Goal: Information Seeking & Learning: Learn about a topic

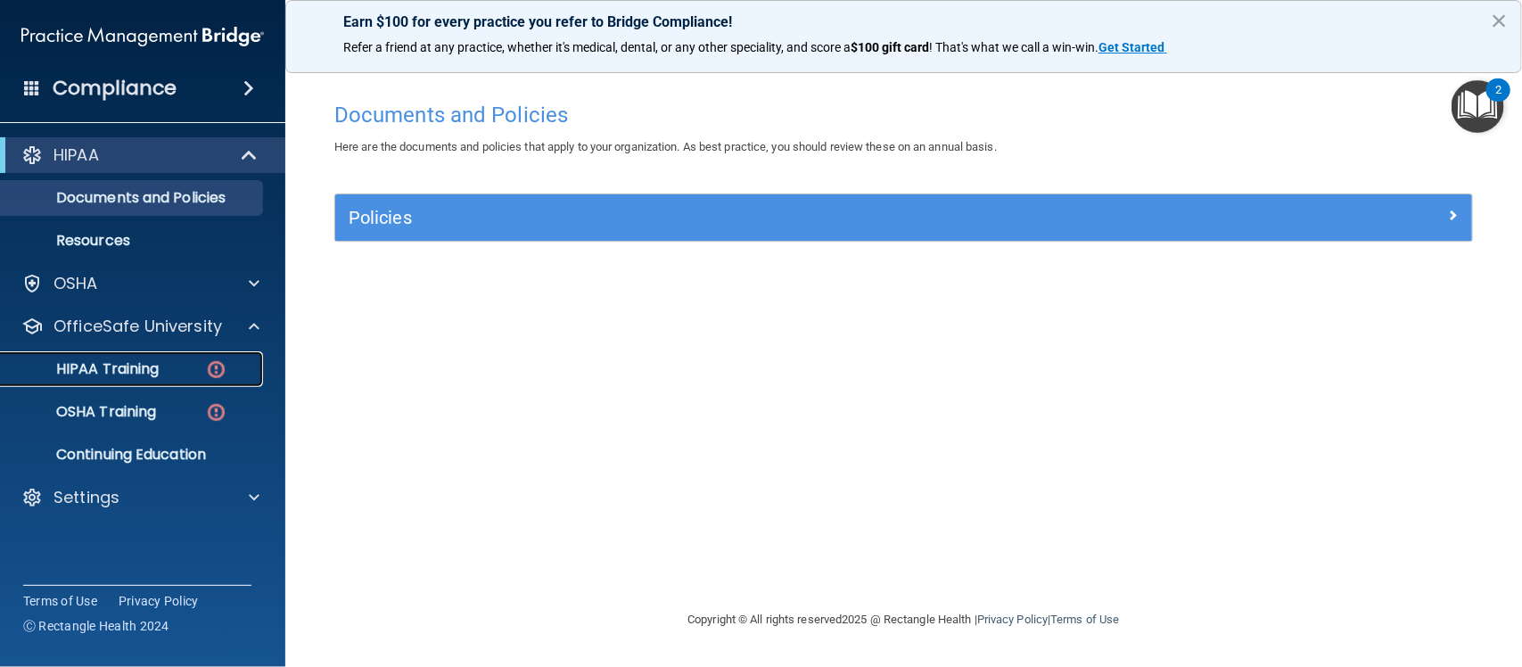
click at [105, 373] on p "HIPAA Training" at bounding box center [85, 369] width 147 height 18
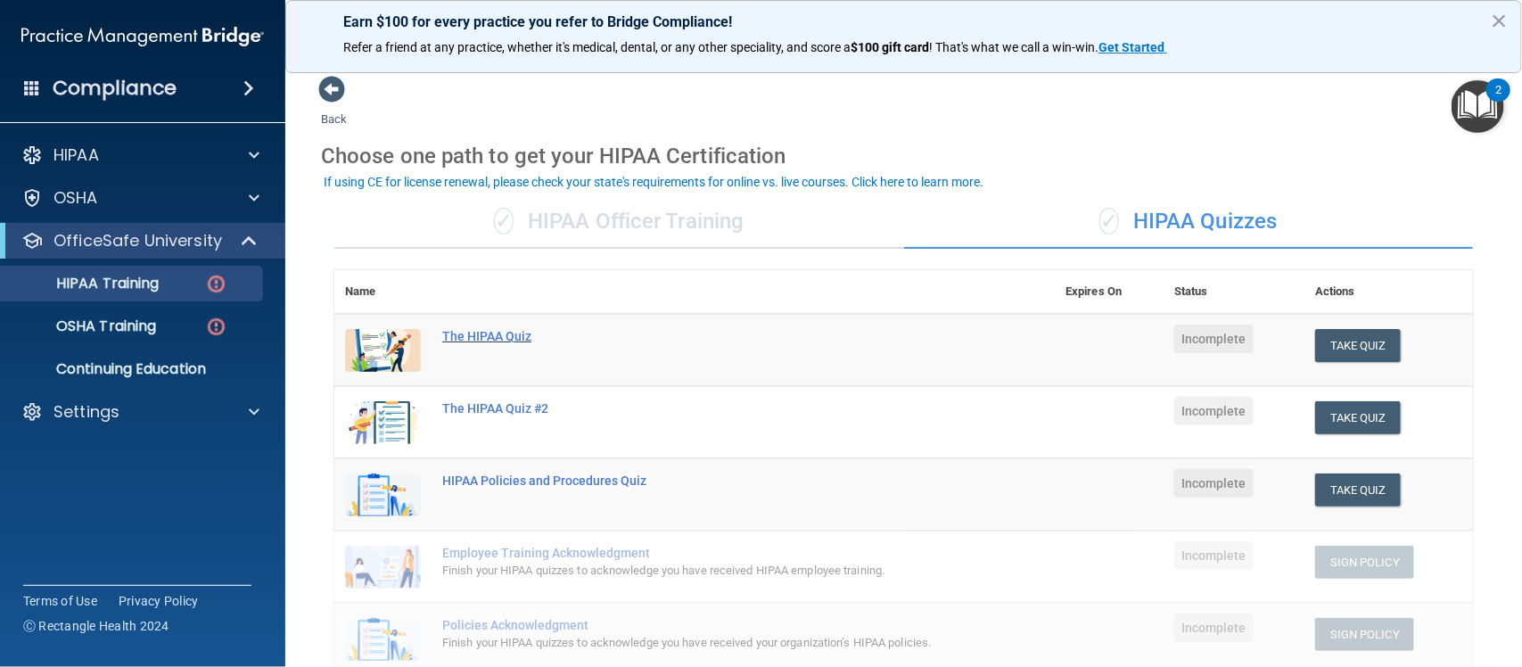
click at [506, 331] on div "The HIPAA Quiz" at bounding box center [703, 336] width 523 height 14
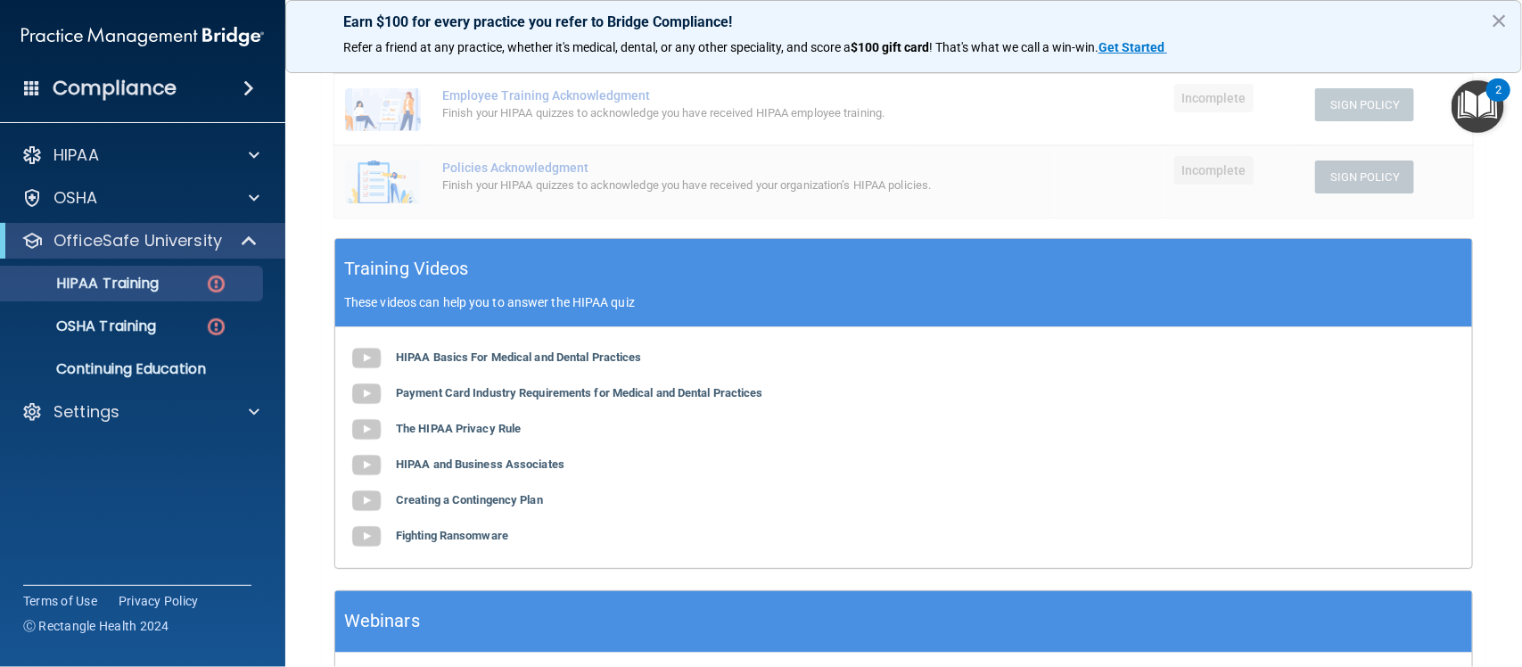
scroll to position [581, 0]
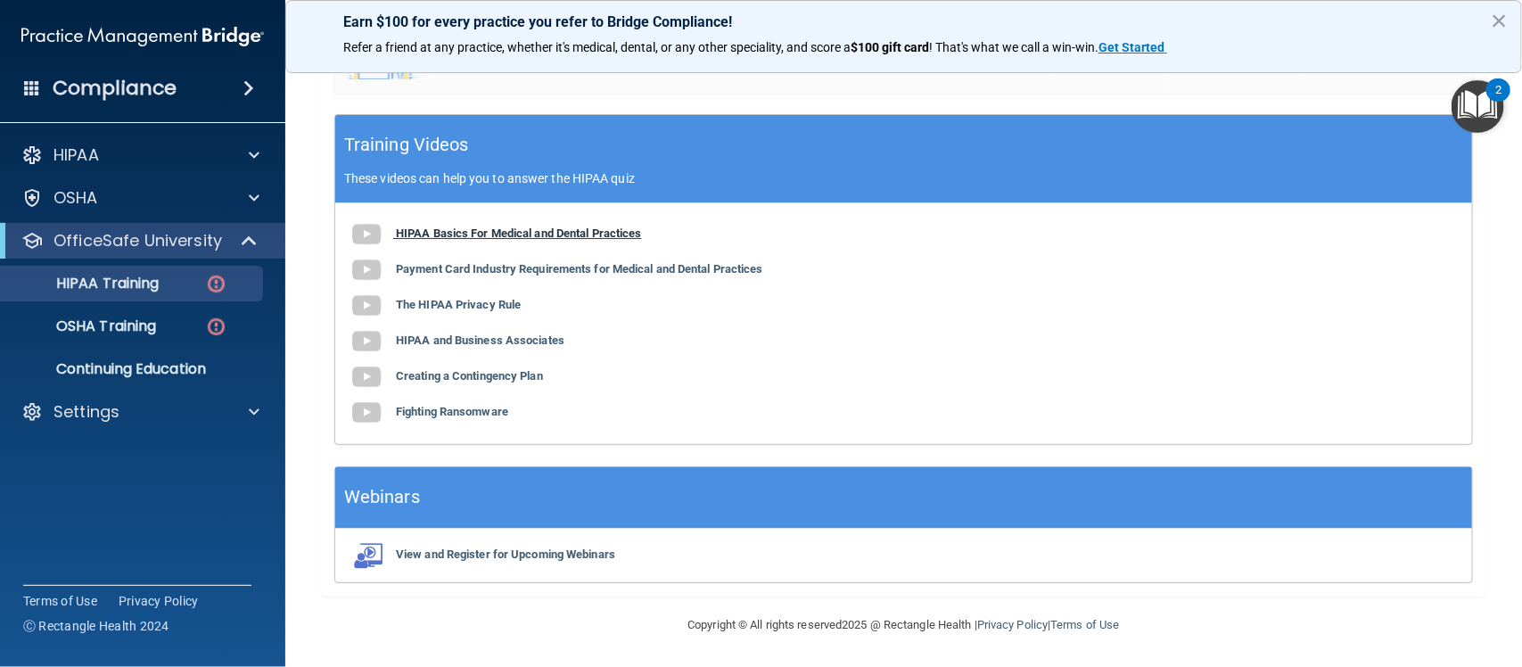
click at [498, 229] on b "HIPAA Basics For Medical and Dental Practices" at bounding box center [519, 232] width 246 height 13
click at [520, 267] on b "Payment Card Industry Requirements for Medical and Dental Practices" at bounding box center [579, 268] width 367 height 13
click at [466, 309] on b "The HIPAA Privacy Rule" at bounding box center [458, 304] width 125 height 13
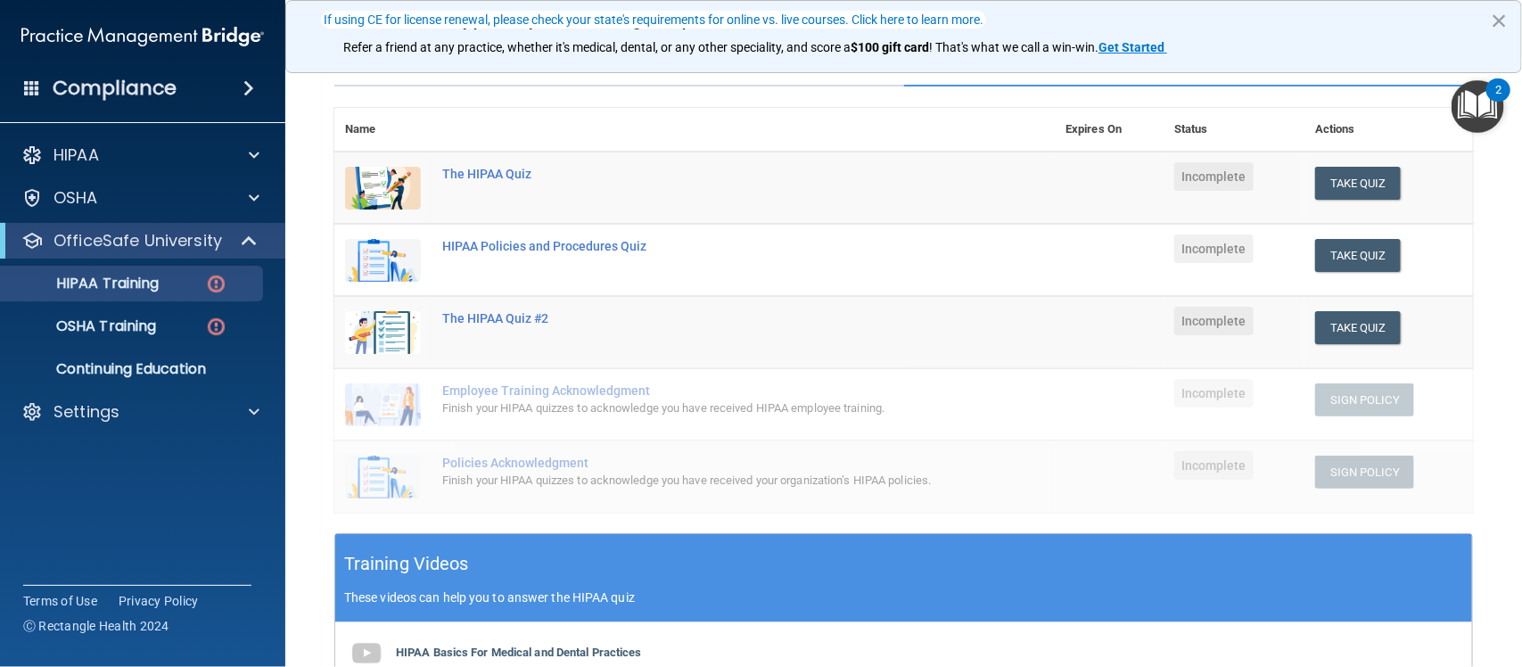
scroll to position [161, 0]
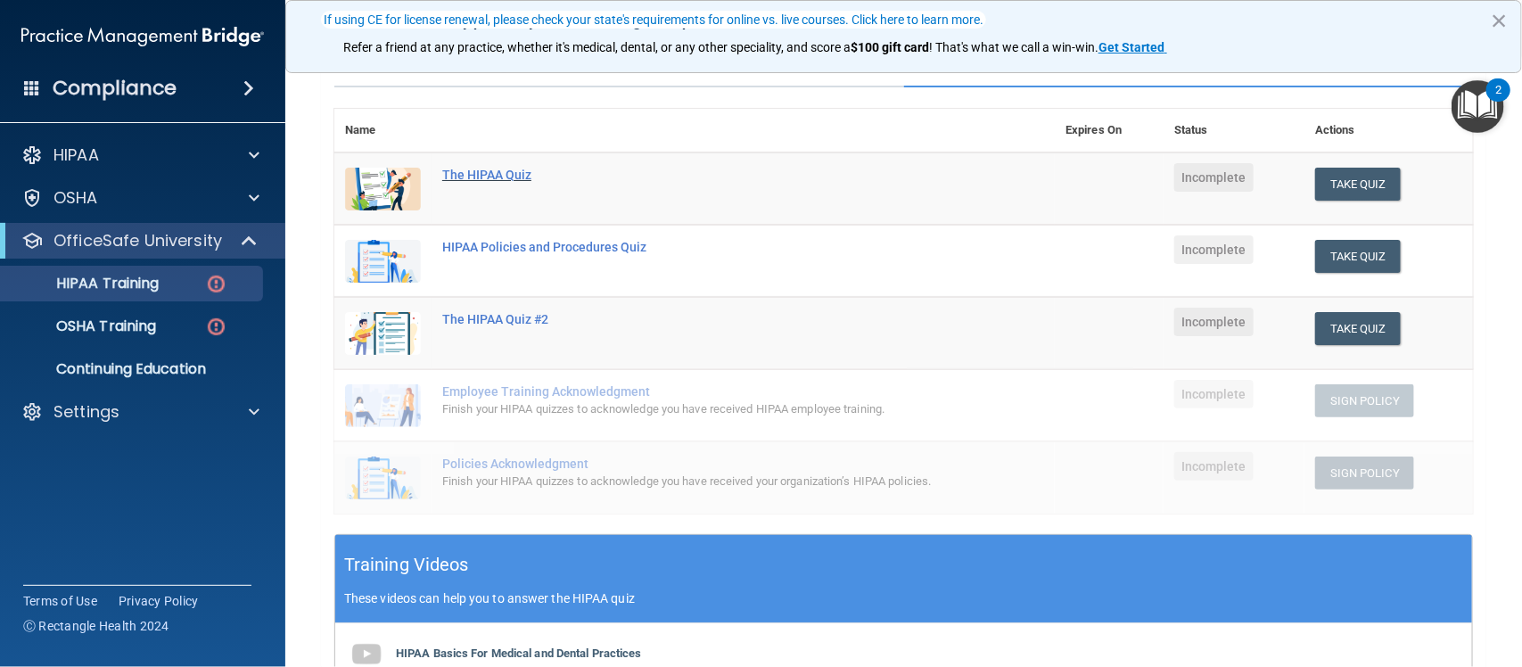
click at [477, 176] on div "The HIPAA Quiz" at bounding box center [703, 175] width 523 height 14
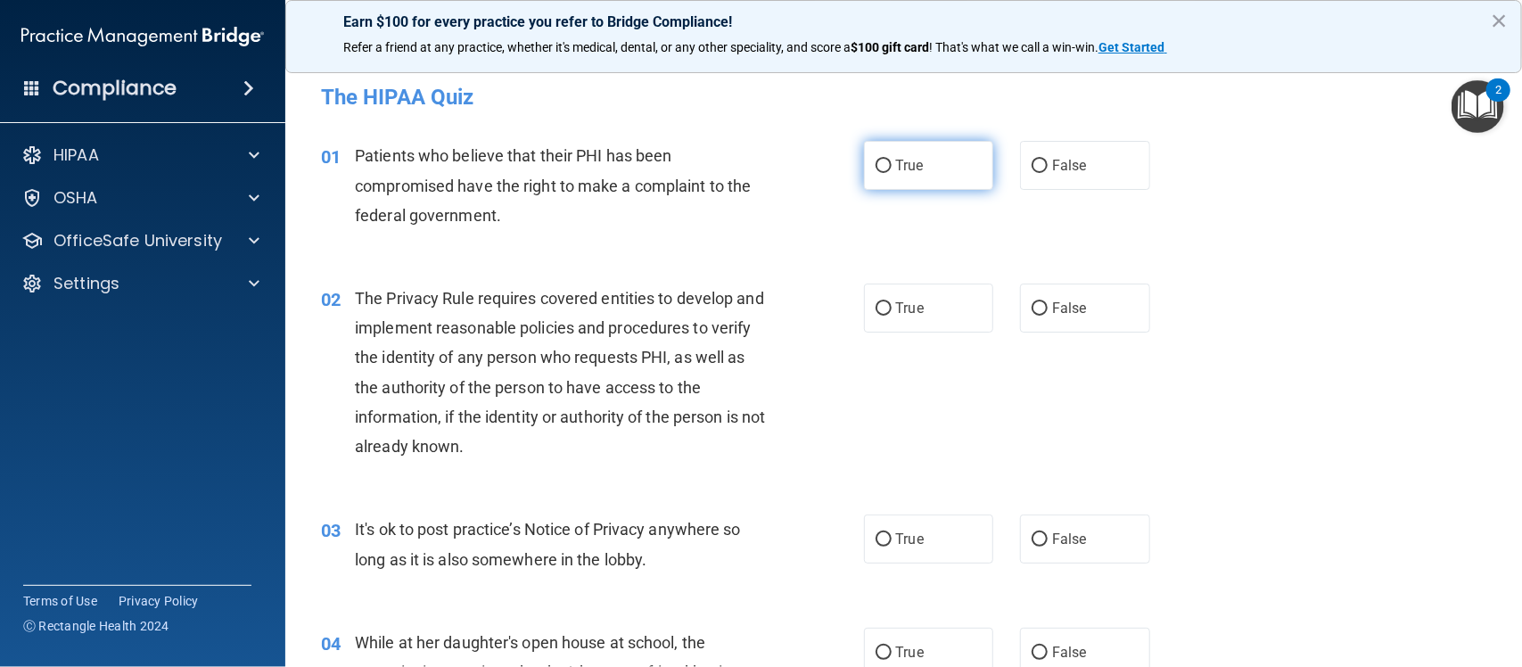
click at [876, 167] on input "True" at bounding box center [884, 166] width 16 height 13
radio input "true"
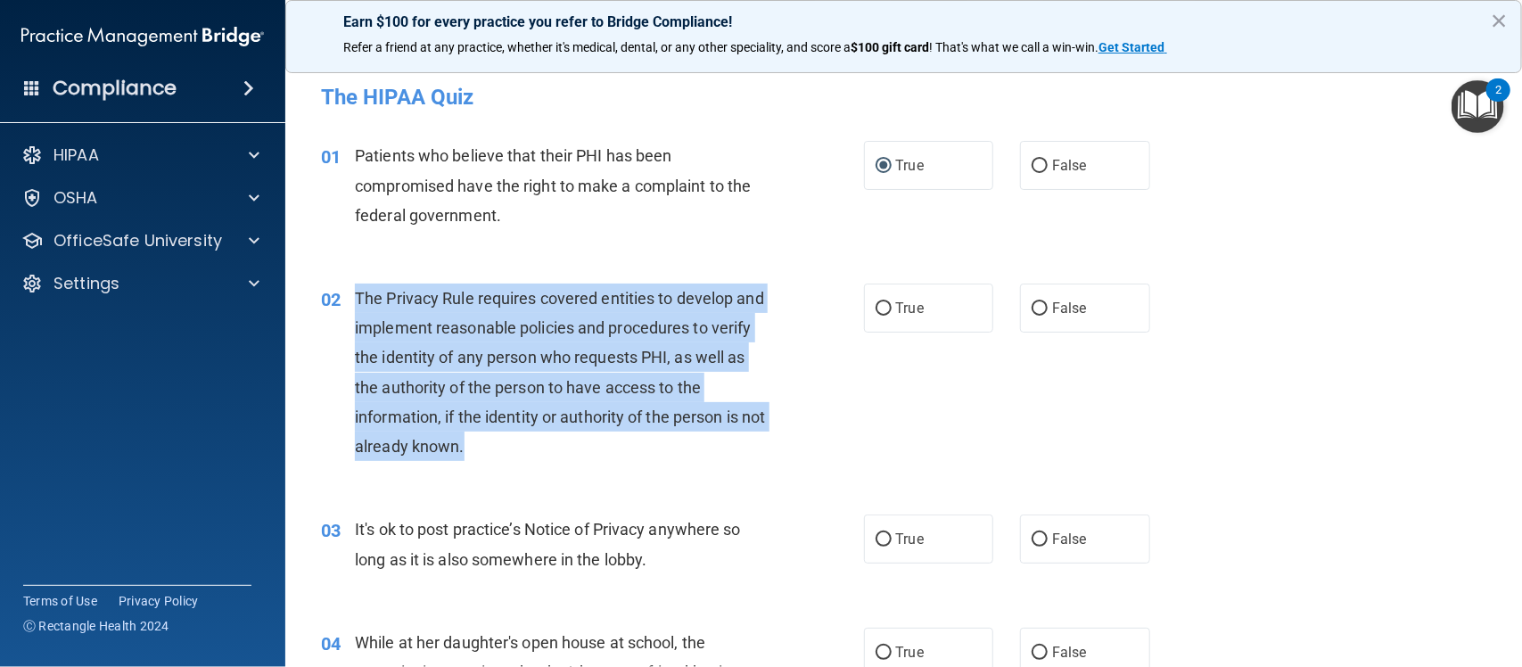
drag, startPoint x: 492, startPoint y: 446, endPoint x: 357, endPoint y: 308, distance: 192.9
click at [357, 308] on div "The Privacy Rule requires covered entities to develop and implement reasonable …" at bounding box center [568, 372] width 427 height 177
click at [633, 443] on div "The Privacy Rule requires covered entities to develop and implement reasonable …" at bounding box center [568, 372] width 427 height 177
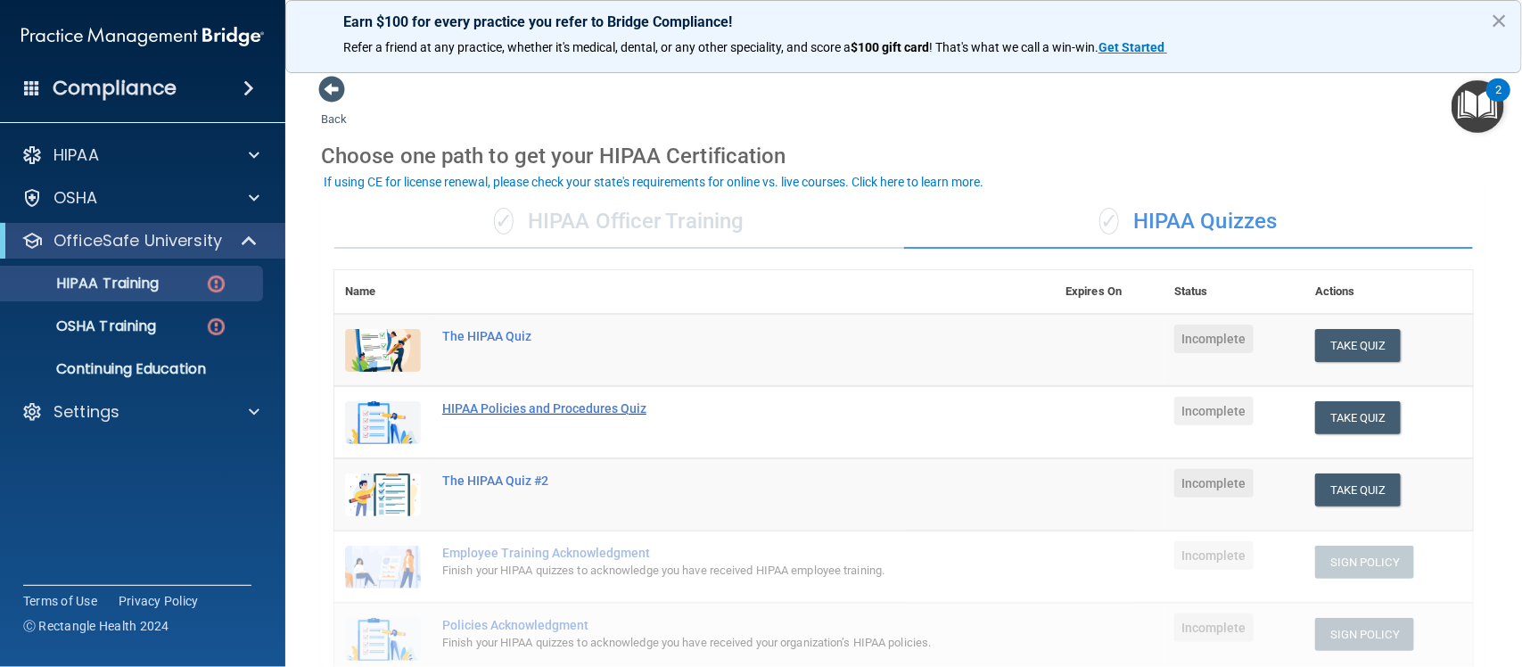
drag, startPoint x: 536, startPoint y: 412, endPoint x: 499, endPoint y: 404, distance: 37.4
click at [499, 404] on div "HIPAA Policies and Procedures Quiz" at bounding box center [703, 408] width 523 height 14
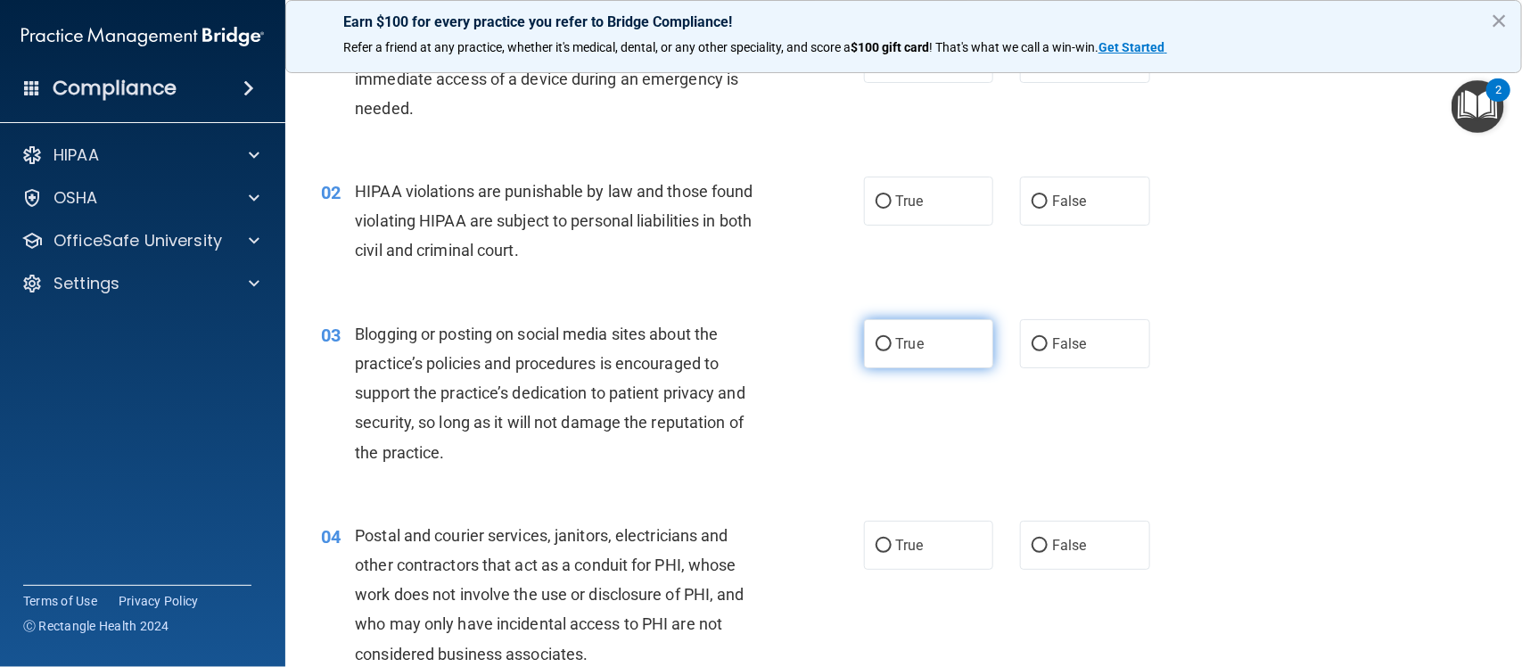
scroll to position [108, 0]
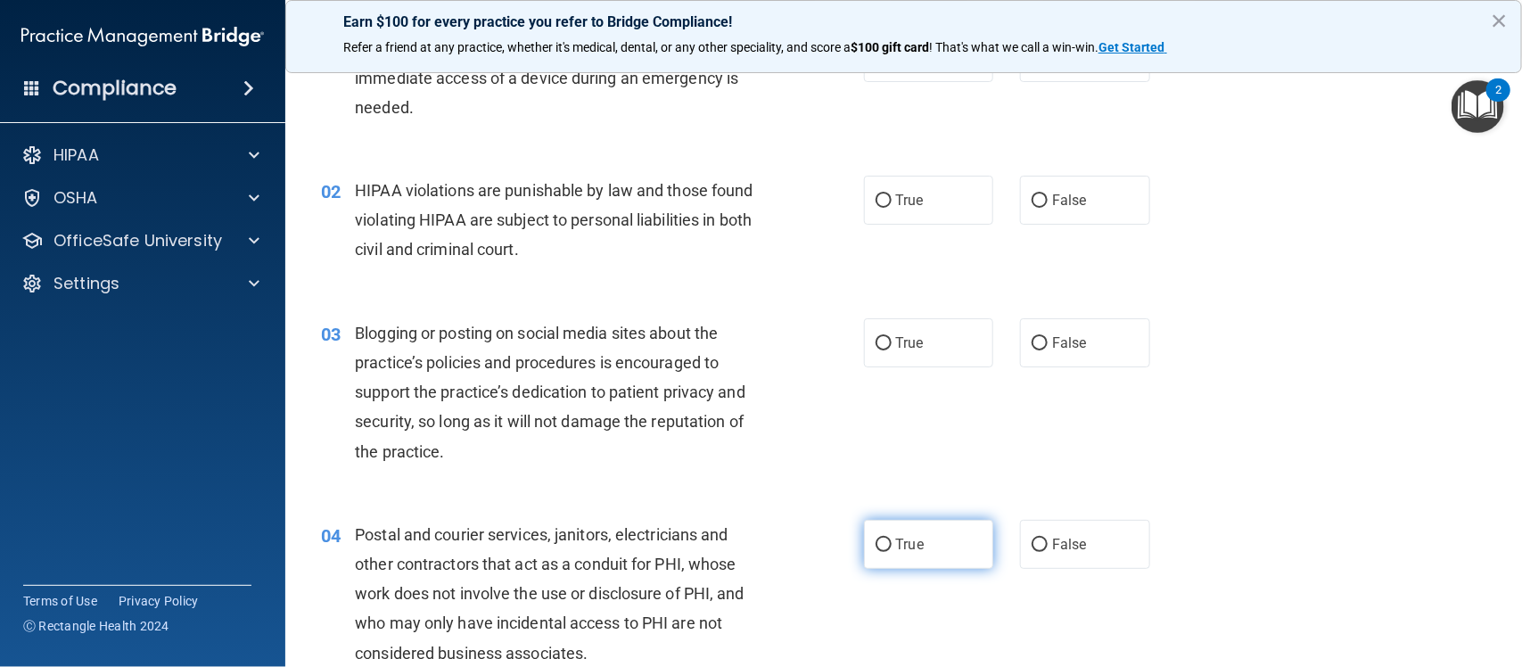
click at [876, 544] on input "True" at bounding box center [884, 545] width 16 height 13
radio input "true"
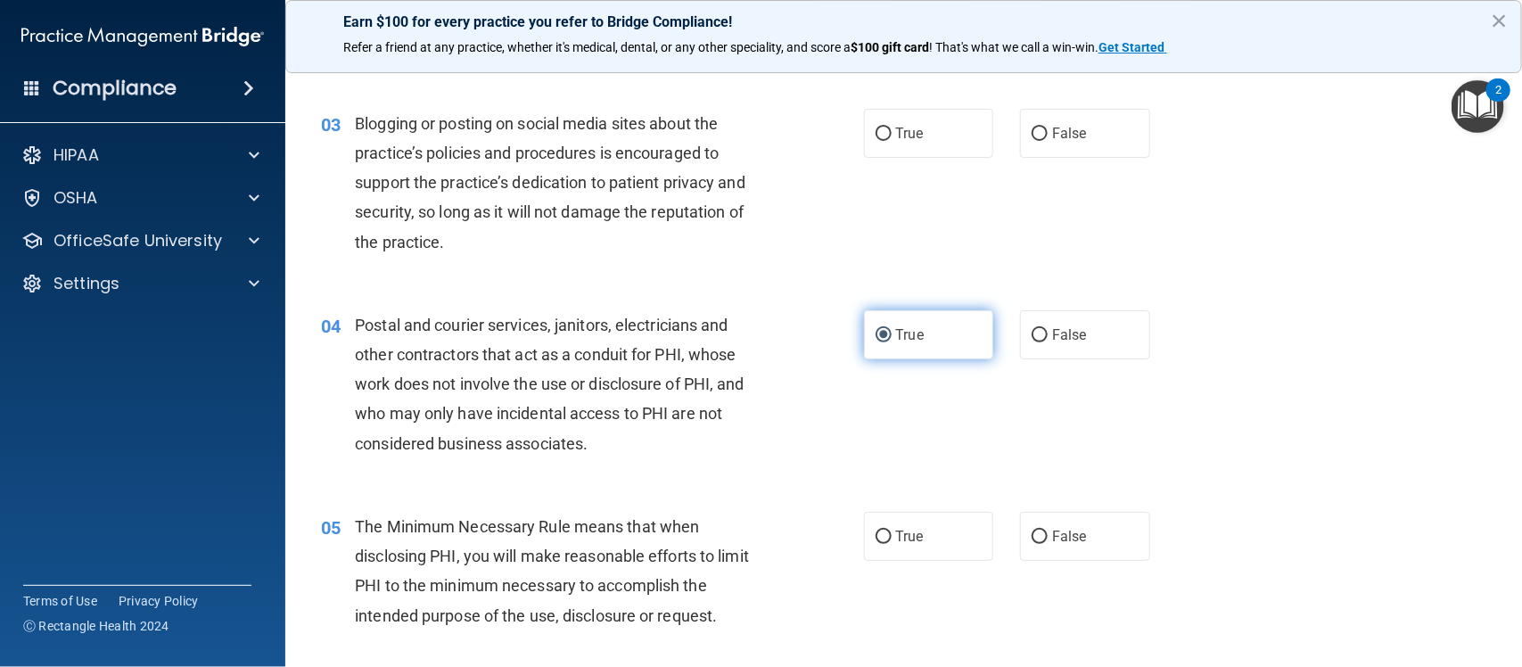
scroll to position [326, 0]
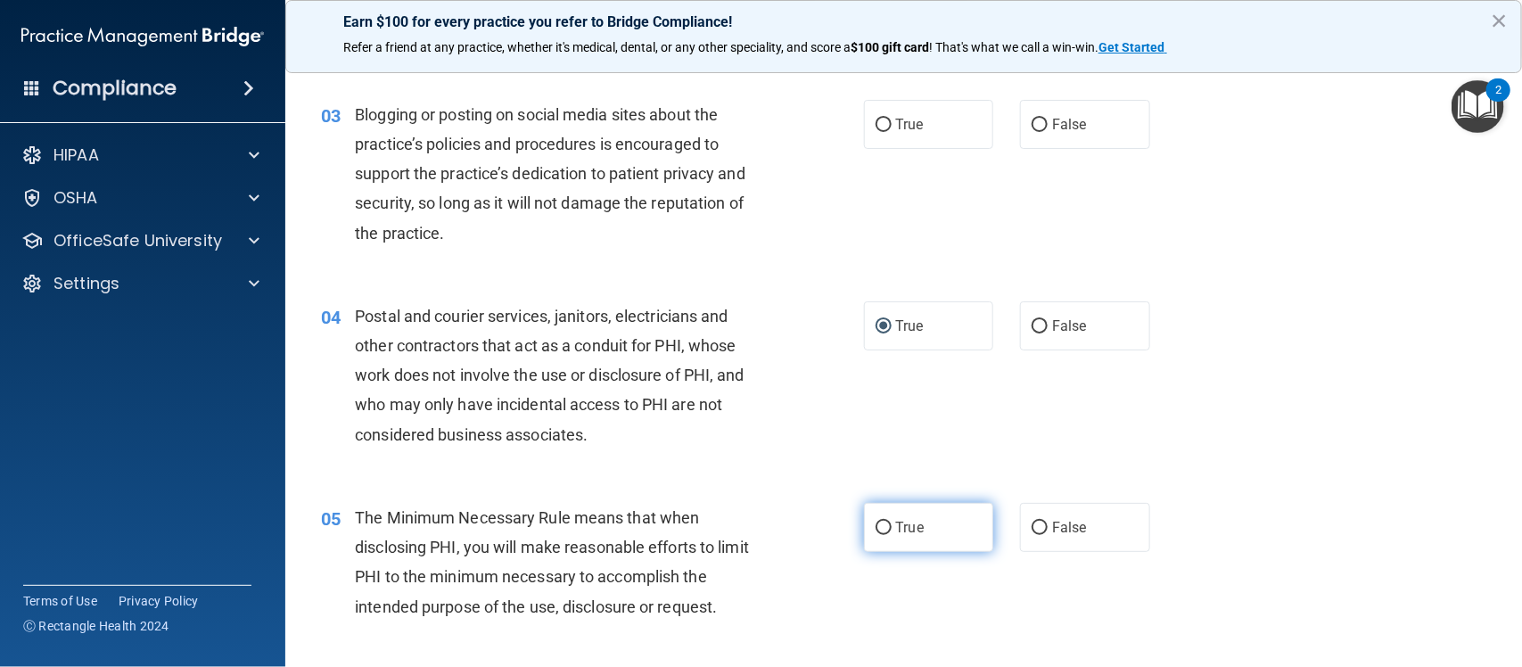
click at [876, 535] on input "True" at bounding box center [884, 528] width 16 height 13
radio input "true"
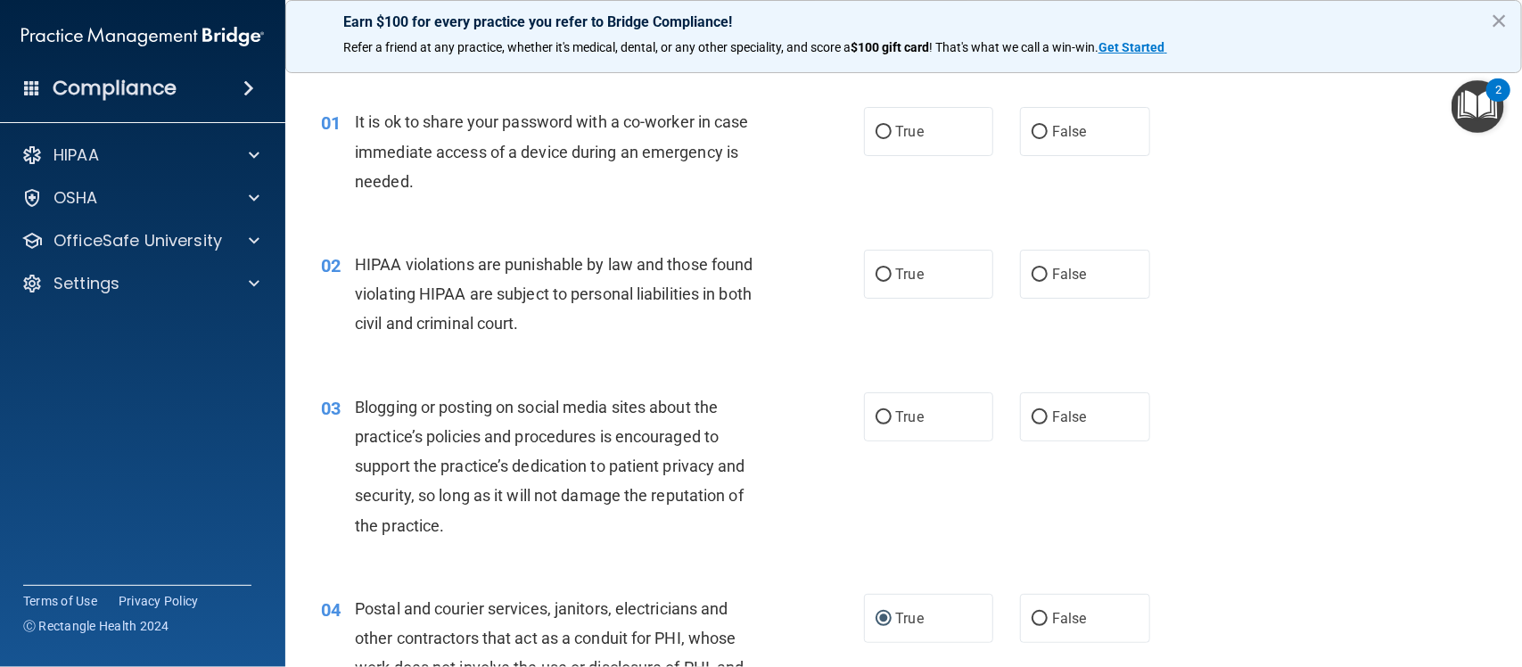
scroll to position [14, 0]
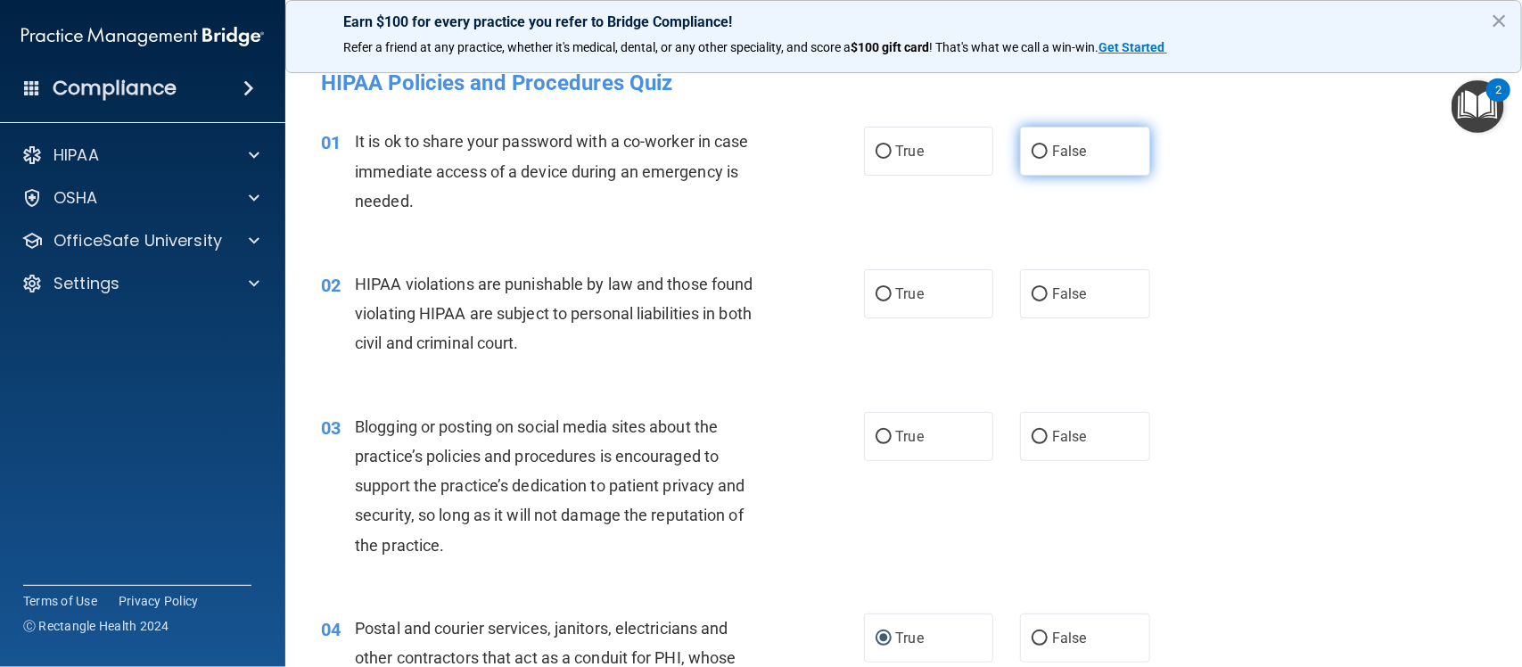
click at [1040, 144] on label "False" at bounding box center [1085, 151] width 130 height 49
click at [1040, 145] on input "False" at bounding box center [1040, 151] width 16 height 13
radio input "true"
click at [897, 308] on label "True" at bounding box center [929, 293] width 130 height 49
click at [892, 301] on input "True" at bounding box center [884, 294] width 16 height 13
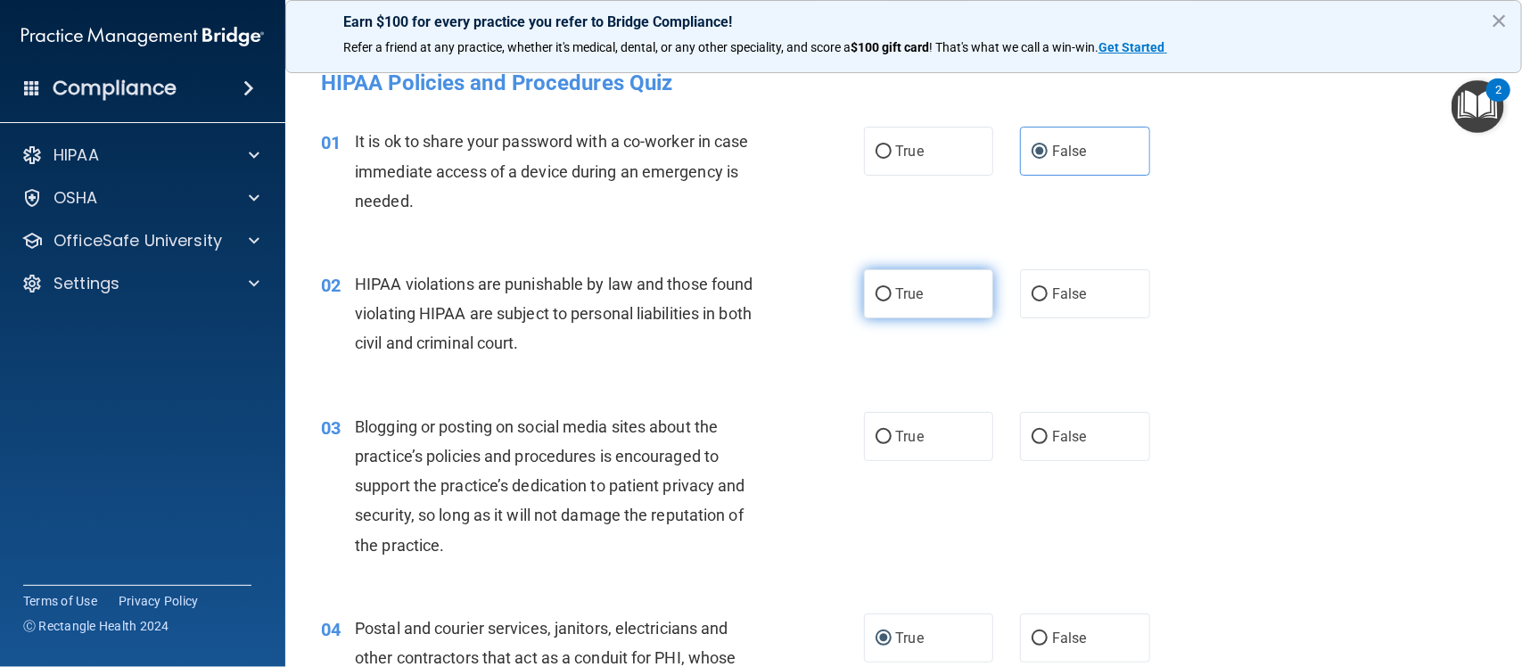
radio input "true"
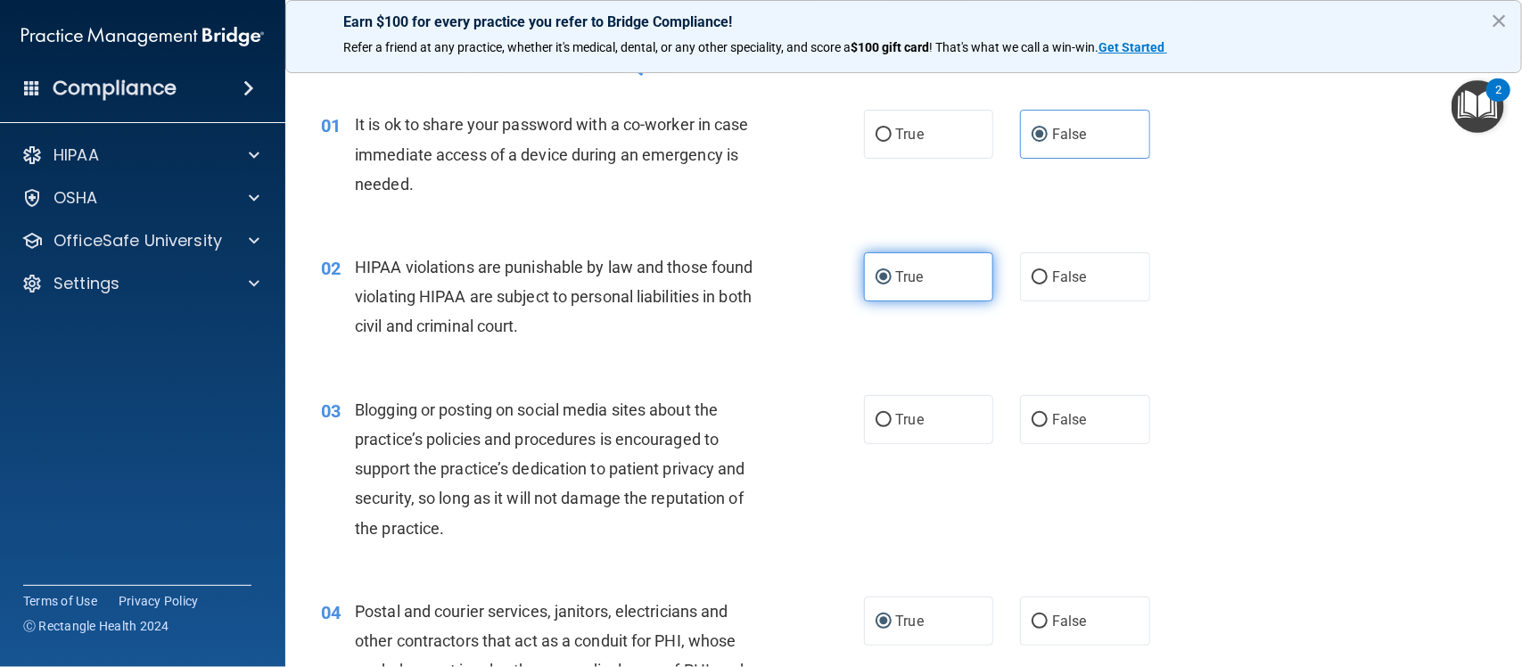
scroll to position [0, 0]
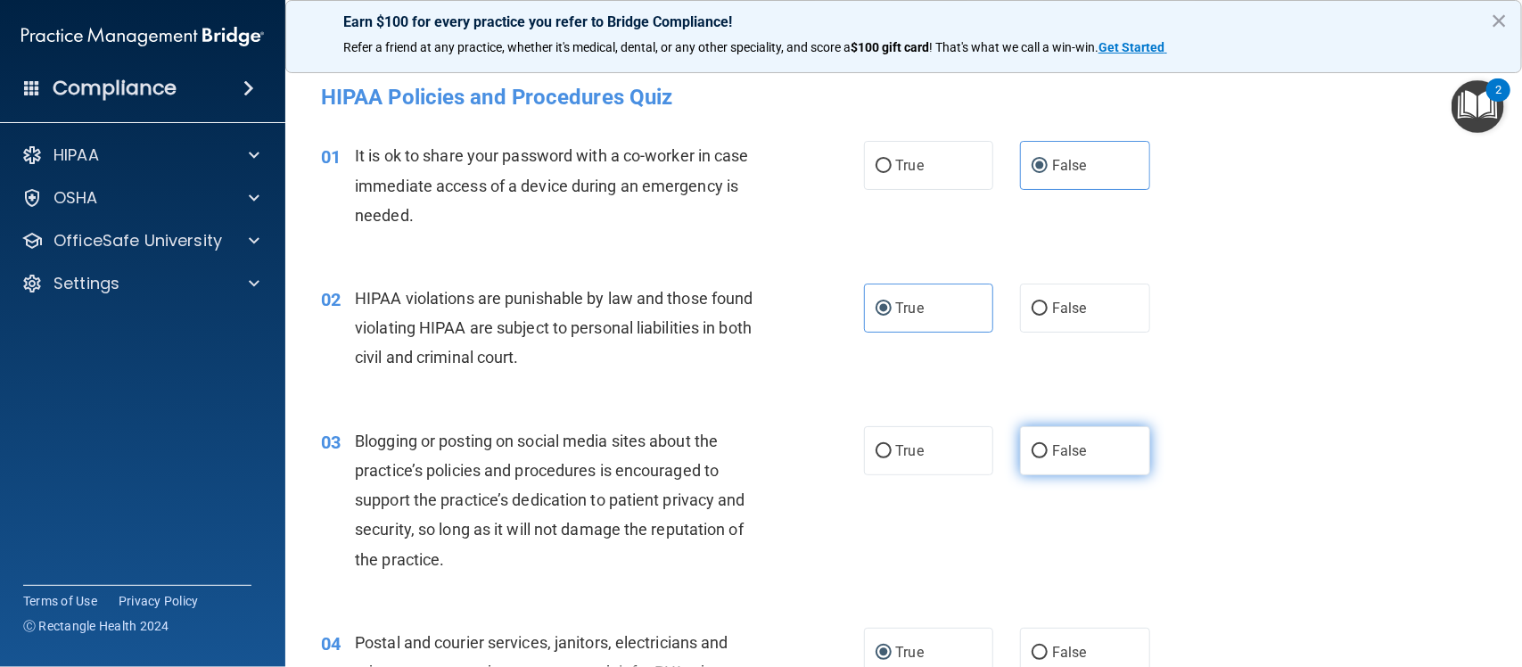
click at [1052, 457] on span "False" at bounding box center [1069, 450] width 35 height 17
click at [1048, 457] on input "False" at bounding box center [1040, 451] width 16 height 13
radio input "true"
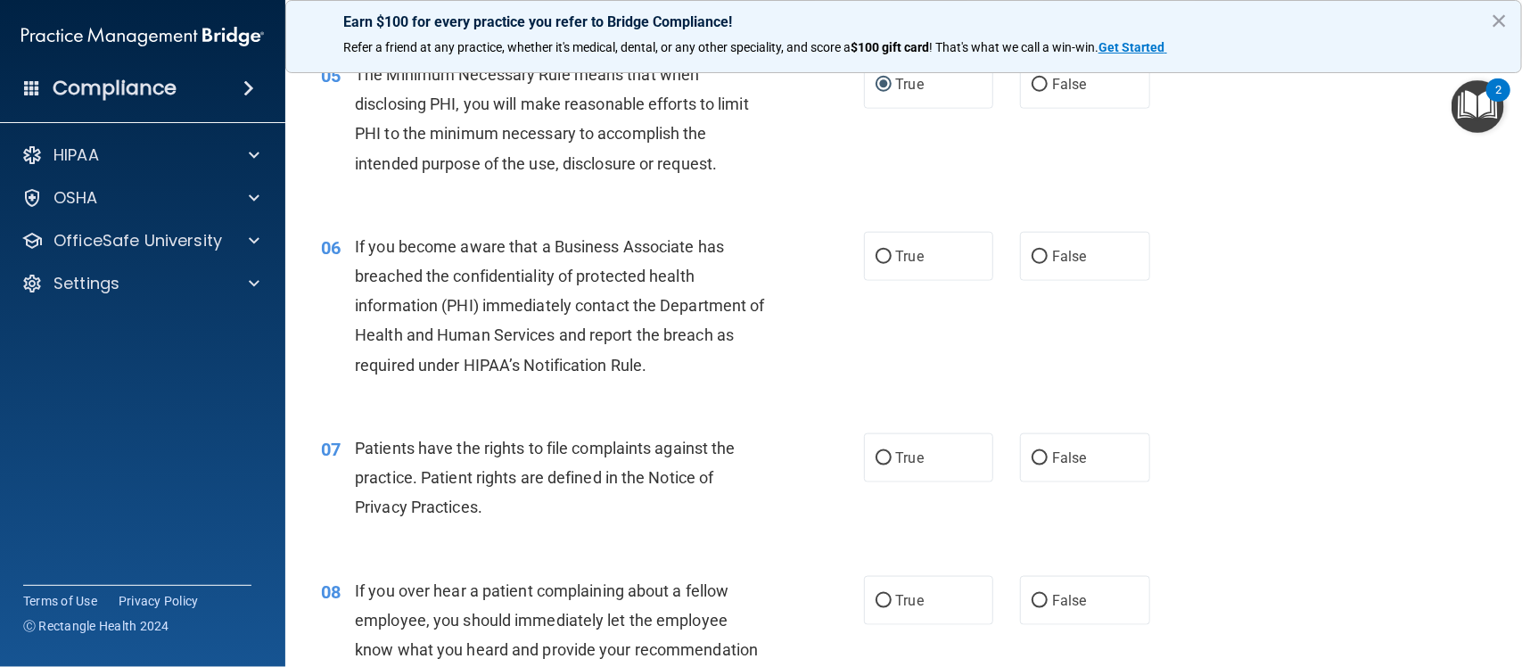
scroll to position [792, 0]
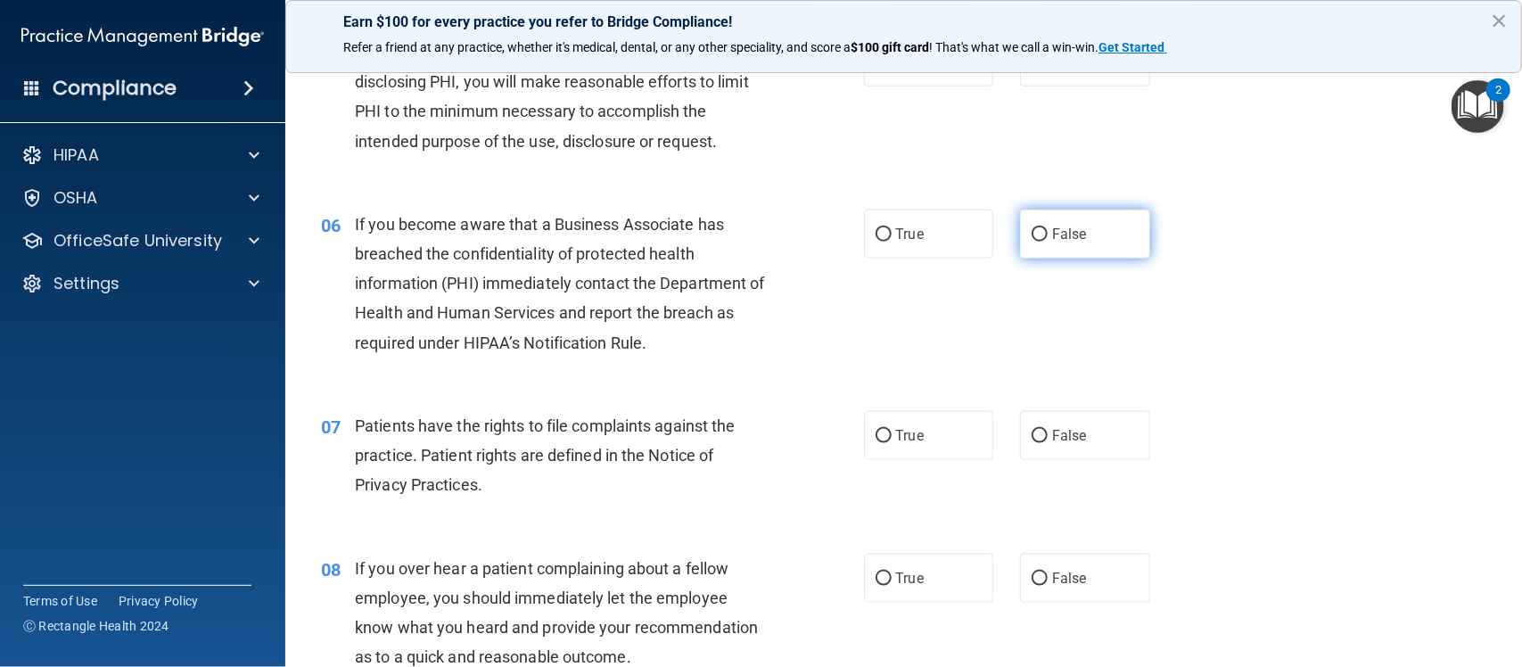
click at [1027, 224] on label "False" at bounding box center [1085, 234] width 130 height 49
click at [1032, 228] on input "False" at bounding box center [1040, 234] width 16 height 13
radio input "true"
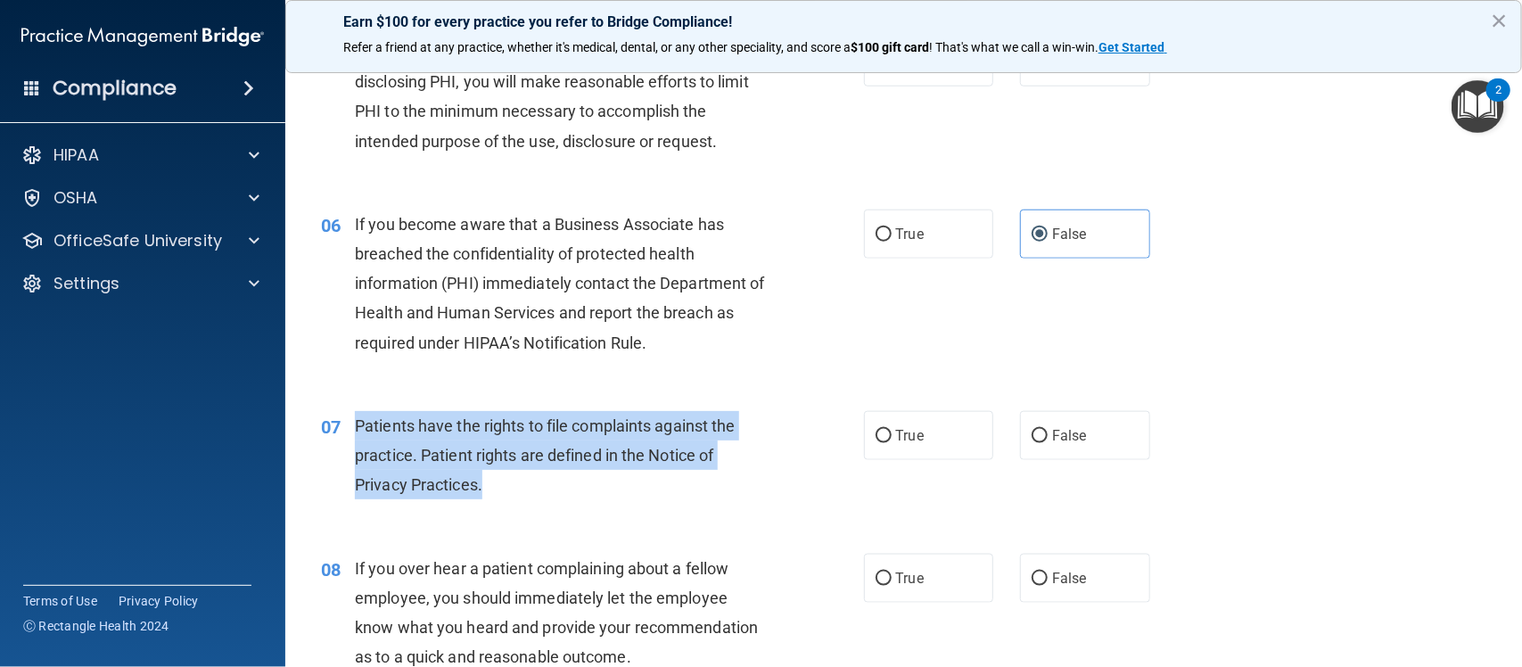
drag, startPoint x: 482, startPoint y: 491, endPoint x: 353, endPoint y: 431, distance: 142.8
click at [355, 431] on span "Patients have the rights to file complaints against the practice. Patient right…" at bounding box center [545, 455] width 381 height 78
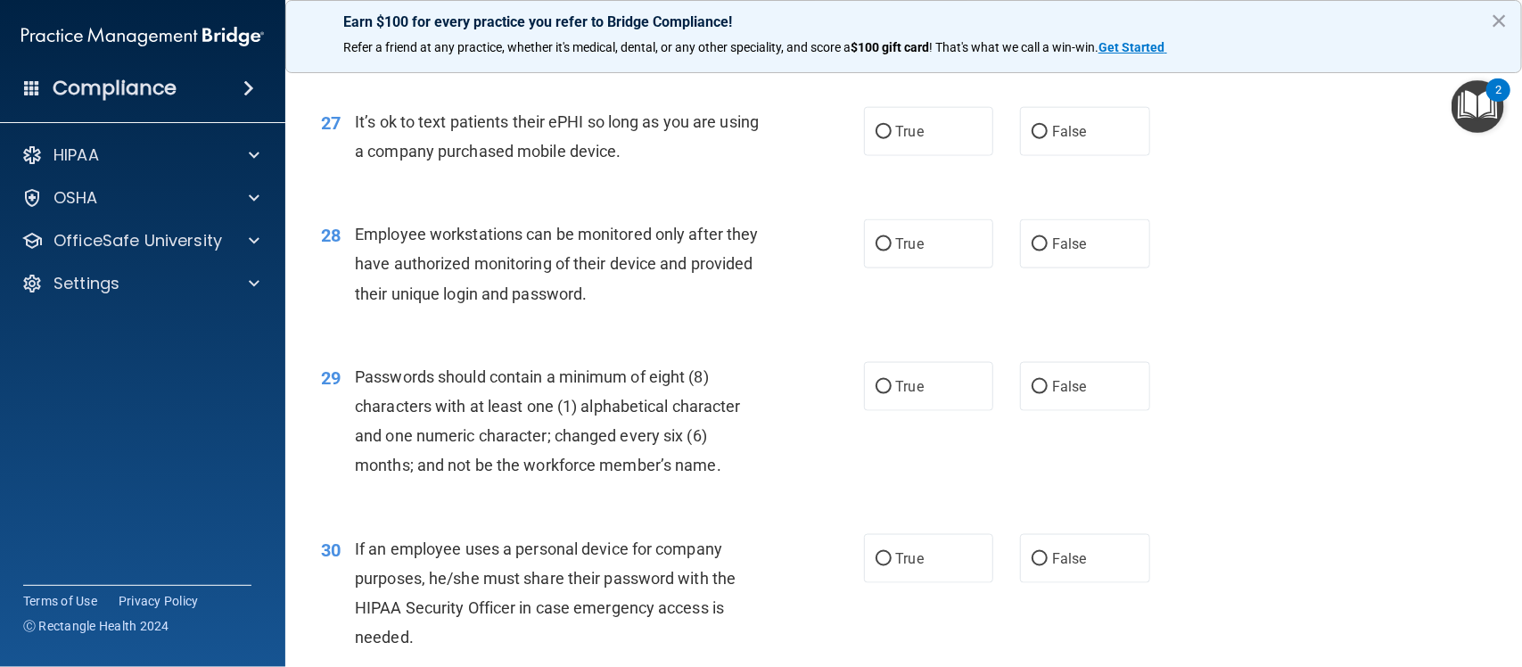
scroll to position [4165, 0]
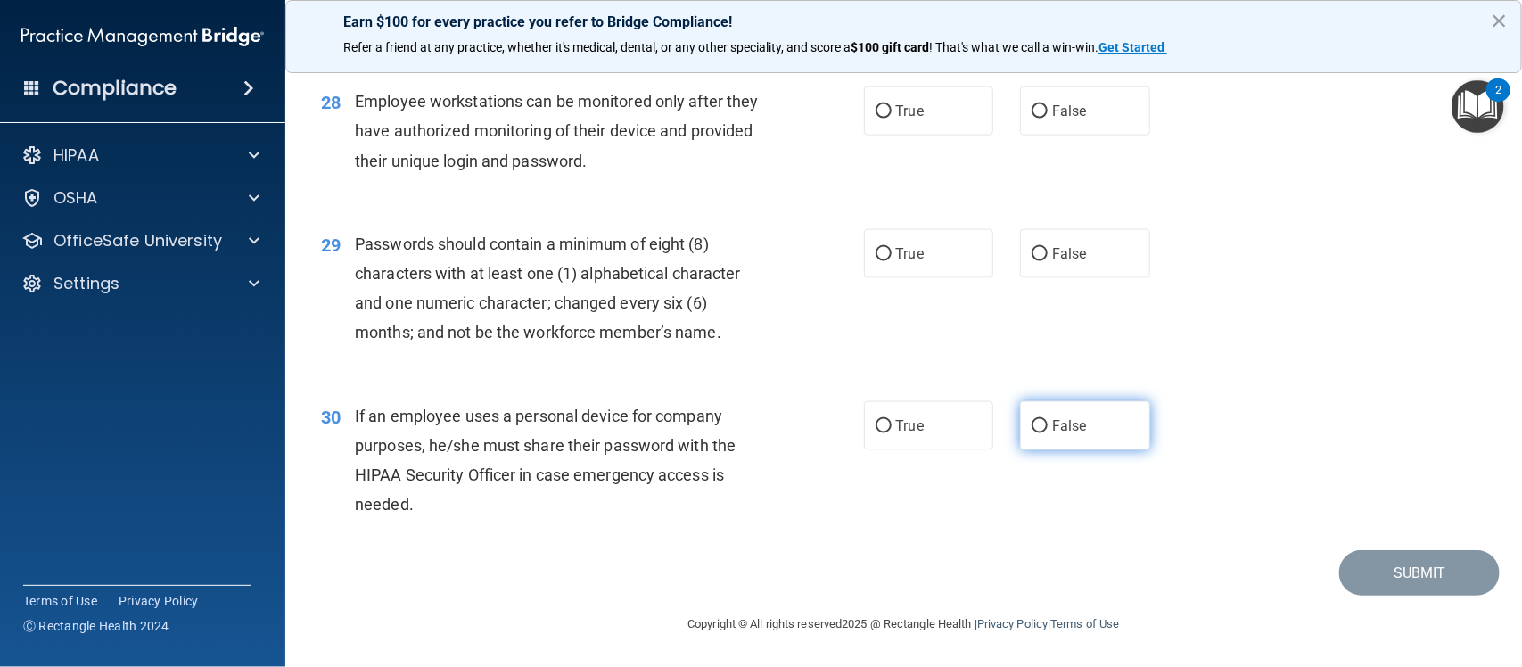
click at [1032, 430] on input "False" at bounding box center [1040, 426] width 16 height 13
radio input "true"
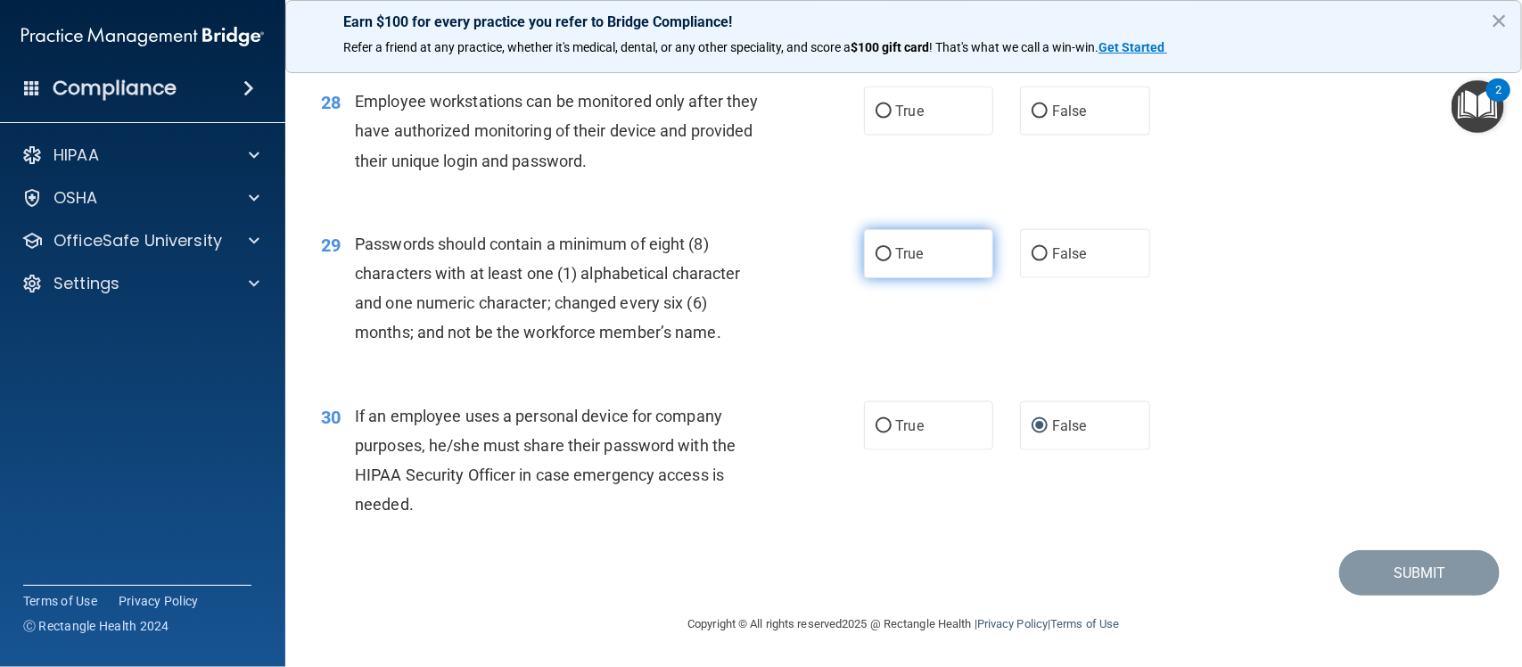
click at [876, 259] on input "True" at bounding box center [884, 254] width 16 height 13
radio input "true"
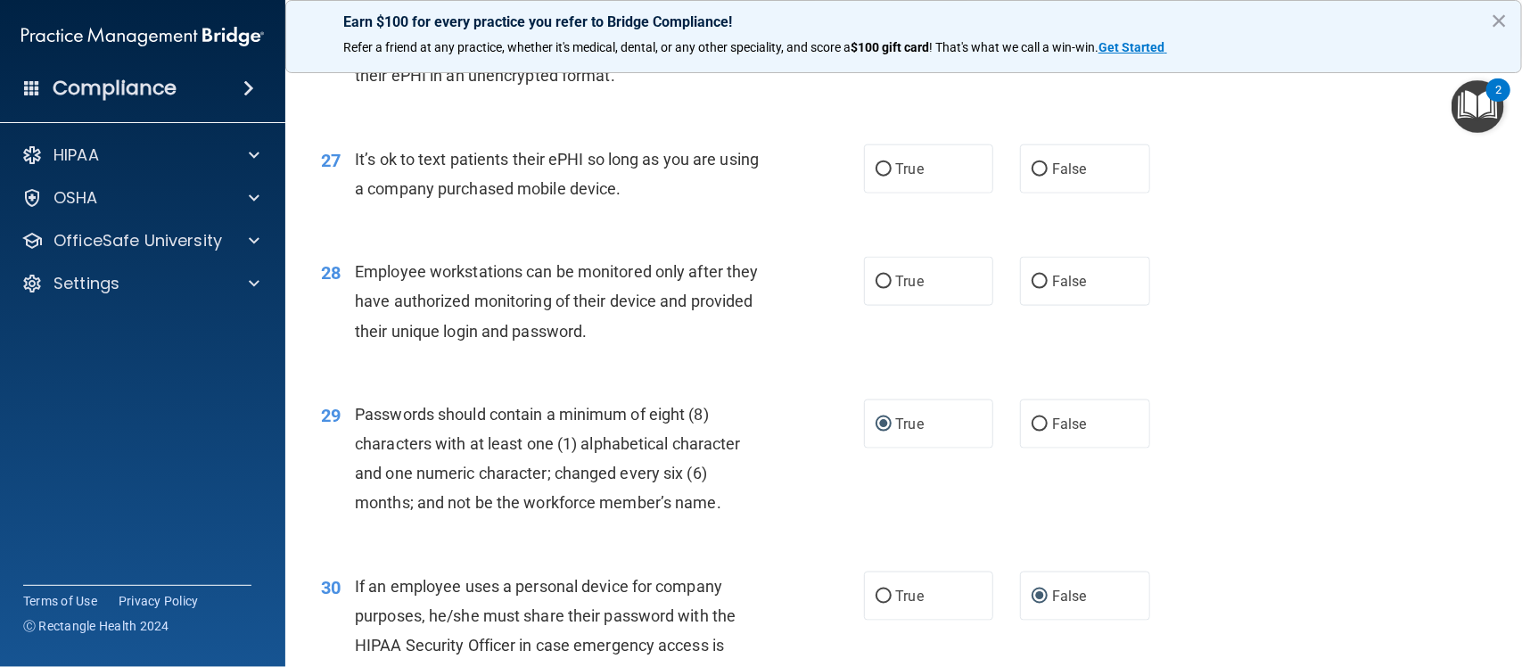
scroll to position [3992, 0]
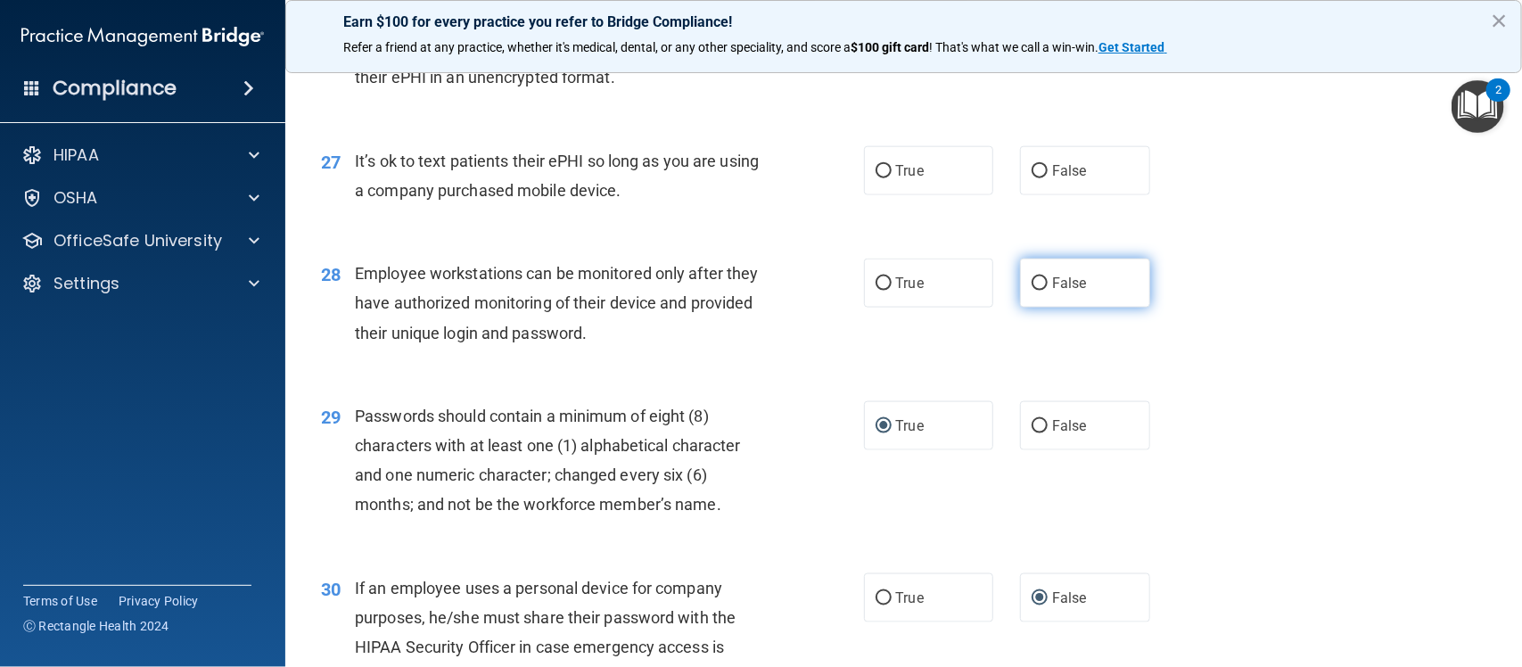
click at [1020, 278] on label "False" at bounding box center [1085, 283] width 130 height 49
click at [1032, 278] on input "False" at bounding box center [1040, 283] width 16 height 13
radio input "true"
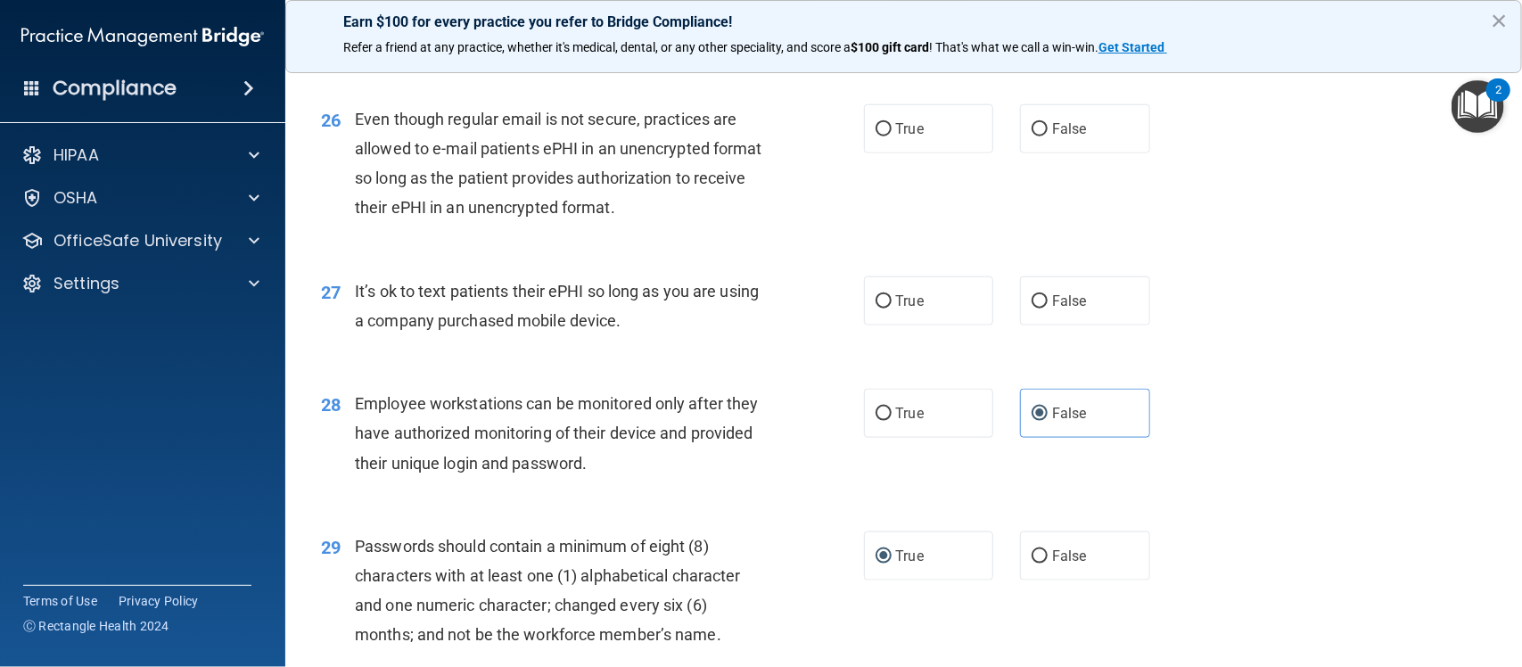
scroll to position [3861, 0]
click at [1052, 299] on span "False" at bounding box center [1069, 301] width 35 height 17
click at [1041, 299] on input "False" at bounding box center [1040, 302] width 16 height 13
radio input "true"
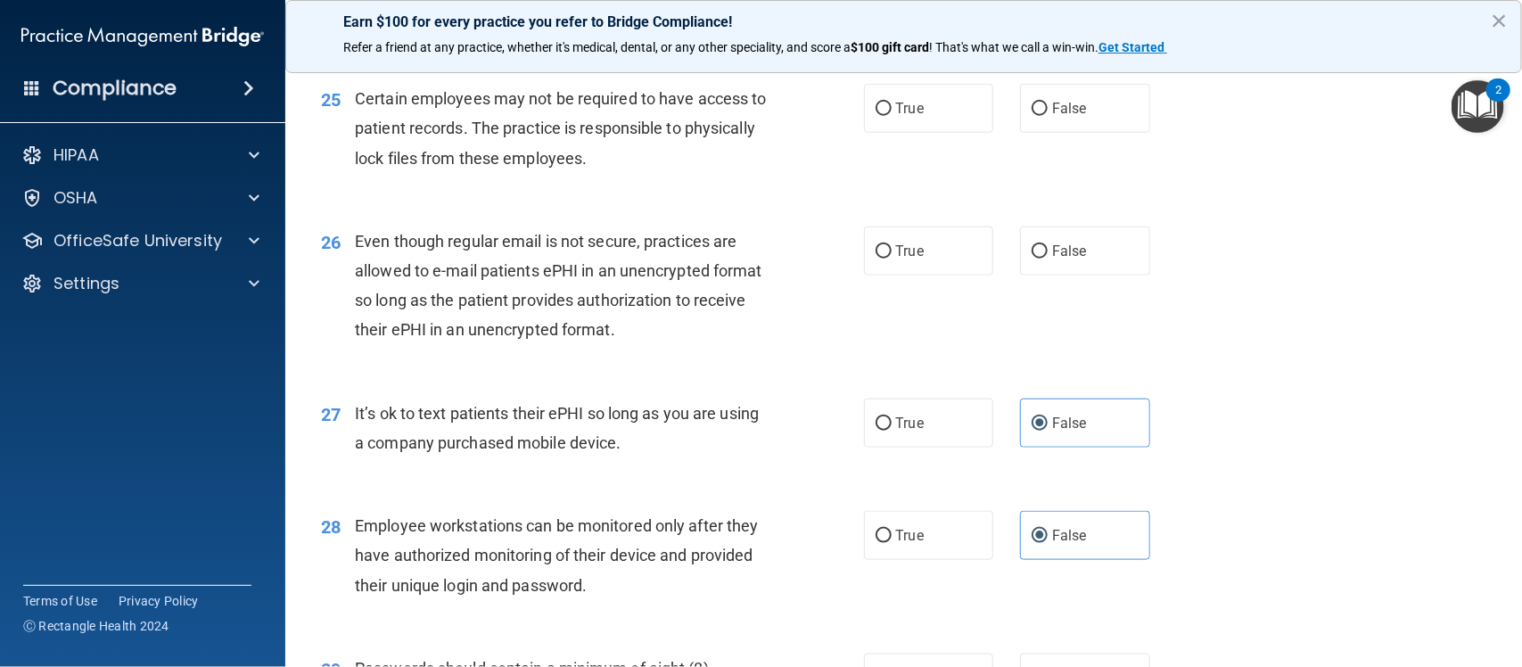
scroll to position [3728, 0]
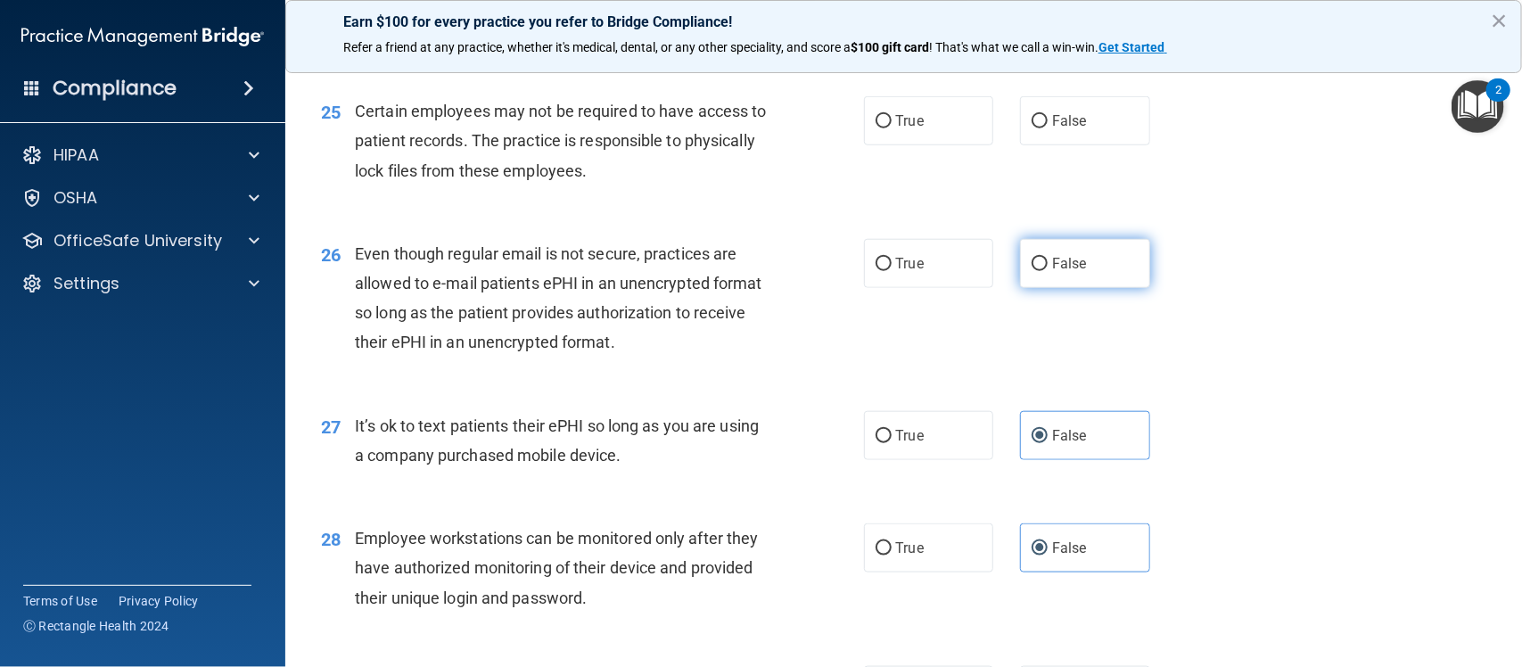
click at [1040, 259] on label "False" at bounding box center [1085, 263] width 130 height 49
click at [1040, 259] on input "False" at bounding box center [1040, 264] width 16 height 13
radio input "true"
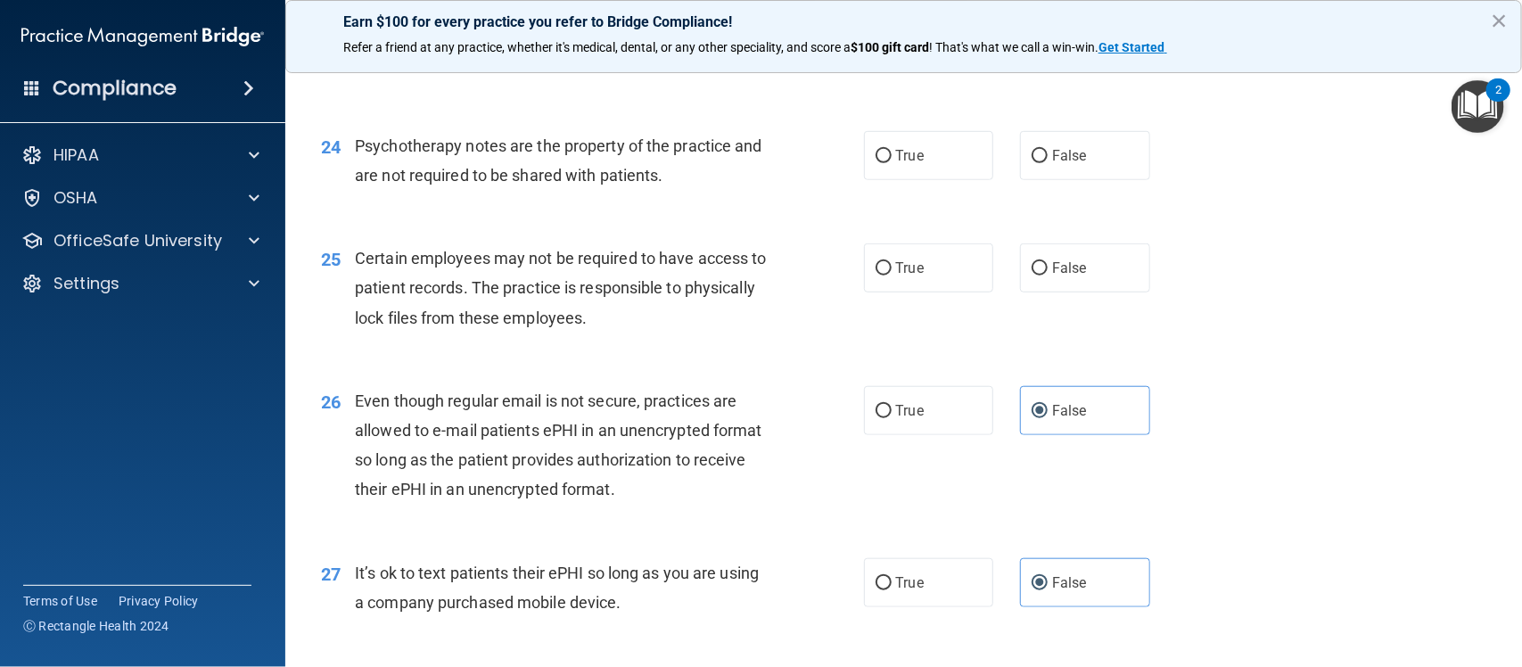
scroll to position [3562, 0]
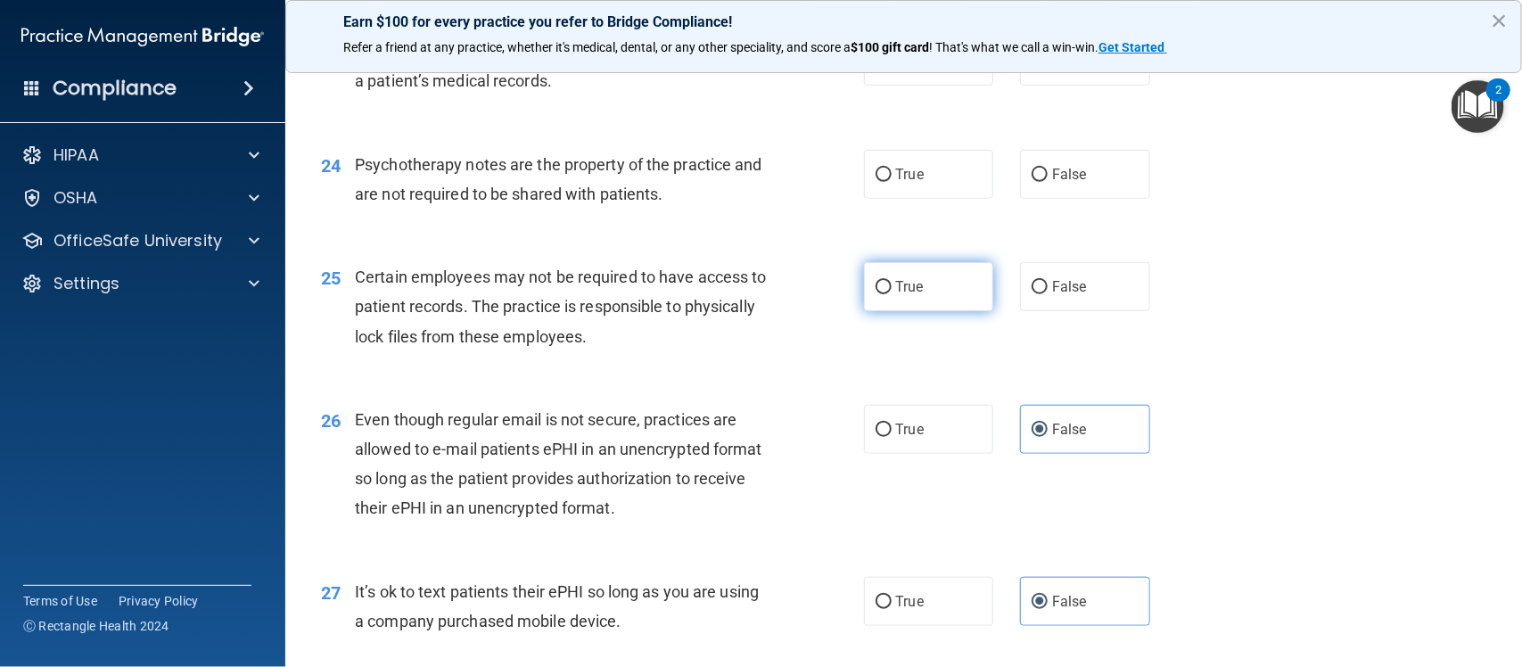
click at [876, 290] on input "True" at bounding box center [884, 287] width 16 height 13
radio input "true"
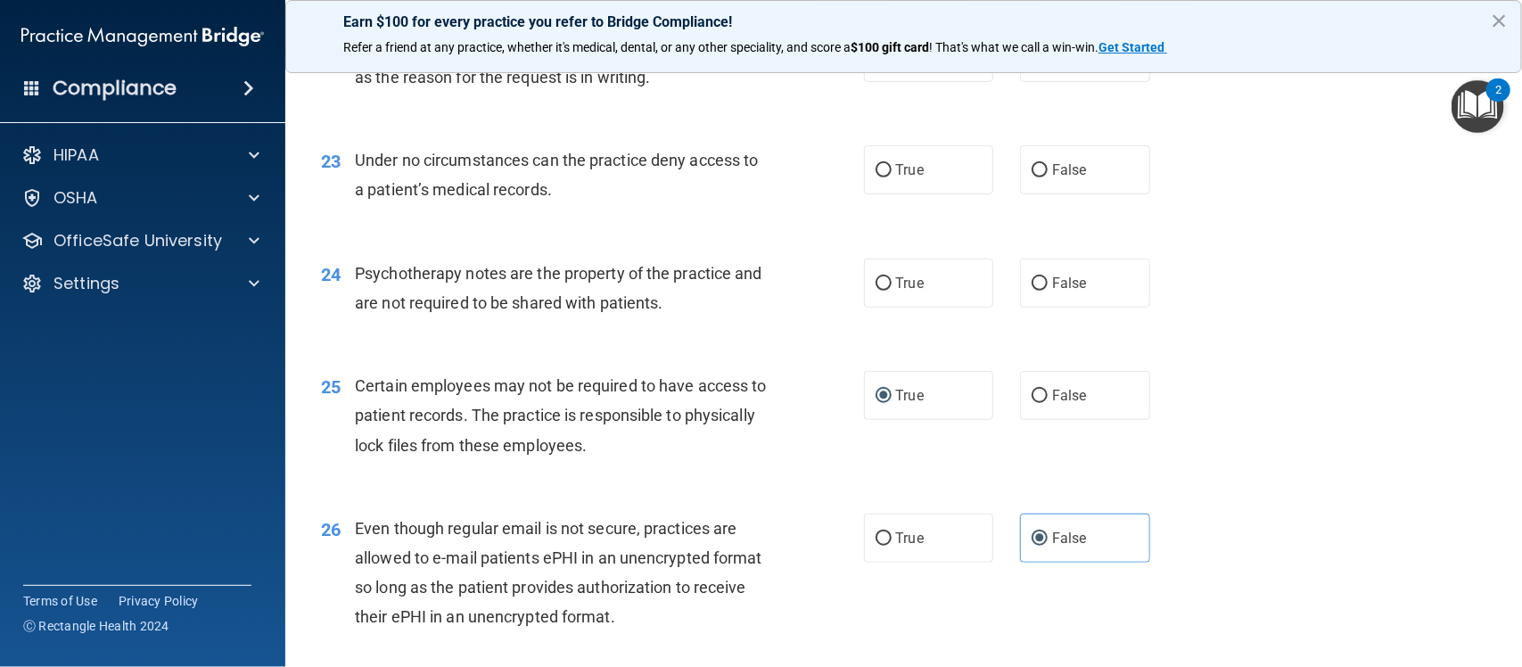
scroll to position [3449, 0]
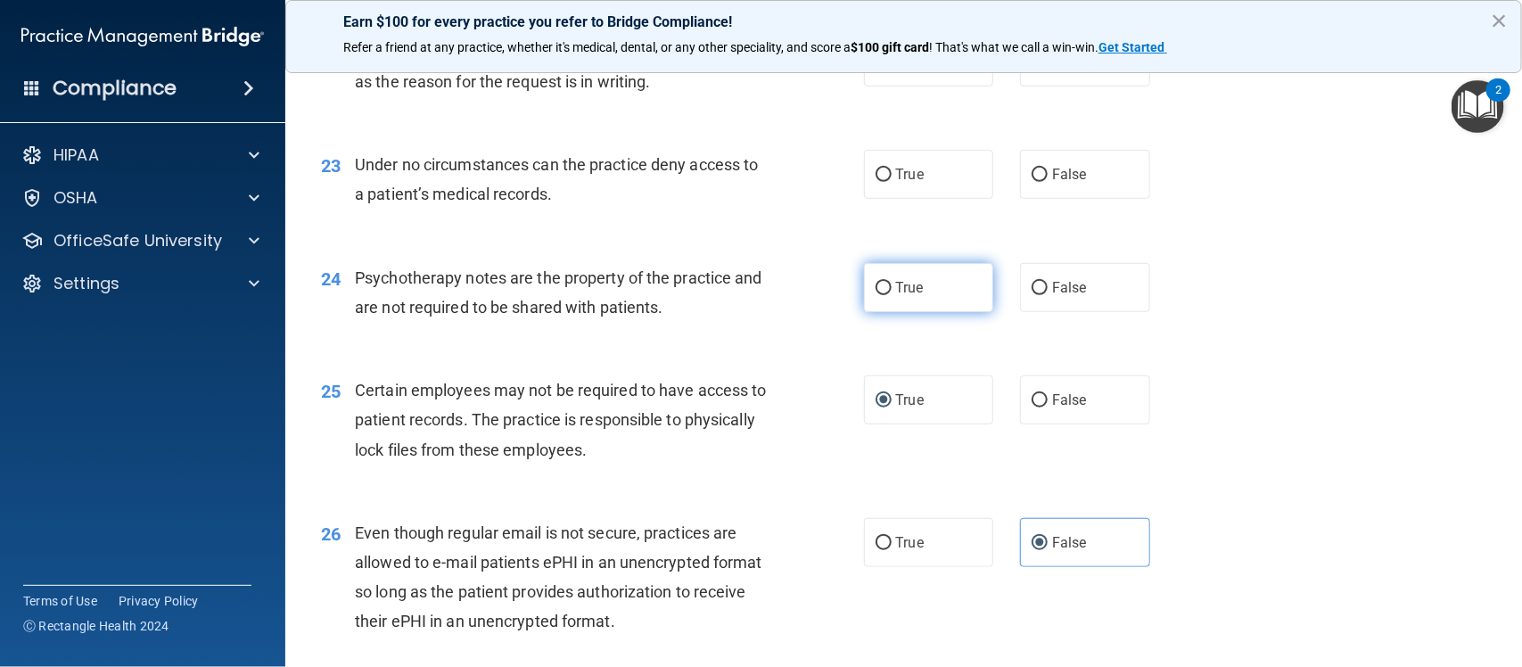
click at [864, 292] on label "True" at bounding box center [929, 287] width 130 height 49
click at [876, 292] on input "True" at bounding box center [884, 288] width 16 height 13
radio input "true"
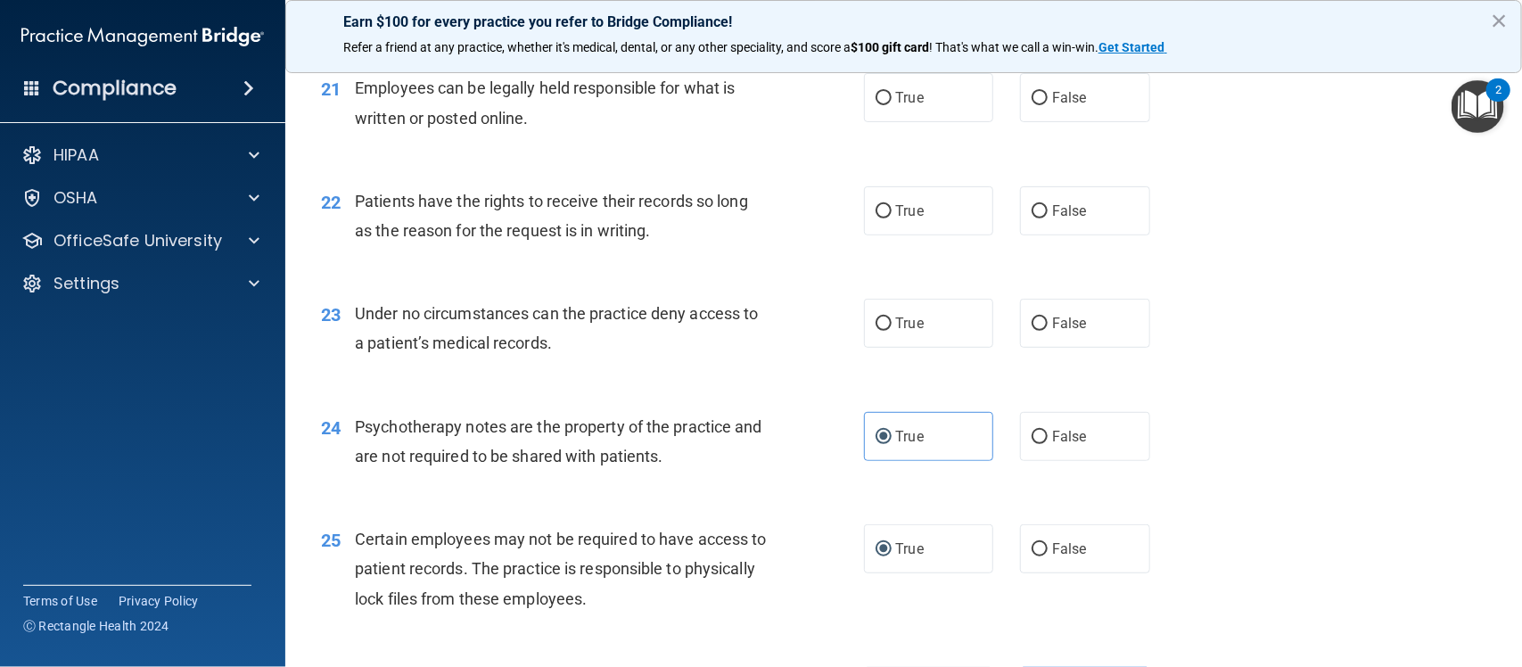
scroll to position [3296, 0]
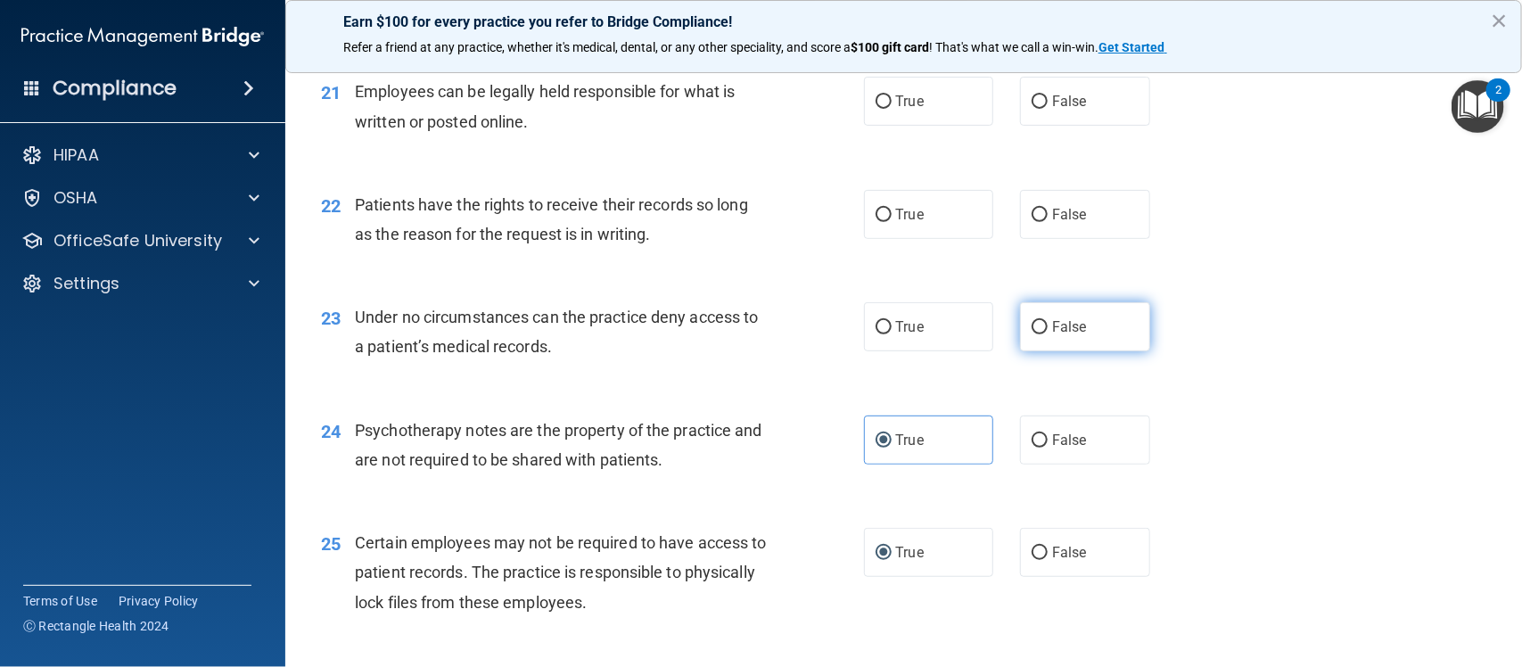
click at [1032, 339] on label "False" at bounding box center [1085, 326] width 130 height 49
click at [1032, 334] on input "False" at bounding box center [1040, 327] width 16 height 13
radio input "true"
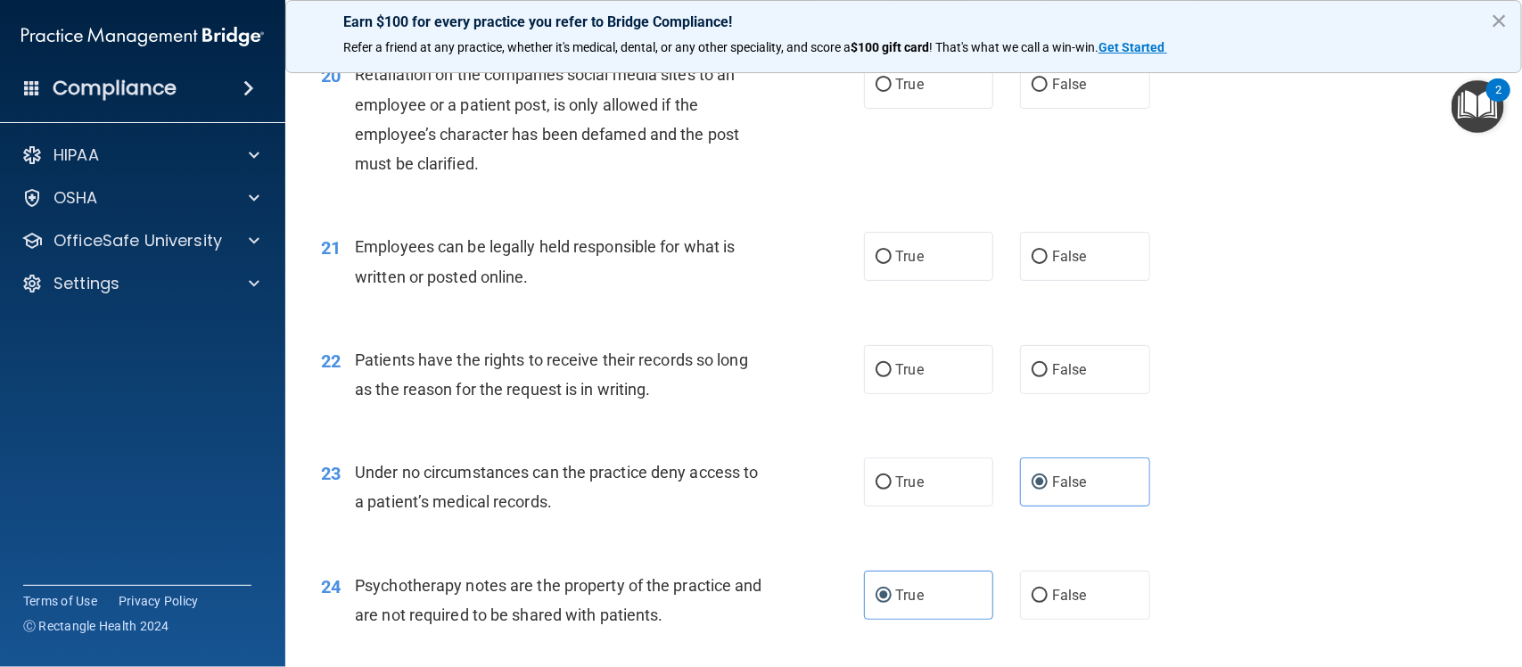
scroll to position [3137, 0]
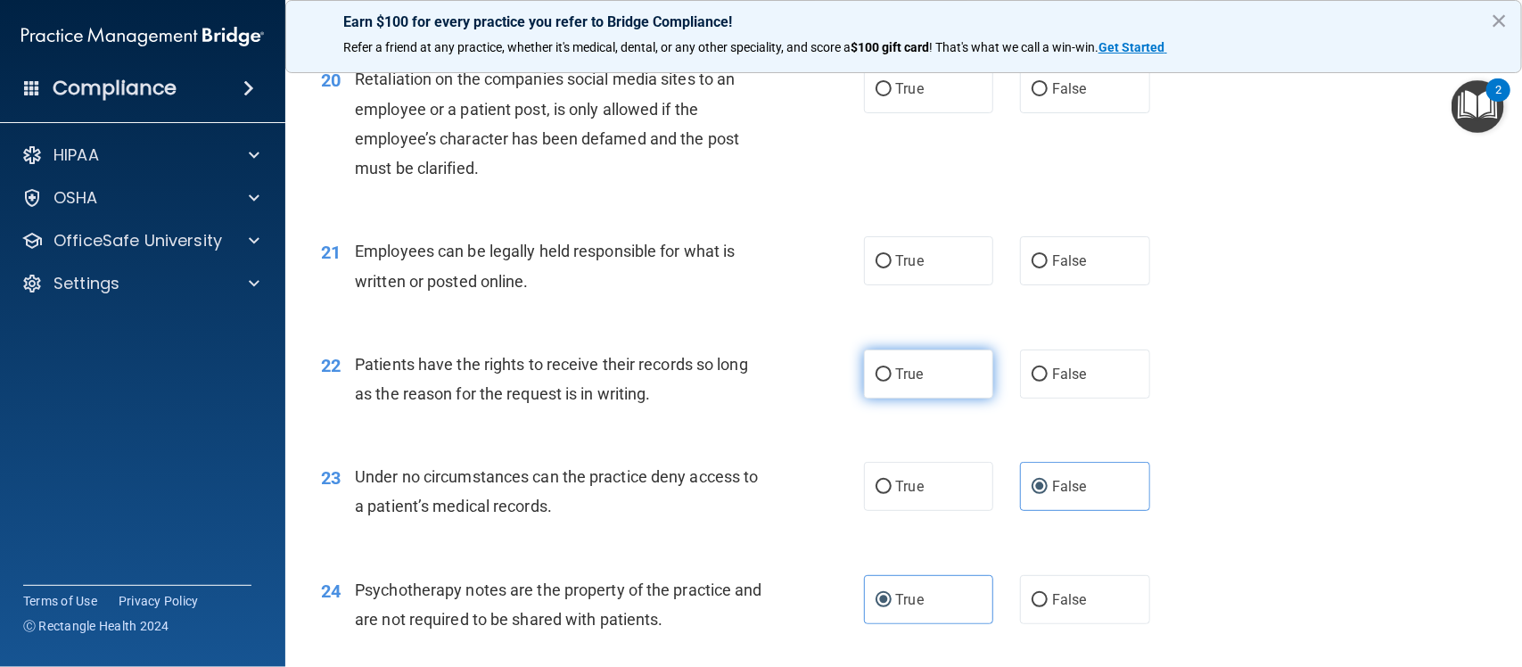
click at [900, 380] on span "True" at bounding box center [910, 374] width 28 height 17
click at [892, 380] on input "True" at bounding box center [884, 374] width 16 height 13
radio input "true"
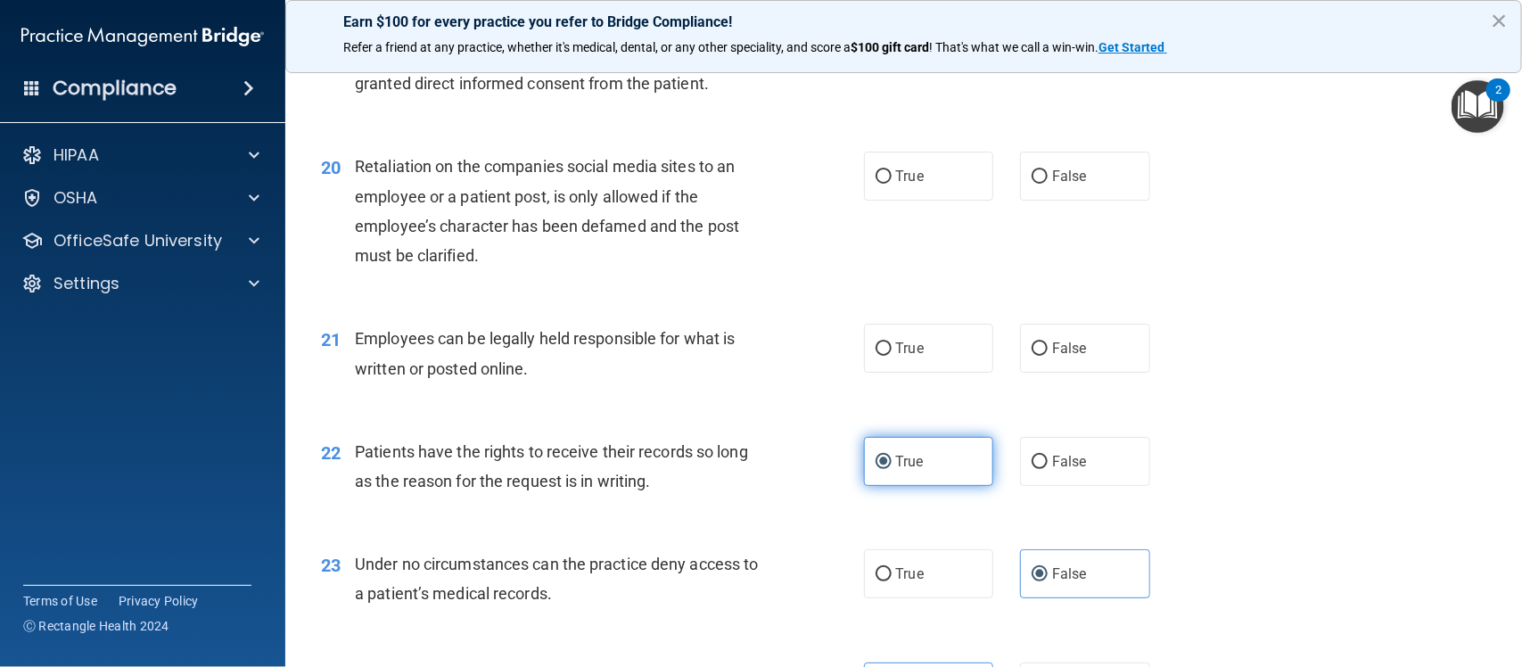
scroll to position [3047, 0]
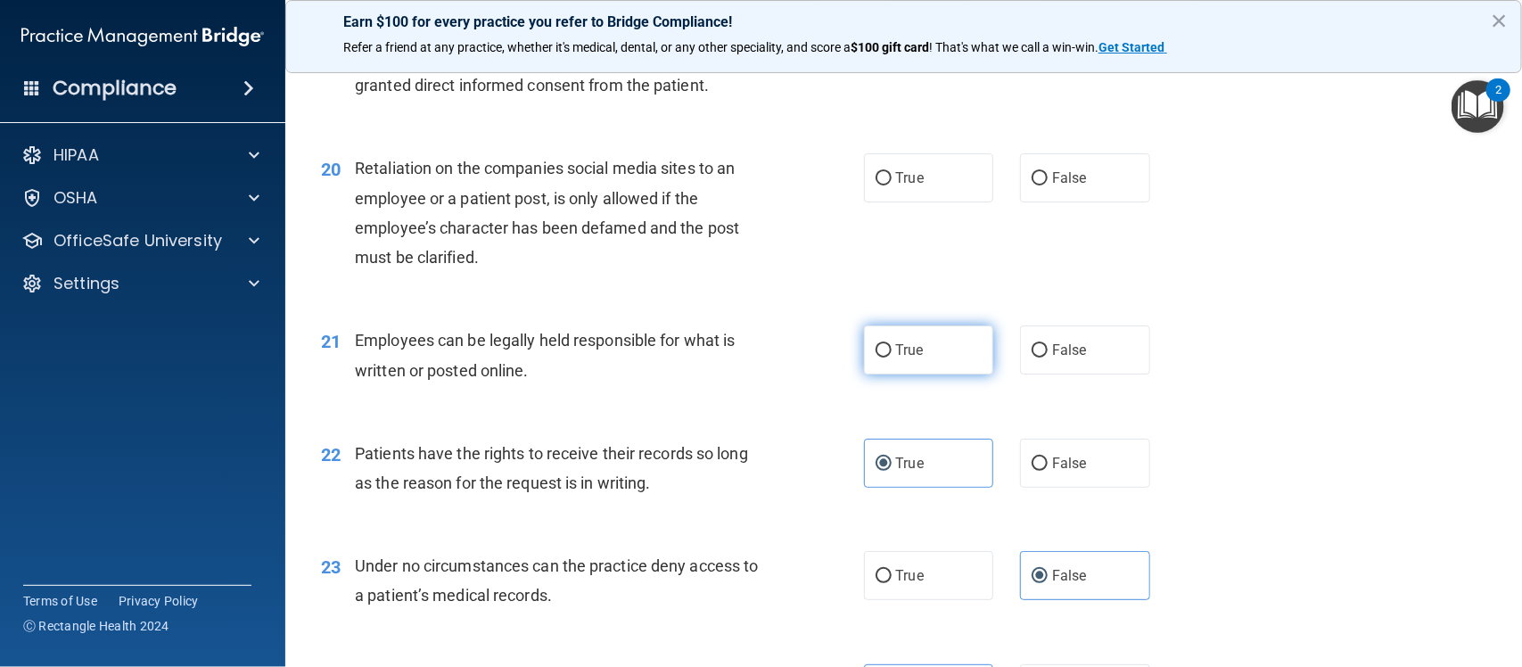
click at [883, 361] on label "True" at bounding box center [929, 349] width 130 height 49
click at [883, 358] on input "True" at bounding box center [884, 350] width 16 height 13
radio input "true"
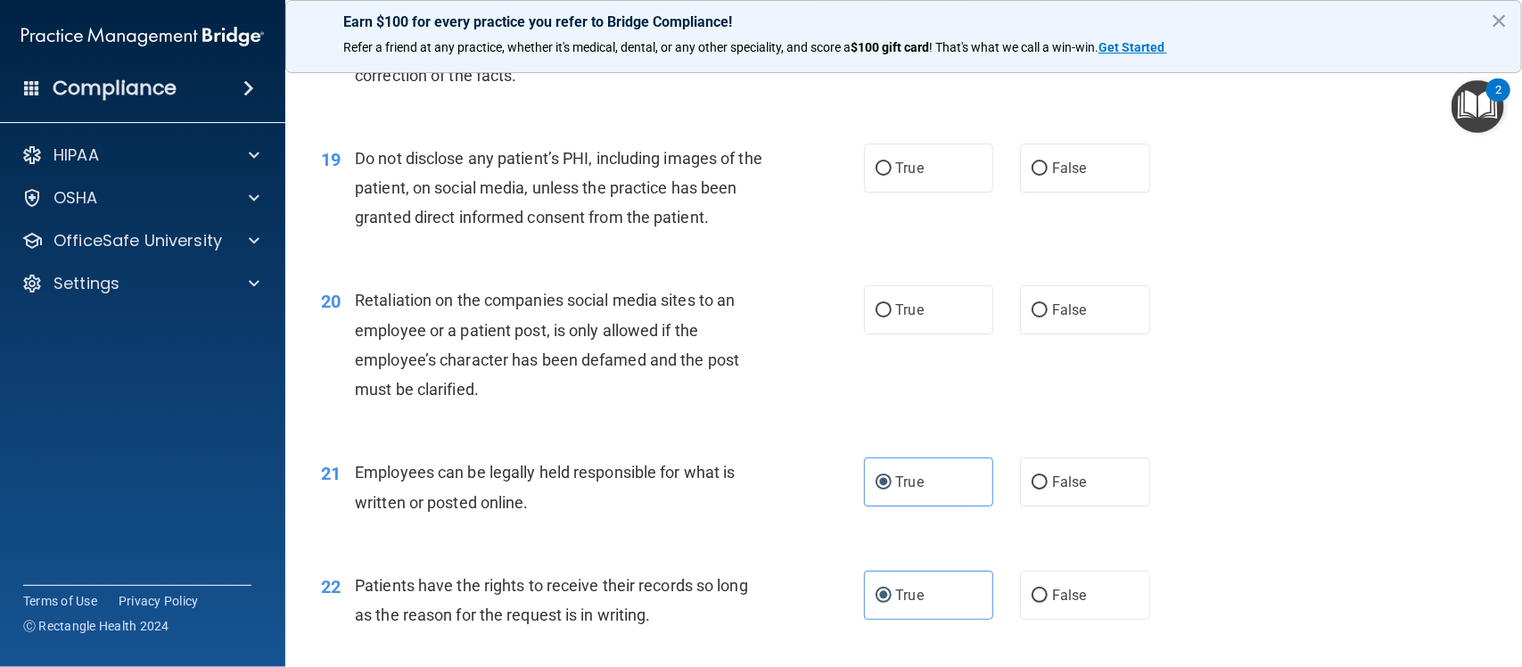
scroll to position [2905, 0]
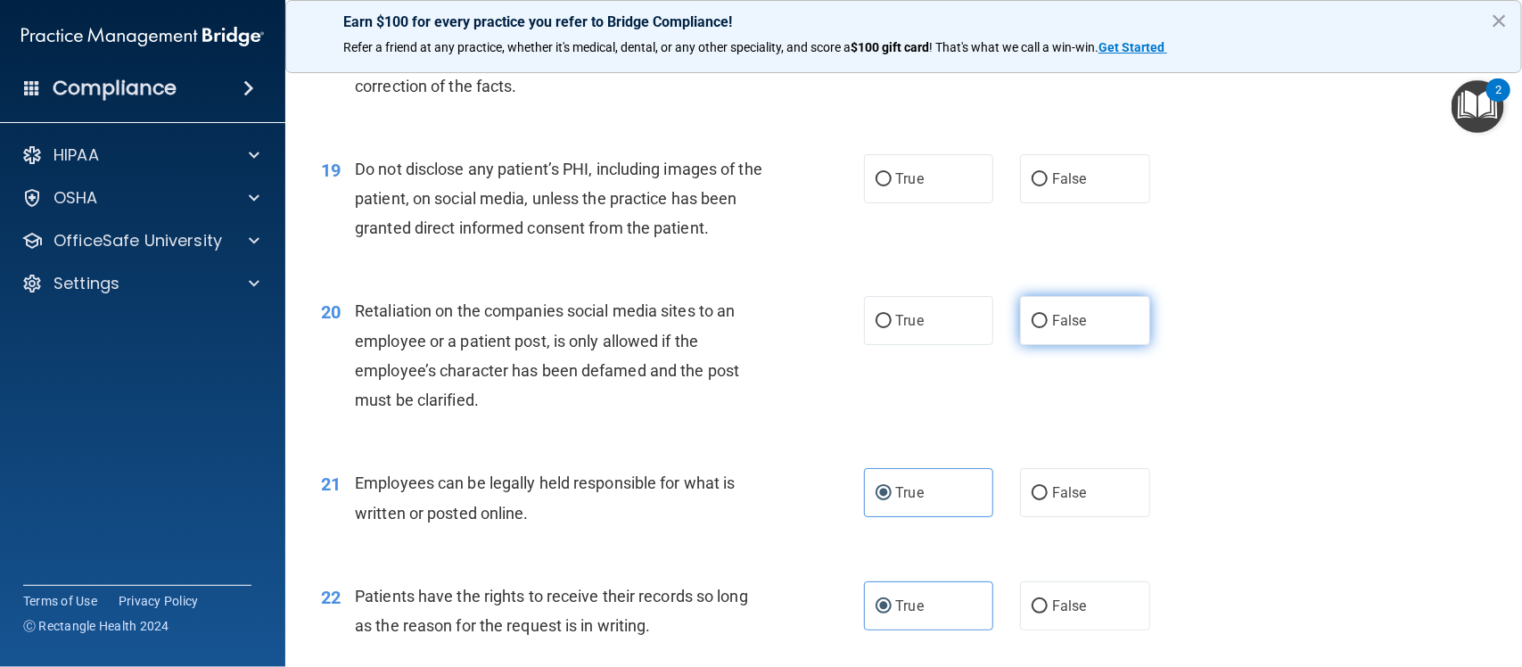
click at [1035, 321] on input "False" at bounding box center [1040, 321] width 16 height 13
radio input "true"
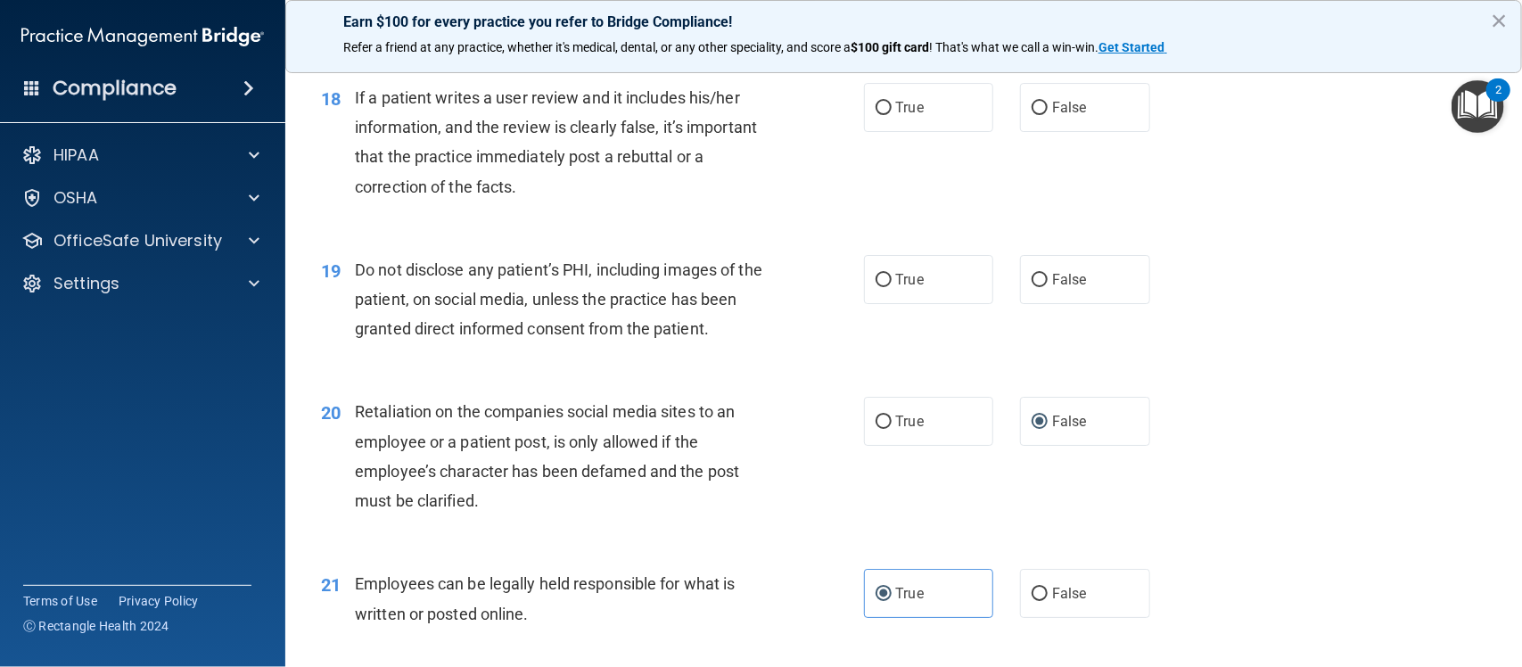
scroll to position [2791, 0]
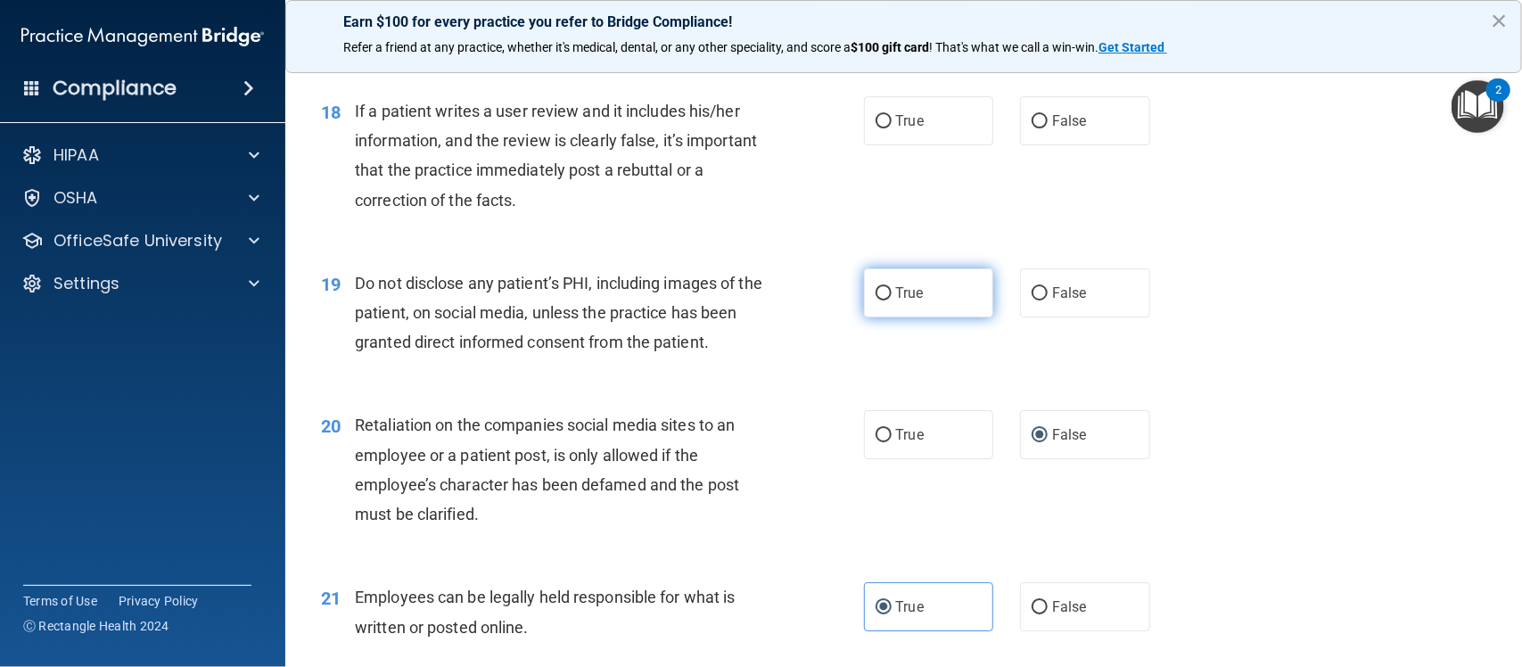
click at [884, 300] on label "True" at bounding box center [929, 292] width 130 height 49
click at [884, 300] on input "True" at bounding box center [884, 293] width 16 height 13
radio input "true"
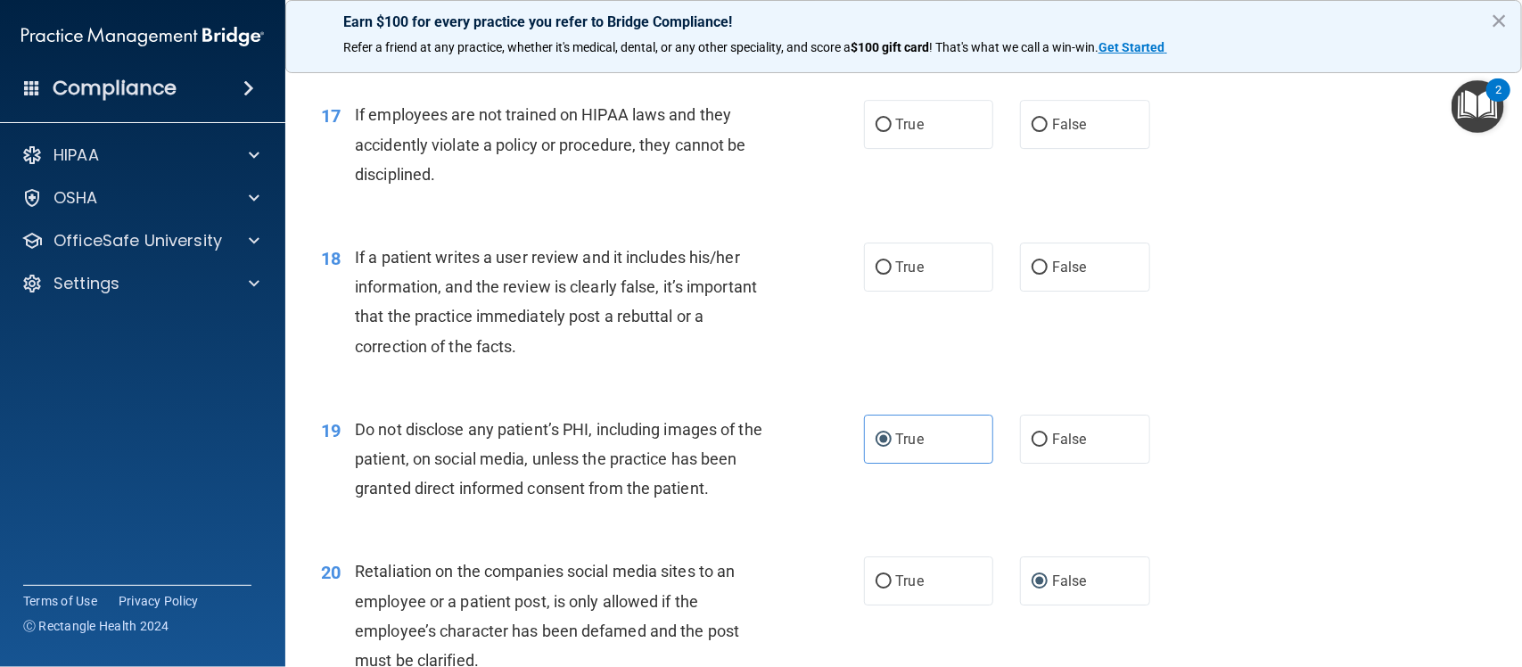
scroll to position [2635, 0]
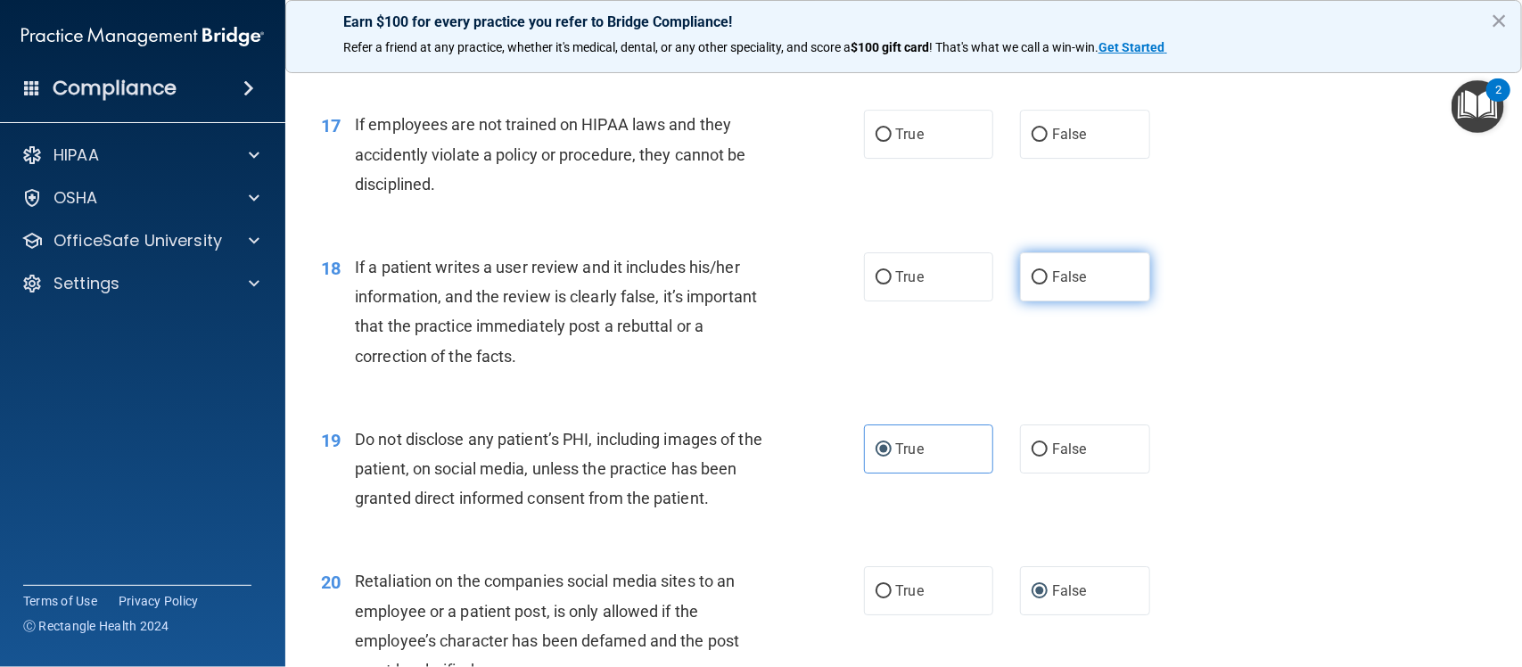
click at [1032, 292] on label "False" at bounding box center [1085, 276] width 130 height 49
click at [1032, 284] on input "False" at bounding box center [1040, 277] width 16 height 13
radio input "true"
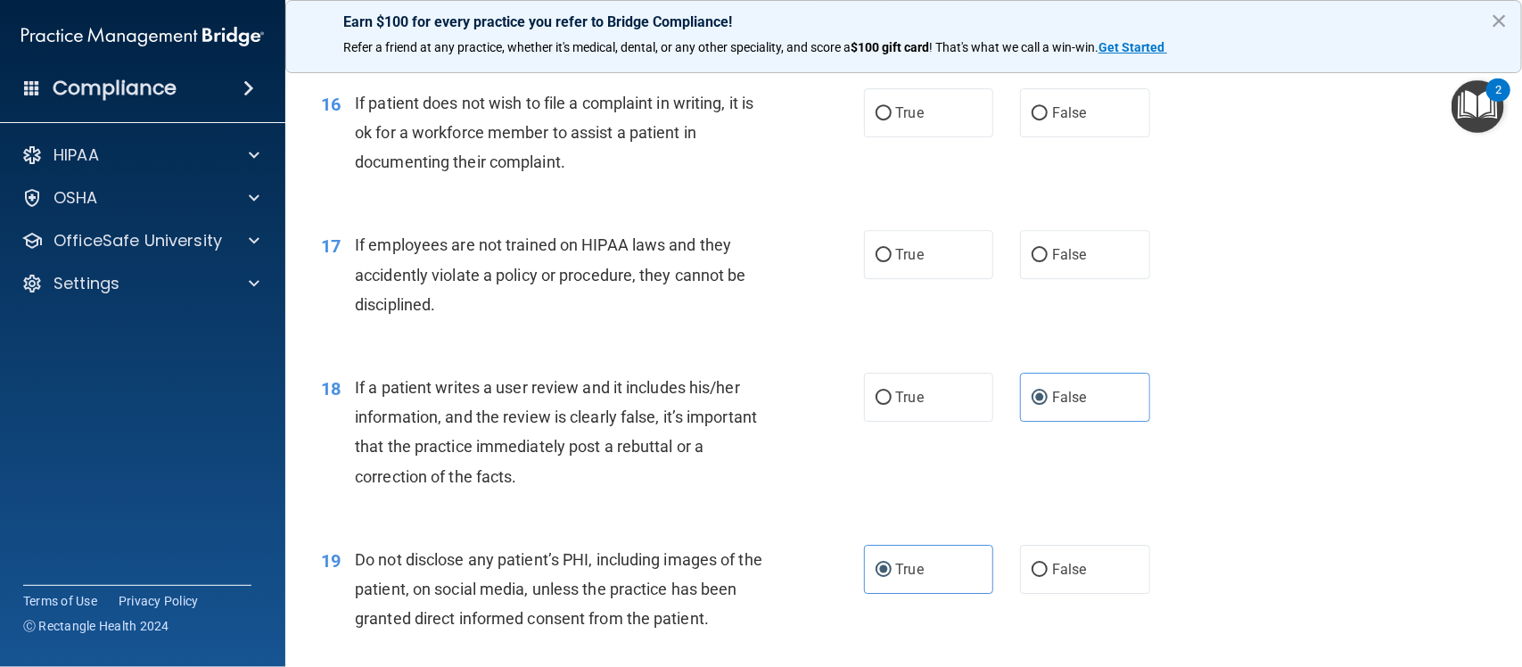
scroll to position [2512, 0]
click at [1040, 259] on label "False" at bounding box center [1085, 256] width 130 height 49
click at [1040, 259] on input "False" at bounding box center [1040, 257] width 16 height 13
radio input "true"
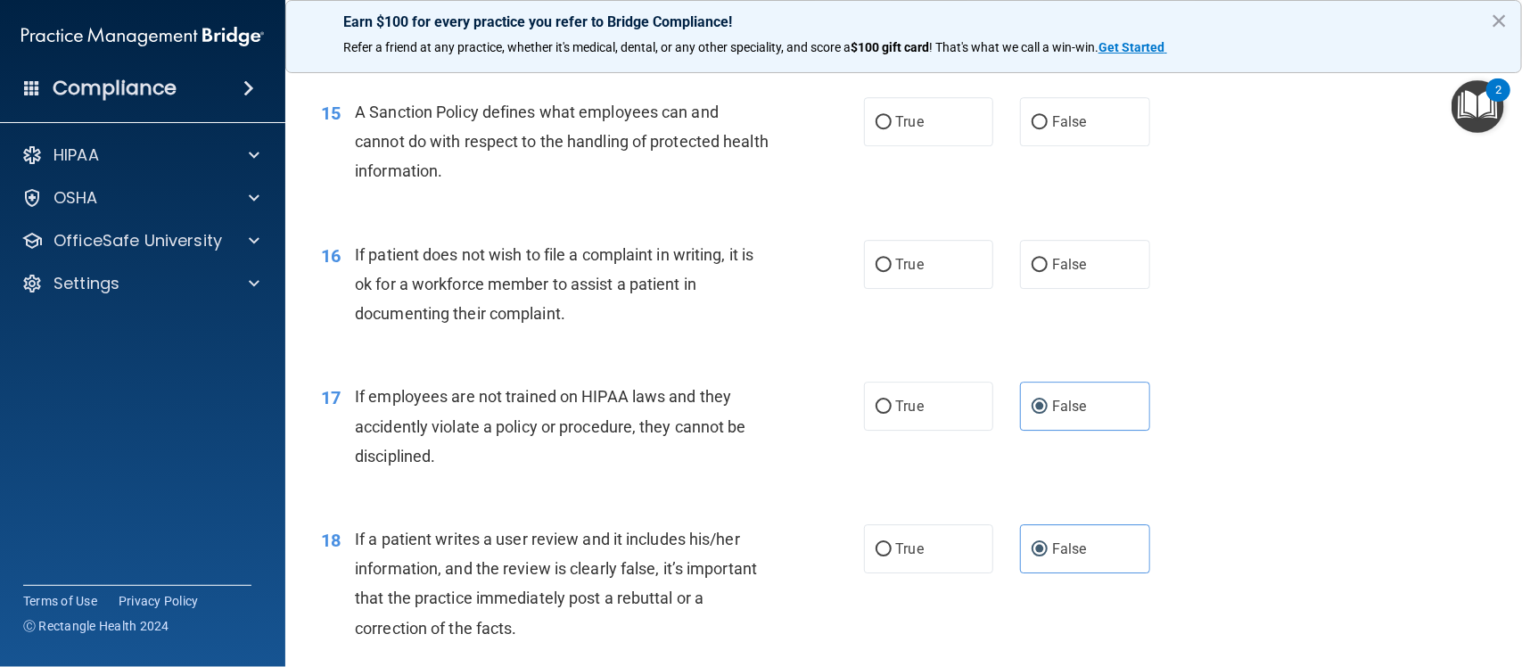
scroll to position [2361, 0]
click at [934, 279] on label "True" at bounding box center [929, 266] width 130 height 49
click at [892, 274] on input "True" at bounding box center [884, 266] width 16 height 13
radio input "true"
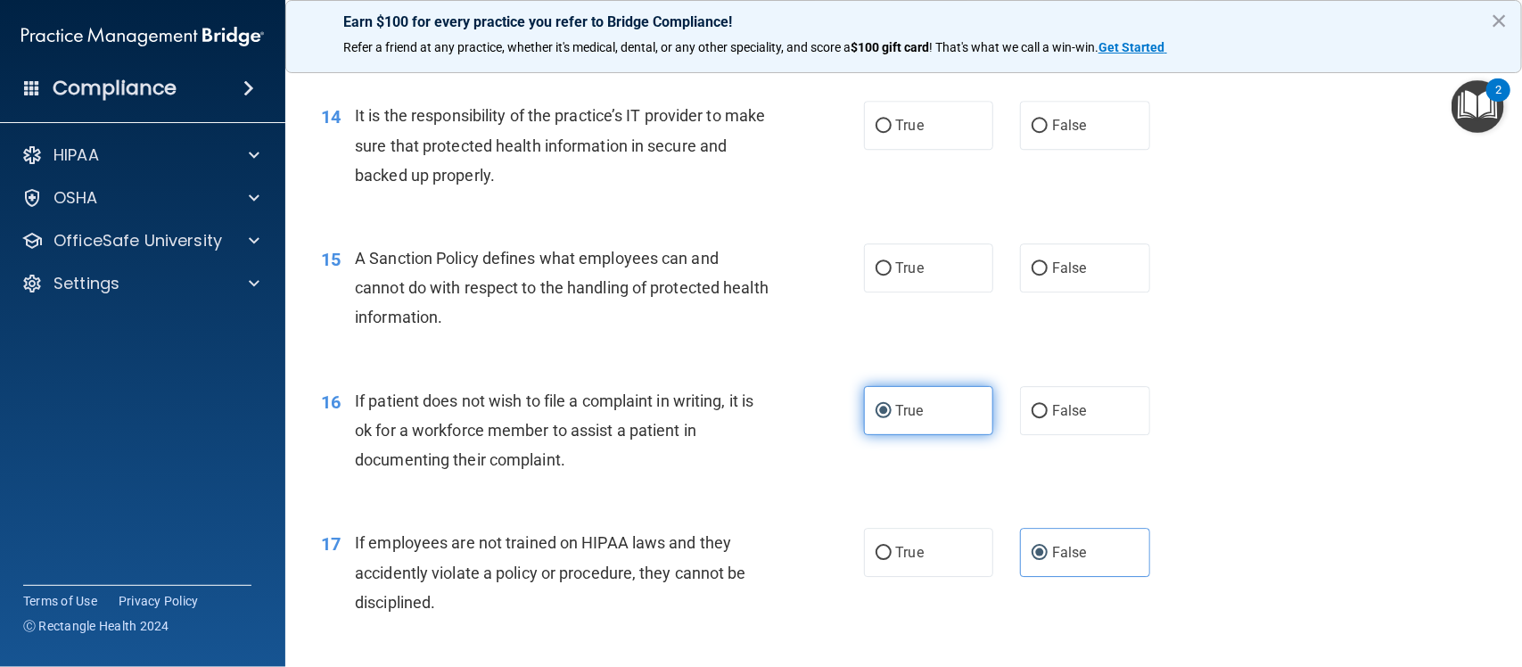
scroll to position [2214, 0]
click at [934, 279] on label "True" at bounding box center [929, 270] width 130 height 49
click at [892, 278] on input "True" at bounding box center [884, 271] width 16 height 13
radio input "true"
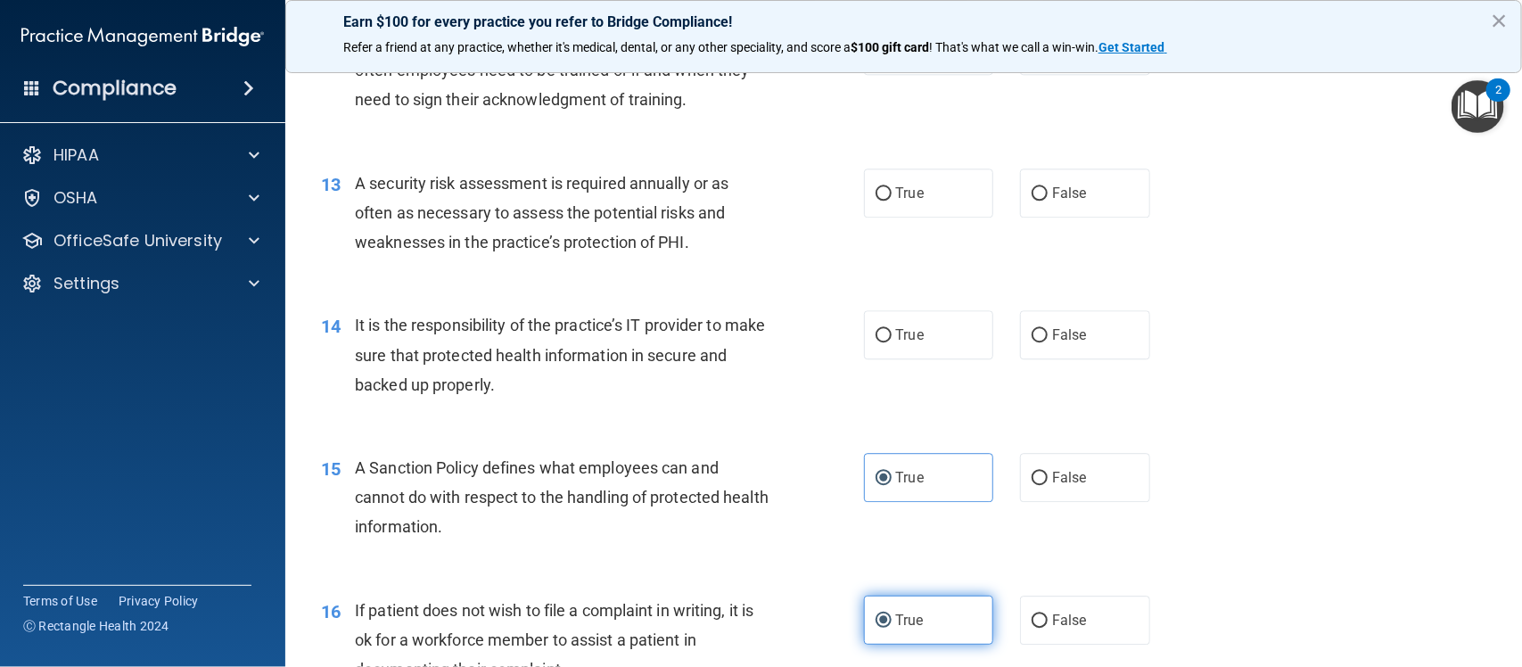
scroll to position [2002, 0]
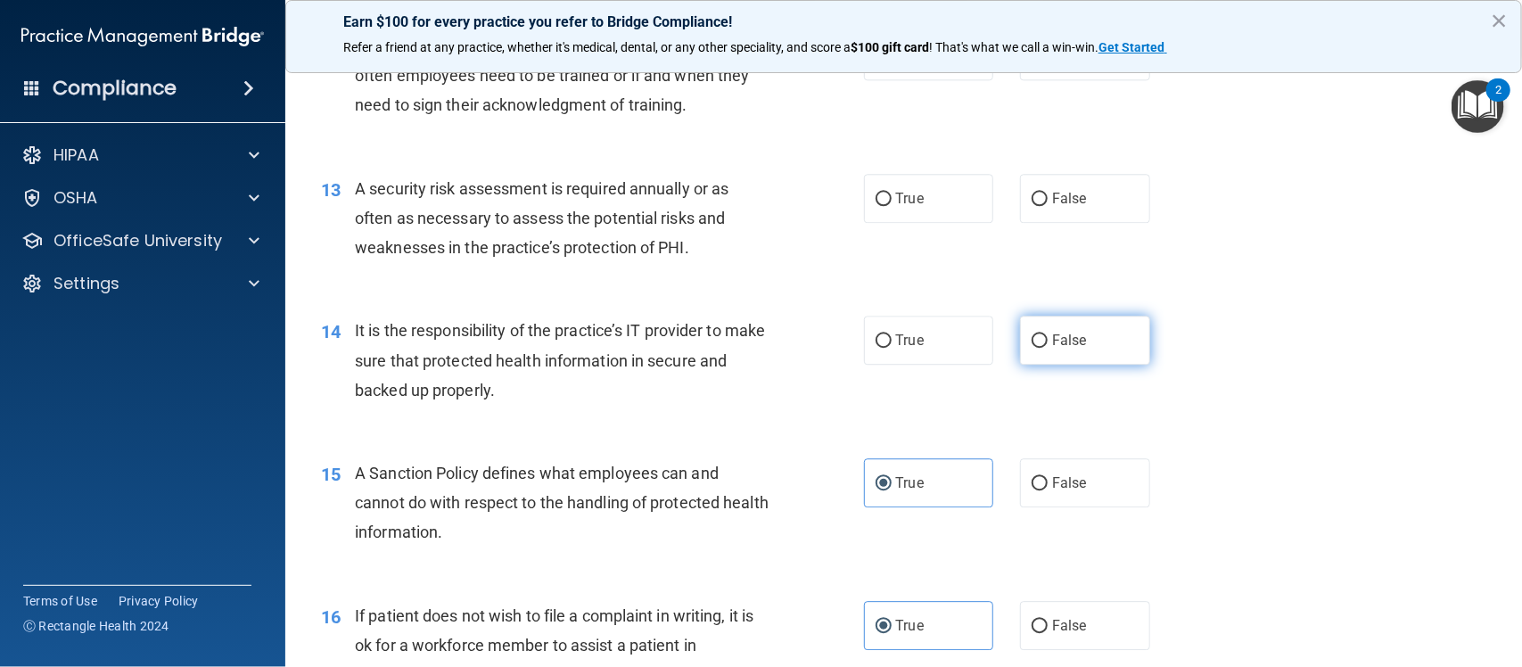
click at [1040, 349] on label "False" at bounding box center [1085, 340] width 130 height 49
click at [1040, 348] on input "False" at bounding box center [1040, 340] width 16 height 13
radio input "true"
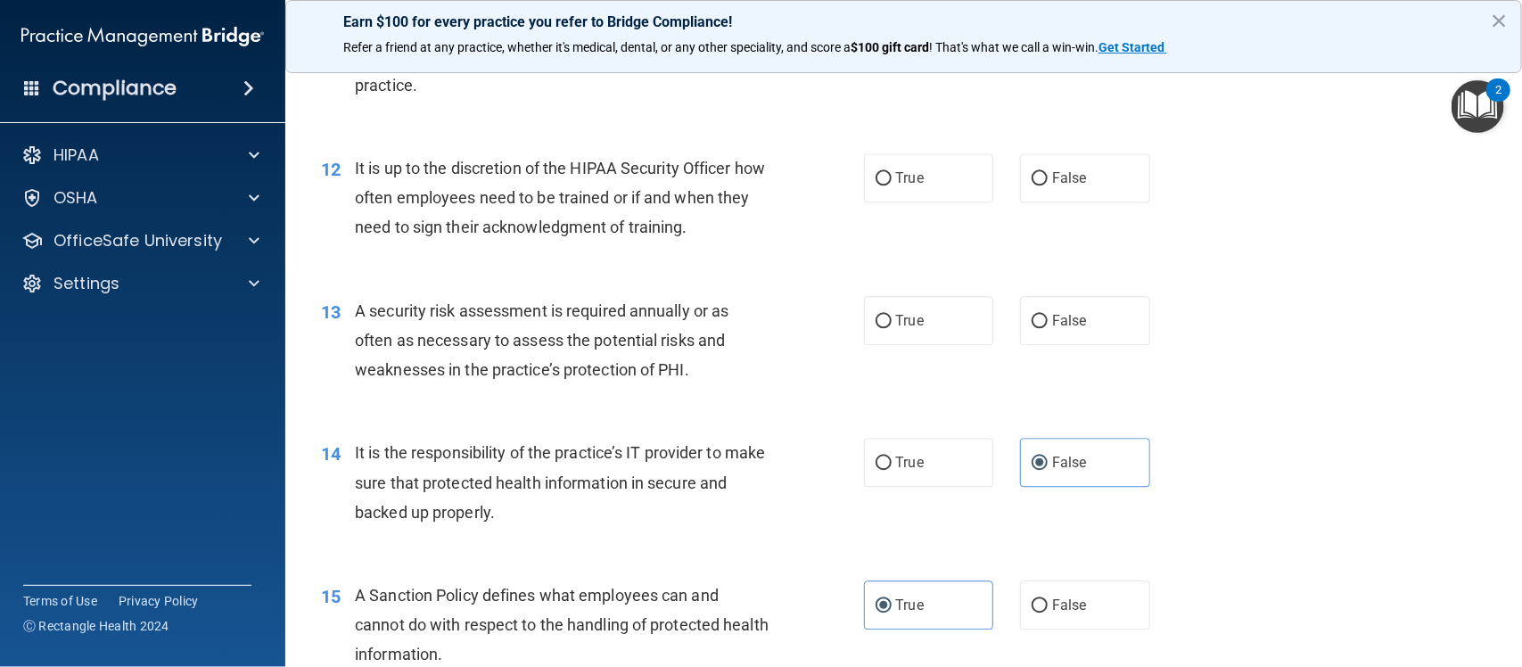
scroll to position [1875, 0]
click at [896, 321] on span "True" at bounding box center [910, 325] width 28 height 17
click at [887, 321] on input "True" at bounding box center [884, 325] width 16 height 13
radio input "true"
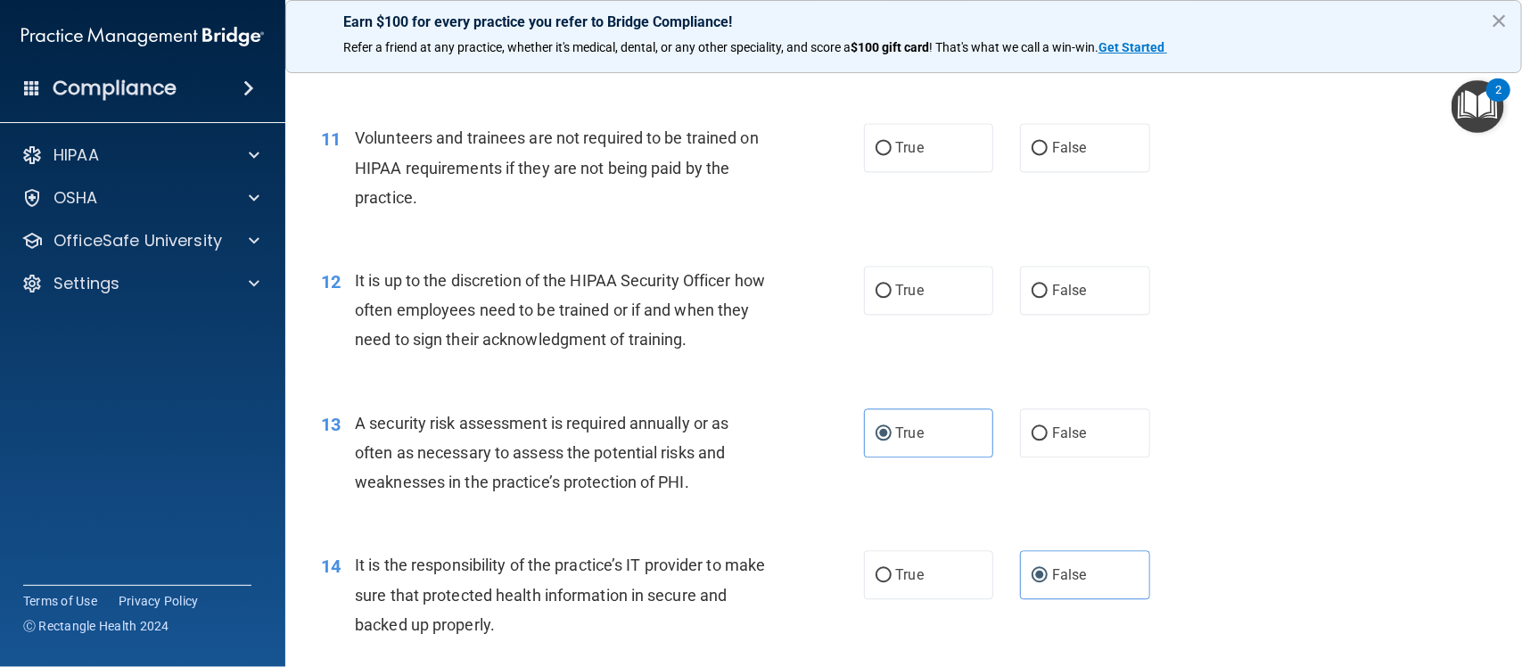
scroll to position [1761, 0]
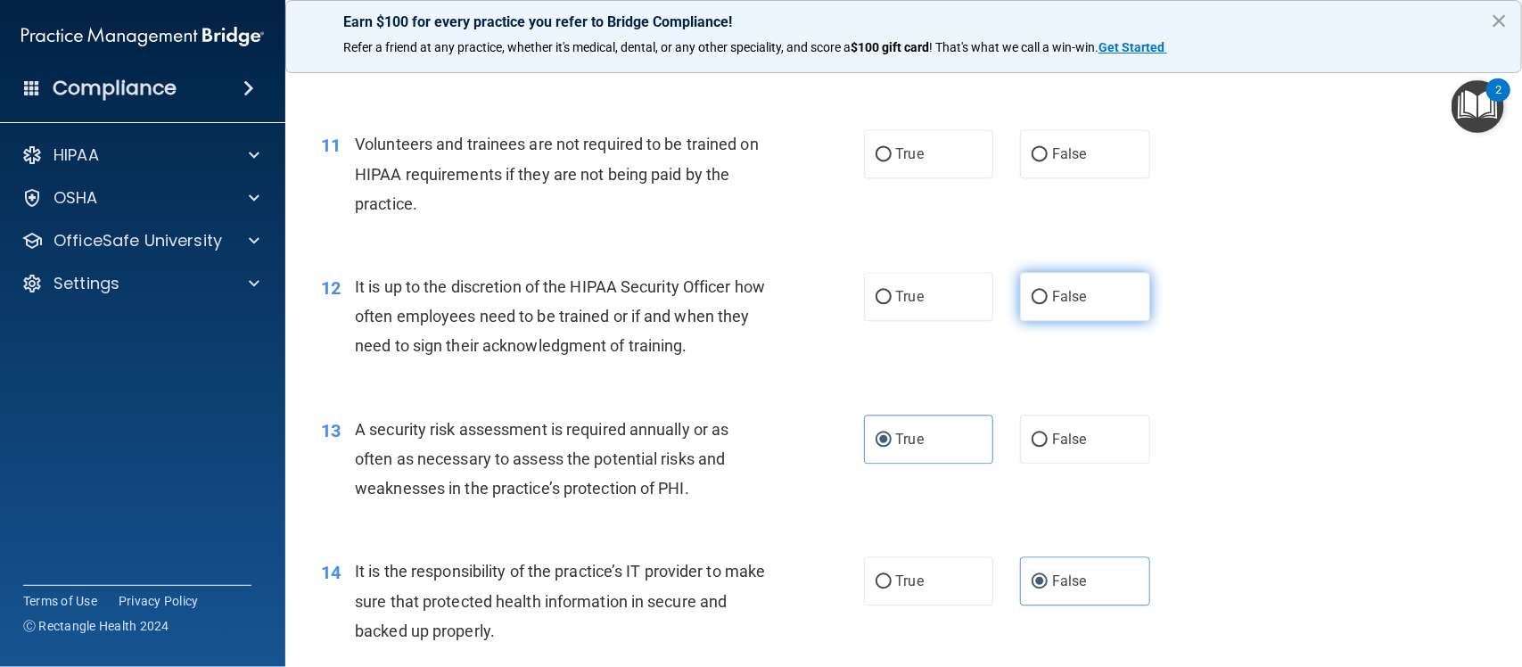
click at [1052, 300] on span "False" at bounding box center [1069, 296] width 35 height 17
click at [1041, 300] on input "False" at bounding box center [1040, 297] width 16 height 13
radio input "true"
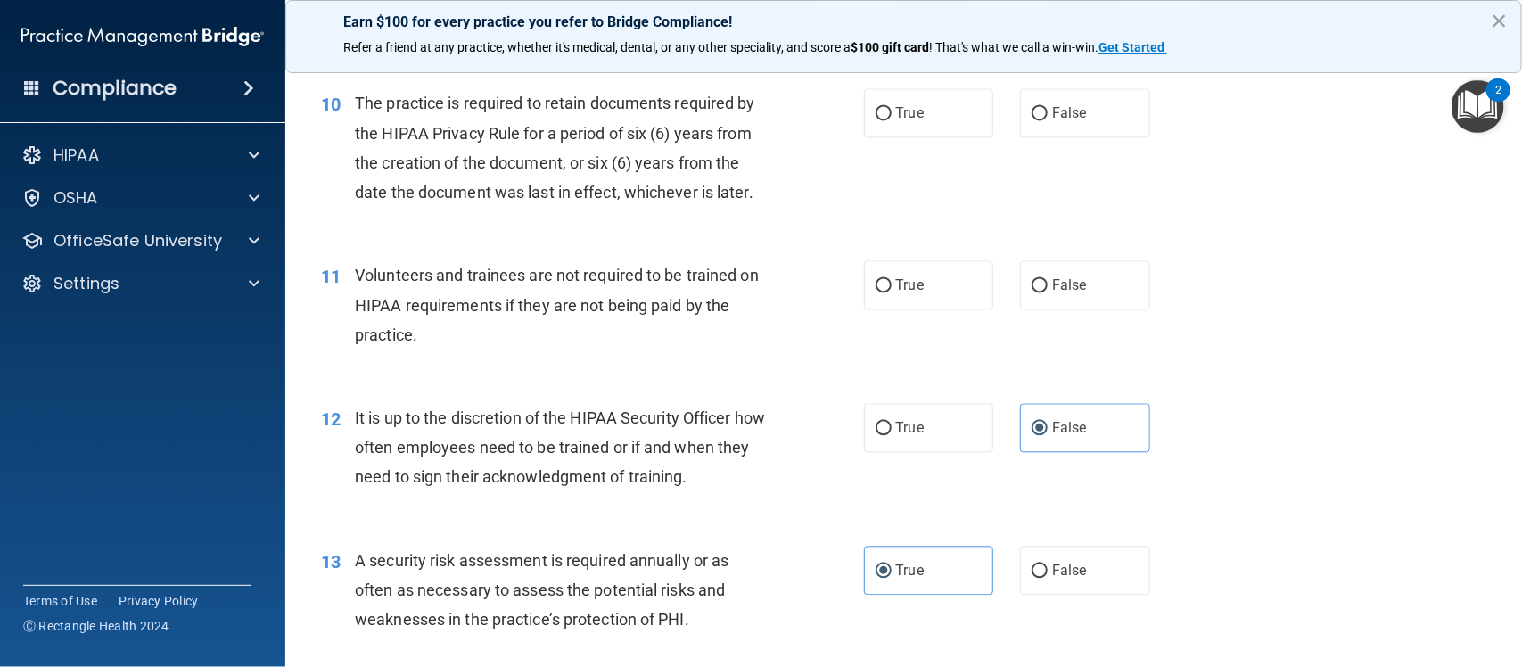
scroll to position [1629, 0]
click at [1039, 291] on label "False" at bounding box center [1085, 285] width 130 height 49
click at [1039, 291] on input "False" at bounding box center [1040, 286] width 16 height 13
radio input "true"
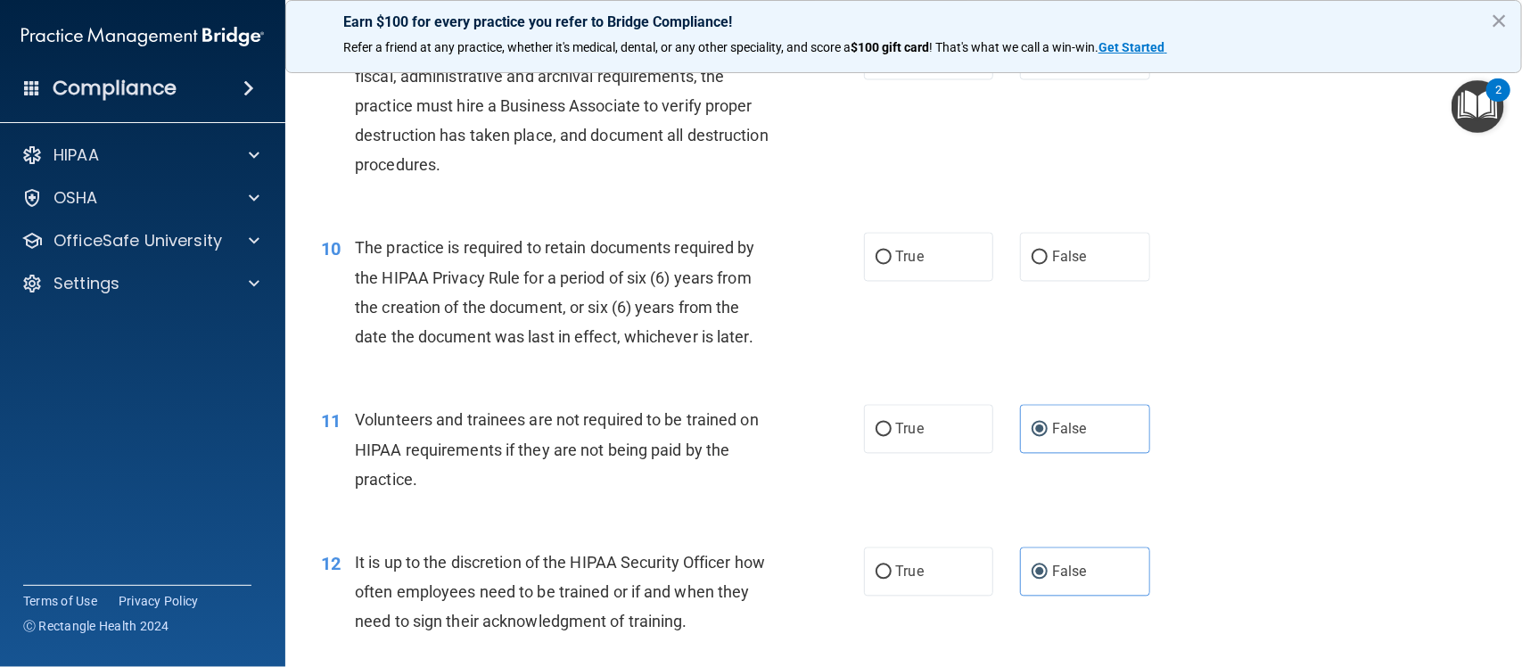
scroll to position [1478, 0]
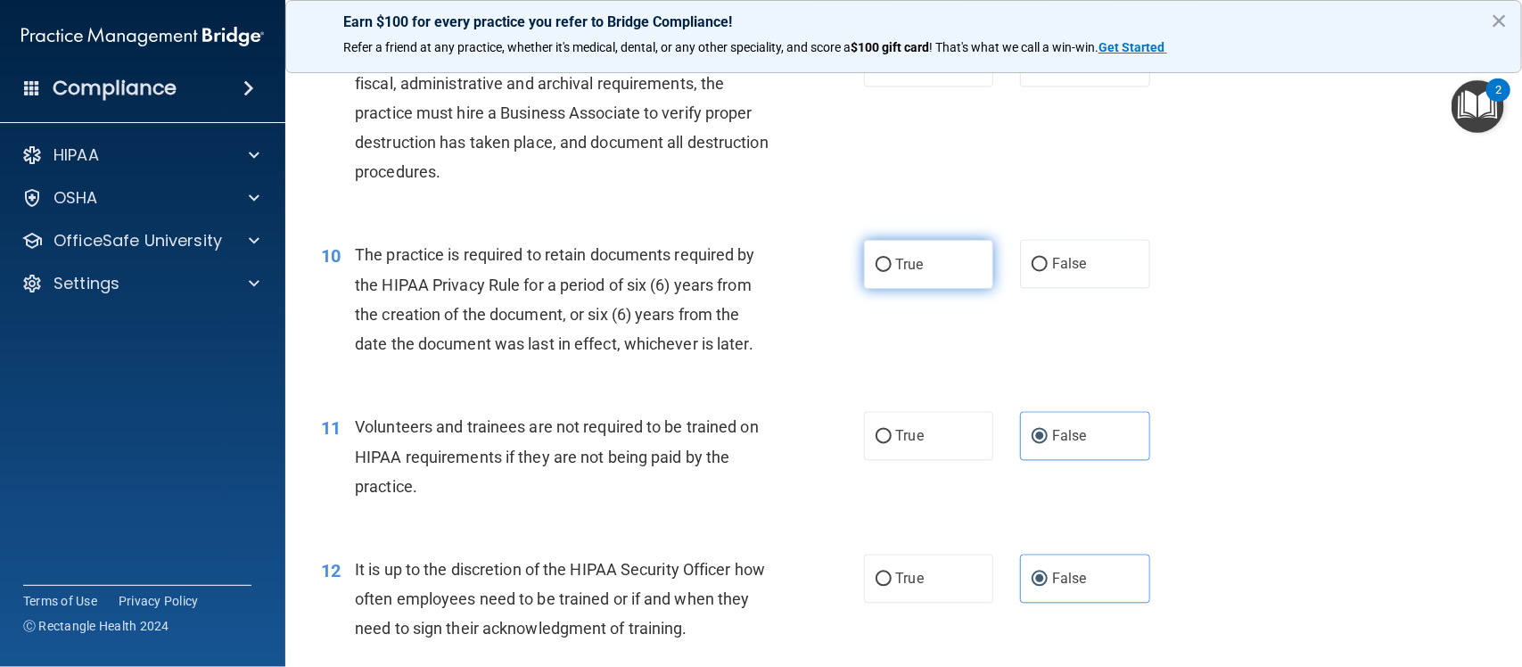
click at [879, 268] on input "True" at bounding box center [884, 265] width 16 height 13
radio input "true"
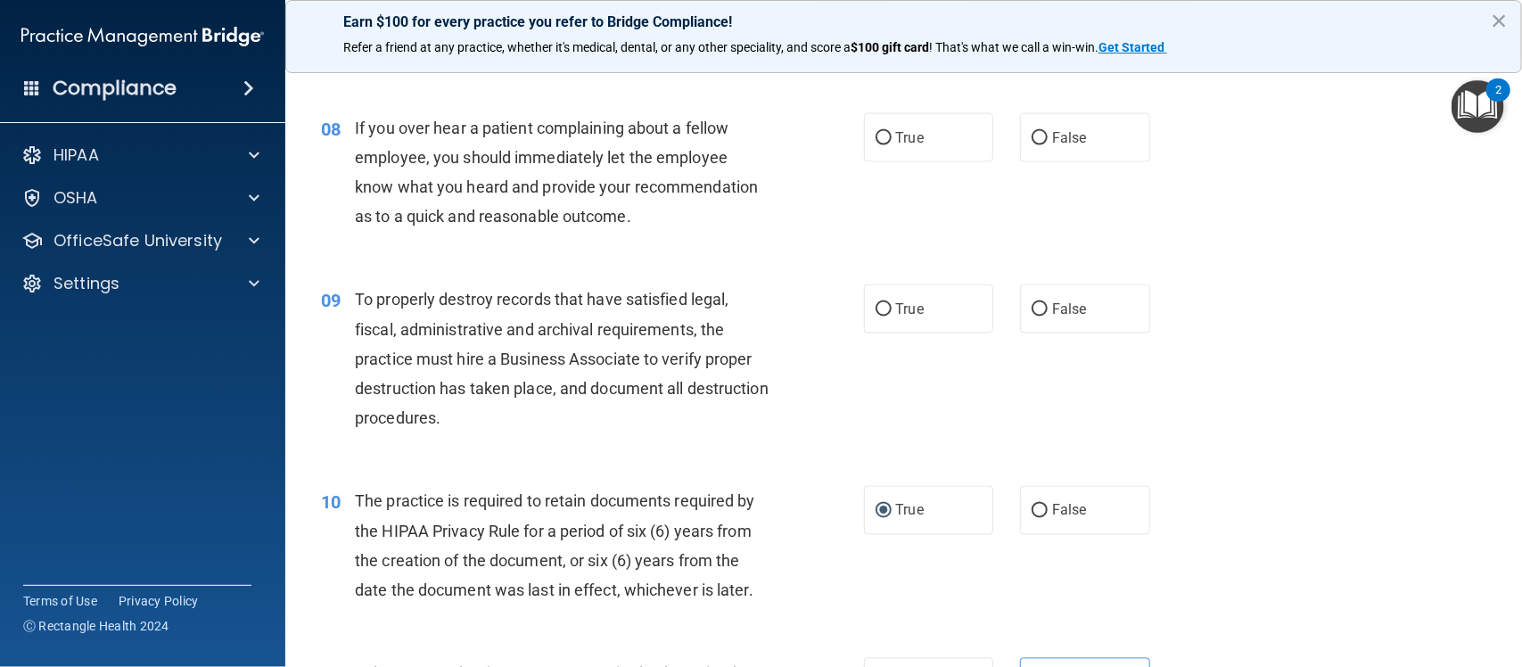
scroll to position [1230, 0]
click at [883, 308] on input "True" at bounding box center [884, 311] width 16 height 13
radio input "true"
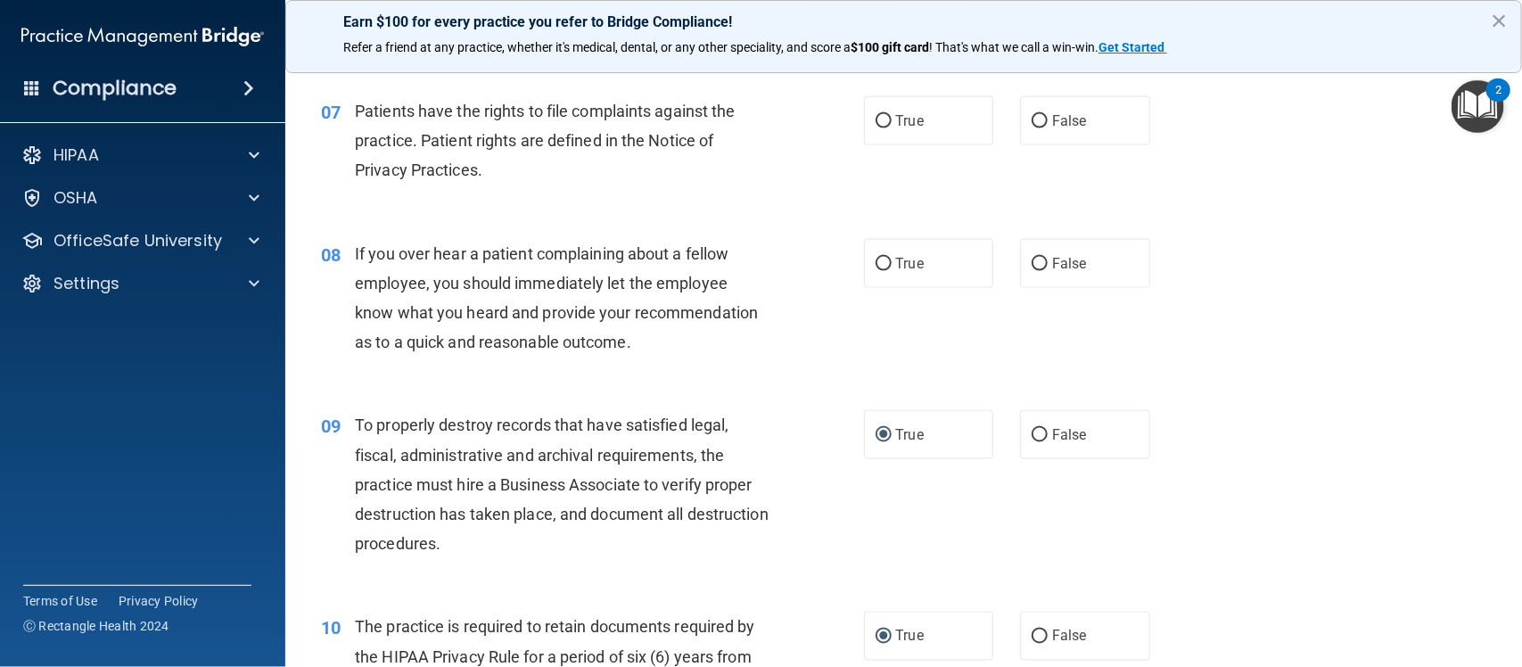
scroll to position [1098, 0]
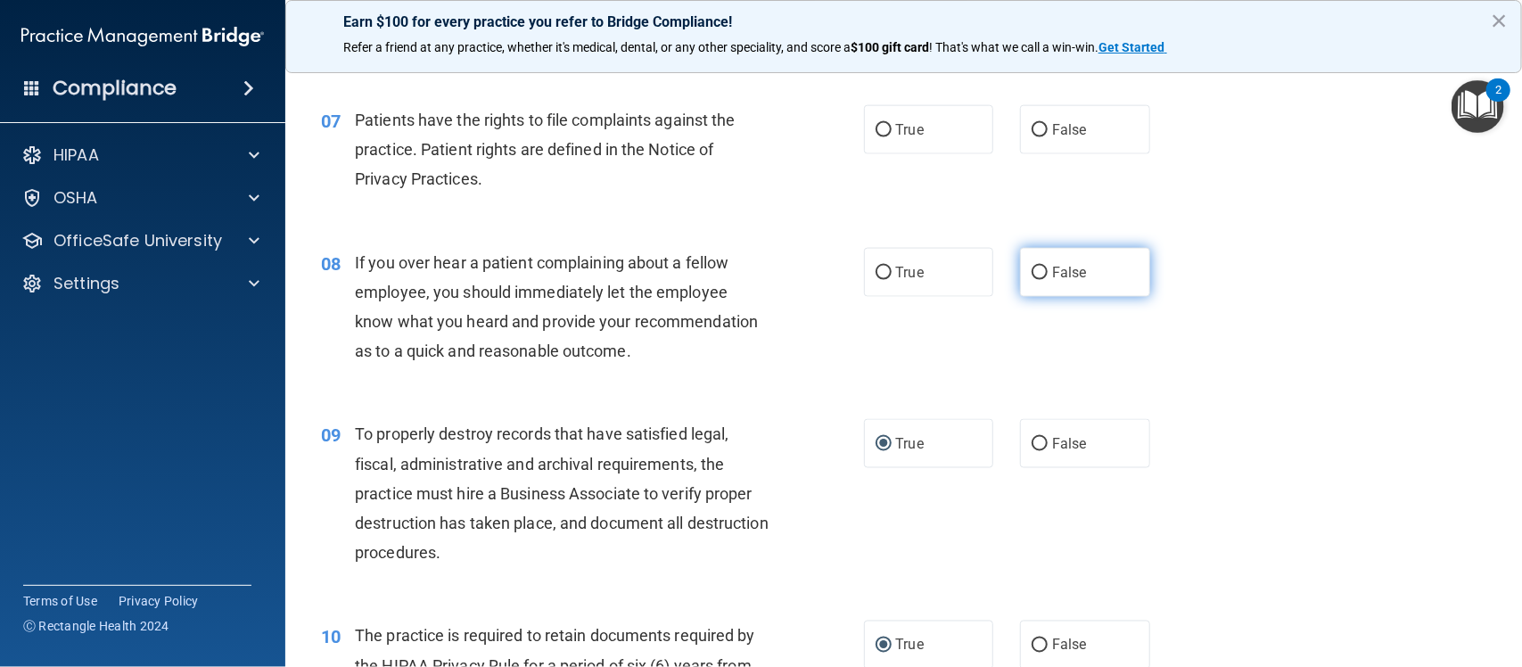
click at [1032, 273] on input "False" at bounding box center [1040, 273] width 16 height 13
radio input "true"
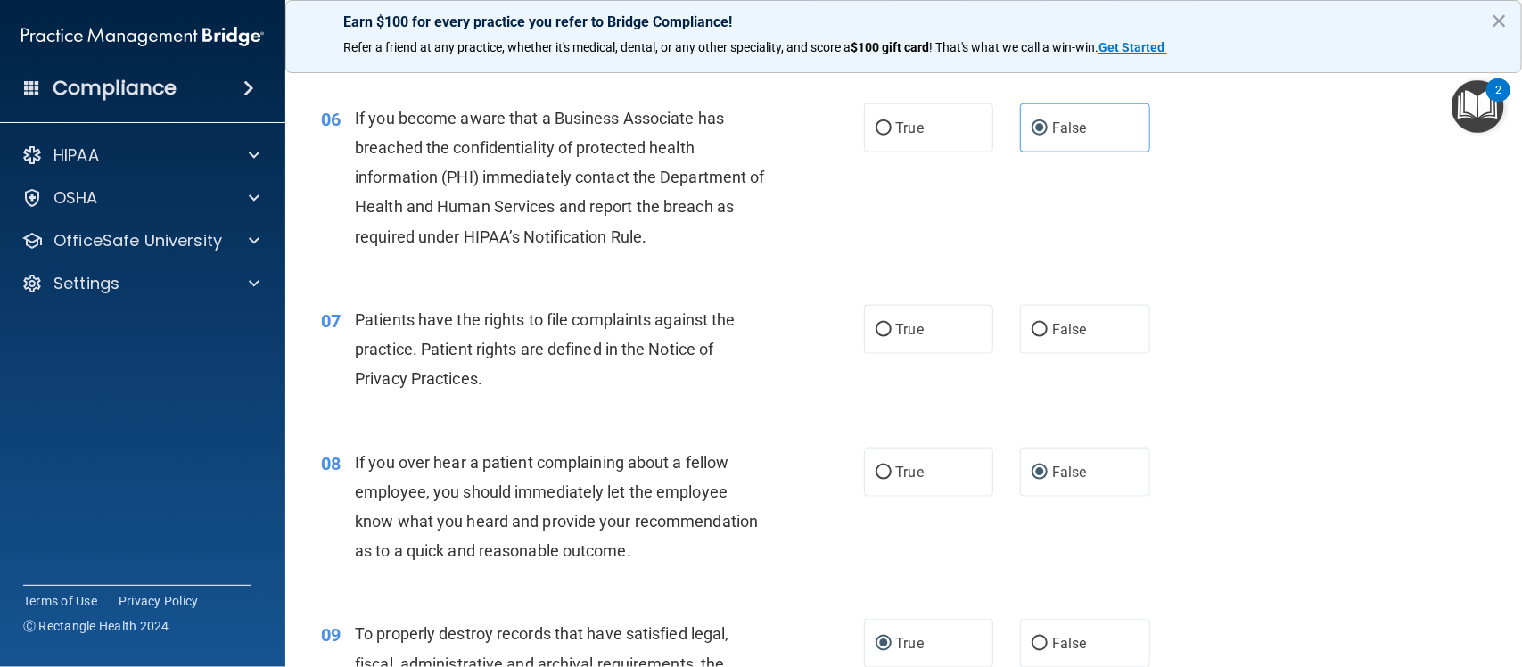
scroll to position [897, 0]
click at [795, 229] on div "06 If you become aware that a Business Associate has breached the confidentiali…" at bounding box center [592, 182] width 596 height 157
click at [896, 327] on span "True" at bounding box center [910, 330] width 28 height 17
click at [888, 327] on input "True" at bounding box center [884, 331] width 16 height 13
radio input "true"
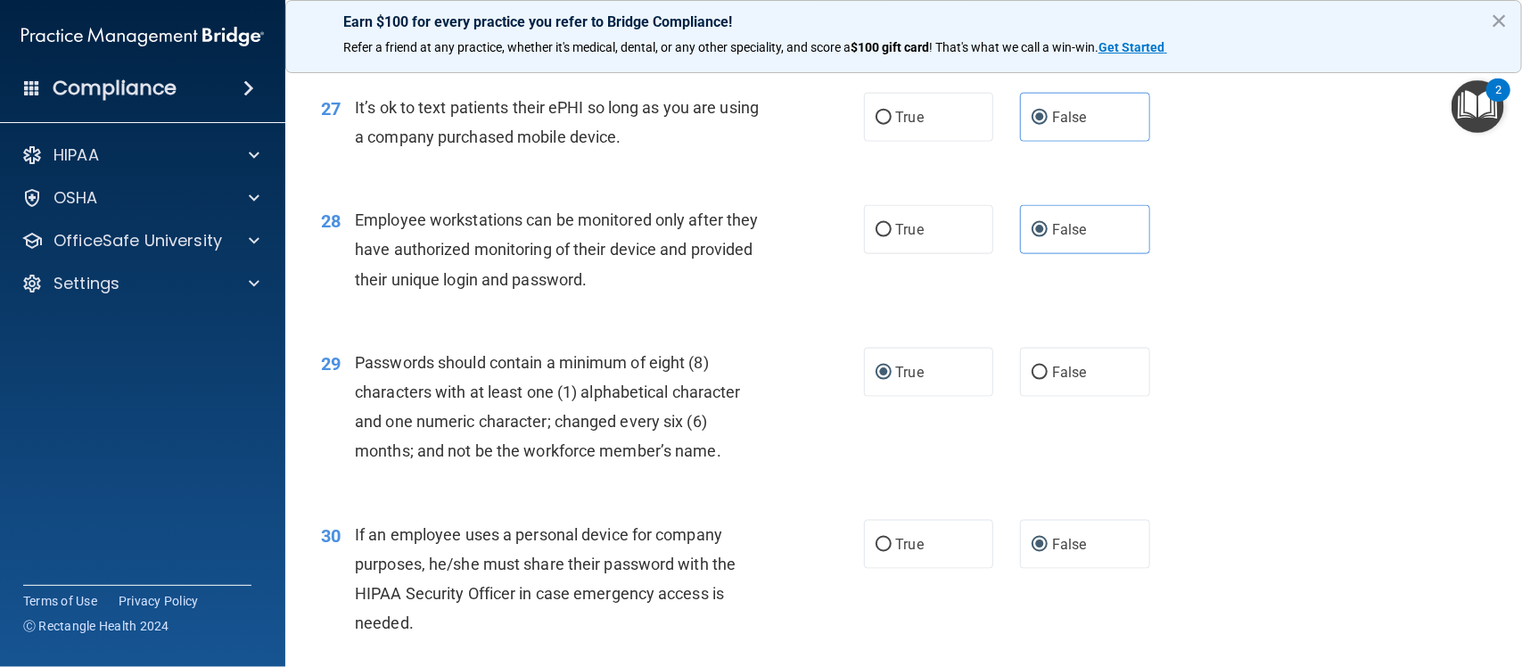
scroll to position [4165, 0]
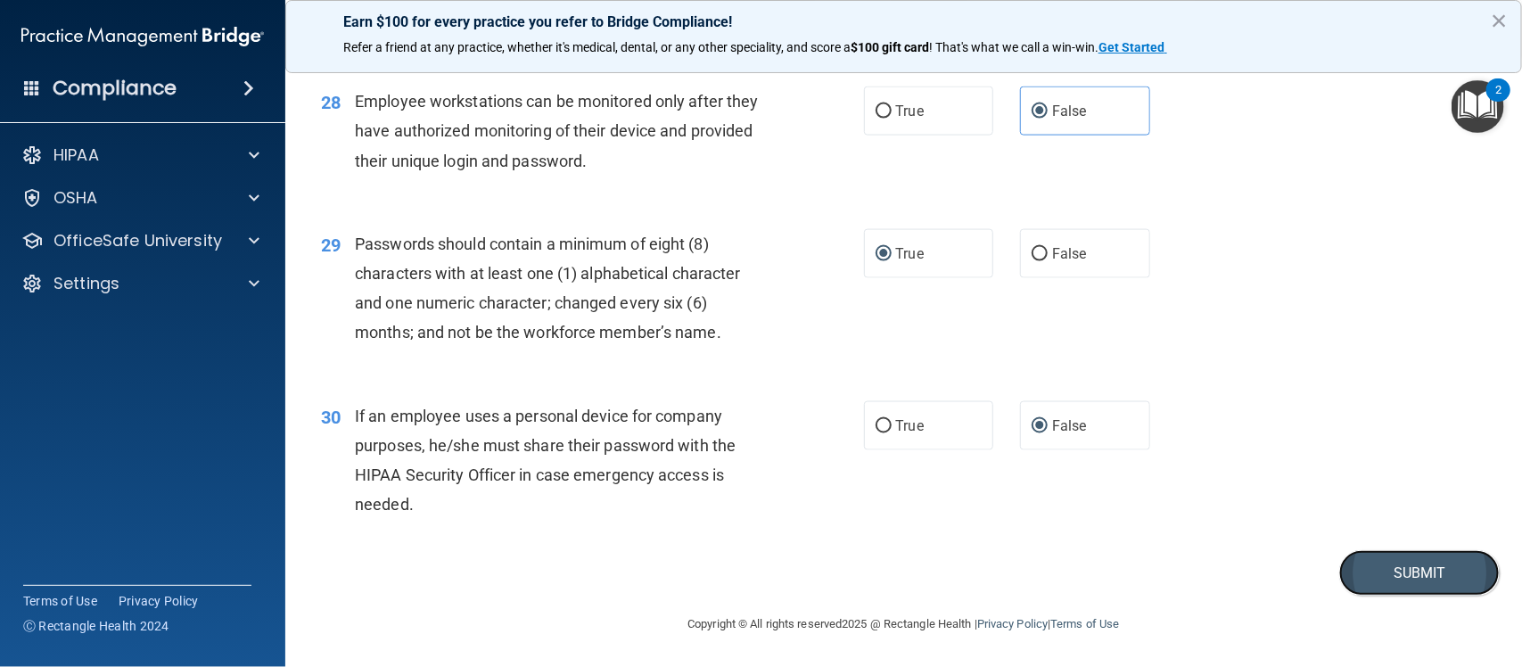
click at [1409, 566] on button "Submit" at bounding box center [1419, 572] width 160 height 45
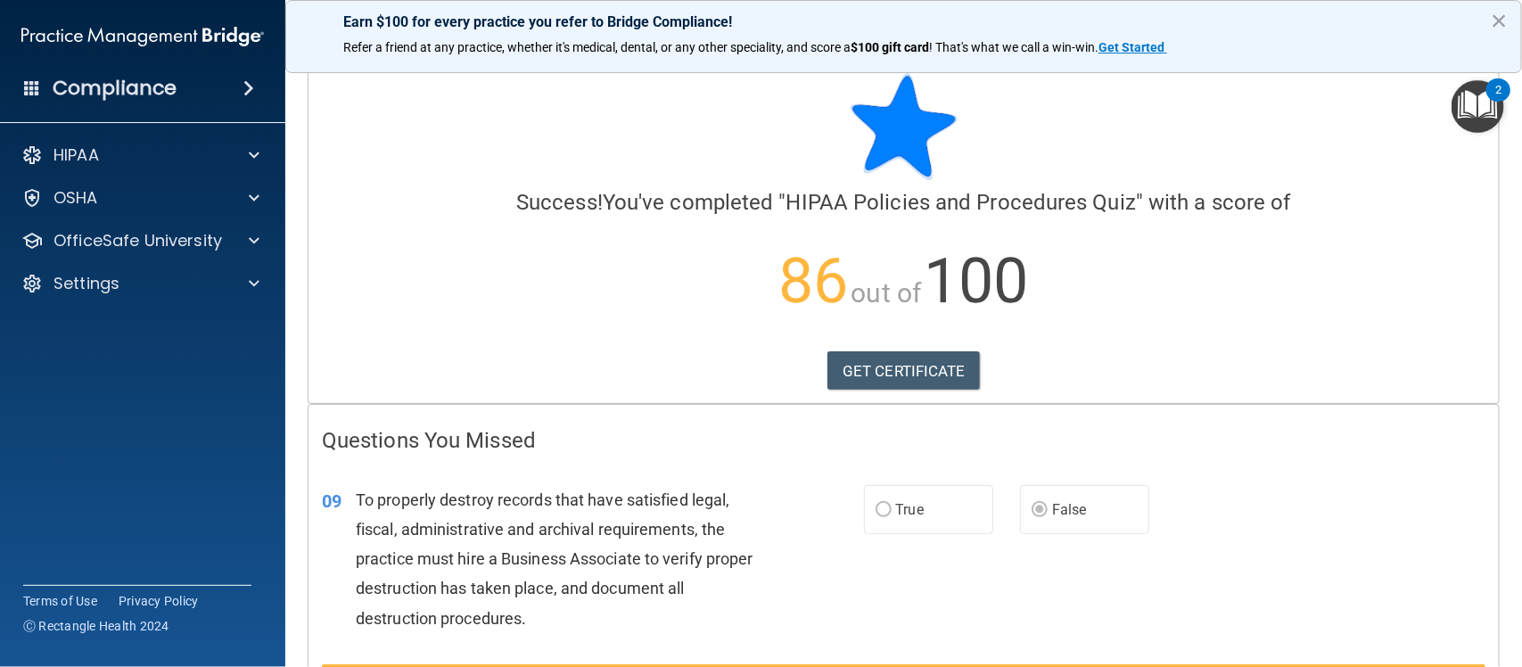
scroll to position [9, 0]
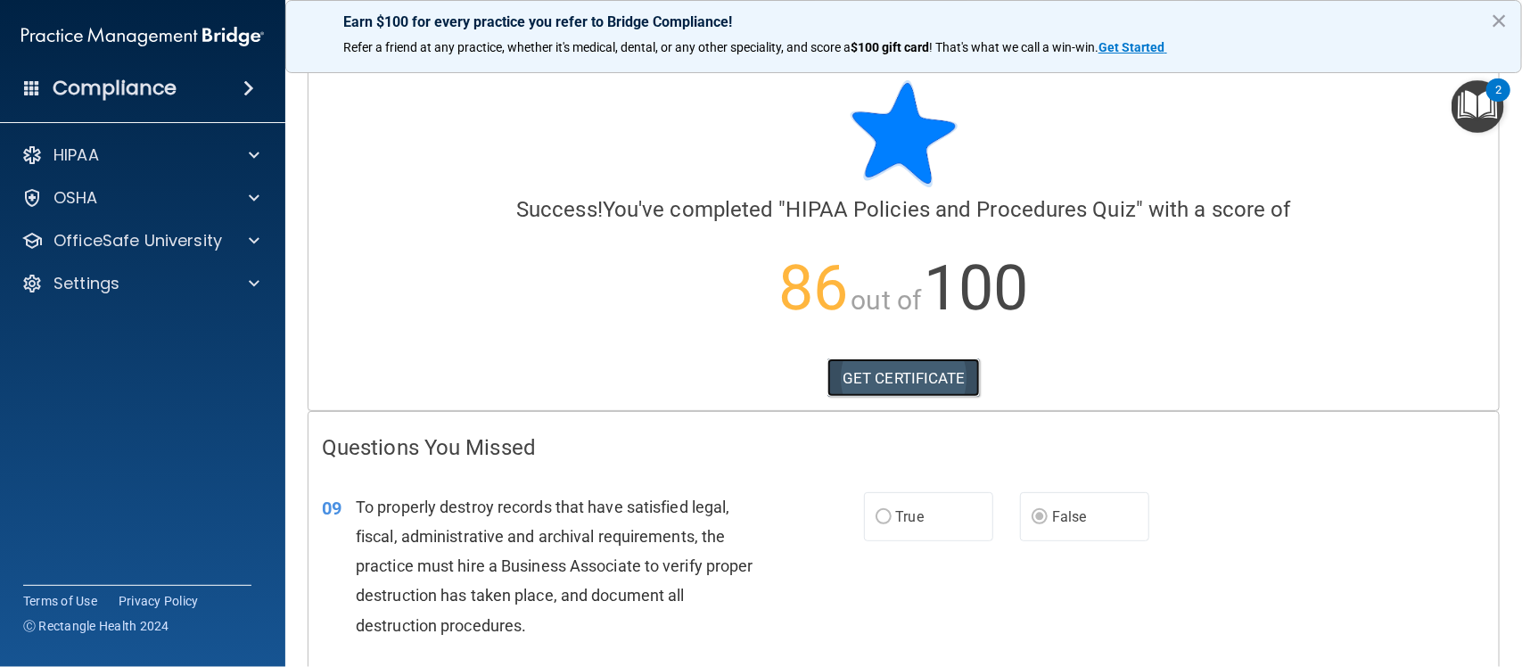
click at [912, 375] on link "GET CERTIFICATE" at bounding box center [903, 377] width 152 height 39
click at [210, 232] on p "OfficeSafe University" at bounding box center [137, 240] width 169 height 21
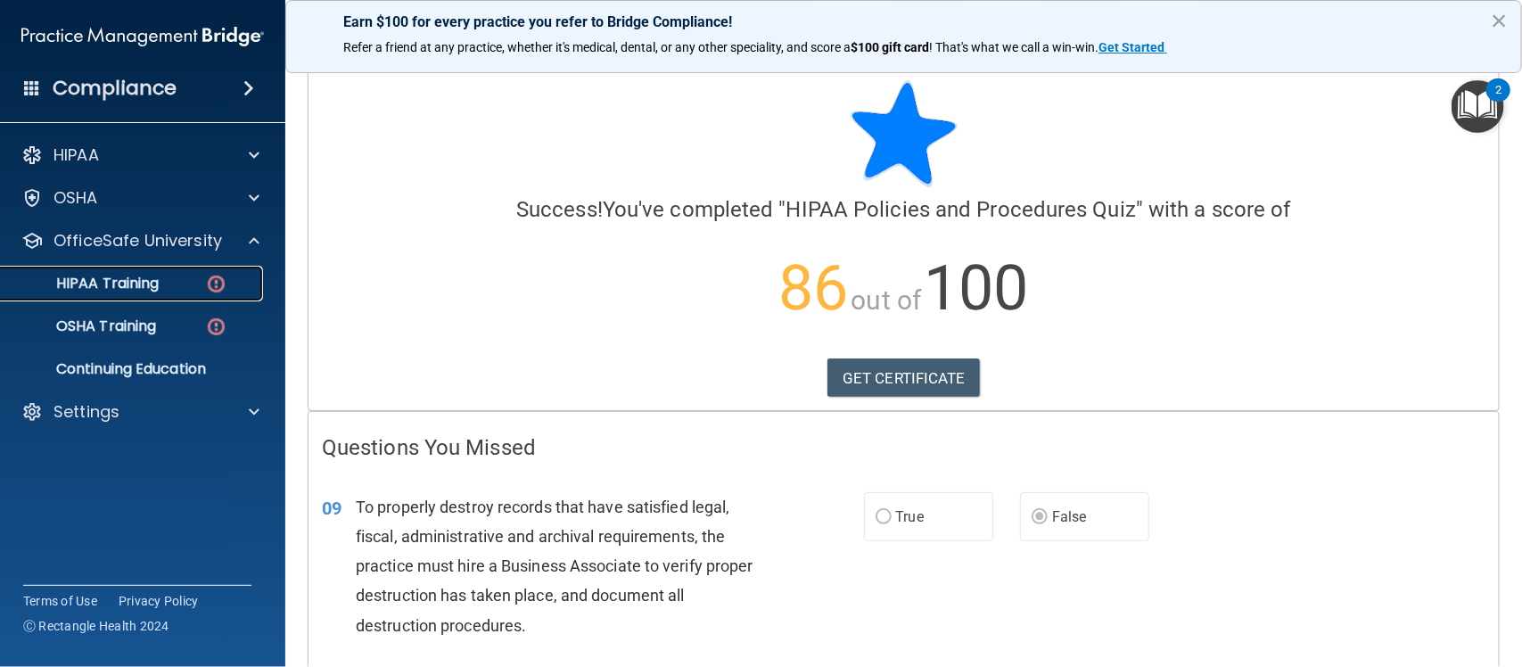
click at [129, 284] on p "HIPAA Training" at bounding box center [85, 284] width 147 height 18
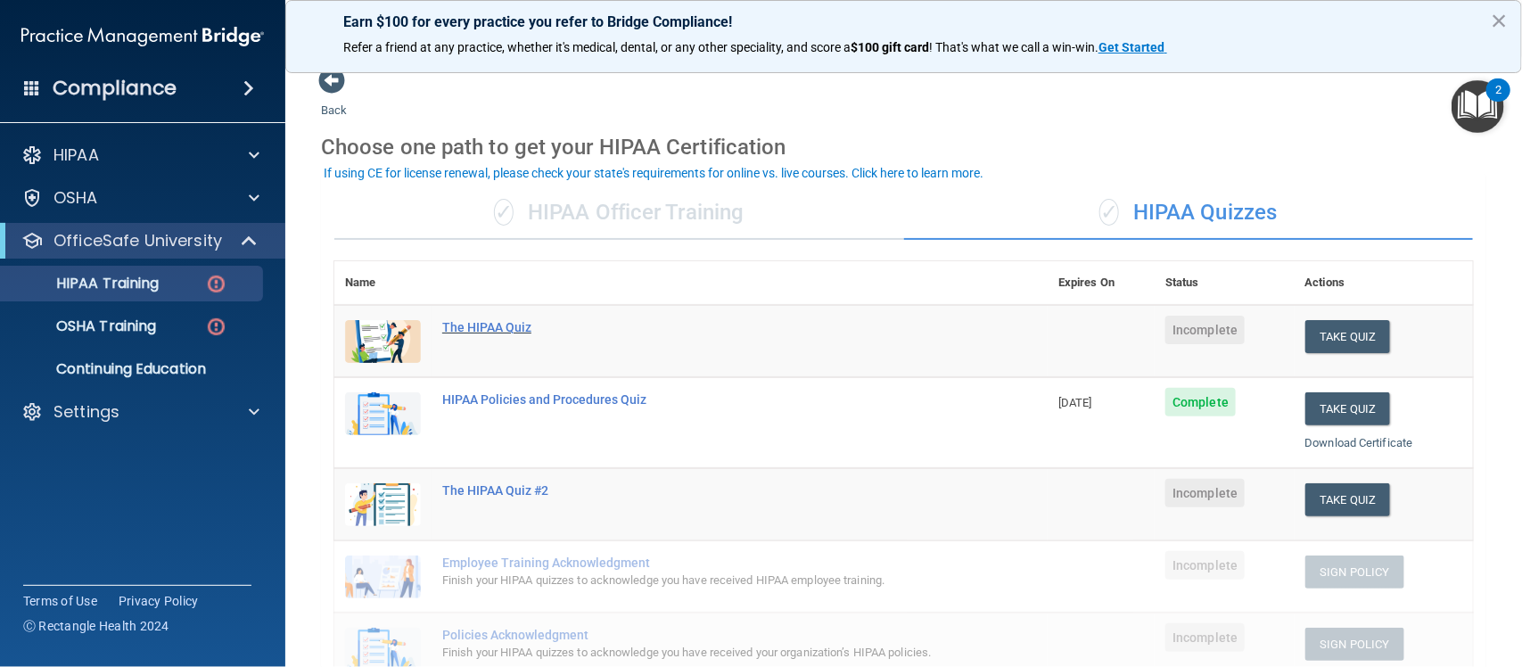
click at [514, 327] on div "The HIPAA Quiz" at bounding box center [700, 327] width 516 height 14
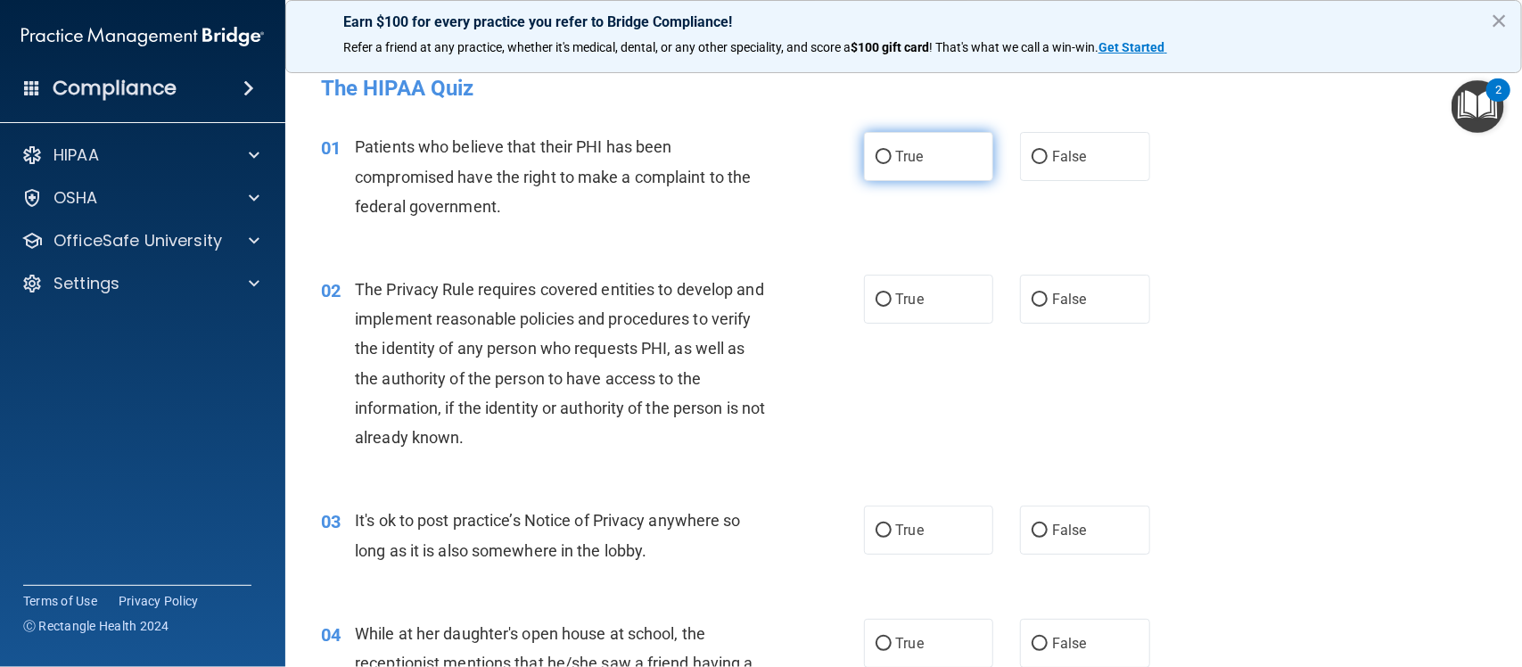
click at [897, 168] on label "True" at bounding box center [929, 156] width 130 height 49
click at [892, 164] on input "True" at bounding box center [884, 157] width 16 height 13
radio input "true"
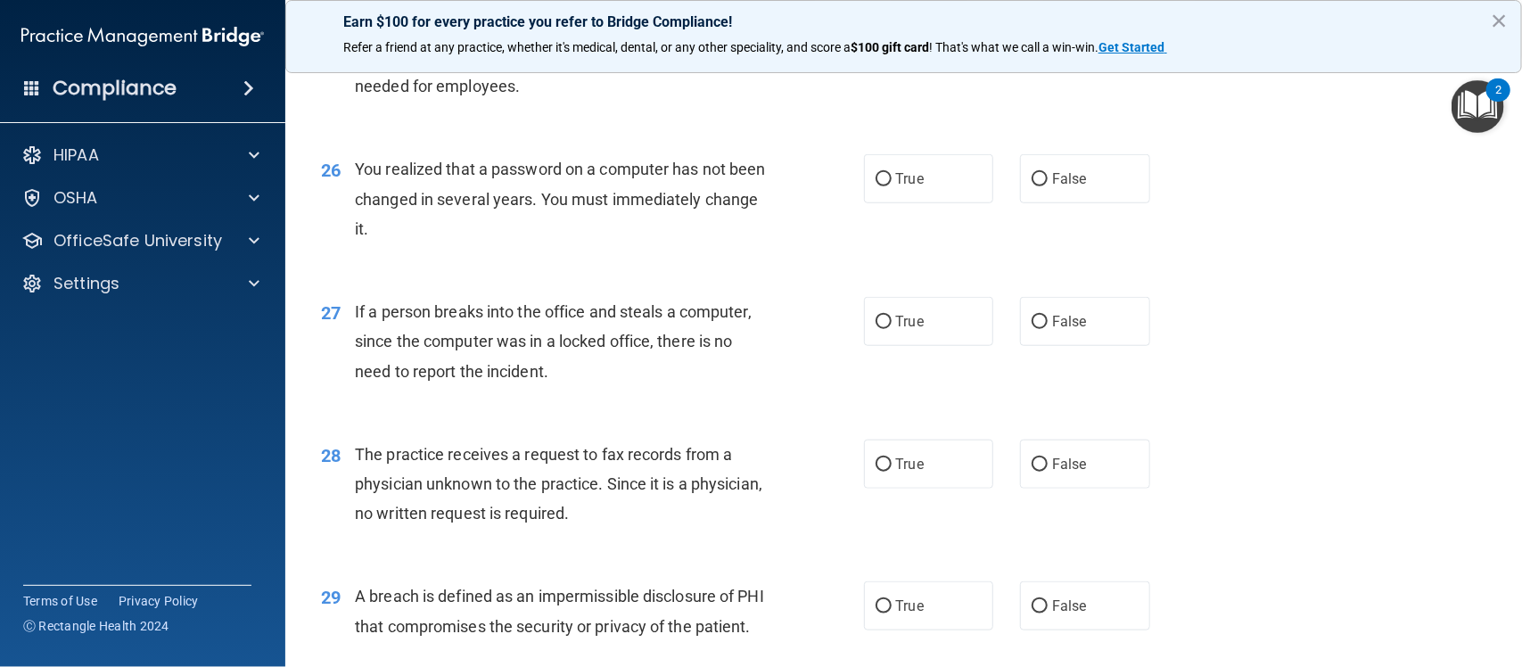
scroll to position [3928, 0]
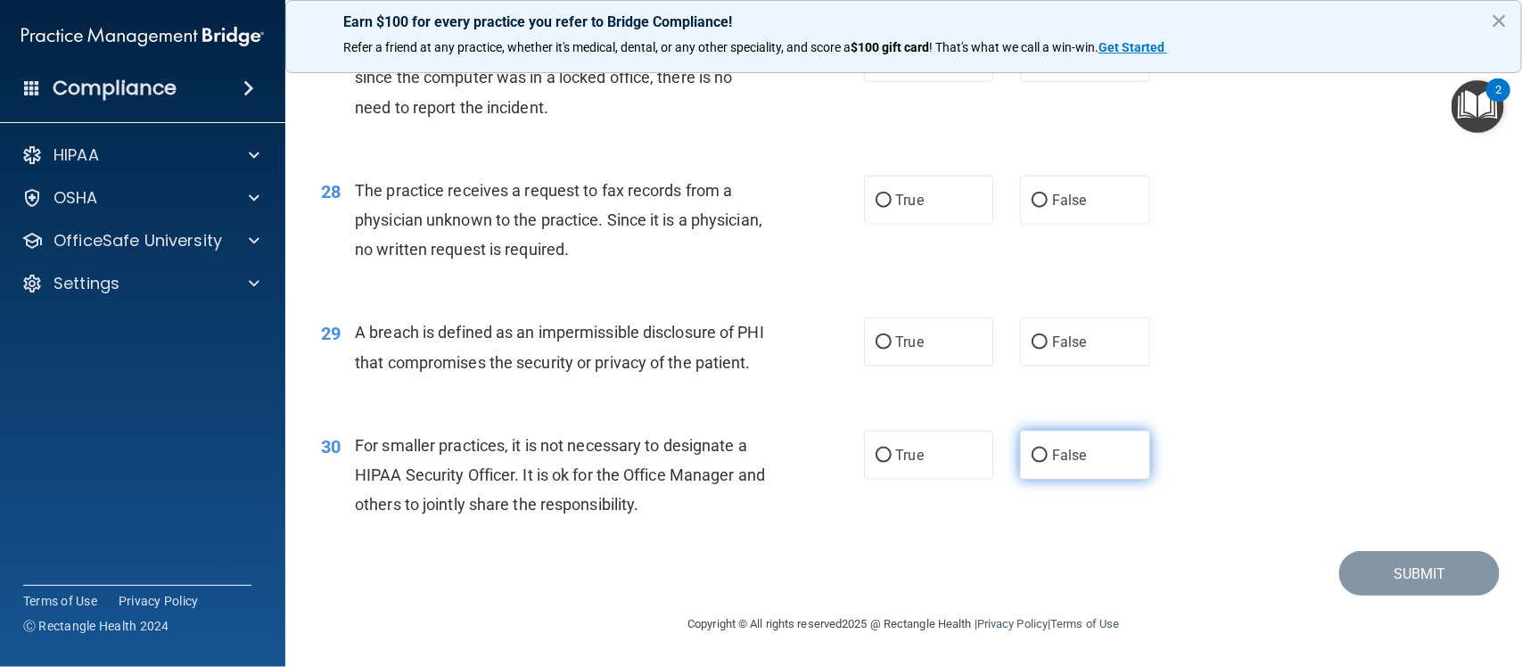
click at [1040, 465] on label "False" at bounding box center [1085, 455] width 130 height 49
click at [1040, 463] on input "False" at bounding box center [1040, 455] width 16 height 13
radio input "true"
click at [884, 317] on label "True" at bounding box center [929, 341] width 130 height 49
click at [884, 336] on input "True" at bounding box center [884, 342] width 16 height 13
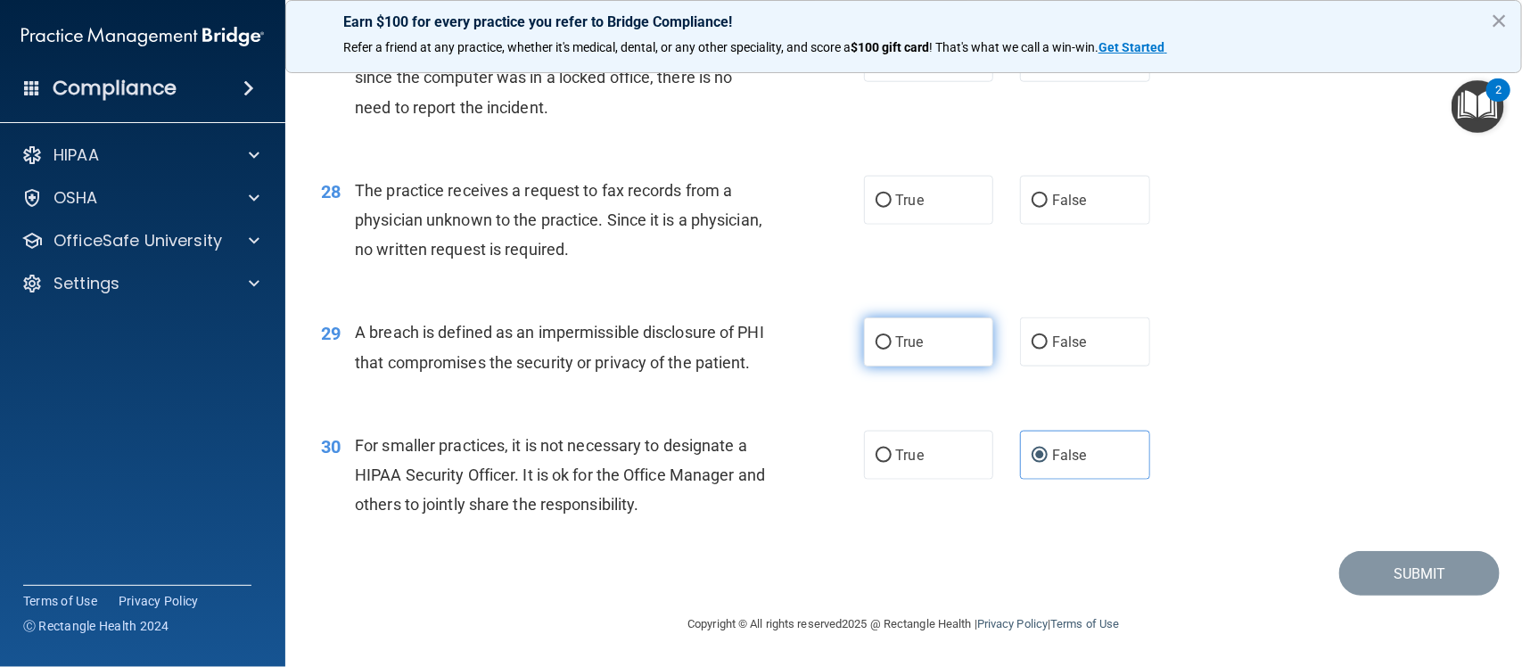
radio input "true"
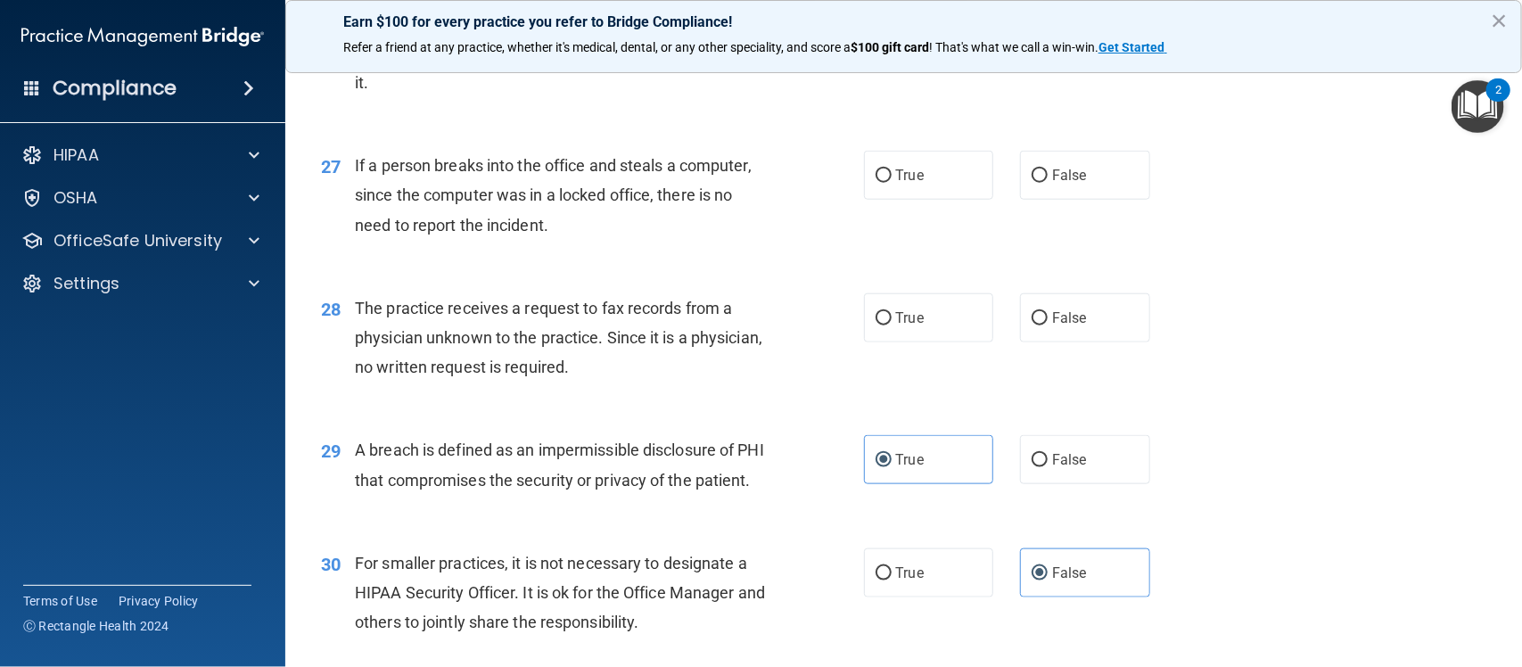
scroll to position [3772, 0]
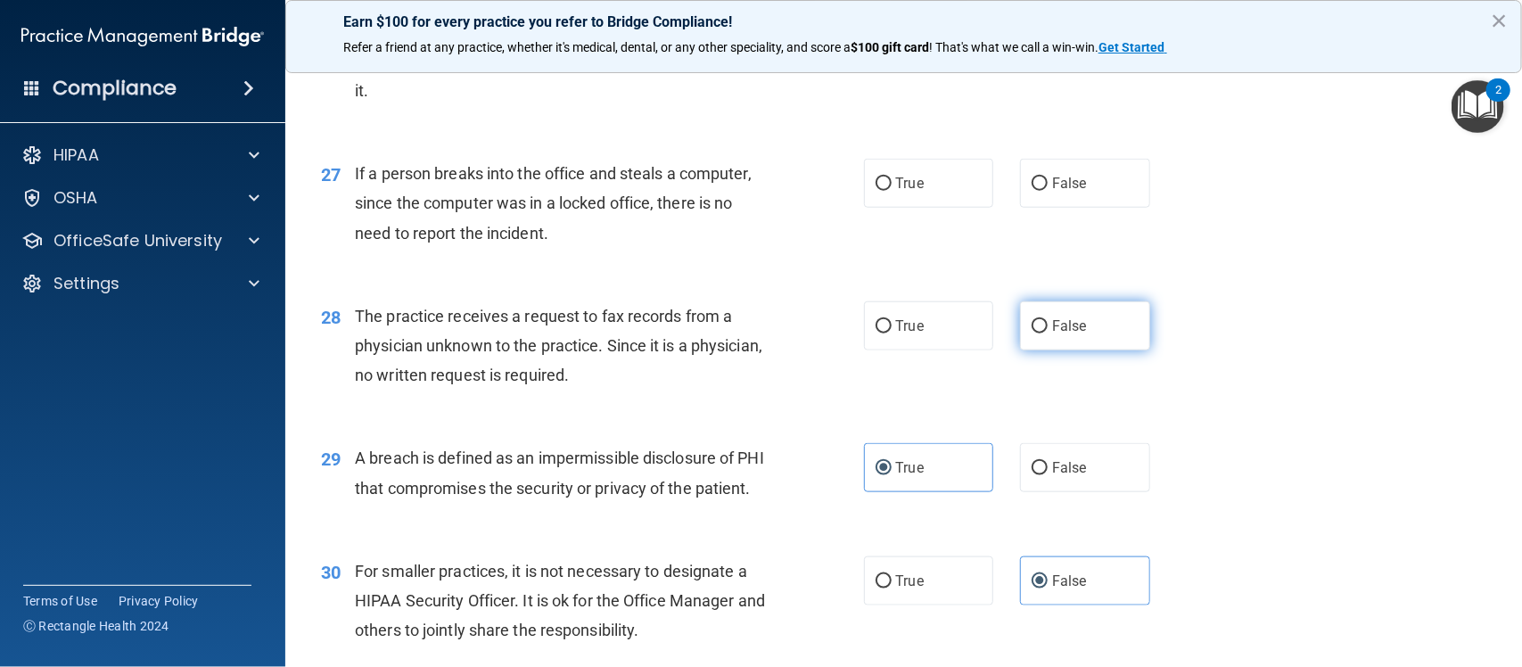
click at [1035, 330] on input "False" at bounding box center [1040, 326] width 16 height 13
radio input "true"
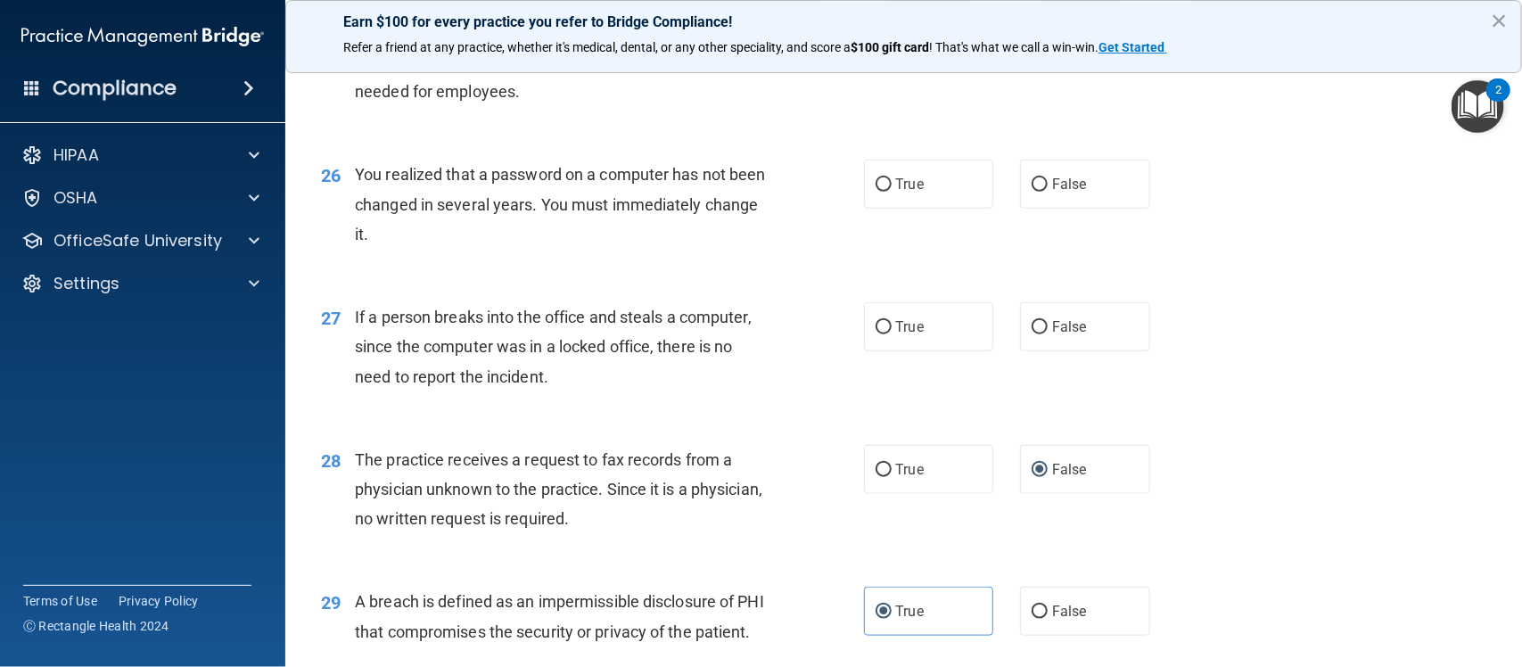
scroll to position [3622, 0]
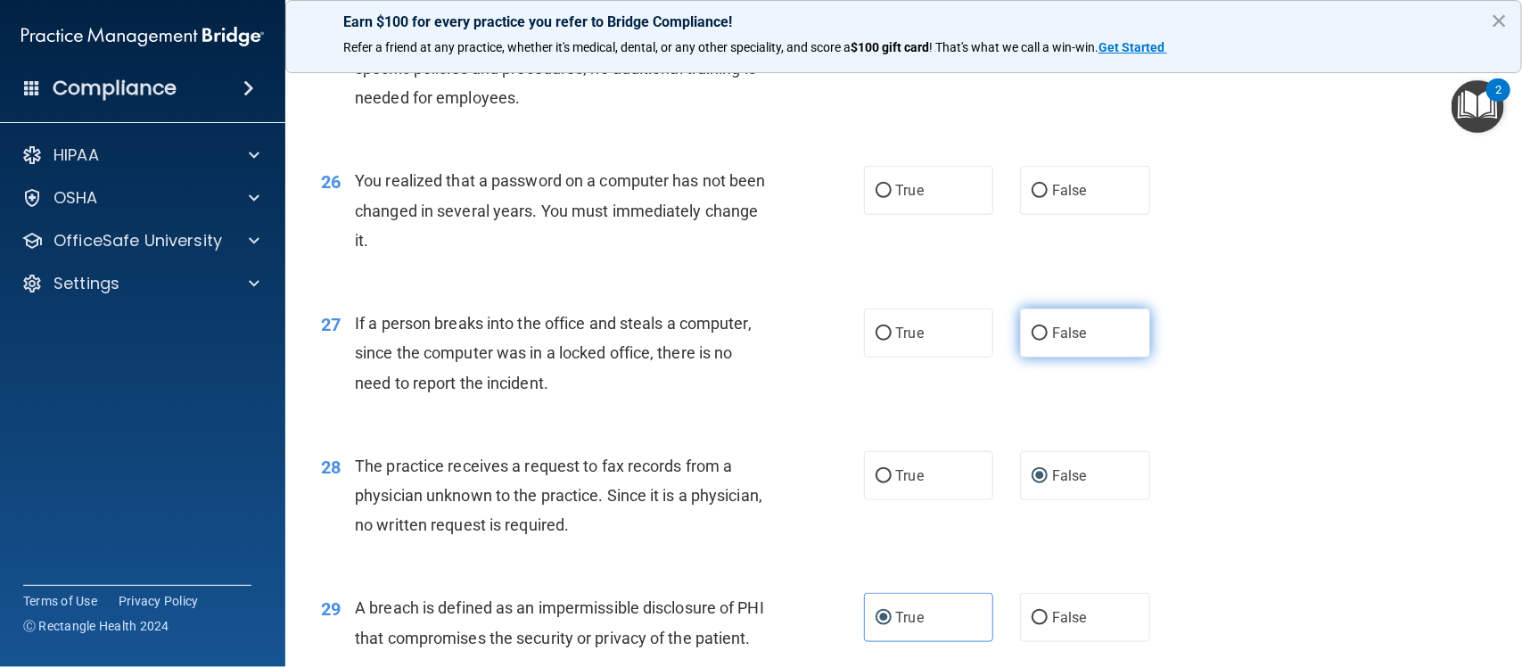
click at [1039, 346] on label "False" at bounding box center [1085, 332] width 130 height 49
click at [1039, 341] on input "False" at bounding box center [1040, 333] width 16 height 13
radio input "true"
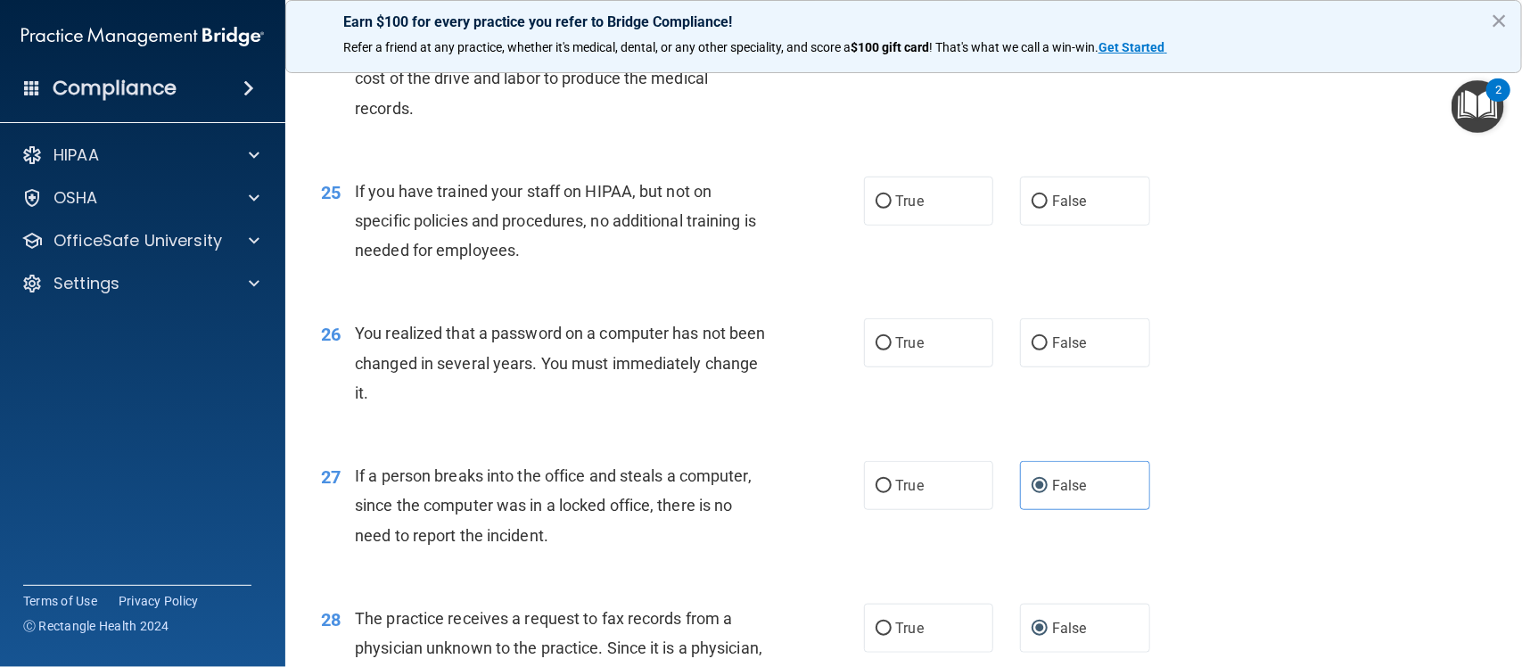
scroll to position [3469, 0]
click at [896, 349] on span "True" at bounding box center [910, 343] width 28 height 17
click at [892, 349] on input "True" at bounding box center [884, 344] width 16 height 13
radio input "true"
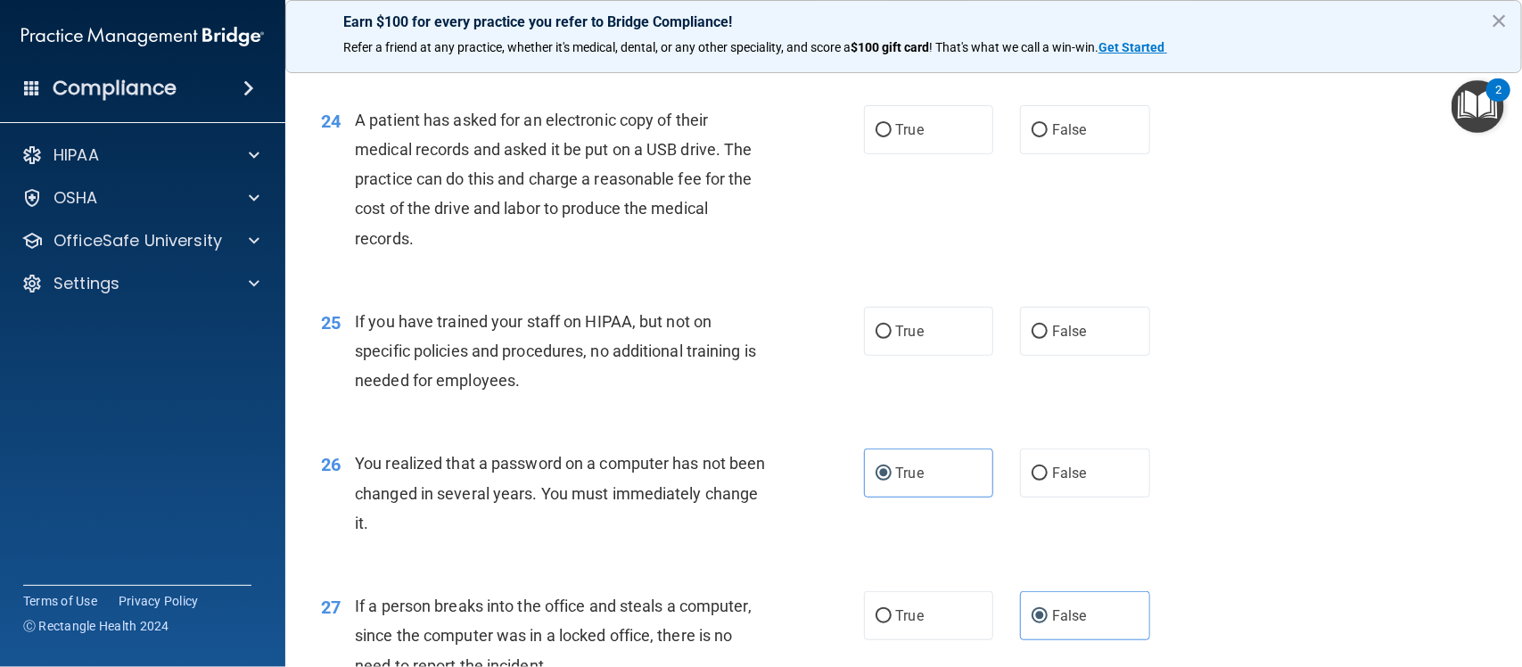
scroll to position [3310, 0]
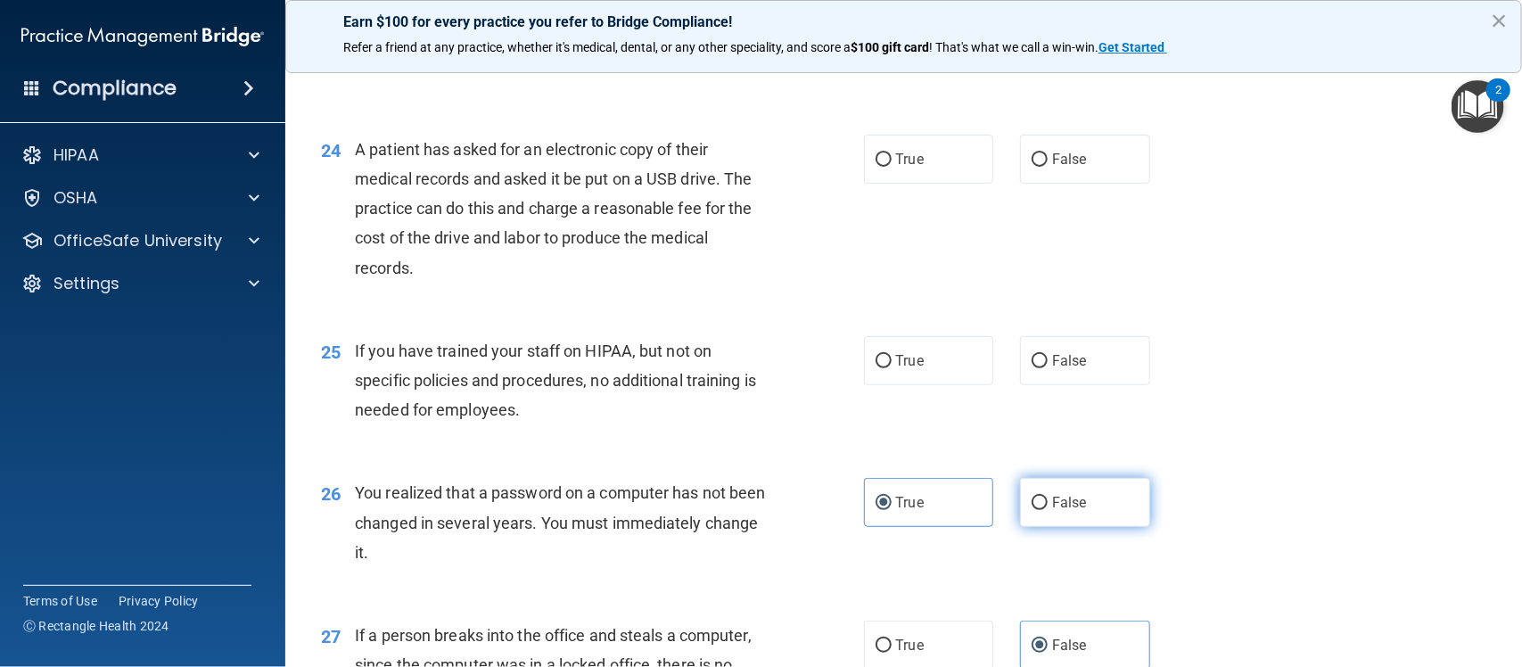
click at [1052, 502] on span "False" at bounding box center [1069, 502] width 35 height 17
click at [1046, 502] on input "False" at bounding box center [1040, 503] width 16 height 13
radio input "true"
radio input "false"
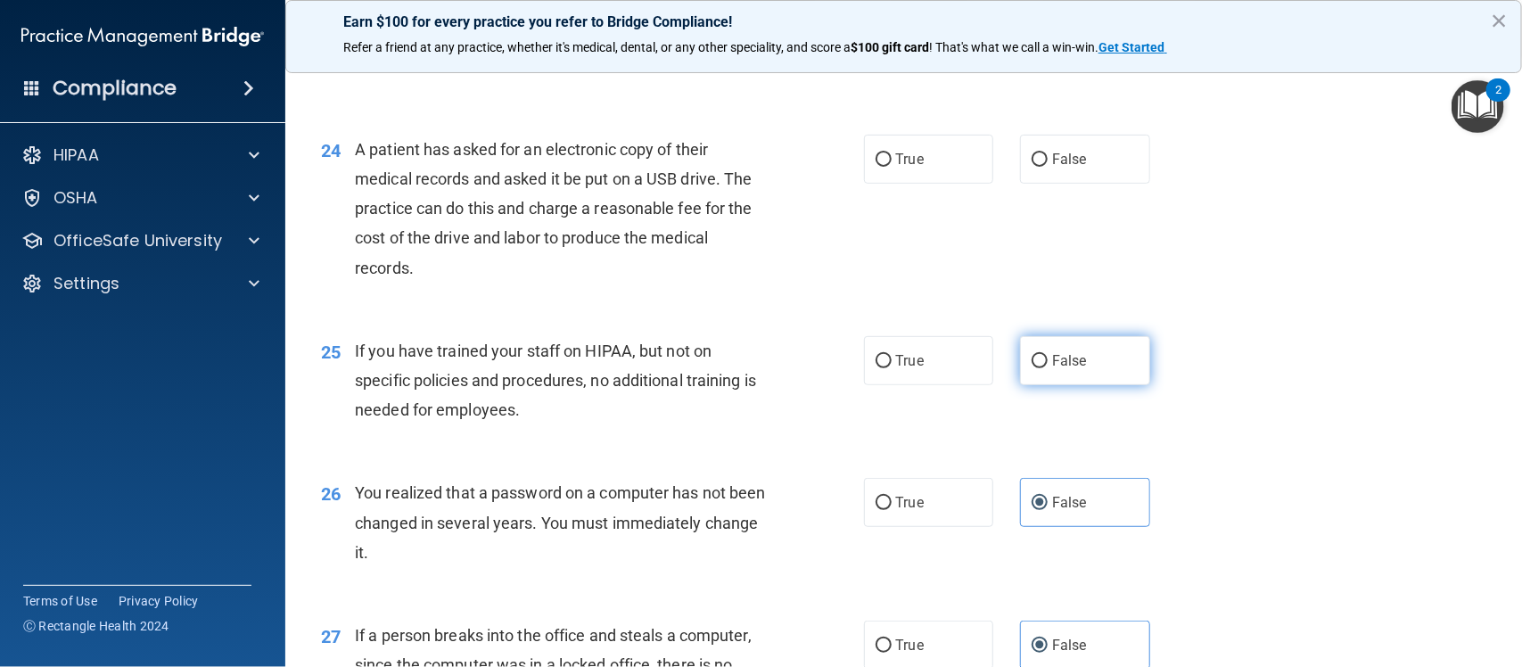
drag, startPoint x: 1054, startPoint y: 355, endPoint x: 1039, endPoint y: 359, distance: 15.8
click at [1039, 359] on label "False" at bounding box center [1085, 360] width 130 height 49
click at [1039, 359] on input "False" at bounding box center [1040, 361] width 16 height 13
radio input "true"
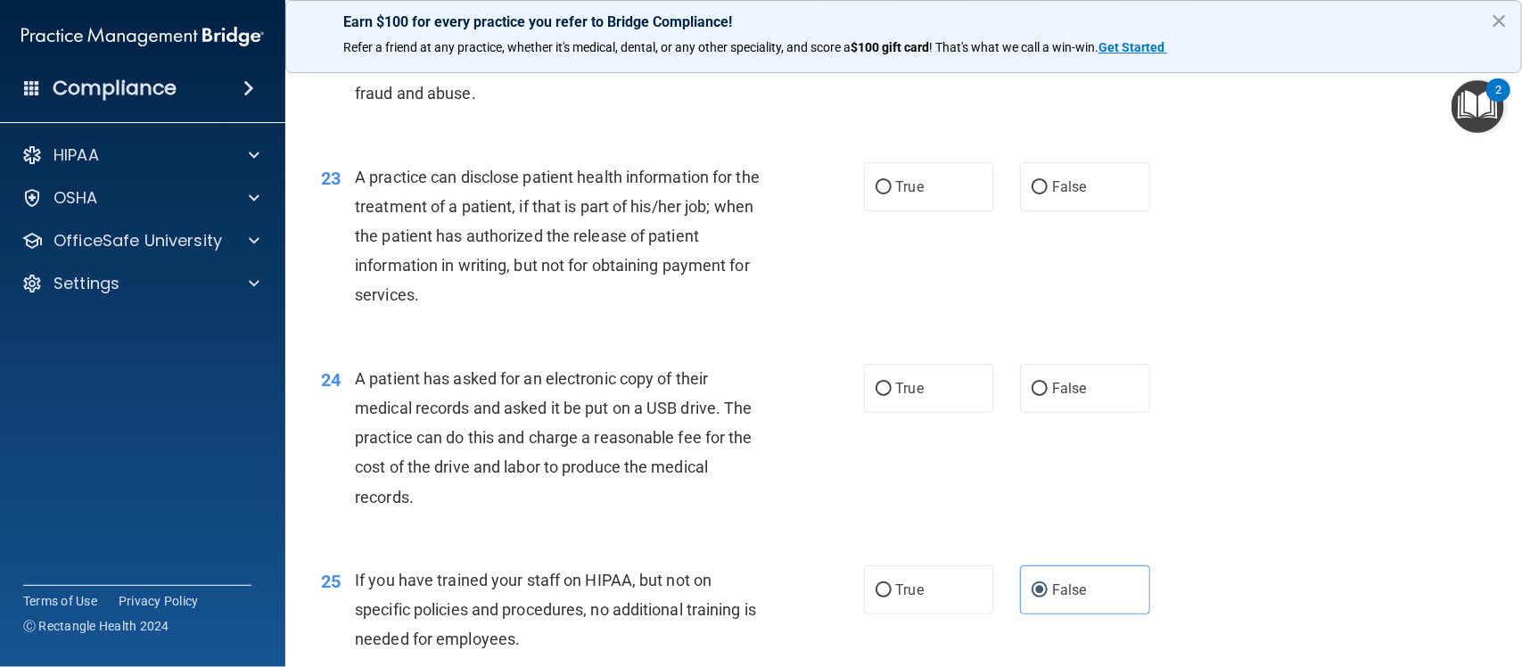
scroll to position [3080, 0]
click at [1040, 390] on label "False" at bounding box center [1085, 389] width 130 height 49
click at [1040, 390] on input "False" at bounding box center [1040, 389] width 16 height 13
radio input "true"
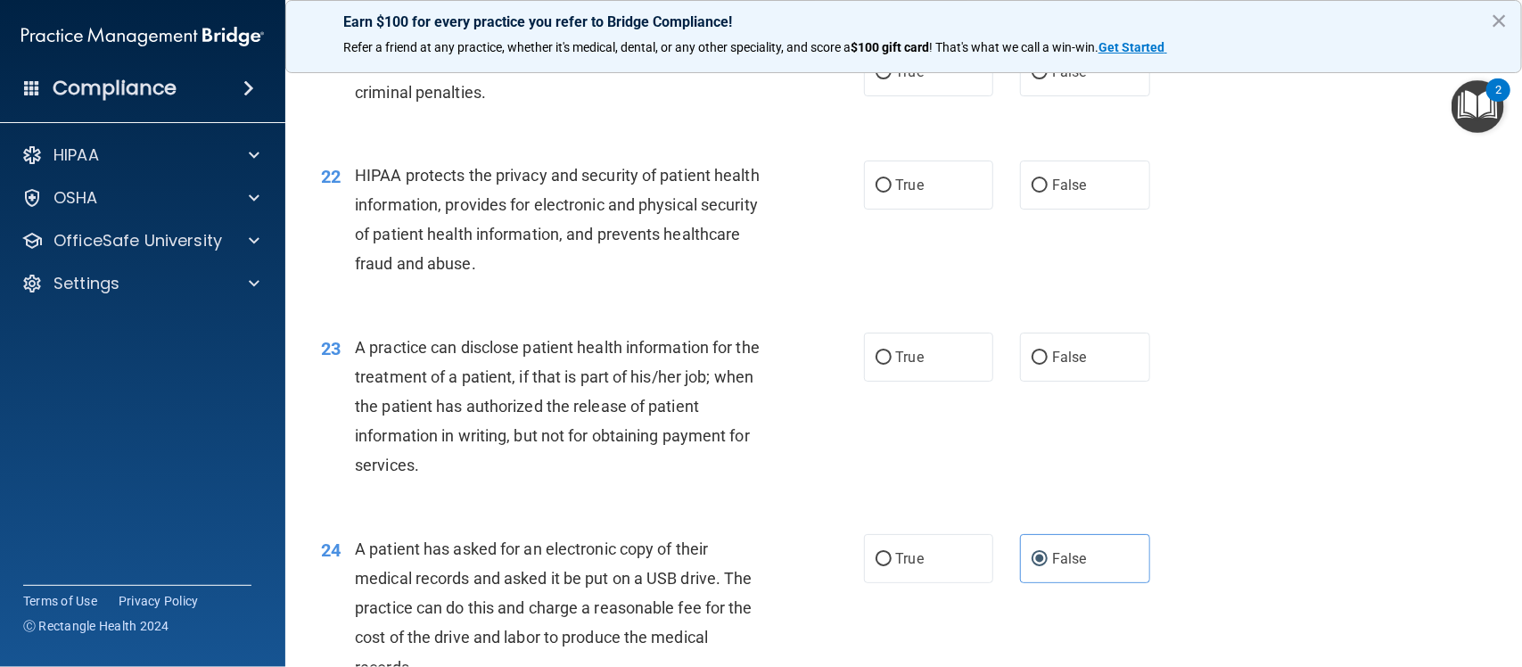
scroll to position [2907, 0]
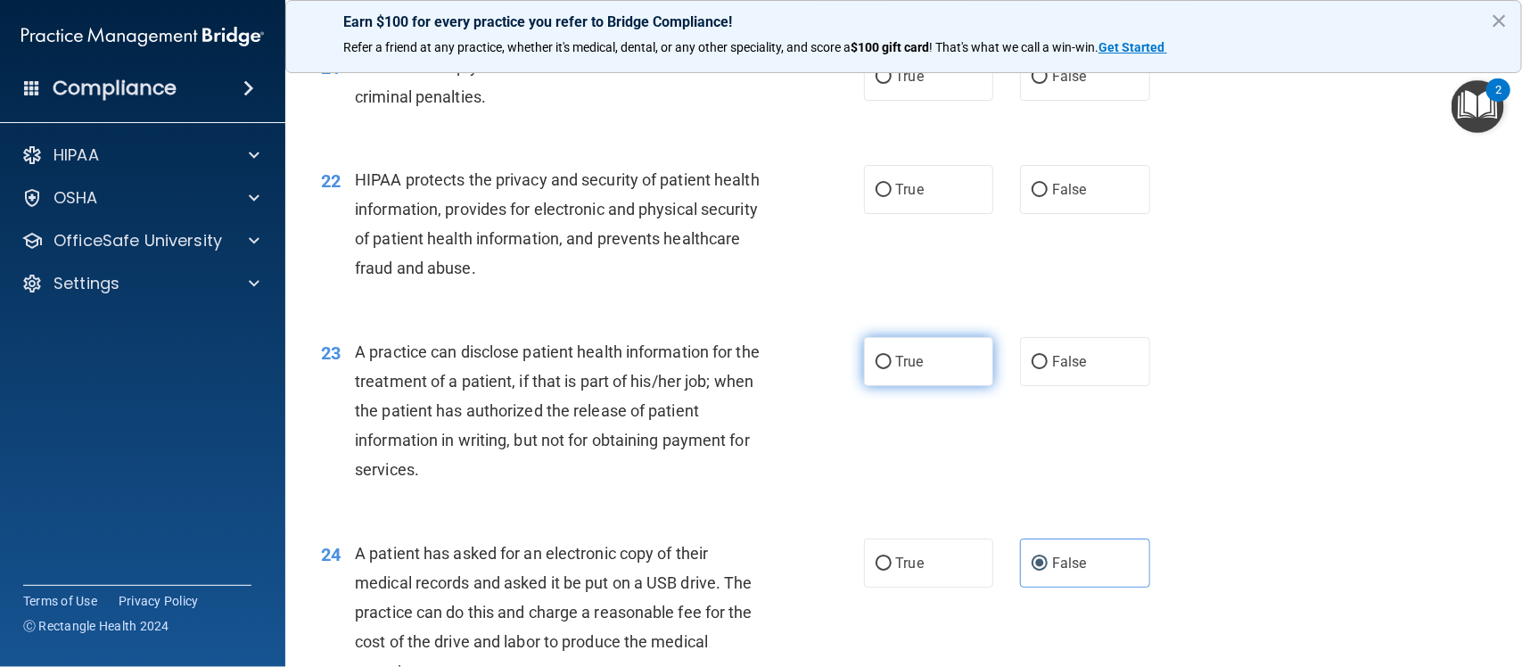
click at [878, 377] on label "True" at bounding box center [929, 361] width 130 height 49
click at [878, 369] on input "True" at bounding box center [884, 362] width 16 height 13
radio input "true"
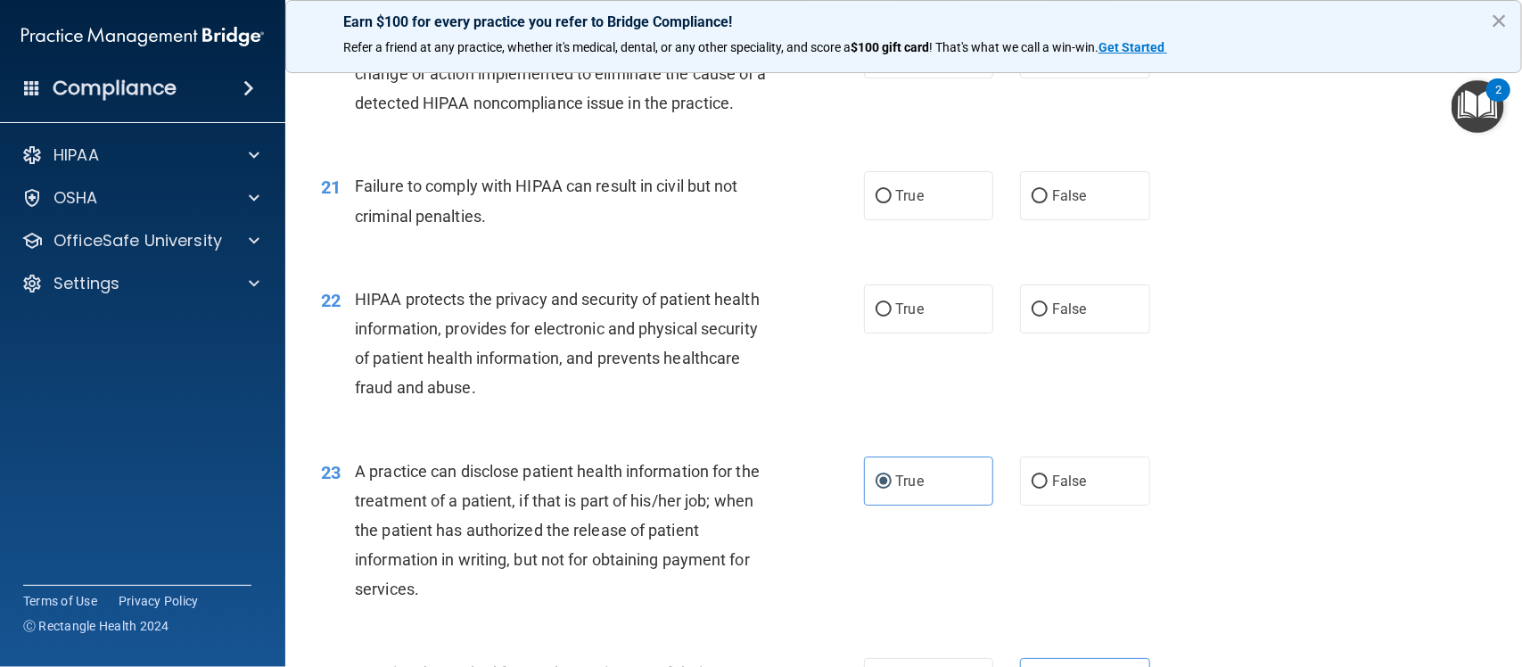
scroll to position [2782, 0]
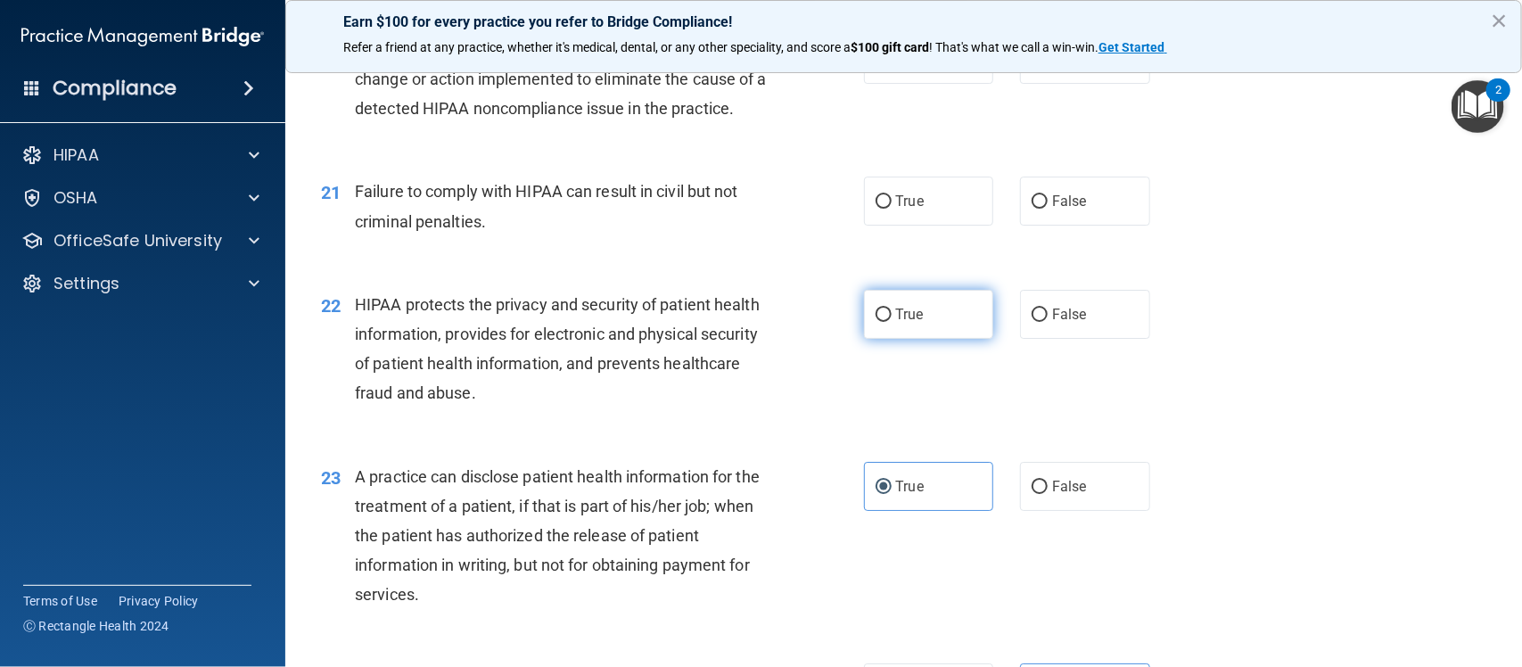
click at [879, 309] on input "True" at bounding box center [884, 314] width 16 height 13
radio input "true"
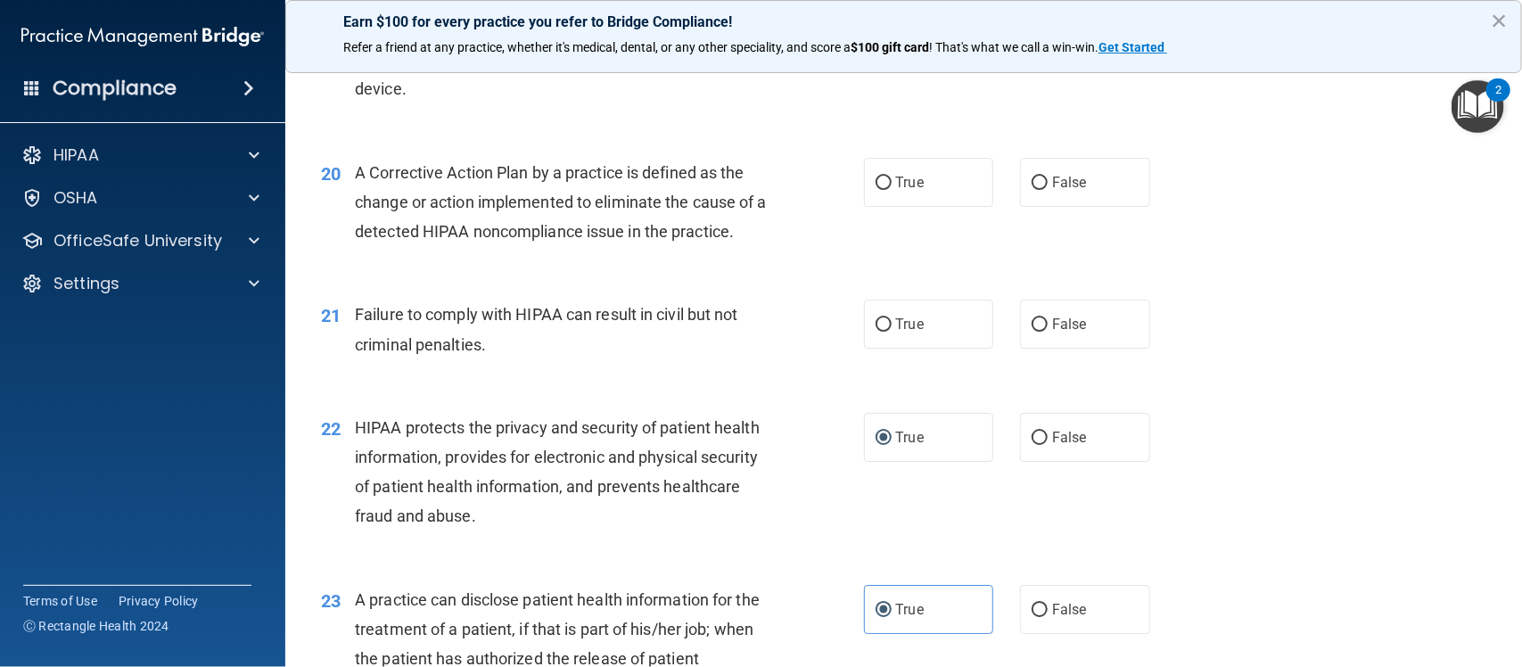
scroll to position [2657, 0]
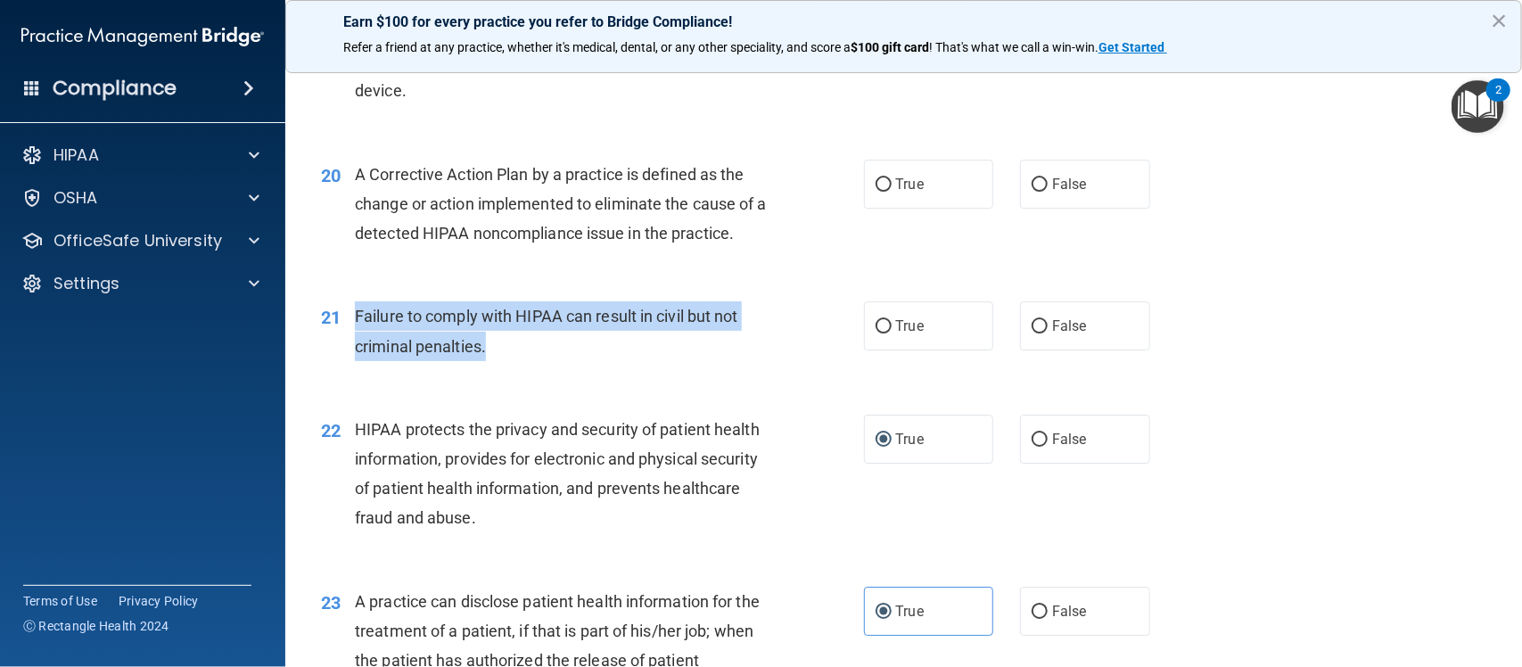
drag, startPoint x: 487, startPoint y: 343, endPoint x: 355, endPoint y: 322, distance: 133.7
click at [355, 322] on div "Failure to comply with HIPAA can result in civil but not criminal penalties." at bounding box center [568, 330] width 427 height 59
copy span "Failure to comply with HIPAA can result in civil but not criminal penalties."
click at [1036, 332] on input "False" at bounding box center [1040, 326] width 16 height 13
radio input "true"
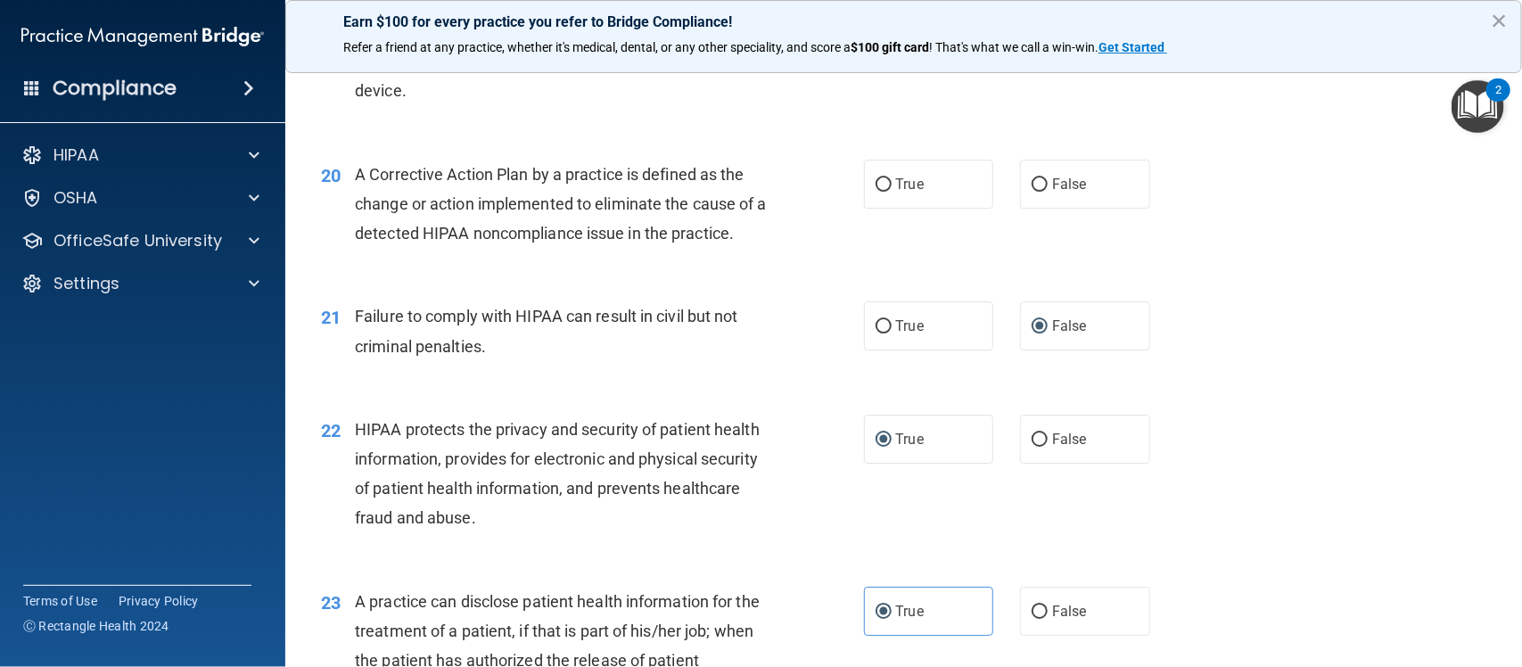
click at [587, 250] on div "20 A Corrective Action Plan by a practice is defined as the change or action im…" at bounding box center [592, 209] width 596 height 98
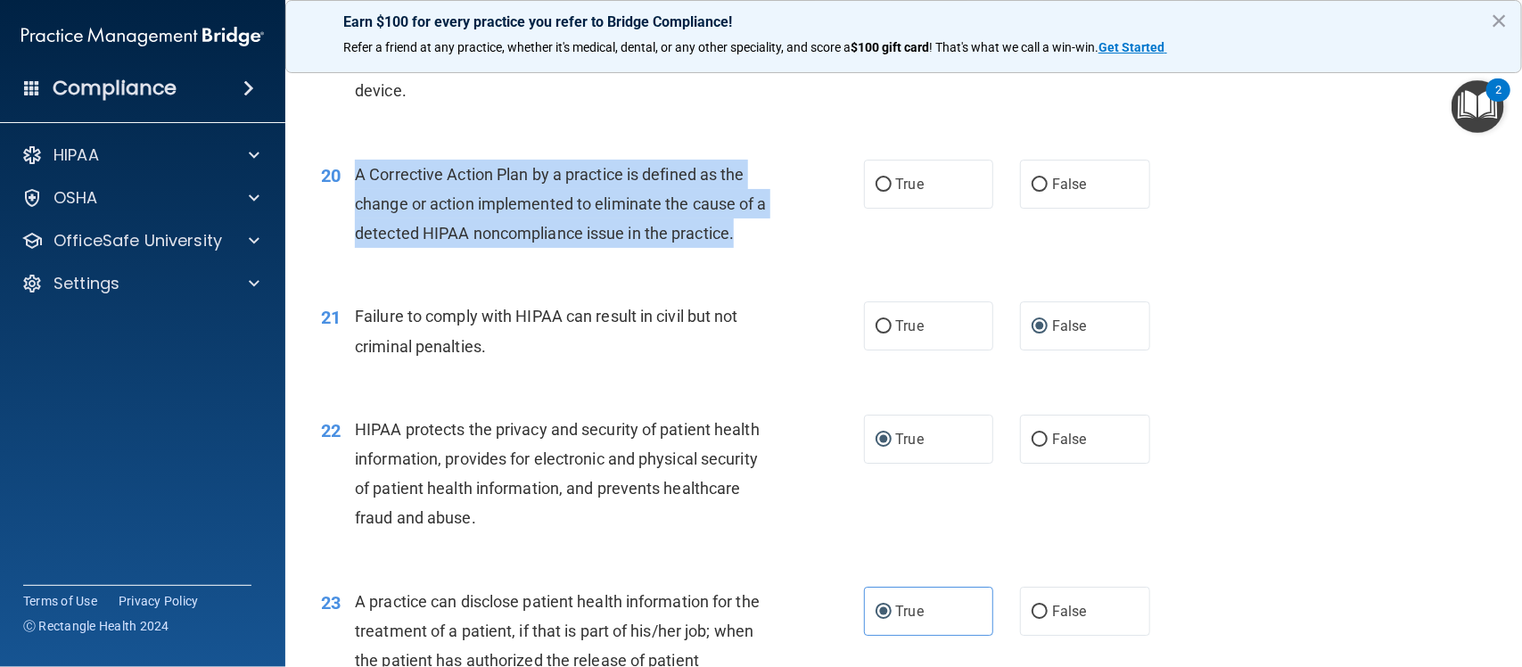
drag, startPoint x: 753, startPoint y: 241, endPoint x: 349, endPoint y: 172, distance: 410.6
click at [349, 172] on div "20 A Corrective Action Plan by a practice is defined as the change or action im…" at bounding box center [592, 209] width 596 height 98
copy div "A Corrective Action Plan by a practice is defined as the change or action imple…"
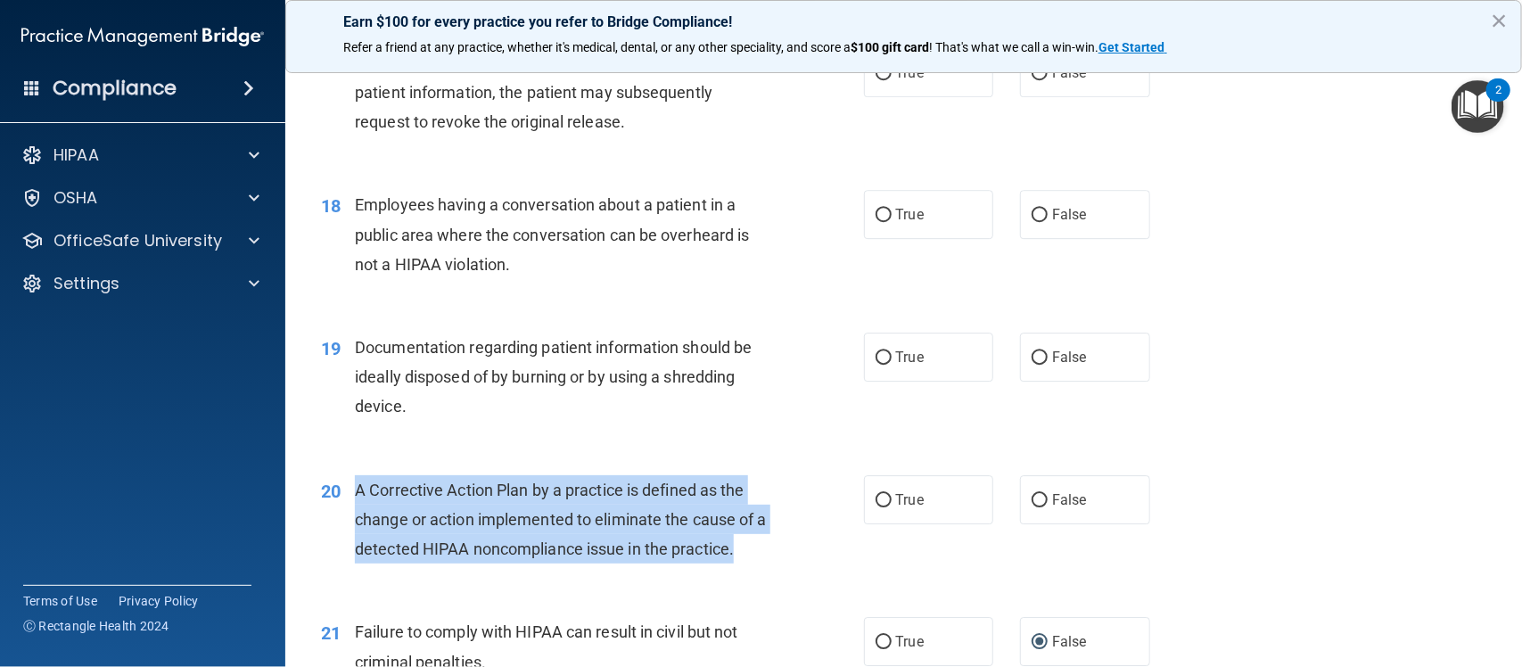
scroll to position [2340, 0]
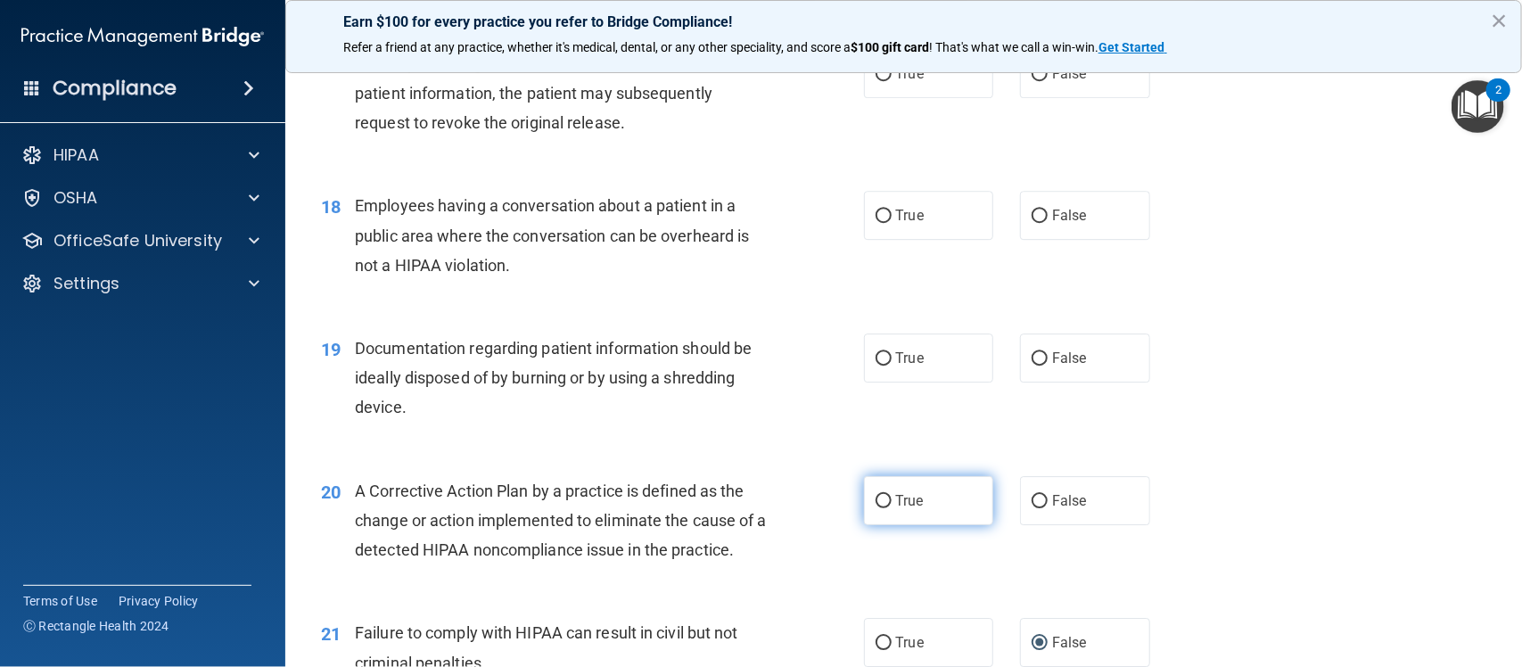
click at [884, 505] on label "True" at bounding box center [929, 500] width 130 height 49
click at [884, 505] on input "True" at bounding box center [884, 501] width 16 height 13
radio input "true"
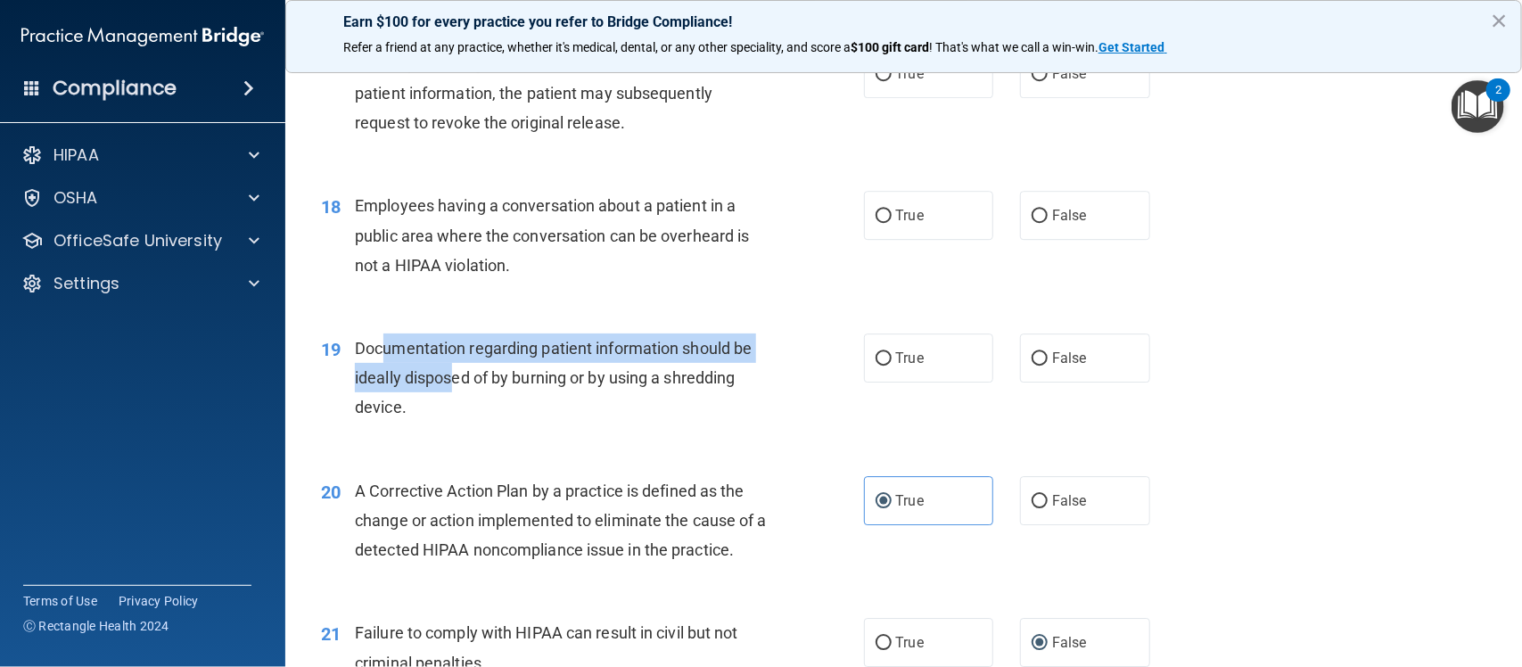
drag, startPoint x: 448, startPoint y: 393, endPoint x: 379, endPoint y: 362, distance: 76.2
click at [379, 362] on div "Documentation regarding patient information should be ideally disposed of by bu…" at bounding box center [568, 377] width 427 height 89
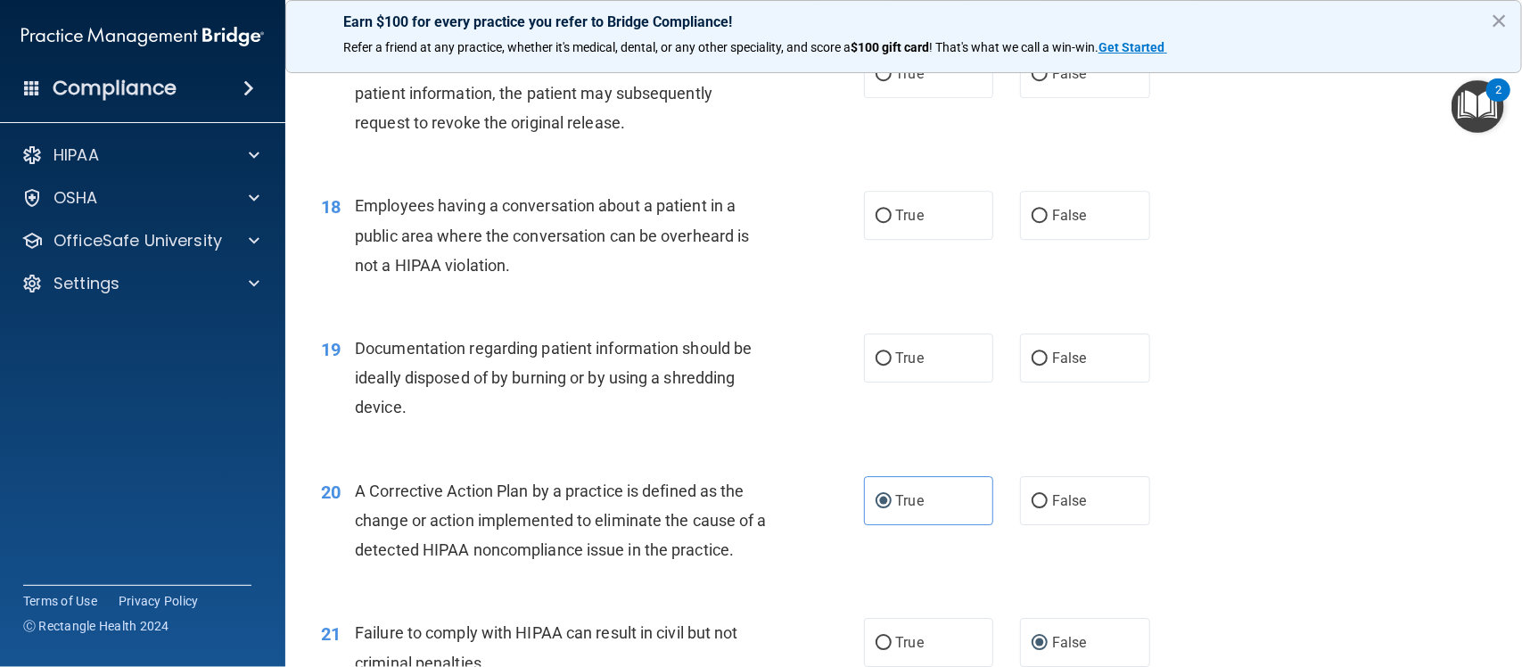
click at [408, 406] on div "Documentation regarding patient information should be ideally disposed of by bu…" at bounding box center [568, 377] width 427 height 89
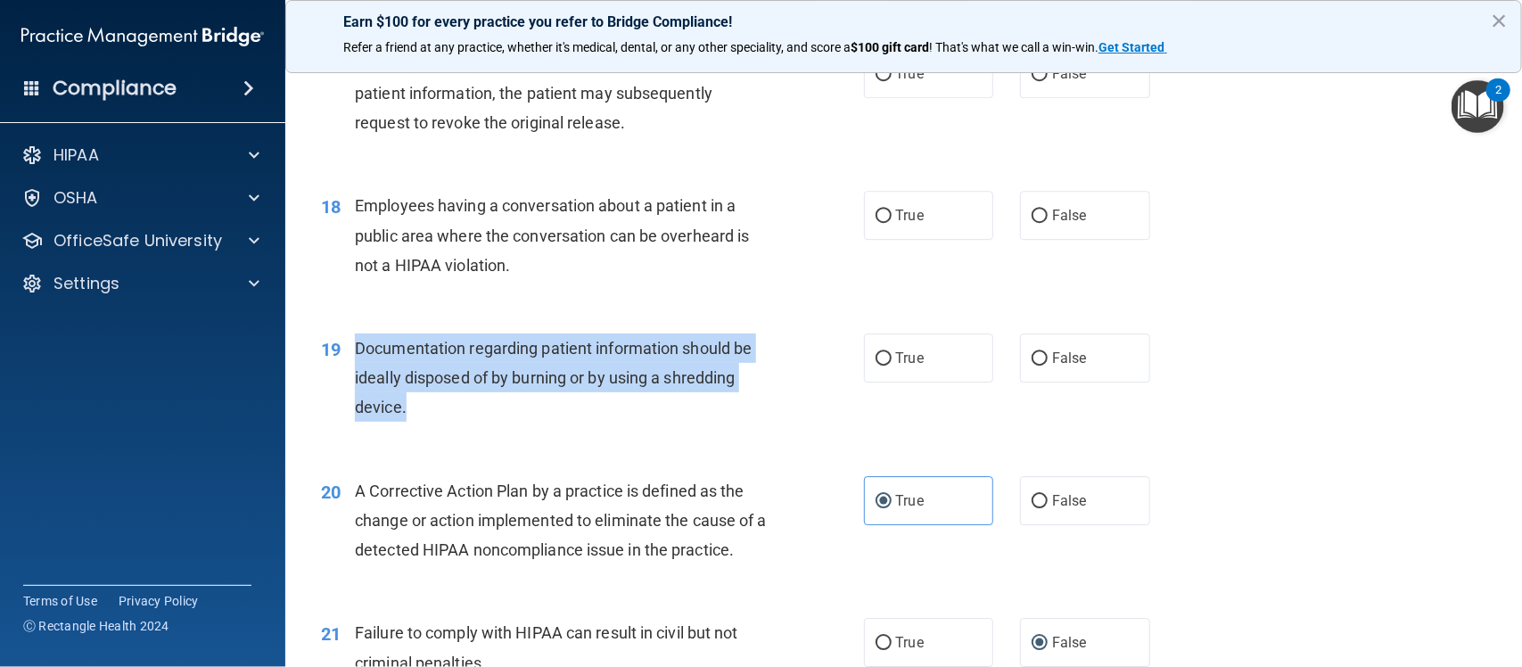
drag, startPoint x: 420, startPoint y: 407, endPoint x: 350, endPoint y: 349, distance: 90.0
click at [350, 349] on div "19 Documentation regarding patient information should be ideally disposed of by…" at bounding box center [592, 382] width 596 height 98
copy div "Documentation regarding patient information should be ideally disposed of by bu…"
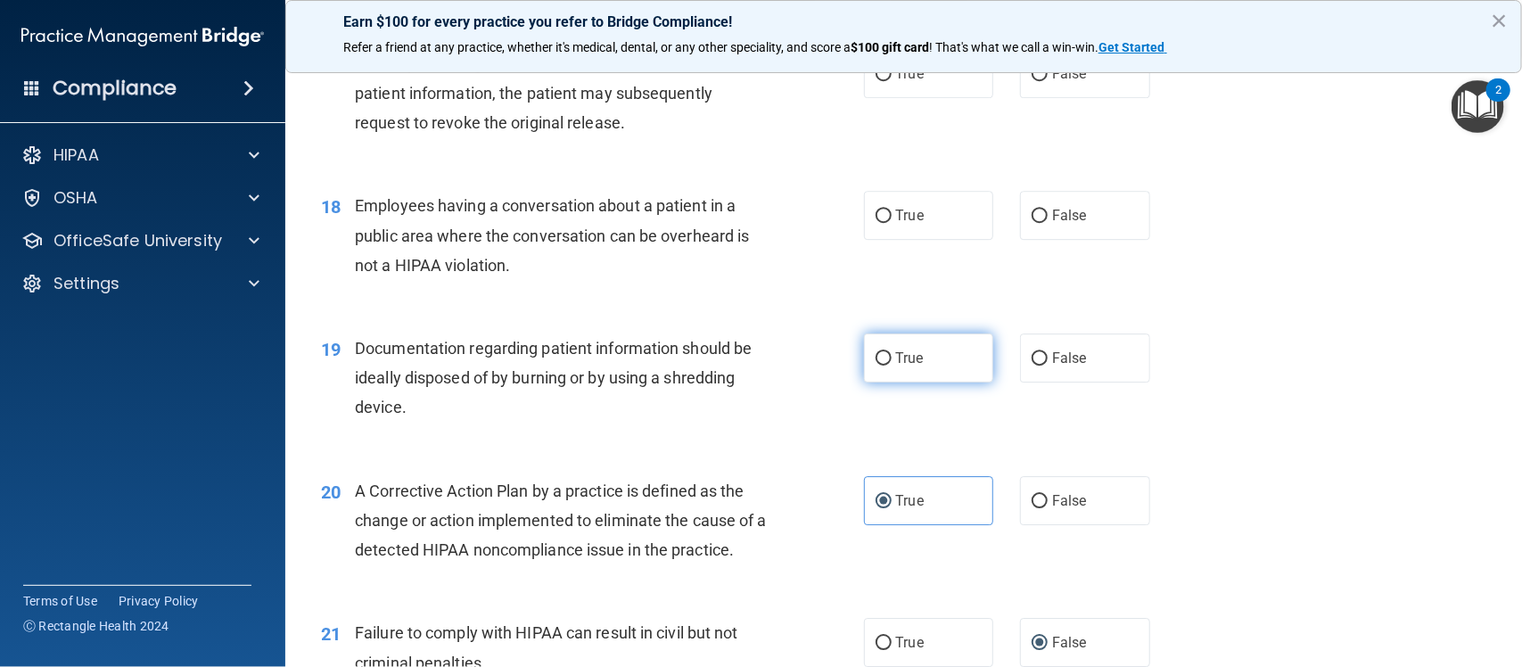
click at [884, 355] on label "True" at bounding box center [929, 357] width 130 height 49
click at [884, 355] on input "True" at bounding box center [884, 358] width 16 height 13
radio input "true"
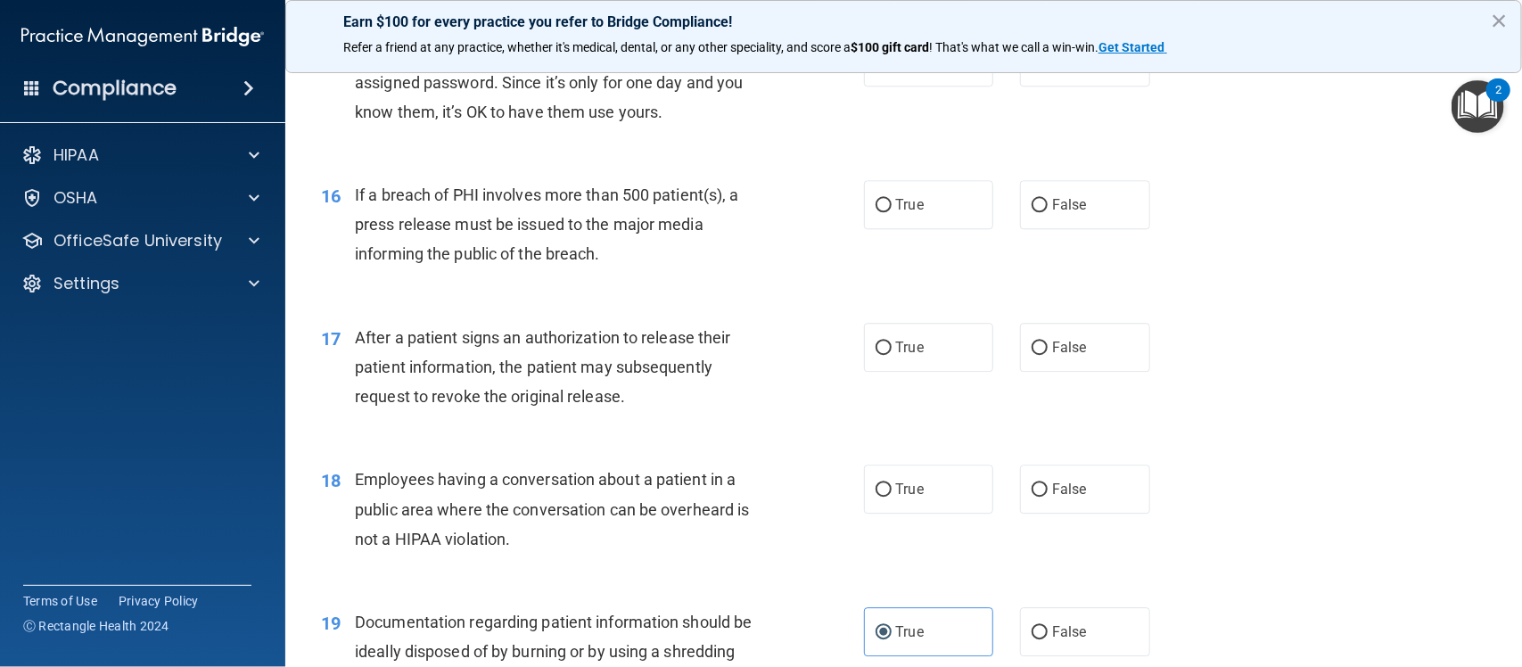
scroll to position [2065, 0]
click at [900, 496] on span "True" at bounding box center [910, 490] width 28 height 17
click at [892, 496] on input "True" at bounding box center [884, 491] width 16 height 13
radio input "true"
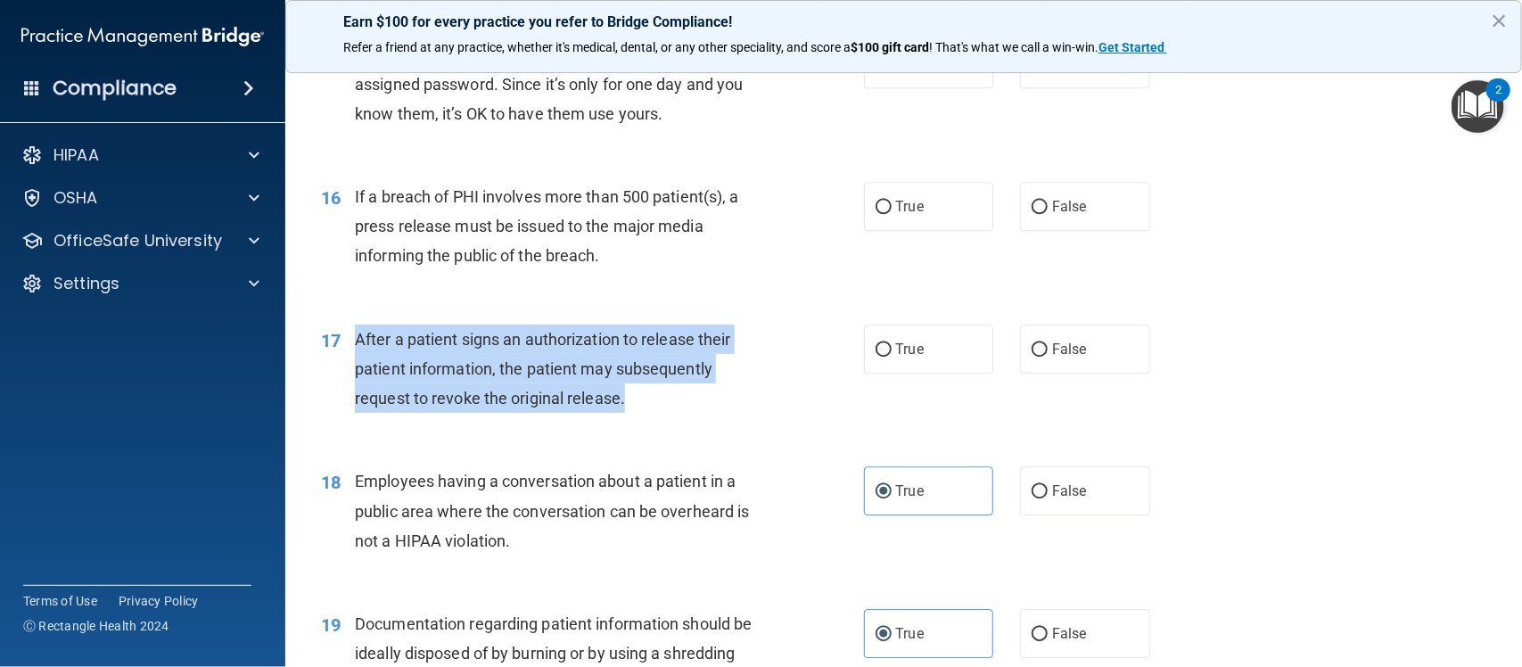
drag, startPoint x: 627, startPoint y: 395, endPoint x: 346, endPoint y: 325, distance: 289.3
click at [346, 325] on div "17 After a patient signs an authorization to release their patient information,…" at bounding box center [592, 374] width 596 height 98
copy div "After a patient signs an authorization to release their patient information, th…"
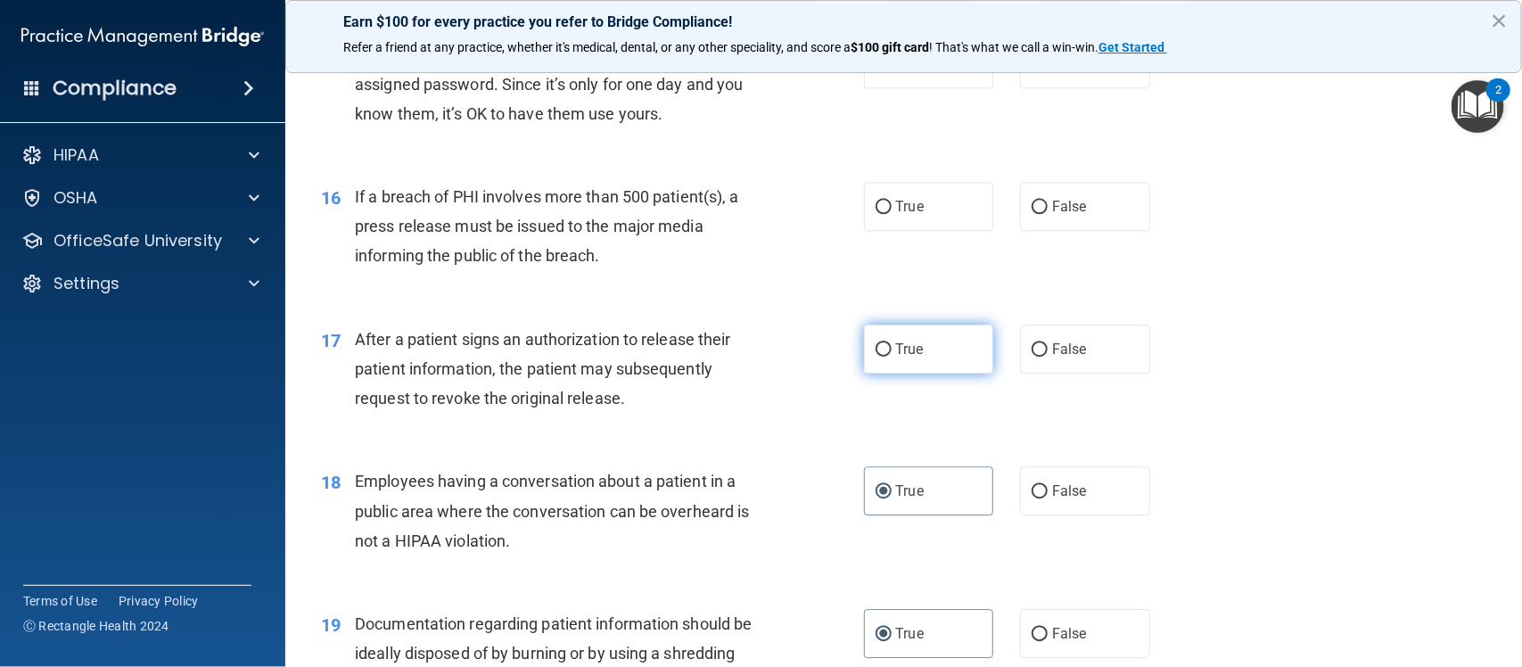
click at [867, 339] on label "True" at bounding box center [929, 349] width 130 height 49
click at [876, 343] on input "True" at bounding box center [884, 349] width 16 height 13
radio input "true"
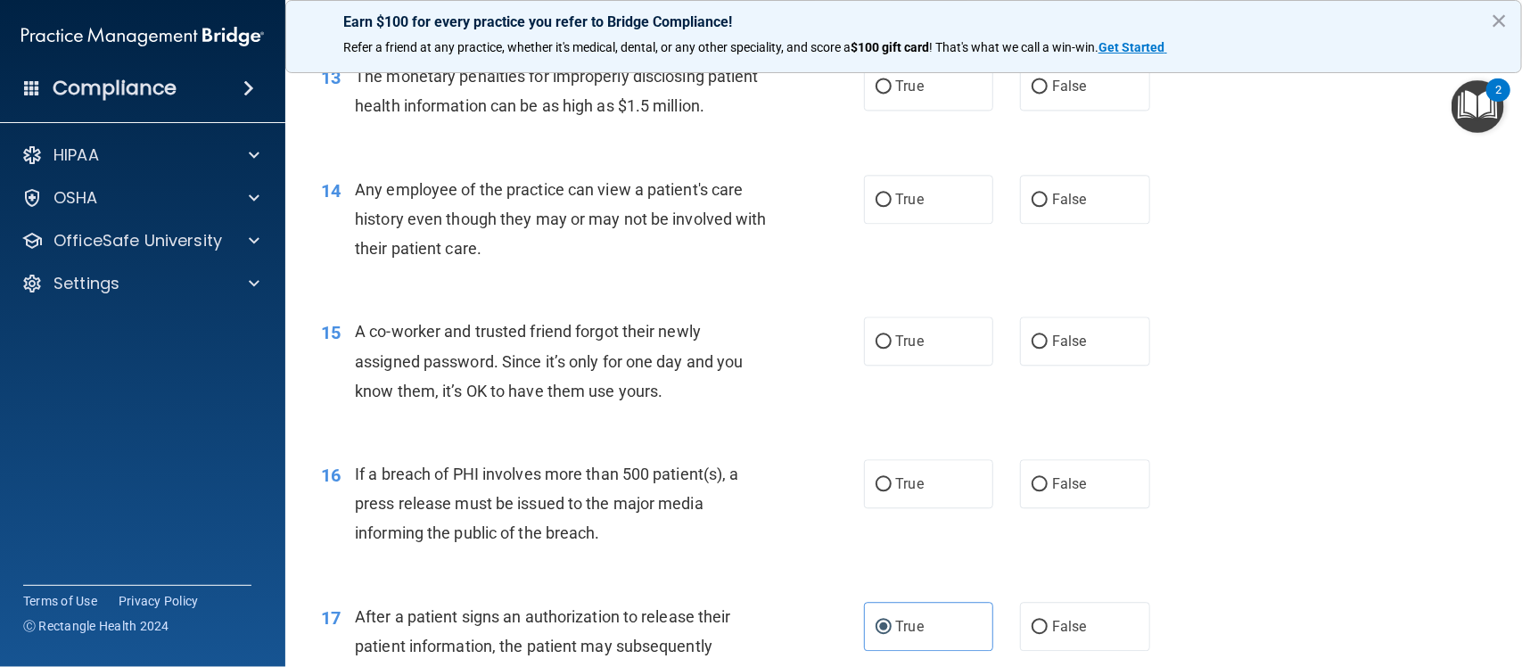
scroll to position [1785, 0]
click at [885, 484] on label "True" at bounding box center [929, 486] width 130 height 49
click at [885, 484] on input "True" at bounding box center [884, 487] width 16 height 13
radio input "true"
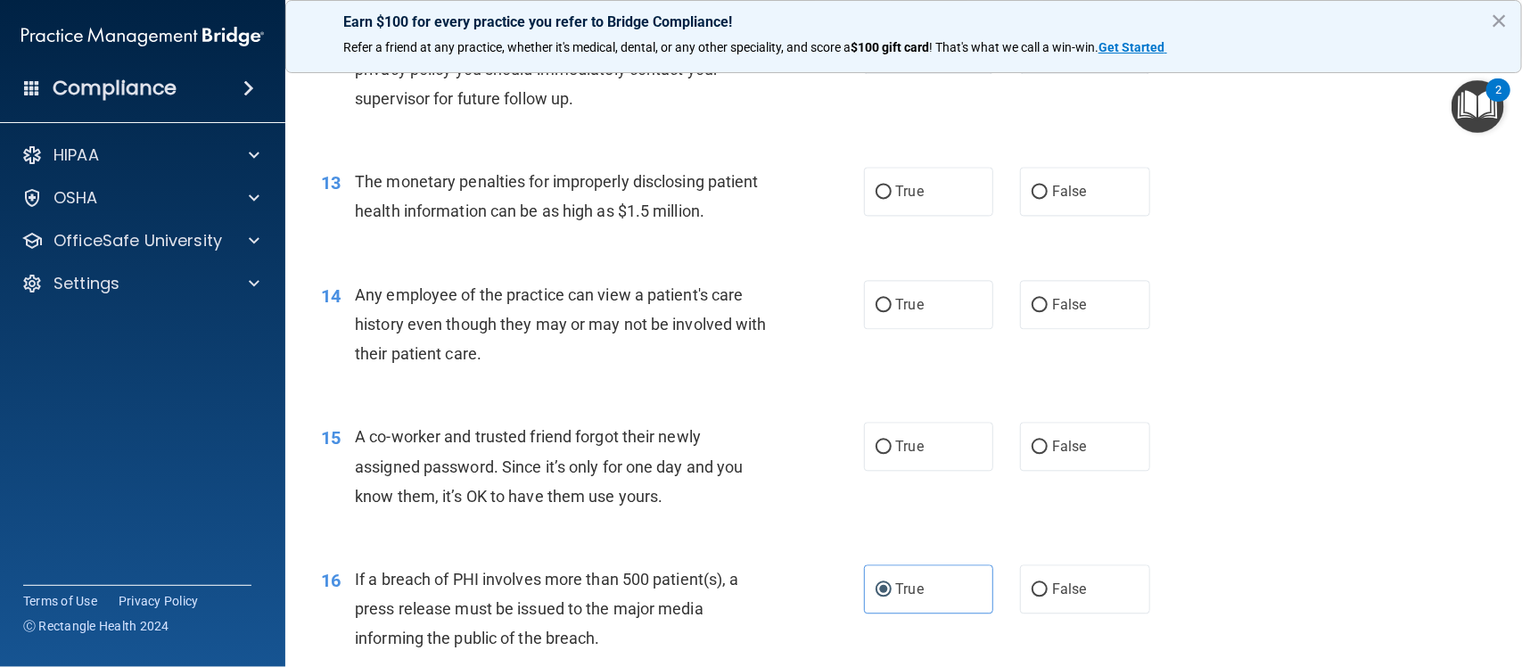
scroll to position [1682, 0]
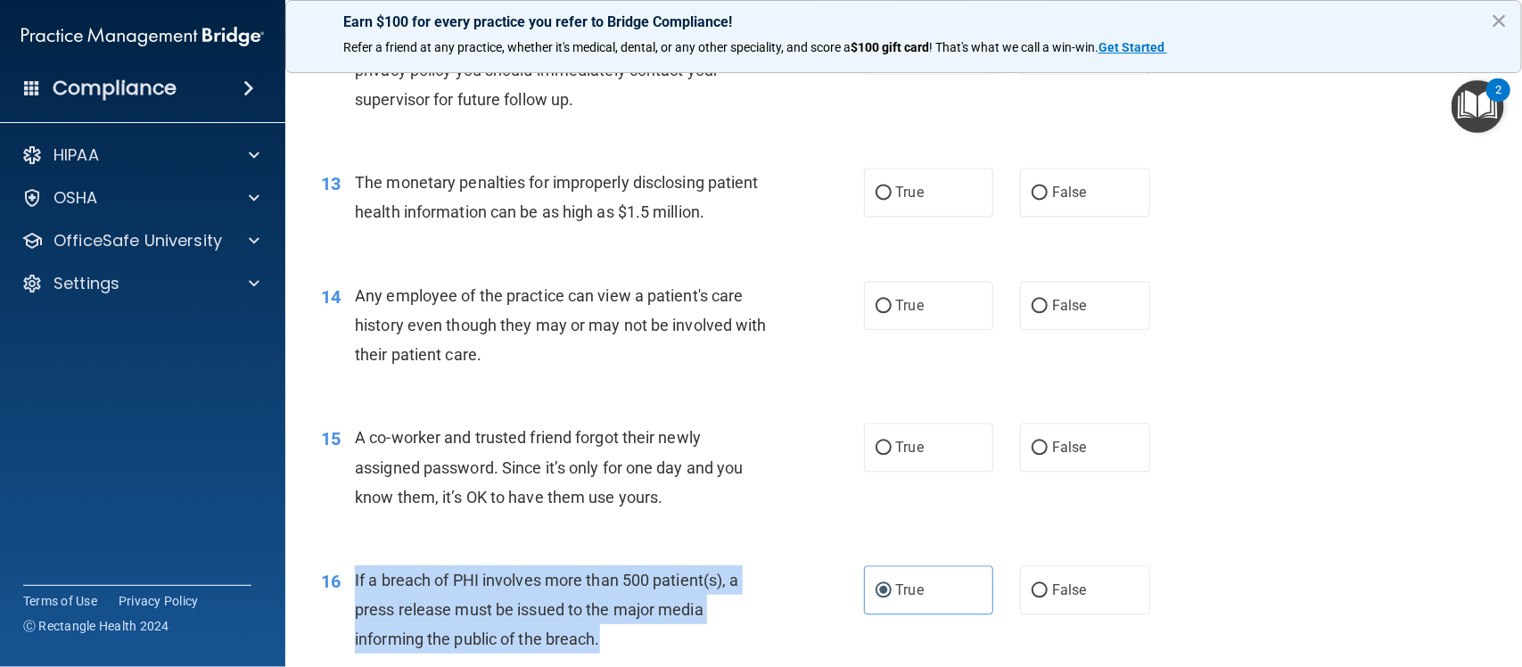
drag, startPoint x: 613, startPoint y: 636, endPoint x: 354, endPoint y: 586, distance: 263.3
click at [355, 586] on div "If a breach of PHI involves more than 500 patient(s), a press release must be i…" at bounding box center [568, 609] width 427 height 89
copy span "If a breach of PHI involves more than 500 patient(s), a press release must be i…"
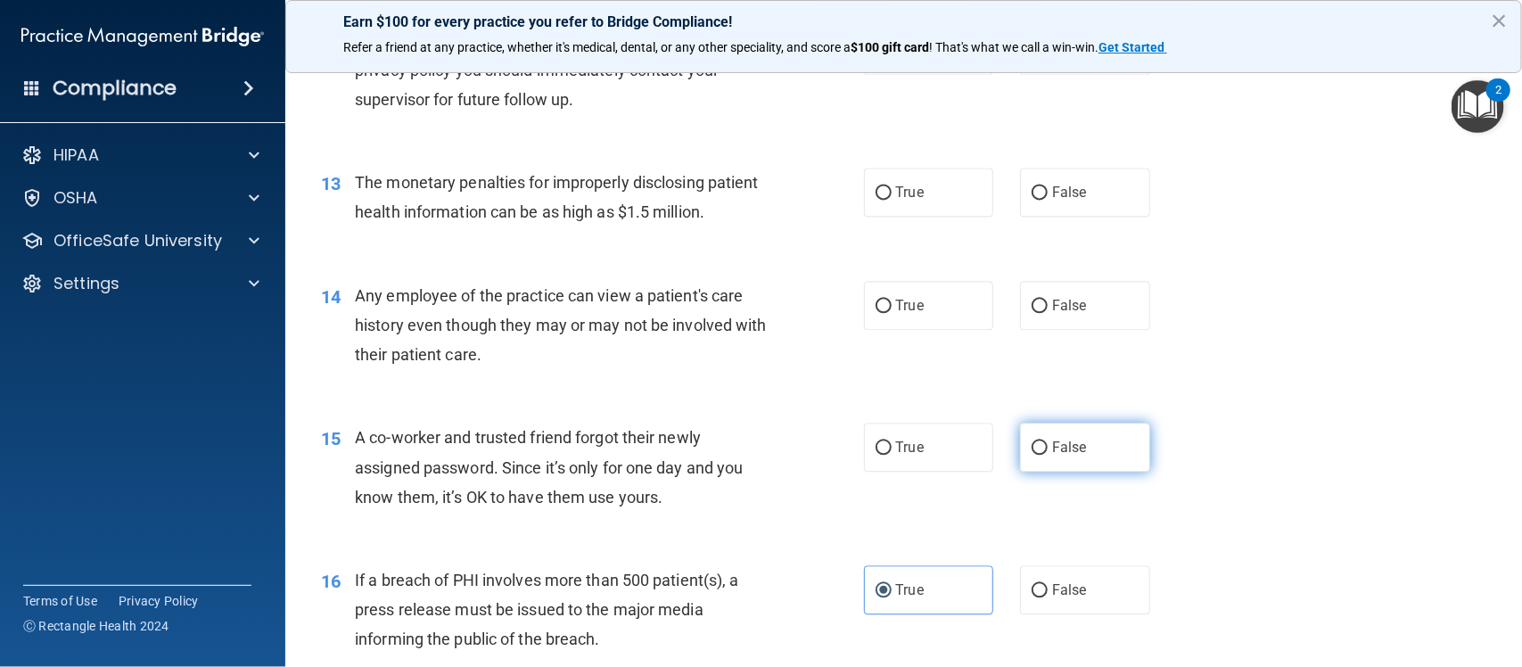
click at [1052, 448] on span "False" at bounding box center [1069, 447] width 35 height 17
click at [1048, 448] on input "False" at bounding box center [1040, 447] width 16 height 13
radio input "true"
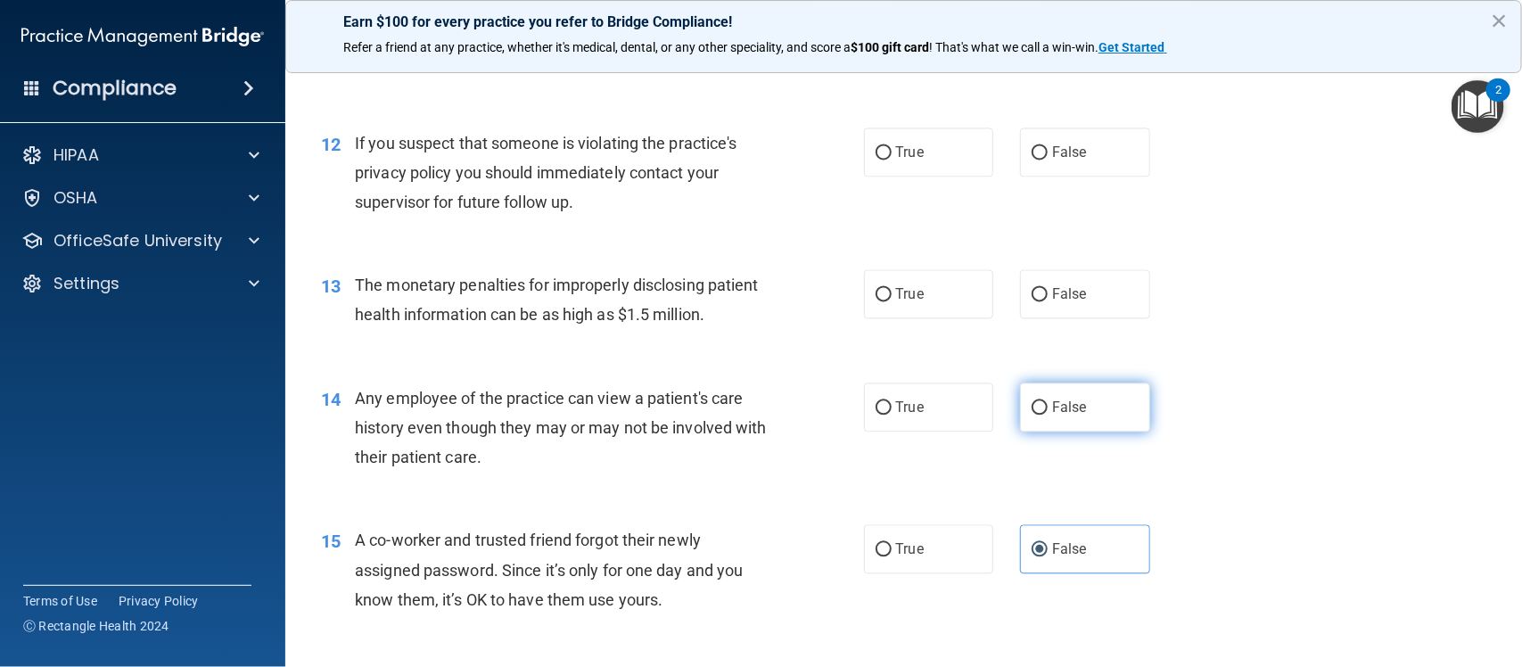
scroll to position [1578, 0]
click at [1031, 420] on label "False" at bounding box center [1085, 408] width 130 height 49
click at [1032, 416] on input "False" at bounding box center [1040, 409] width 16 height 13
radio input "true"
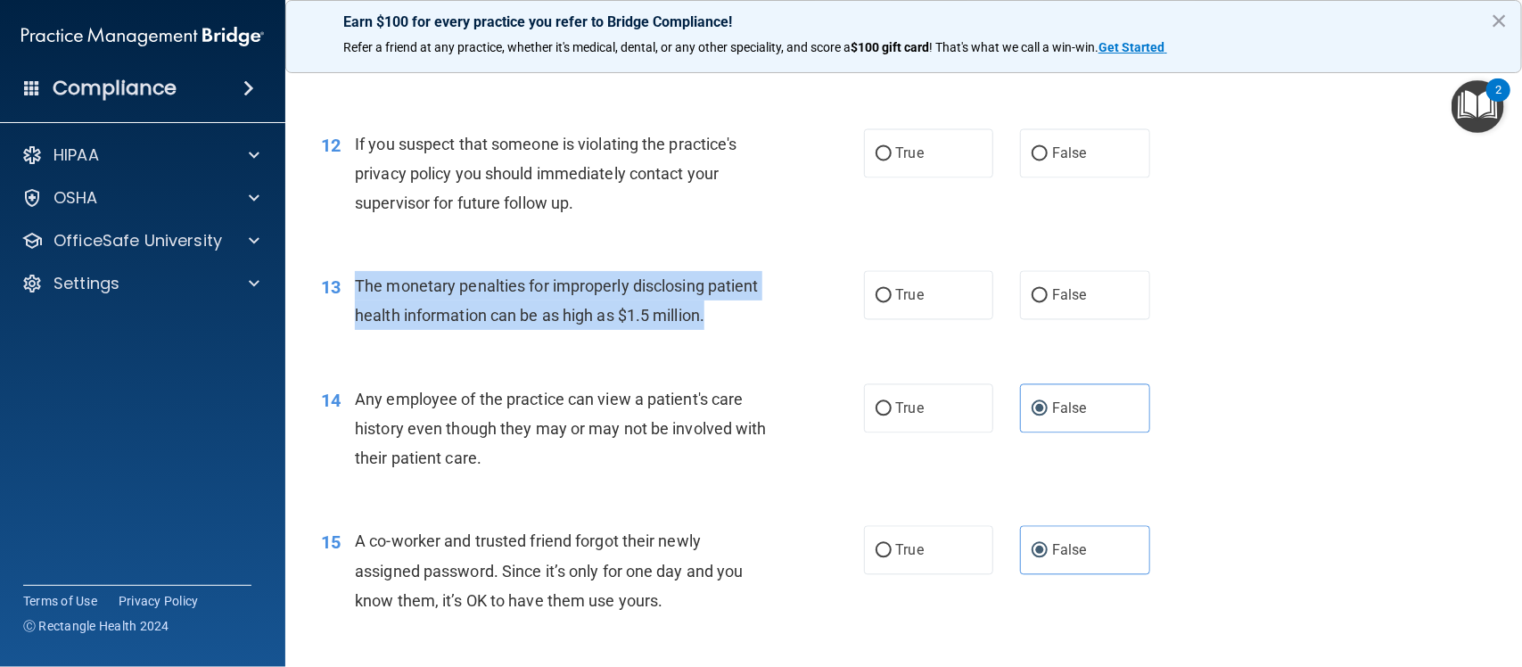
drag, startPoint x: 714, startPoint y: 317, endPoint x: 357, endPoint y: 288, distance: 358.7
click at [357, 288] on div "The monetary penalties for improperly disclosing patient health information can…" at bounding box center [568, 300] width 427 height 59
copy span "The monetary penalties for improperly disclosing patient health information can…"
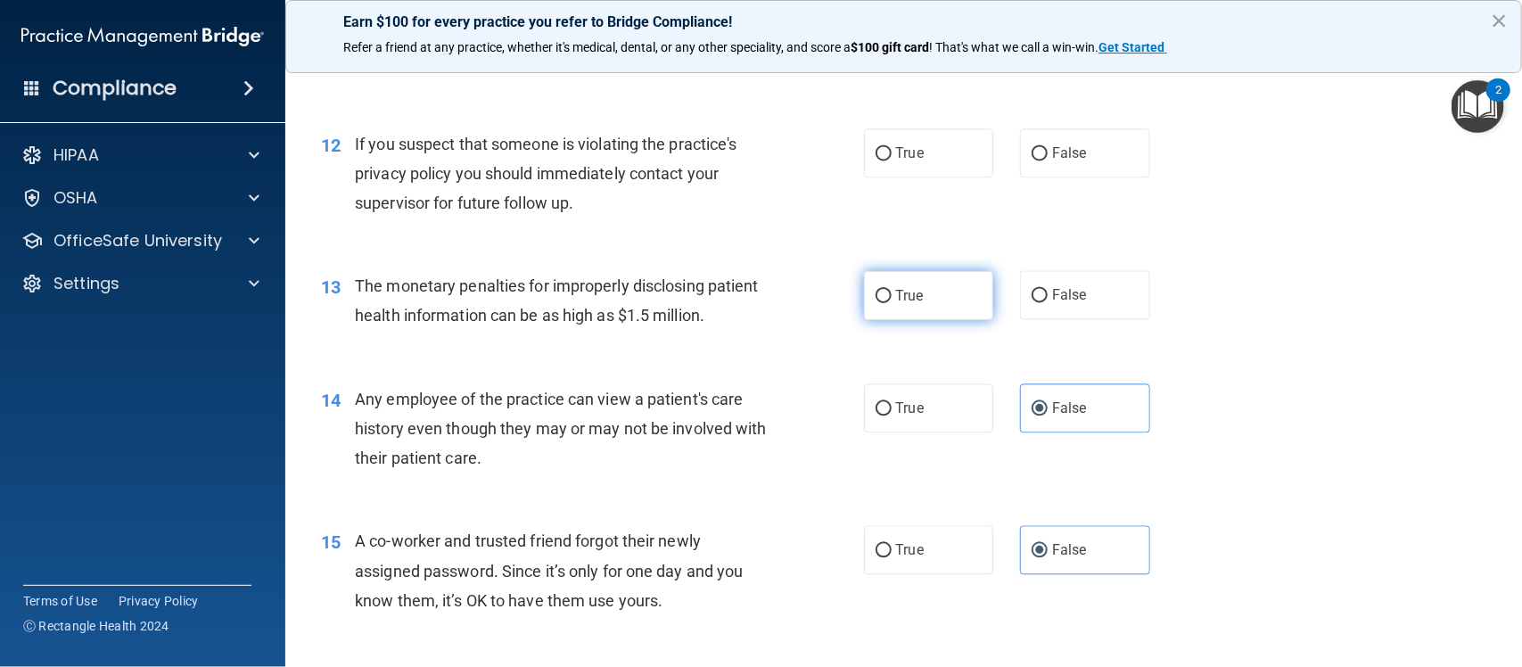
click at [880, 295] on input "True" at bounding box center [884, 296] width 16 height 13
radio input "true"
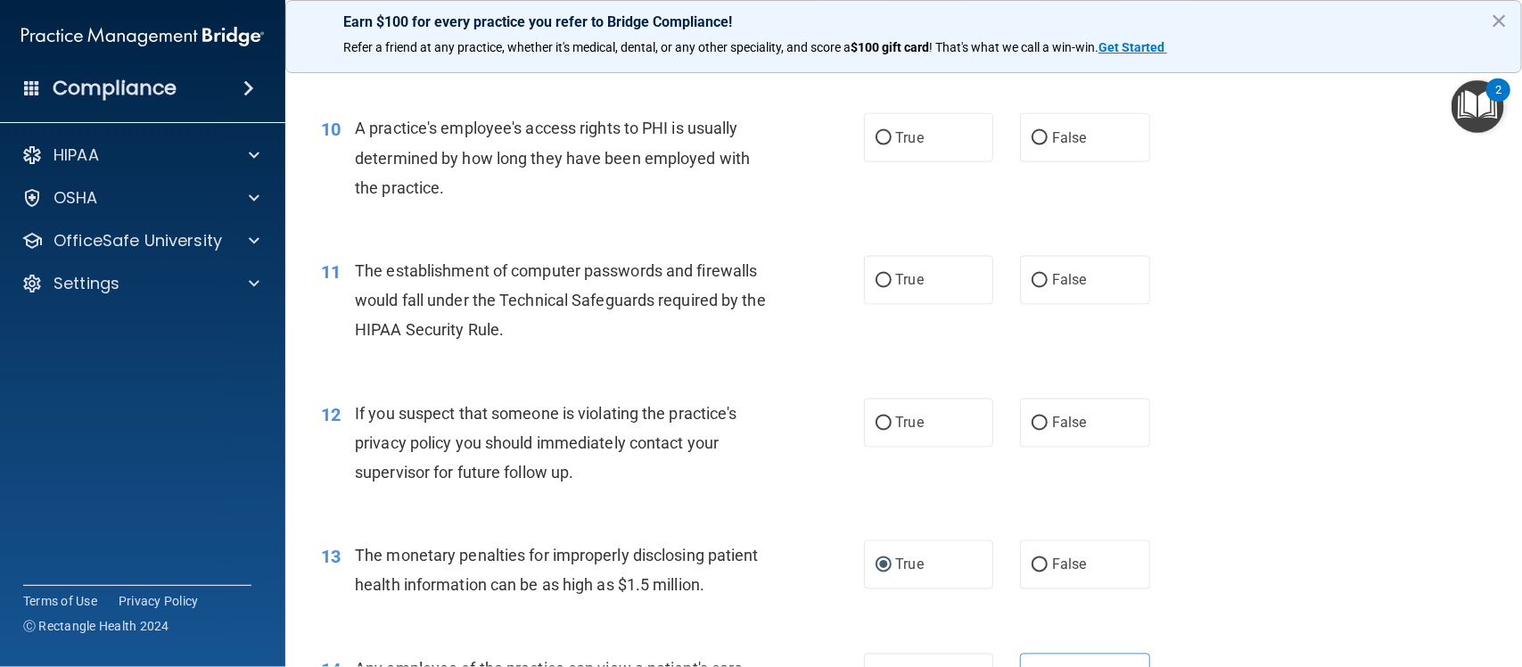
scroll to position [1308, 0]
click at [878, 428] on input "True" at bounding box center [884, 424] width 16 height 13
radio input "true"
click at [878, 428] on input "True" at bounding box center [884, 424] width 16 height 13
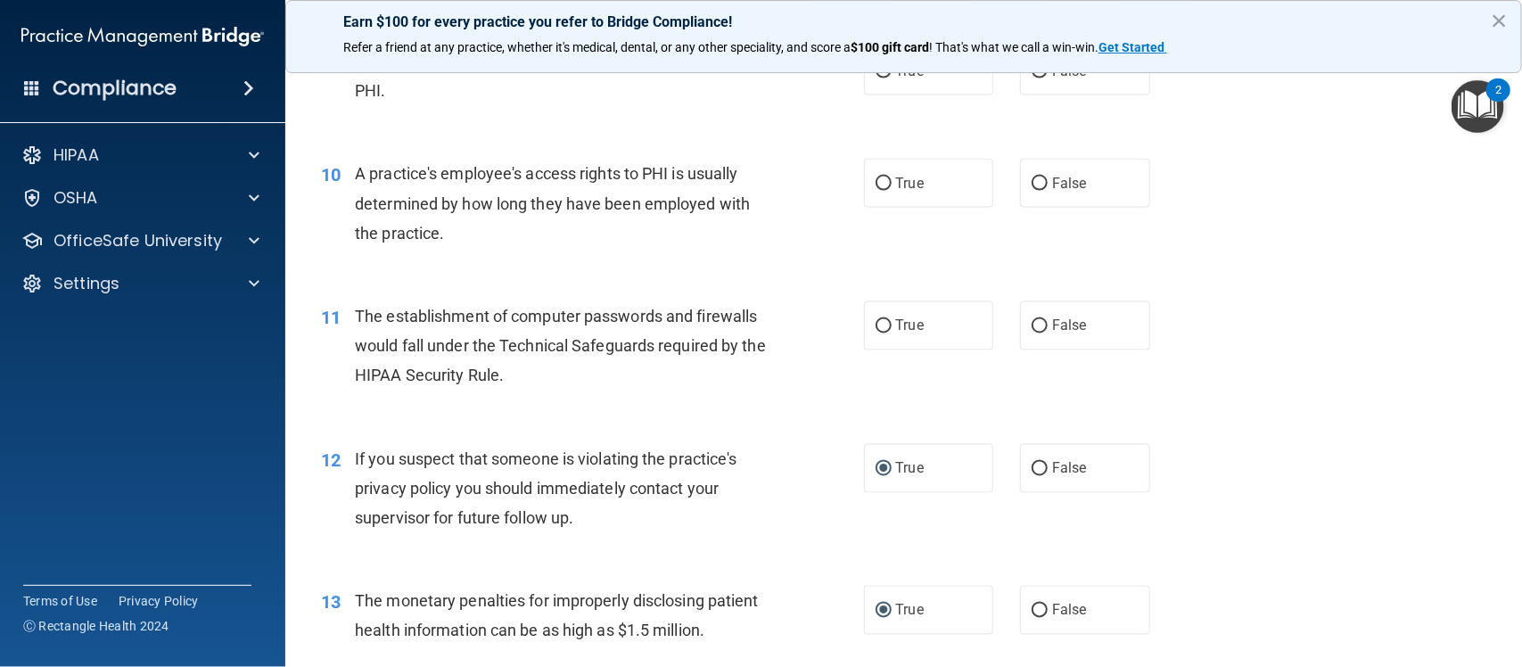
scroll to position [1259, 0]
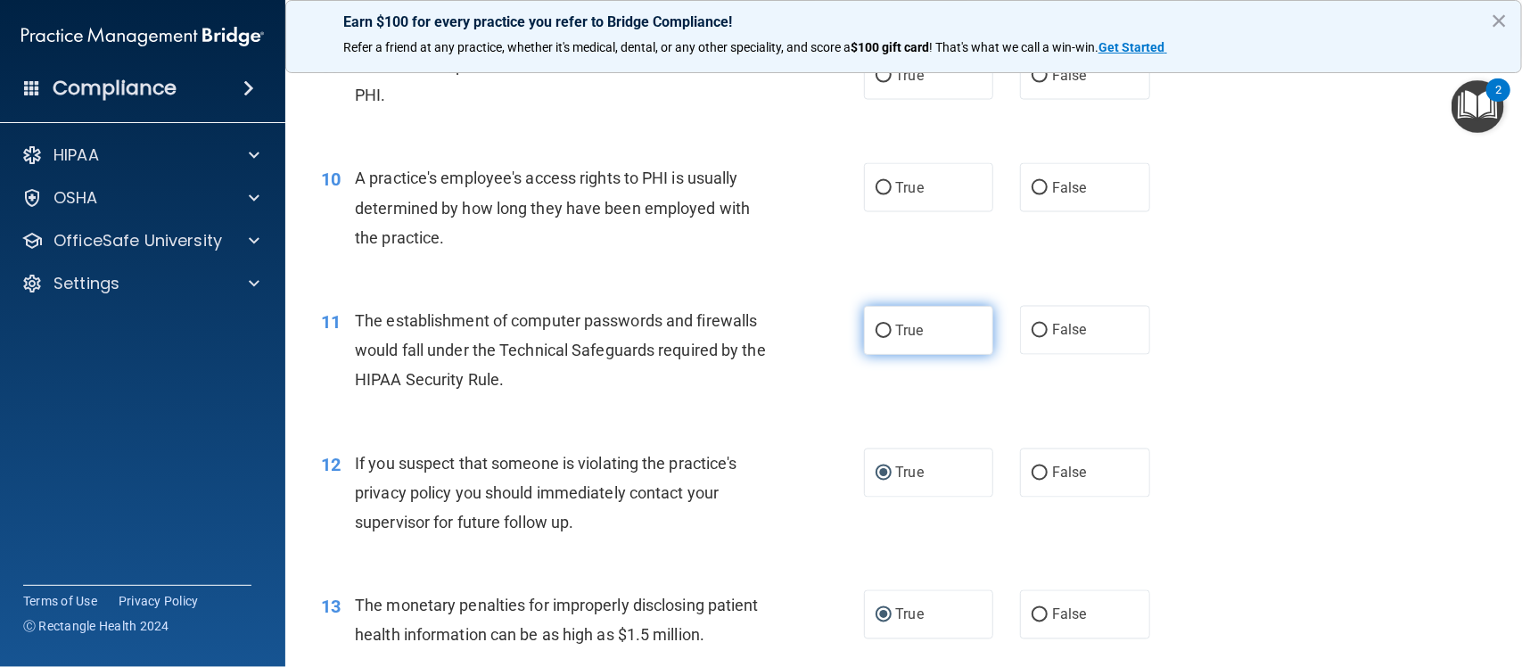
click at [925, 330] on label "True" at bounding box center [929, 330] width 130 height 49
click at [892, 330] on input "True" at bounding box center [884, 331] width 16 height 13
radio input "true"
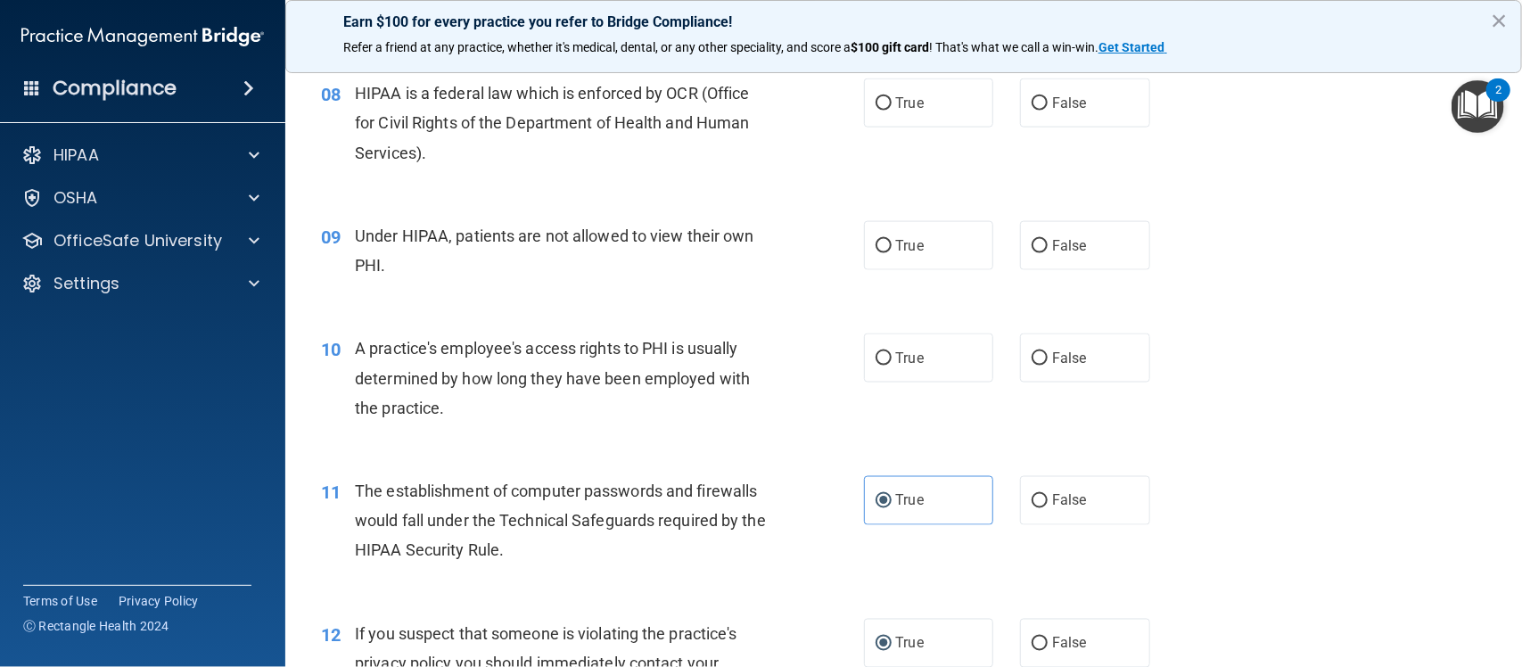
scroll to position [1057, 0]
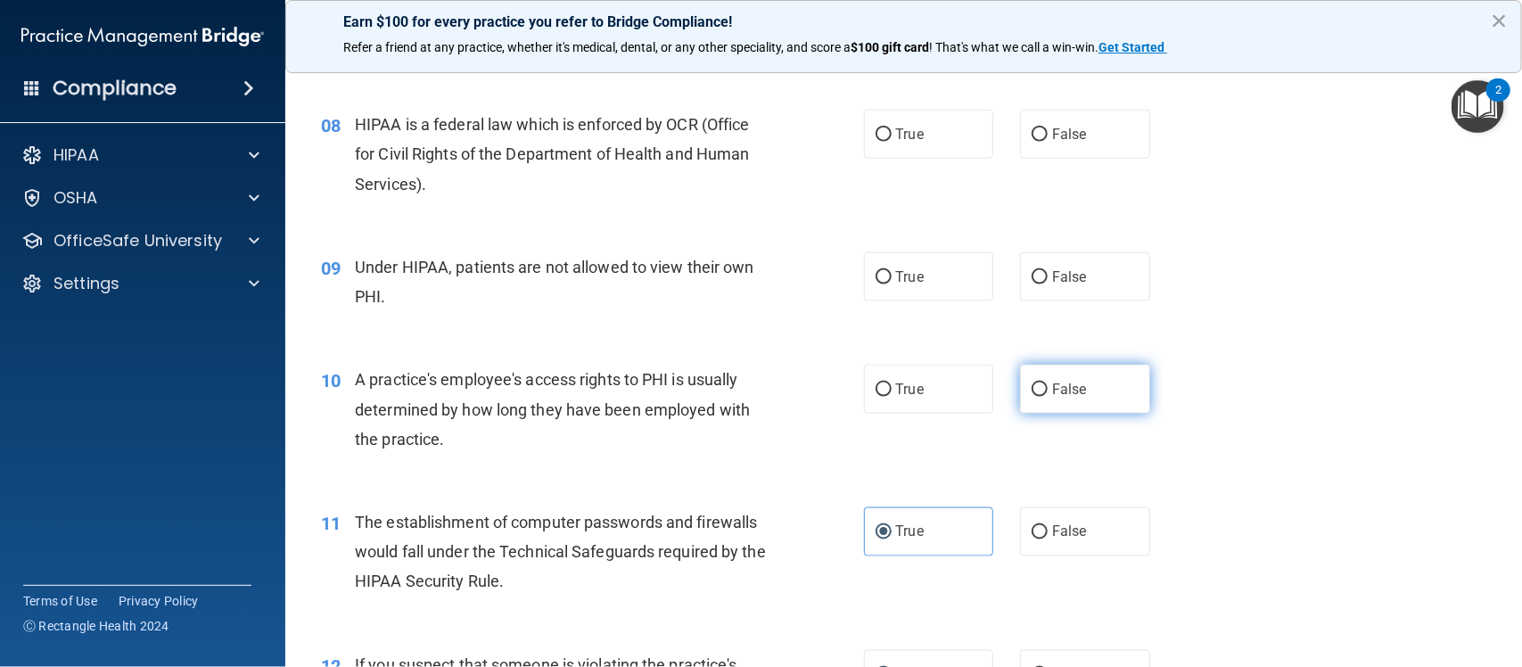
click at [1037, 399] on label "False" at bounding box center [1085, 389] width 130 height 49
click at [1037, 397] on input "False" at bounding box center [1040, 389] width 16 height 13
radio input "true"
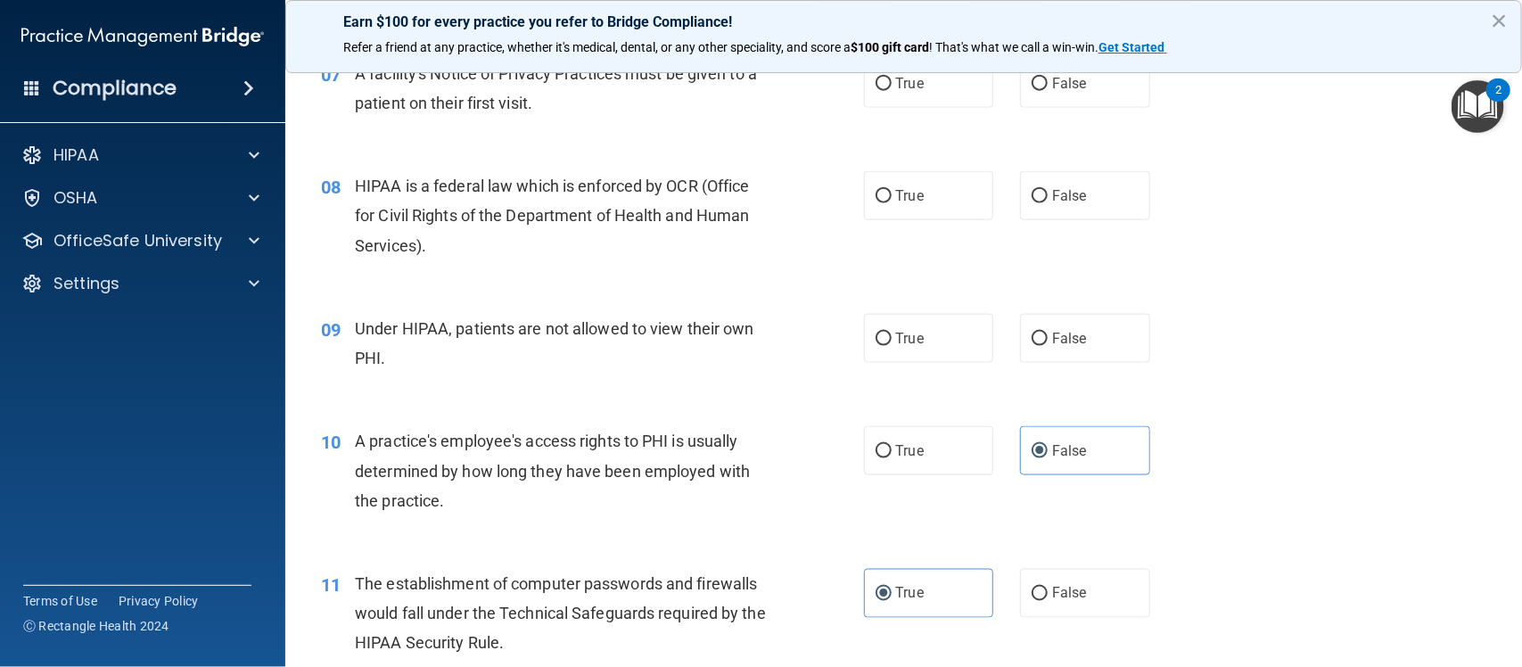
scroll to position [991, 0]
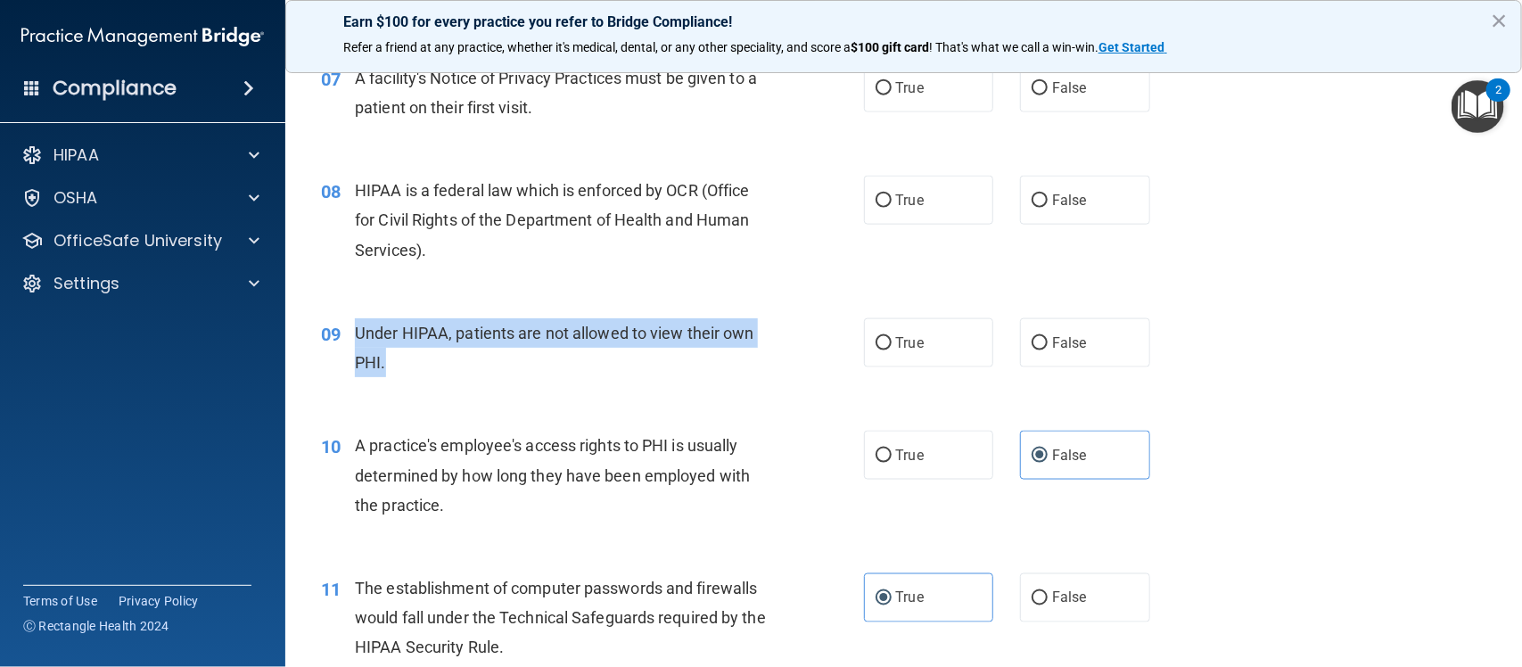
drag, startPoint x: 397, startPoint y: 358, endPoint x: 357, endPoint y: 343, distance: 42.9
click at [357, 343] on div "Under HIPAA, patients are not allowed to view their own PHI." at bounding box center [568, 347] width 427 height 59
copy span "Under HIPAA, patients are not allowed to view their own PHI."
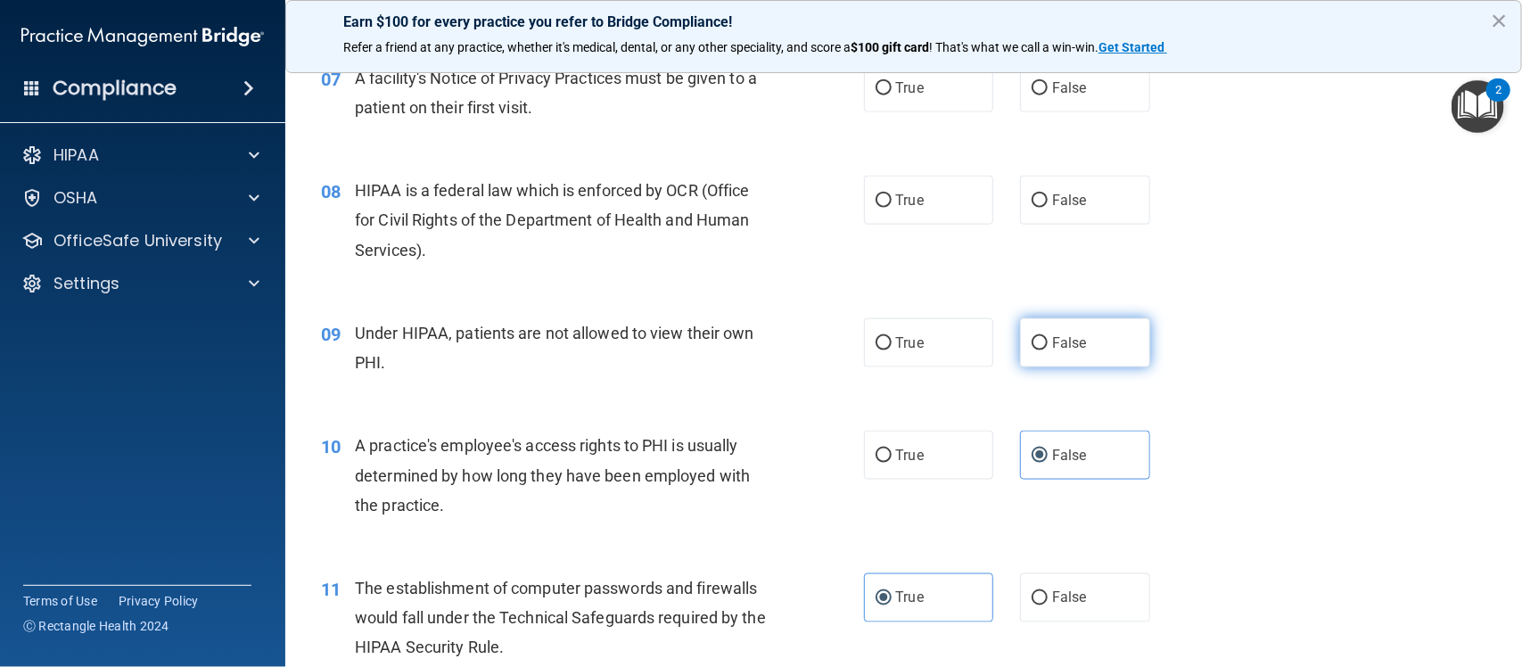
click at [1020, 334] on label "False" at bounding box center [1085, 342] width 130 height 49
click at [1032, 337] on input "False" at bounding box center [1040, 343] width 16 height 13
radio input "true"
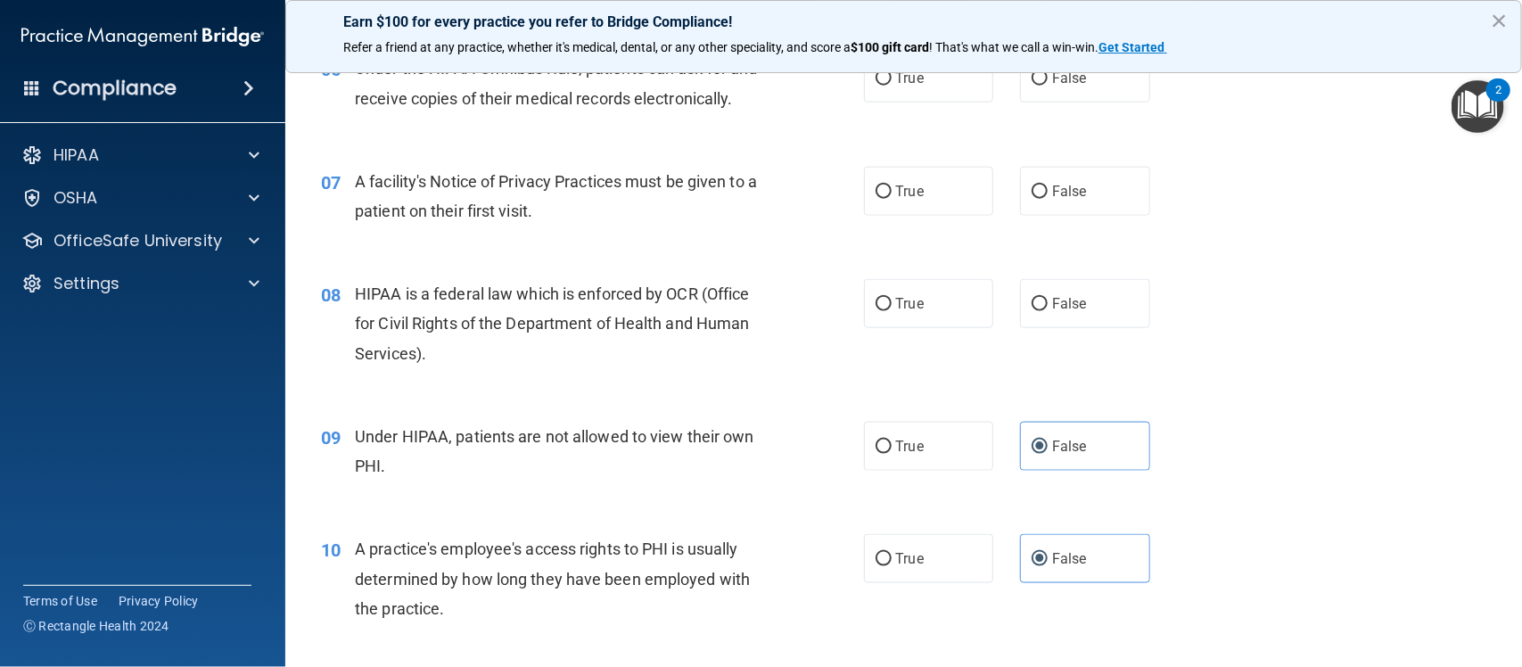
scroll to position [847, 0]
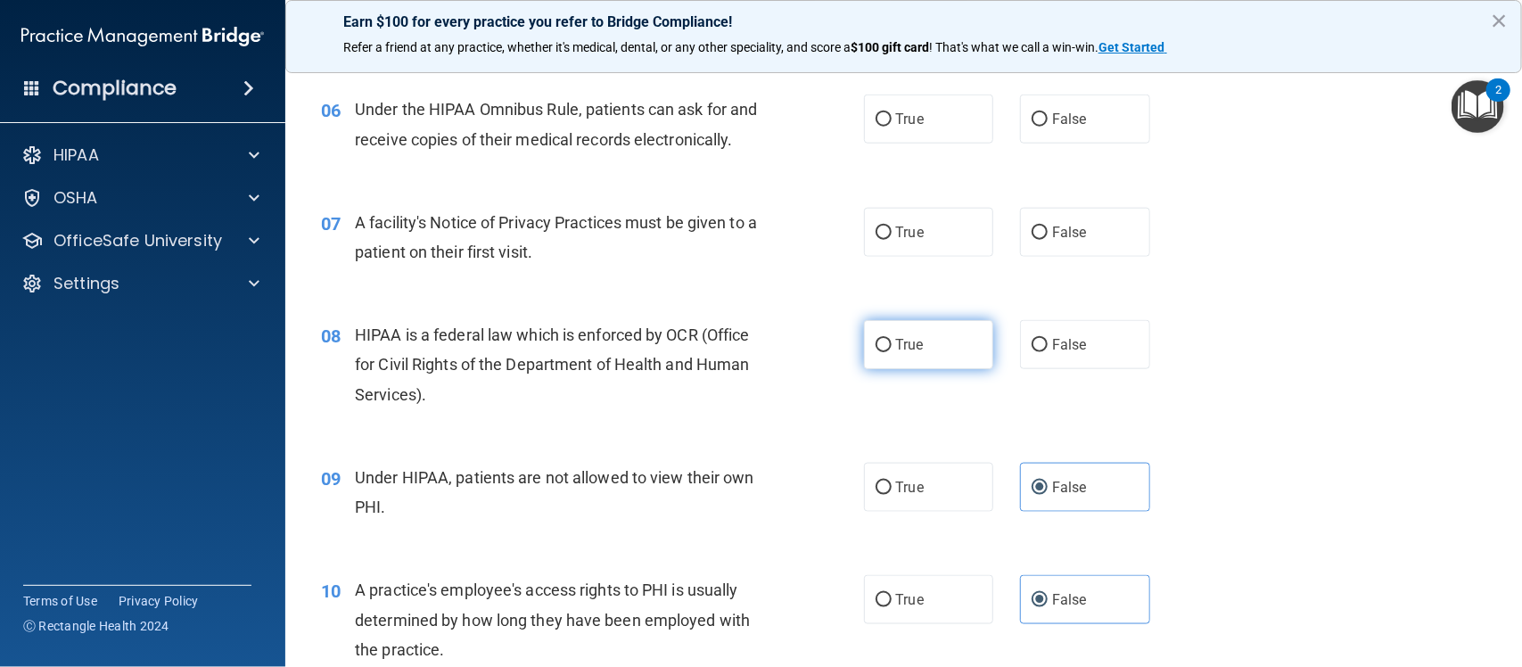
click at [884, 349] on label "True" at bounding box center [929, 344] width 130 height 49
click at [884, 349] on input "True" at bounding box center [884, 345] width 16 height 13
radio input "true"
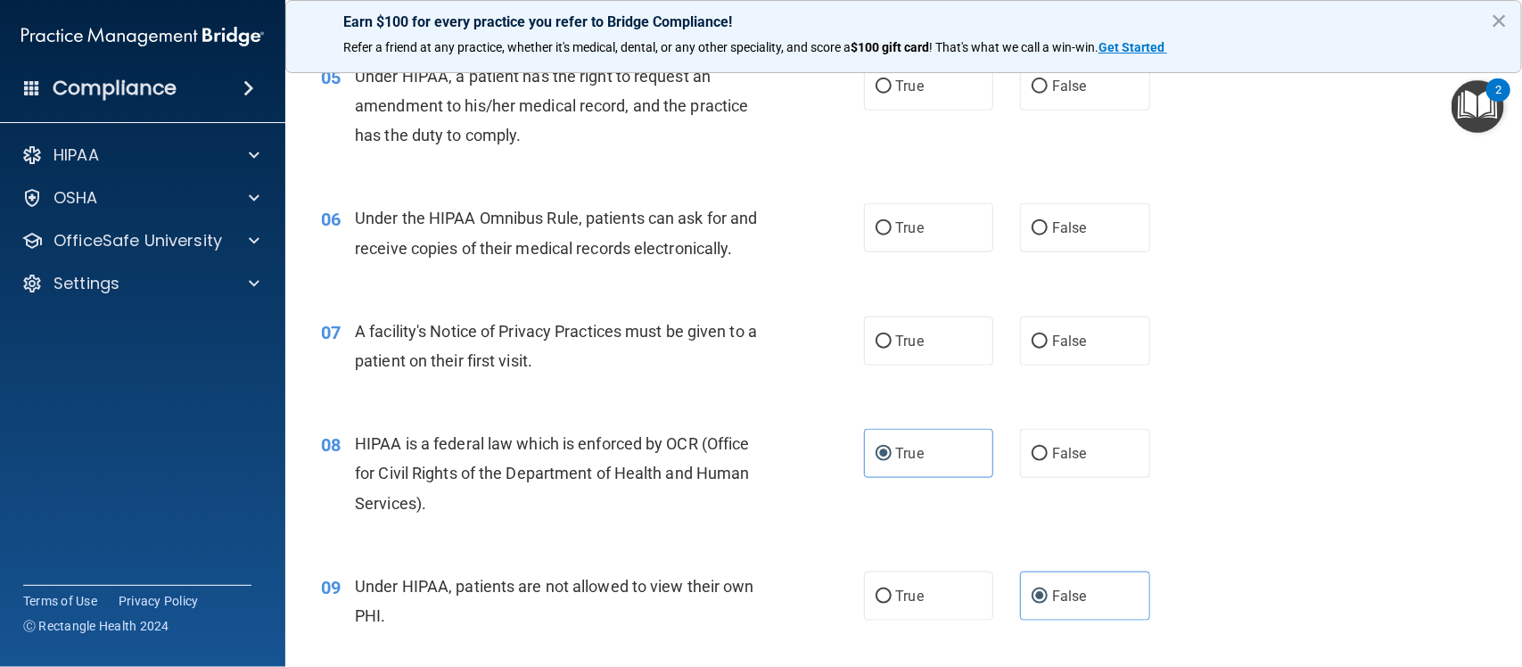
scroll to position [736, 0]
click at [898, 348] on span "True" at bounding box center [910, 342] width 28 height 17
click at [892, 348] on input "True" at bounding box center [884, 343] width 16 height 13
radio input "true"
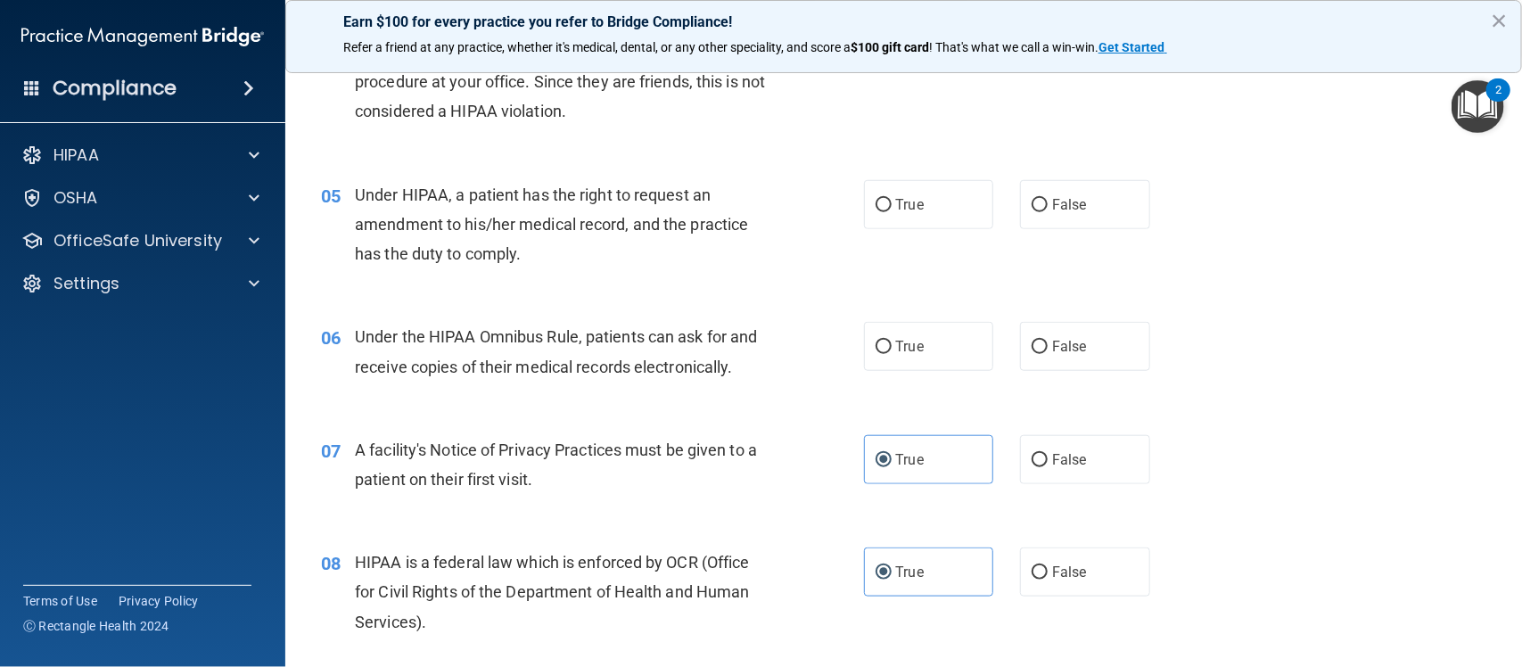
scroll to position [617, 0]
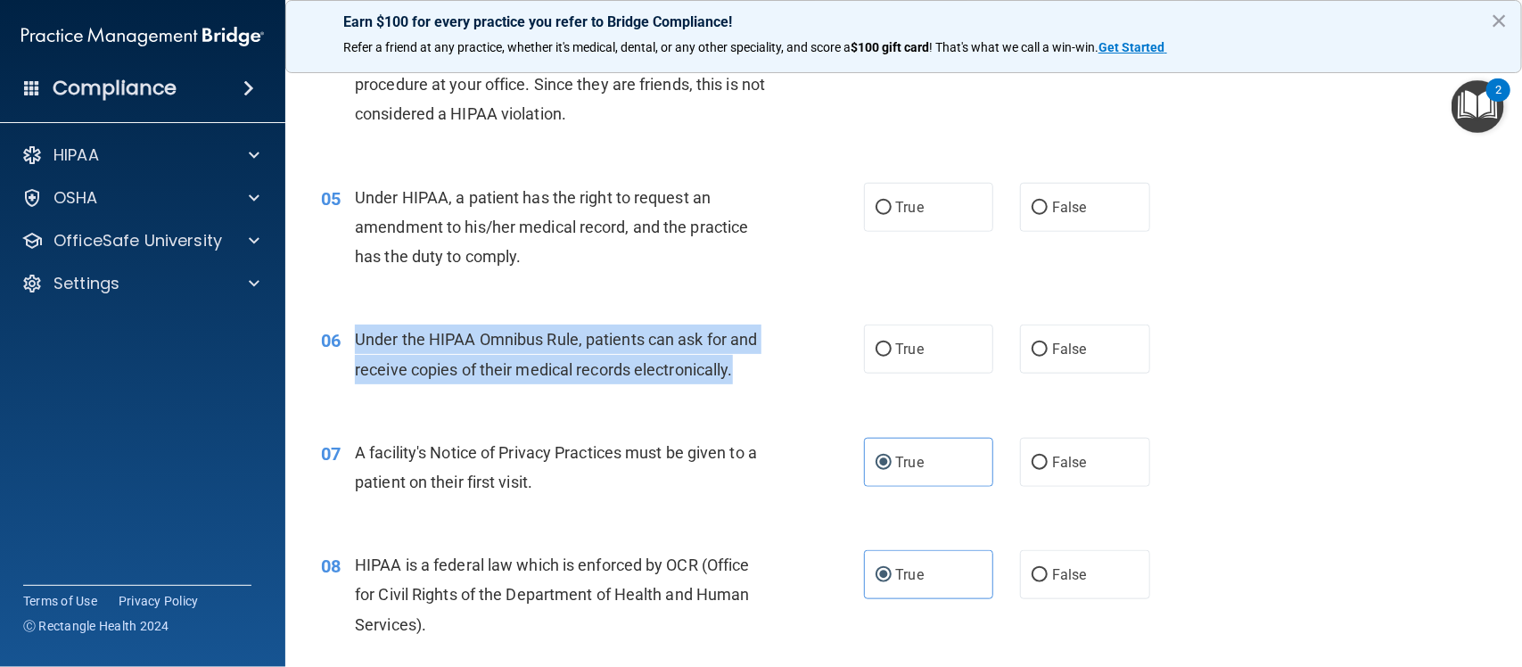
drag, startPoint x: 741, startPoint y: 373, endPoint x: 352, endPoint y: 343, distance: 389.8
click at [352, 343] on div "06 Under the HIPAA Omnibus Rule, patients can ask for and receive copies of the…" at bounding box center [592, 359] width 596 height 68
copy div "Under the HIPAA Omnibus Rule, patients can ask for and receive copies of their …"
click at [881, 355] on input "True" at bounding box center [884, 349] width 16 height 13
radio input "true"
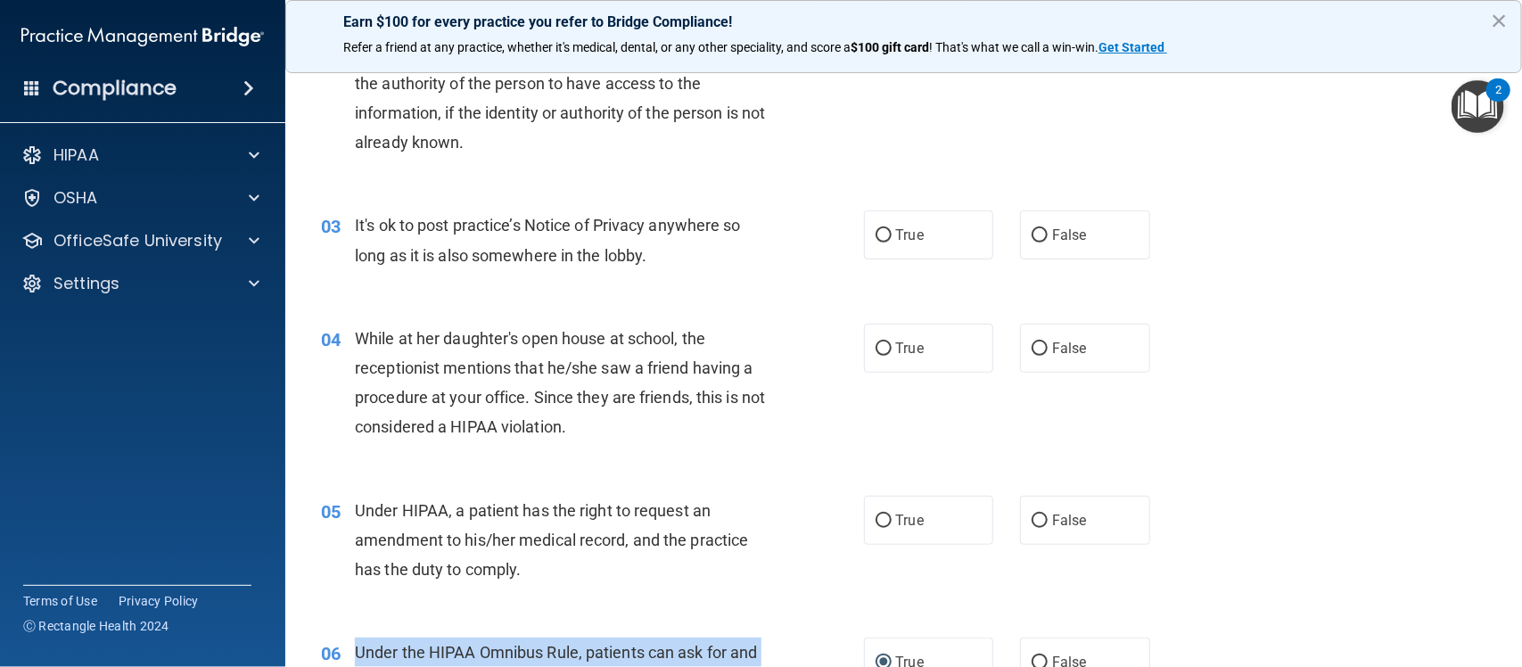
scroll to position [304, 0]
click at [599, 538] on span "Under HIPAA, a patient has the right to request an amendment to his/her medical…" at bounding box center [551, 540] width 393 height 78
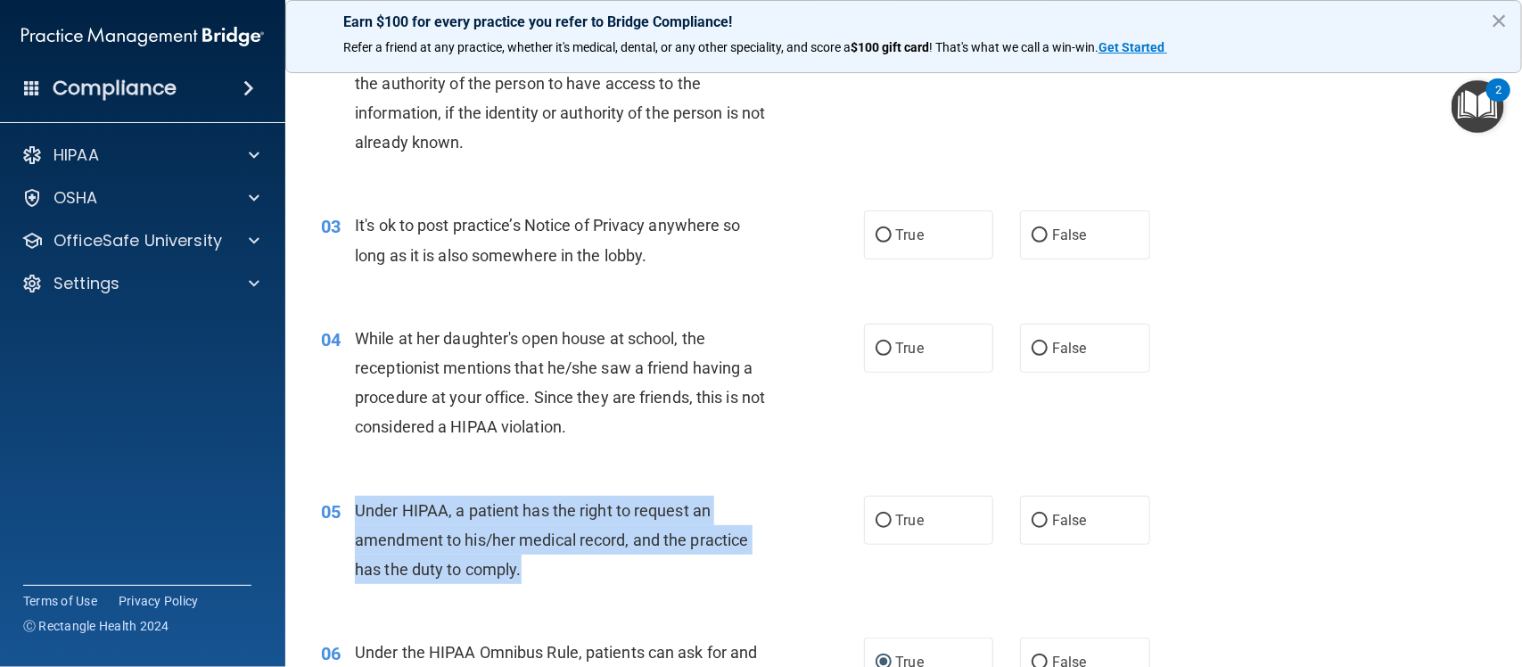
drag, startPoint x: 529, startPoint y: 568, endPoint x: 353, endPoint y: 505, distance: 186.7
click at [355, 505] on div "Under HIPAA, a patient has the right to request an amendment to his/her medical…" at bounding box center [568, 540] width 427 height 89
copy span "Under HIPAA, a patient has the right to request an amendment to his/her medical…"
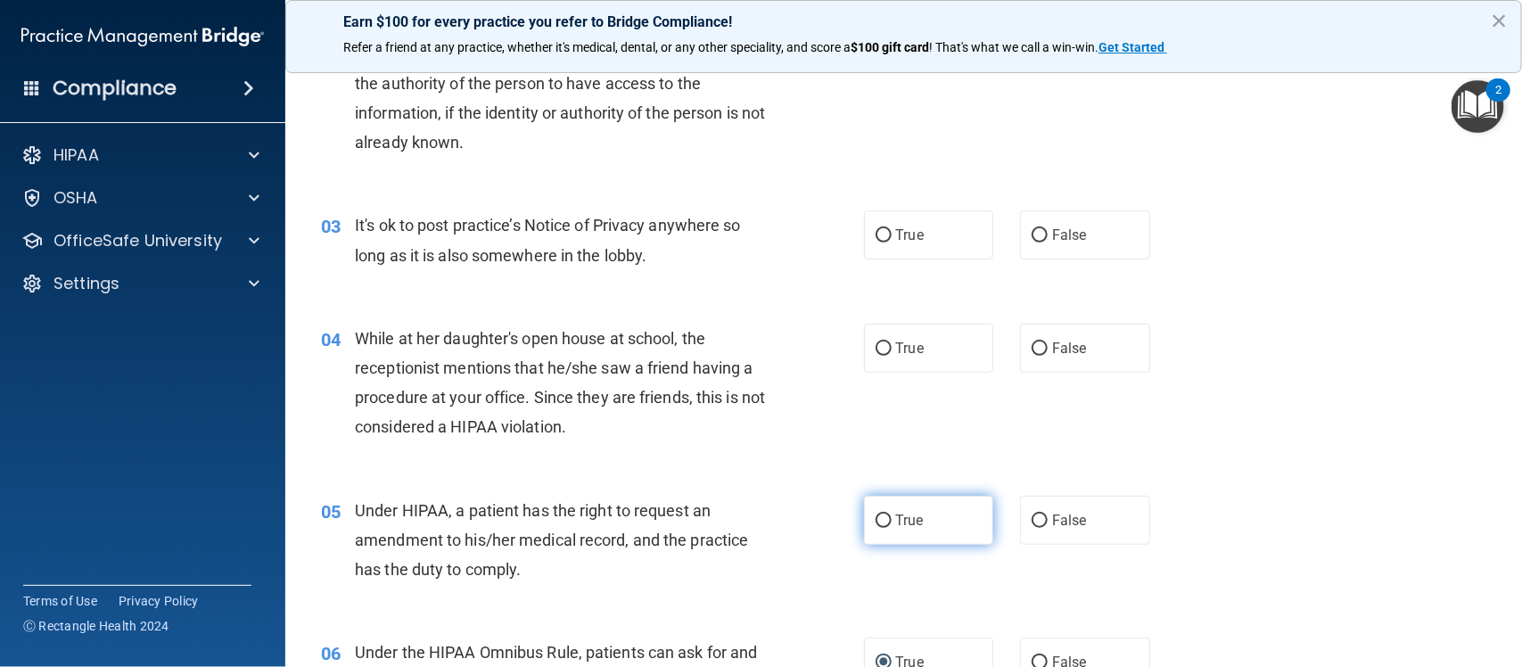
click at [885, 523] on label "True" at bounding box center [929, 520] width 130 height 49
click at [885, 523] on input "True" at bounding box center [884, 520] width 16 height 13
radio input "true"
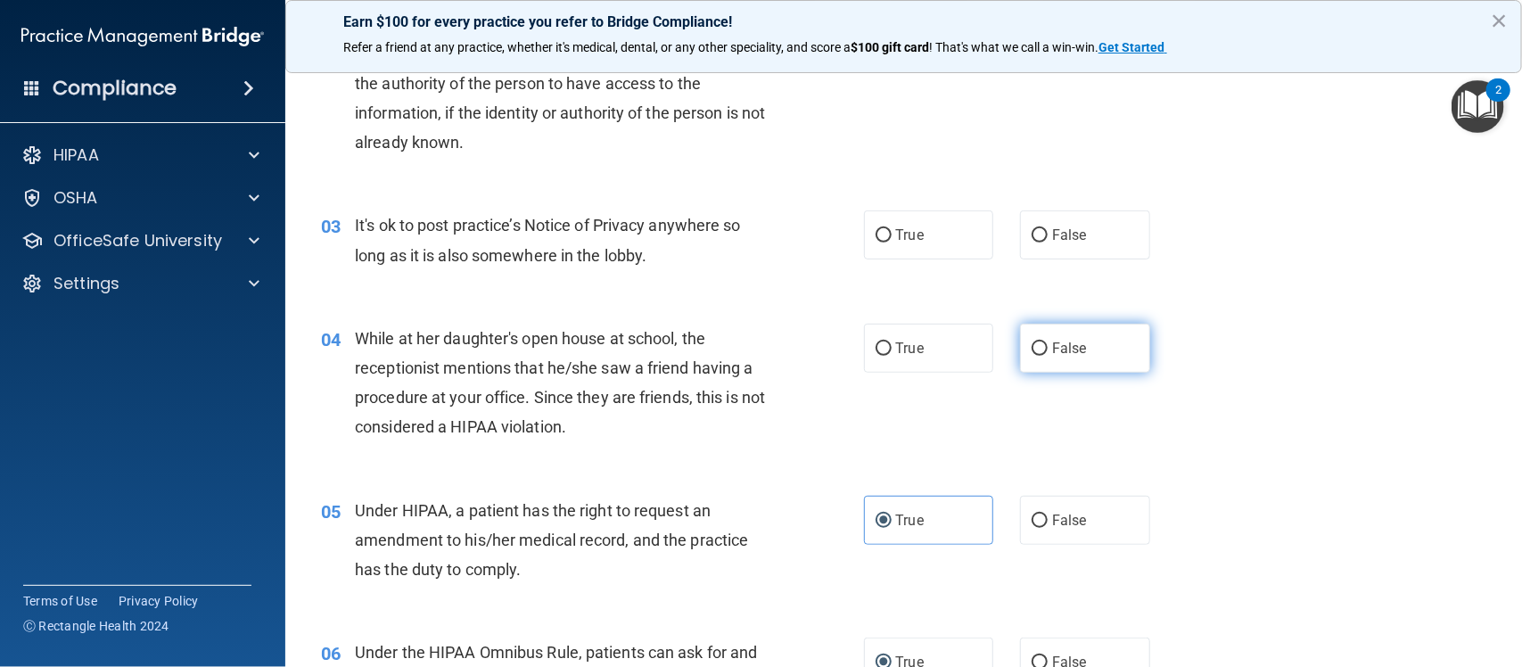
click at [1052, 353] on span "False" at bounding box center [1069, 348] width 35 height 17
click at [1048, 353] on input "False" at bounding box center [1040, 348] width 16 height 13
radio input "true"
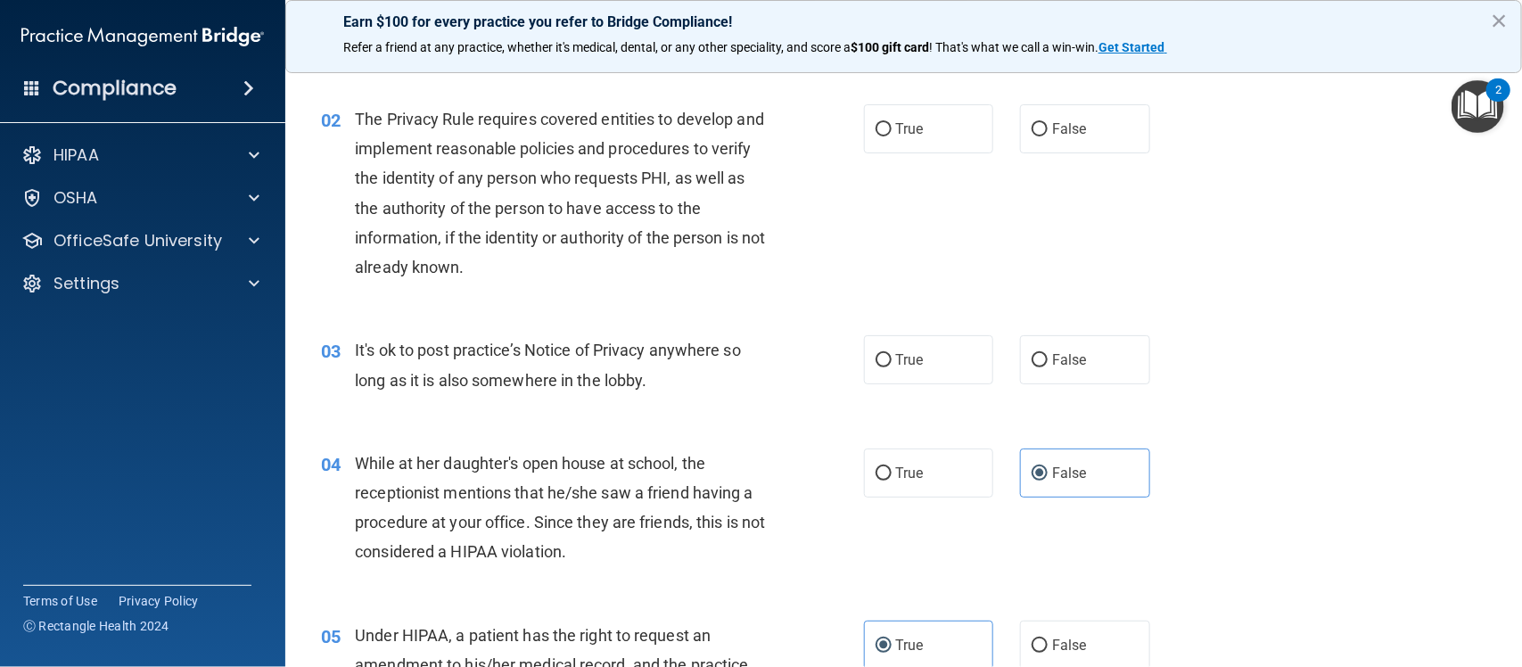
scroll to position [158, 0]
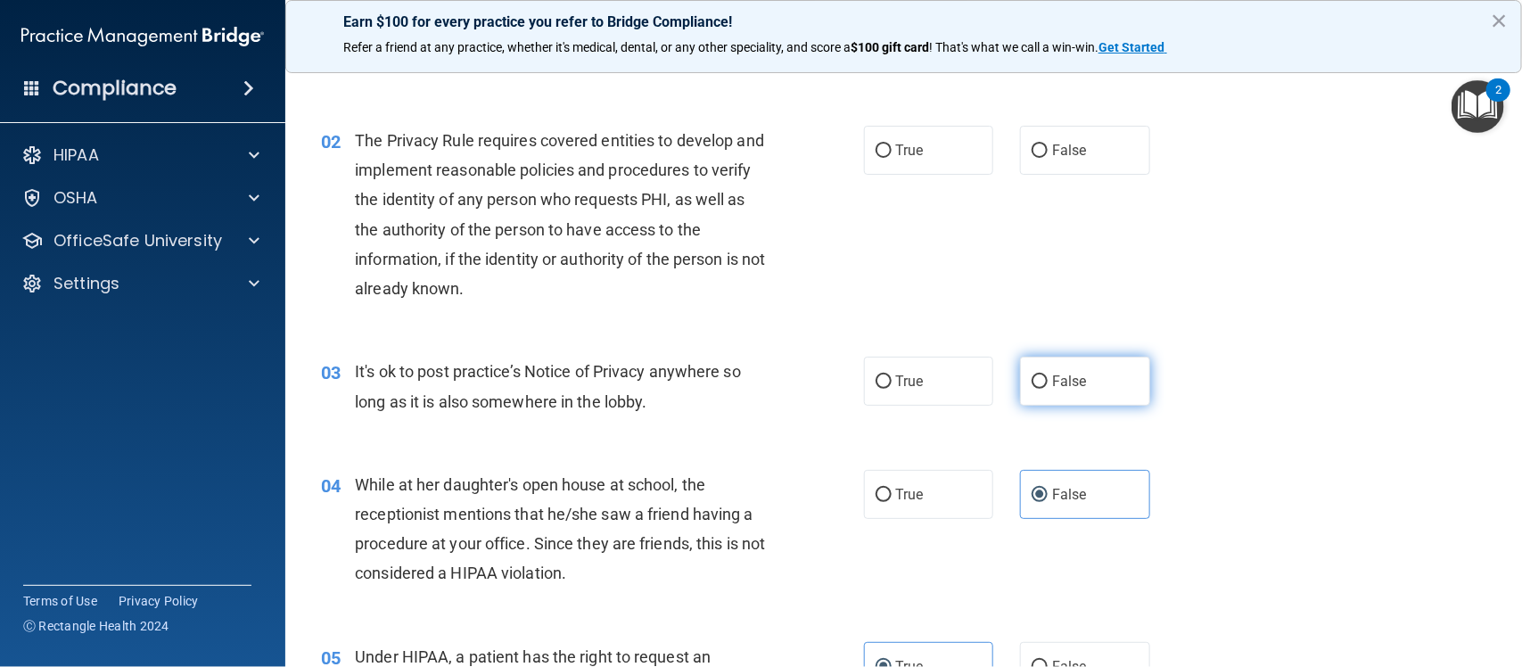
click at [1032, 380] on input "False" at bounding box center [1040, 381] width 16 height 13
radio input "true"
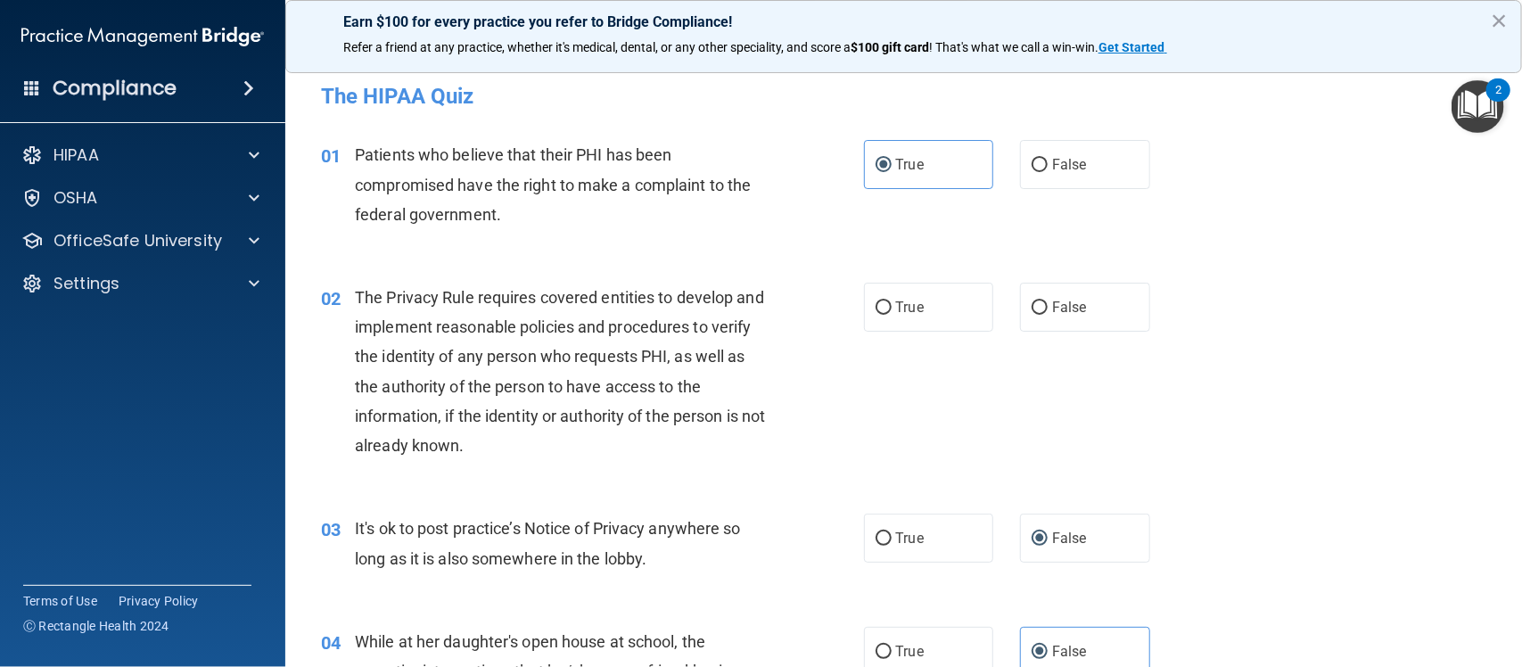
scroll to position [0, 0]
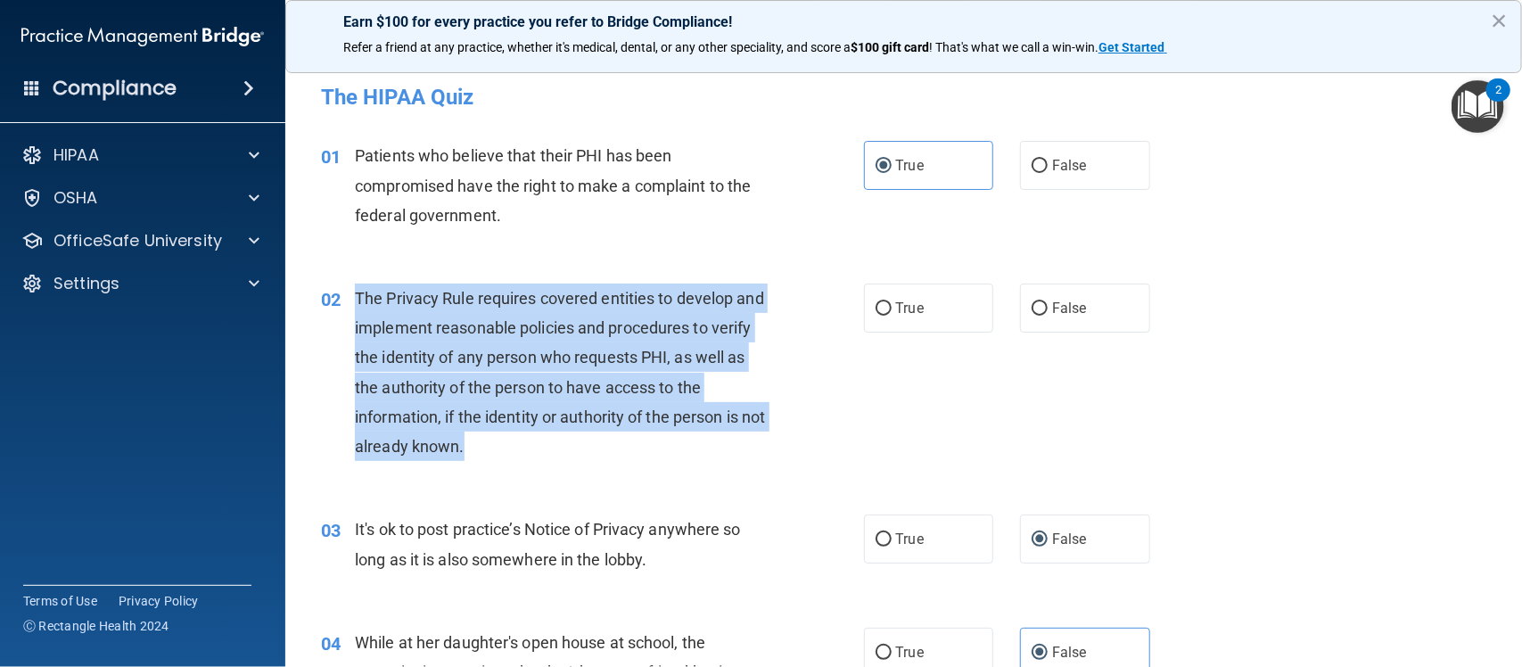
drag, startPoint x: 531, startPoint y: 452, endPoint x: 357, endPoint y: 303, distance: 229.6
click at [357, 303] on div "The Privacy Rule requires covered entities to develop and implement reasonable …" at bounding box center [568, 372] width 427 height 177
copy span "The Privacy Rule requires covered entities to develop and implement reasonable …"
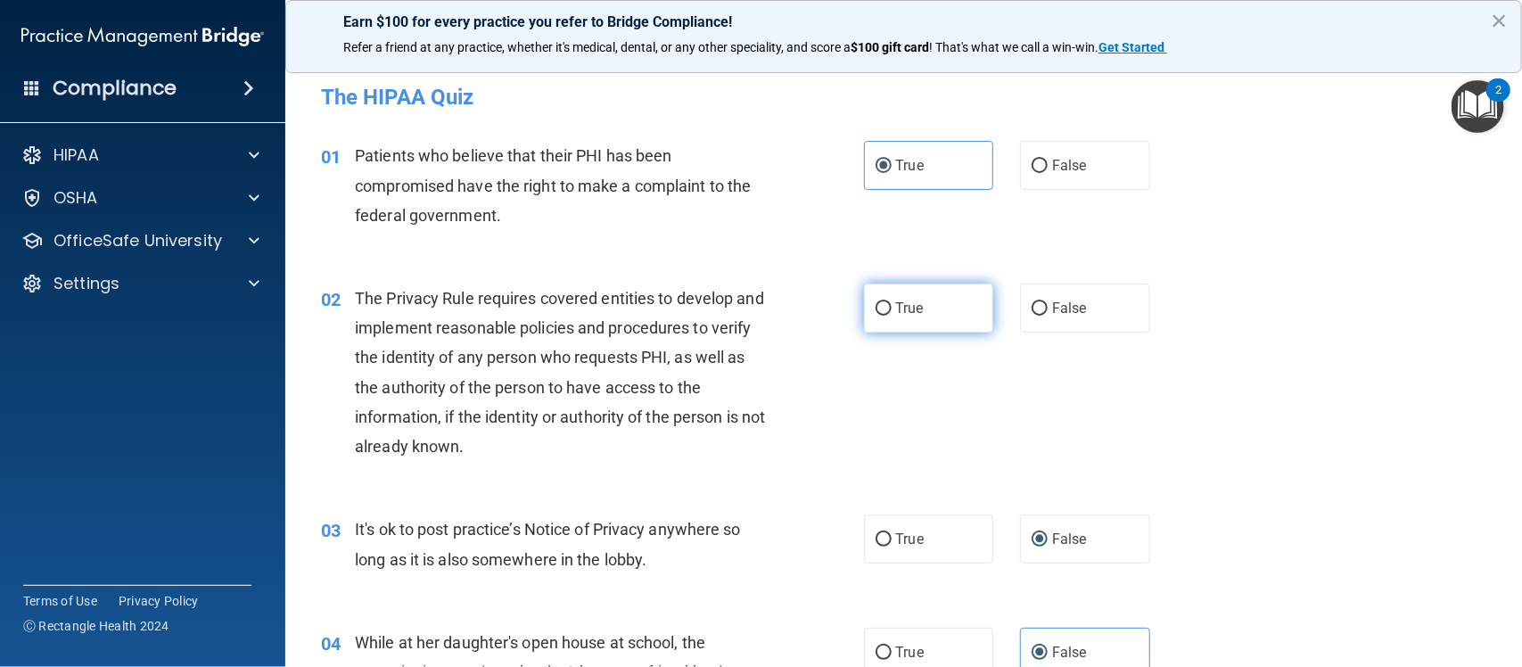
click at [869, 317] on label "True" at bounding box center [929, 308] width 130 height 49
click at [876, 316] on input "True" at bounding box center [884, 308] width 16 height 13
radio input "true"
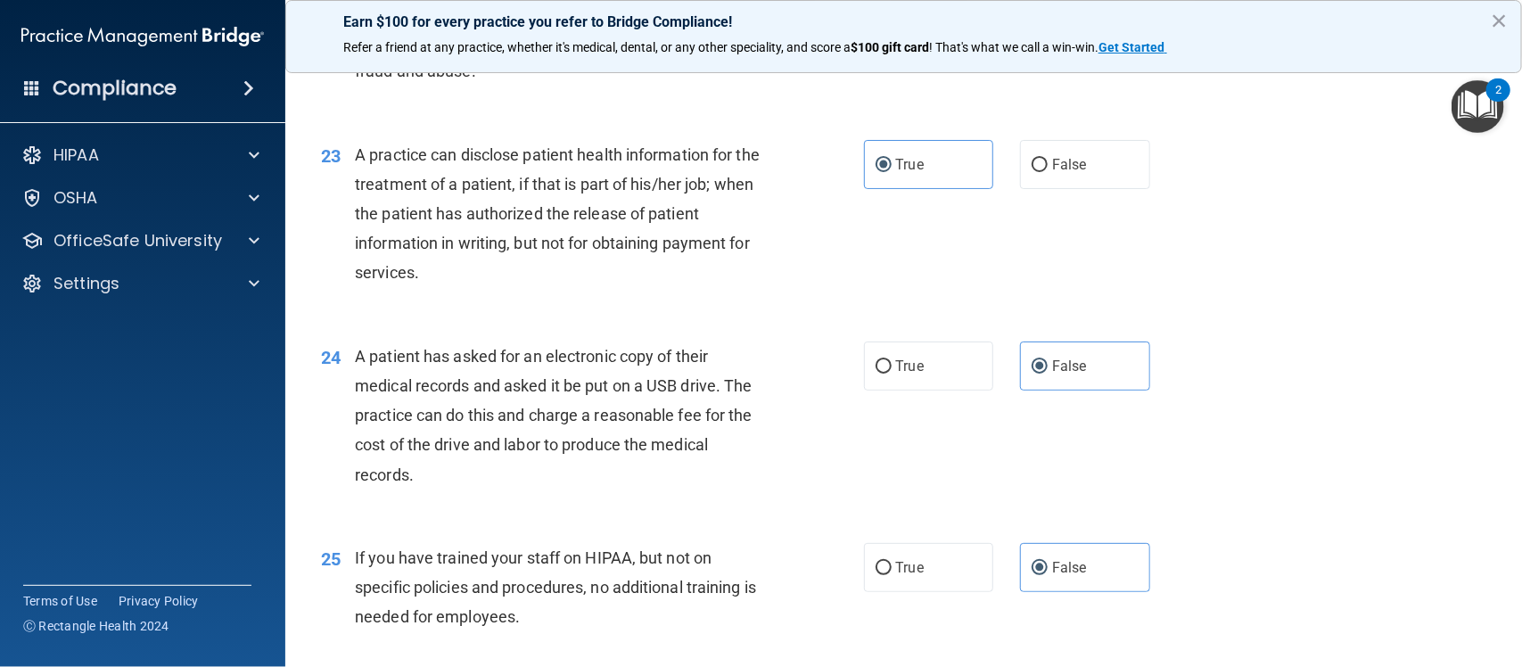
scroll to position [3928, 0]
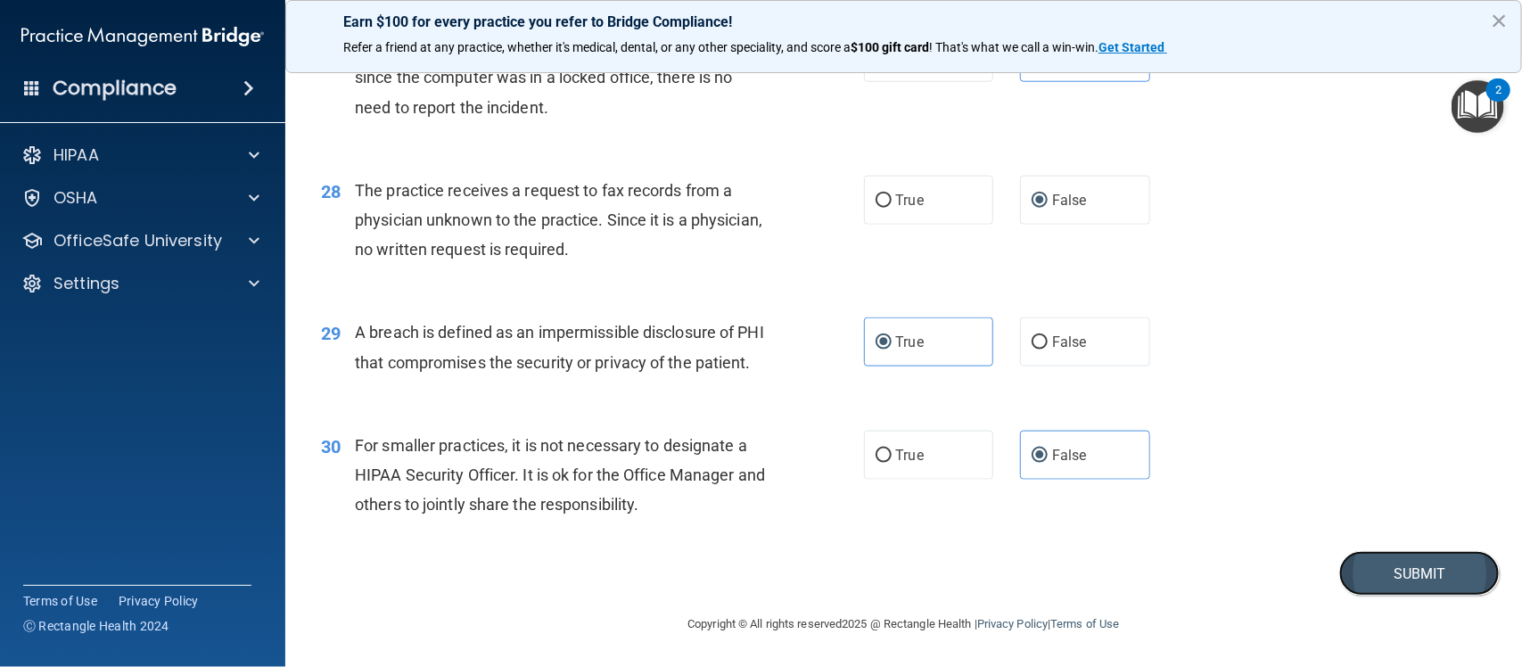
click at [1388, 572] on button "Submit" at bounding box center [1419, 573] width 160 height 45
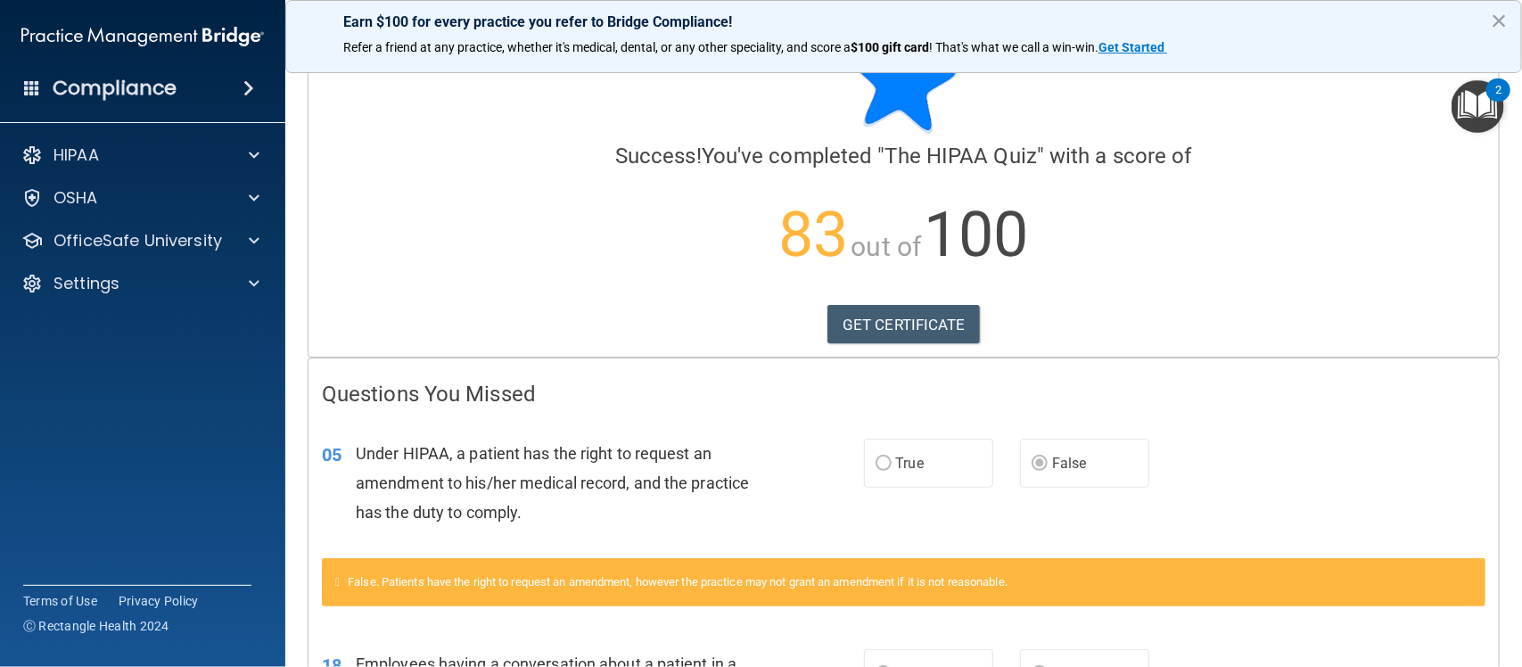
scroll to position [36, 0]
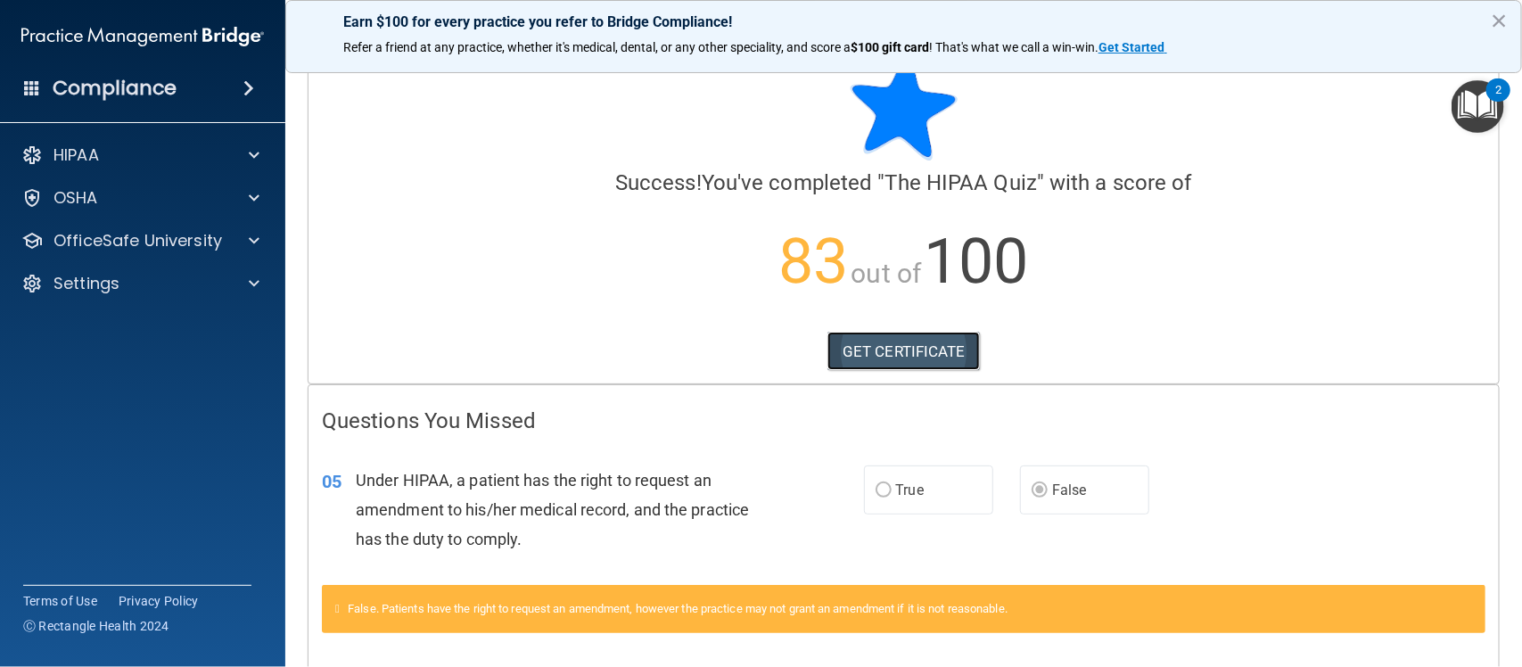
click at [910, 352] on link "GET CERTIFICATE" at bounding box center [903, 351] width 152 height 39
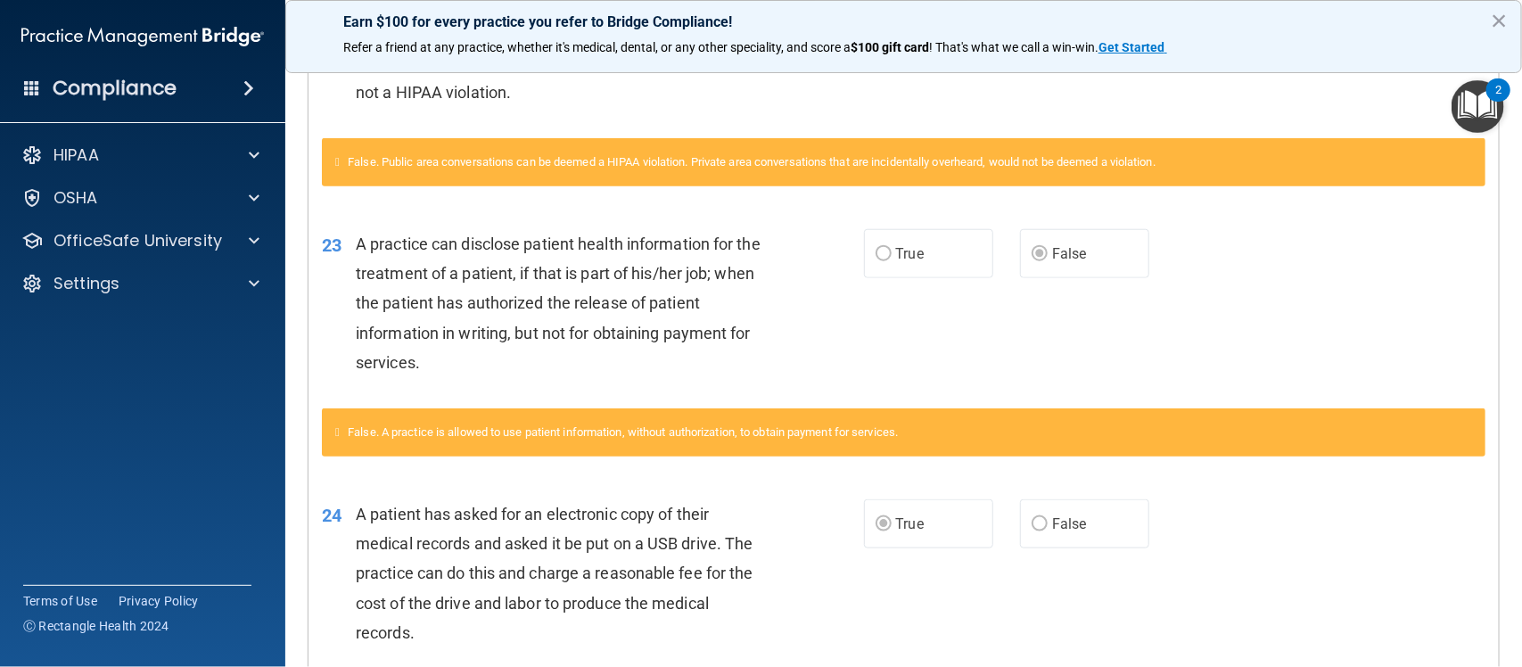
scroll to position [696, 0]
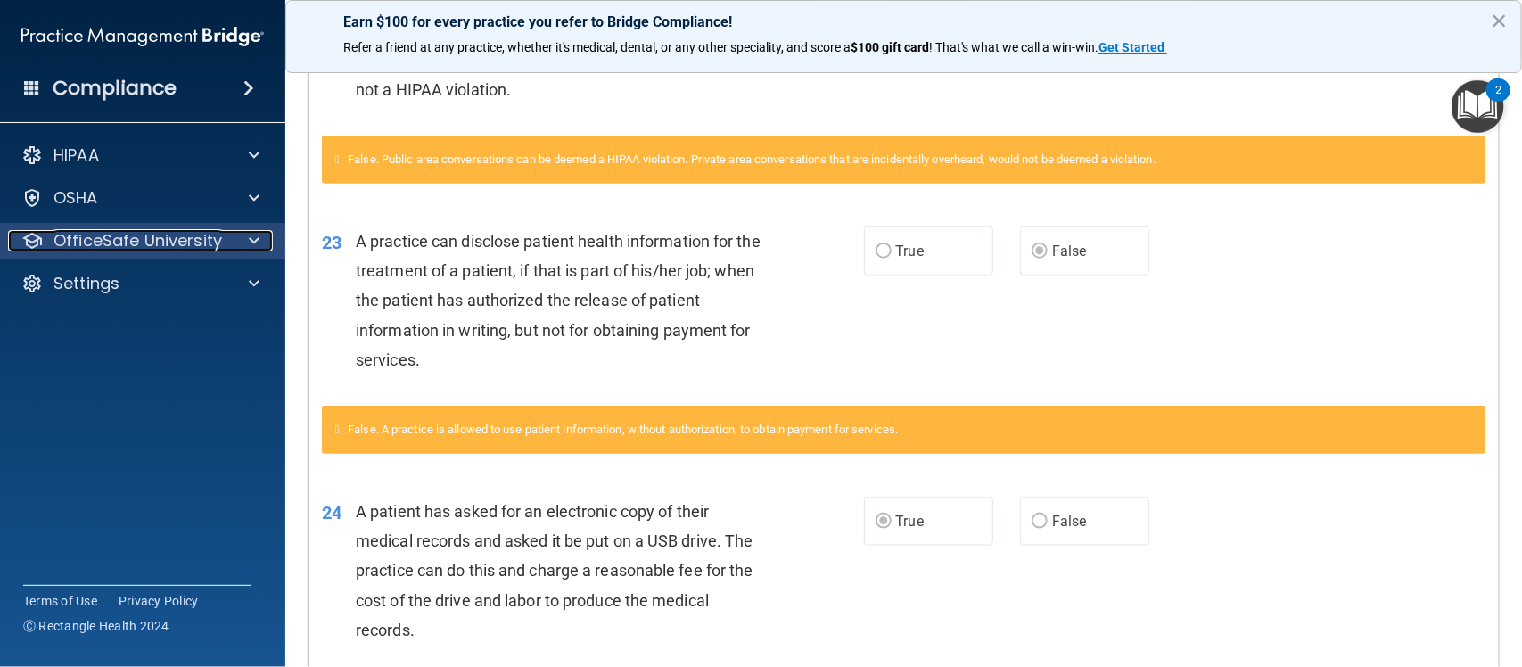
click at [243, 251] on div at bounding box center [251, 240] width 45 height 21
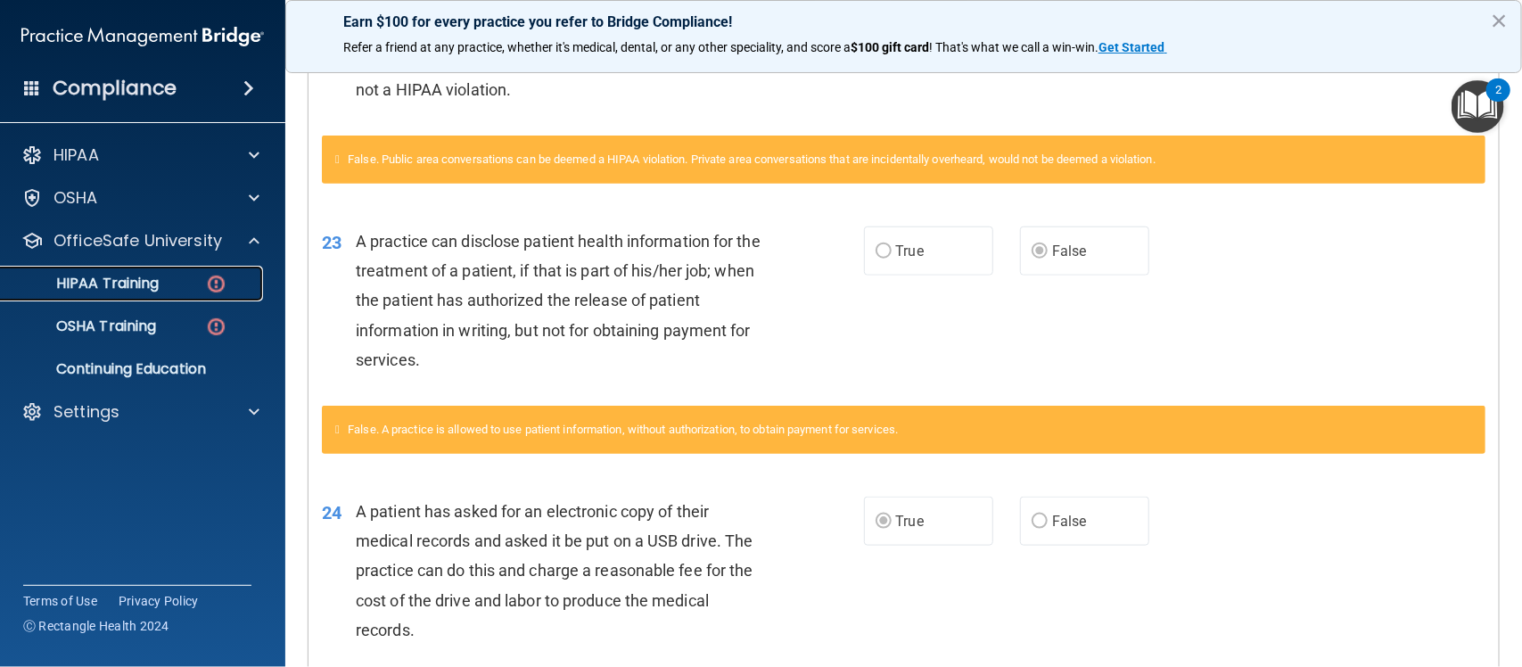
click at [144, 287] on p "HIPAA Training" at bounding box center [85, 284] width 147 height 18
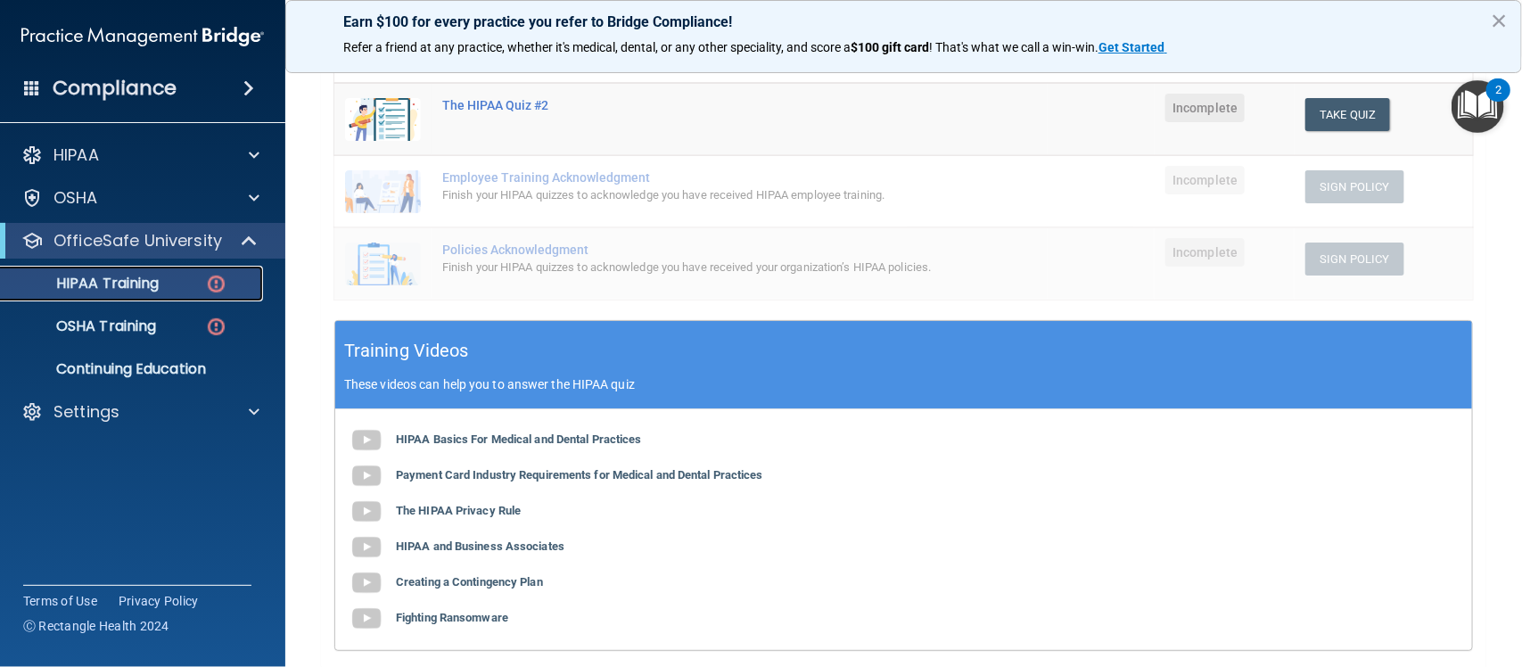
scroll to position [529, 0]
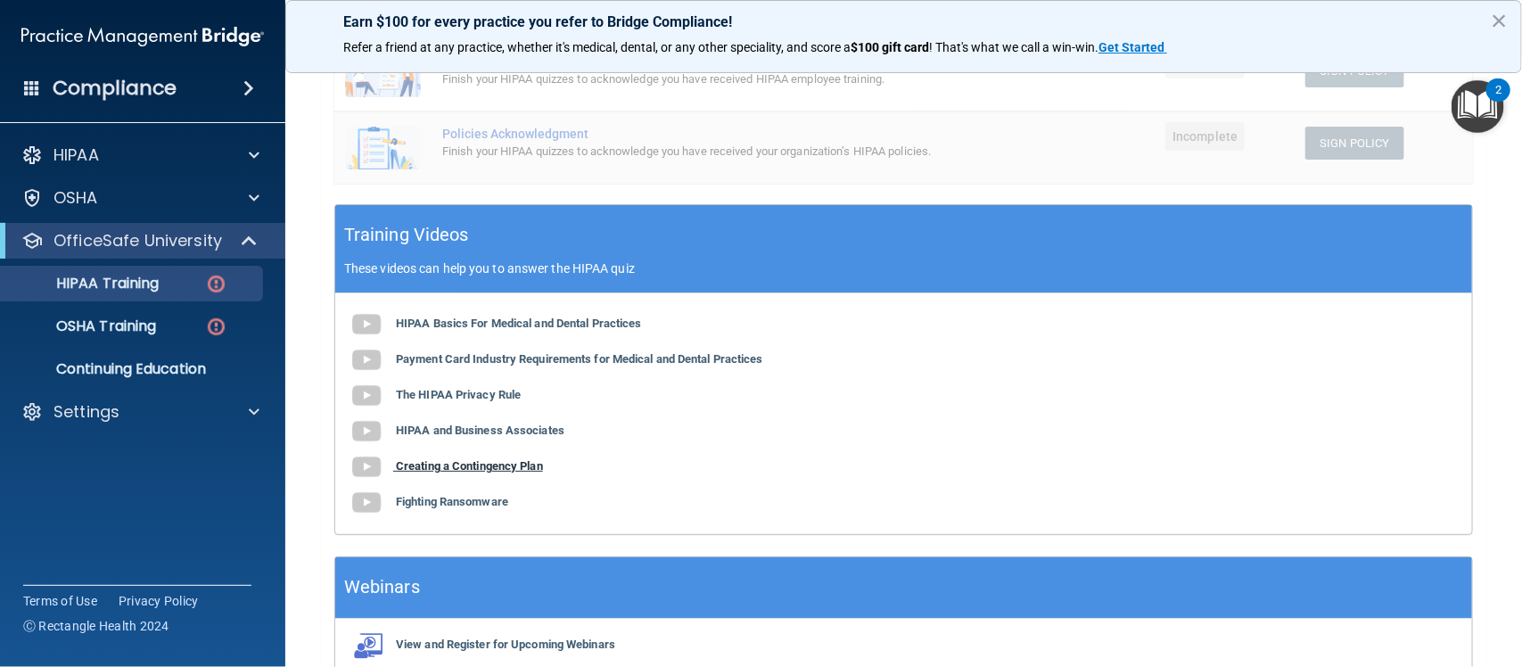
click at [457, 473] on b "Creating a Contingency Plan" at bounding box center [469, 465] width 147 height 13
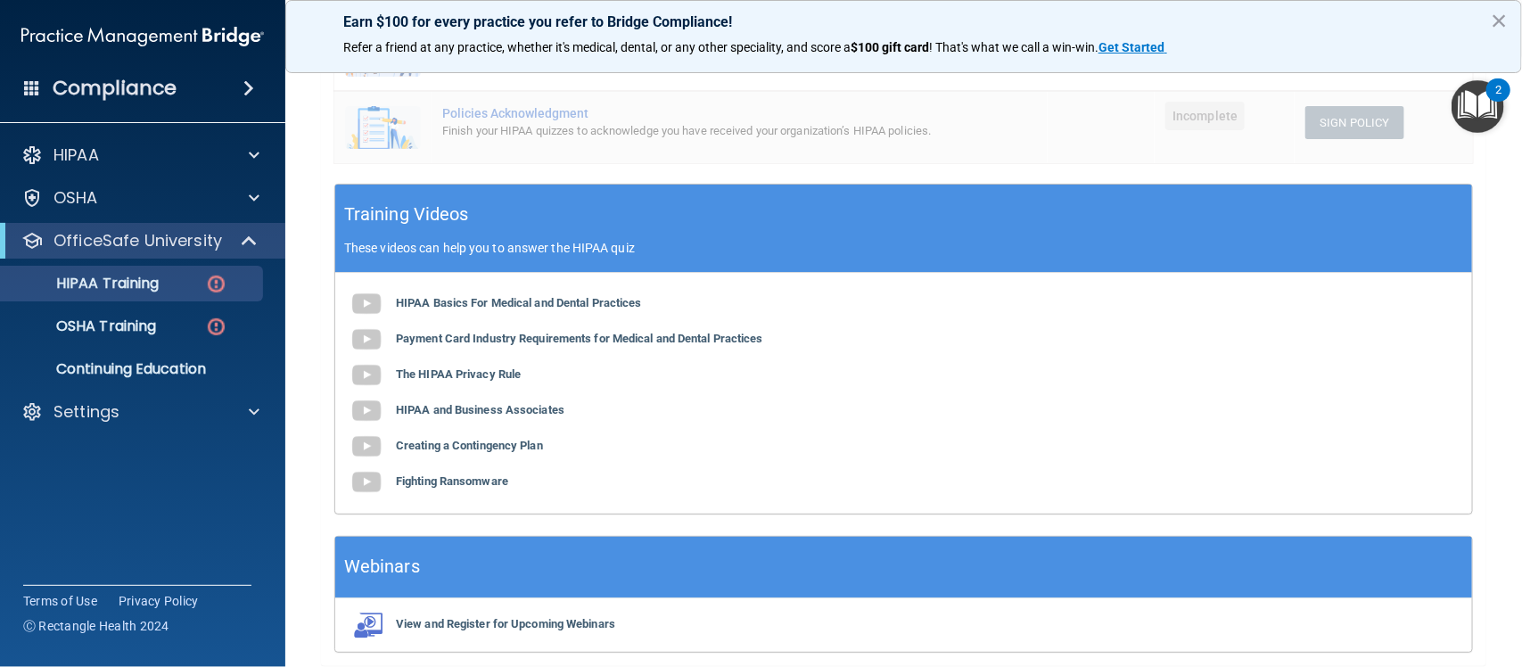
scroll to position [550, 0]
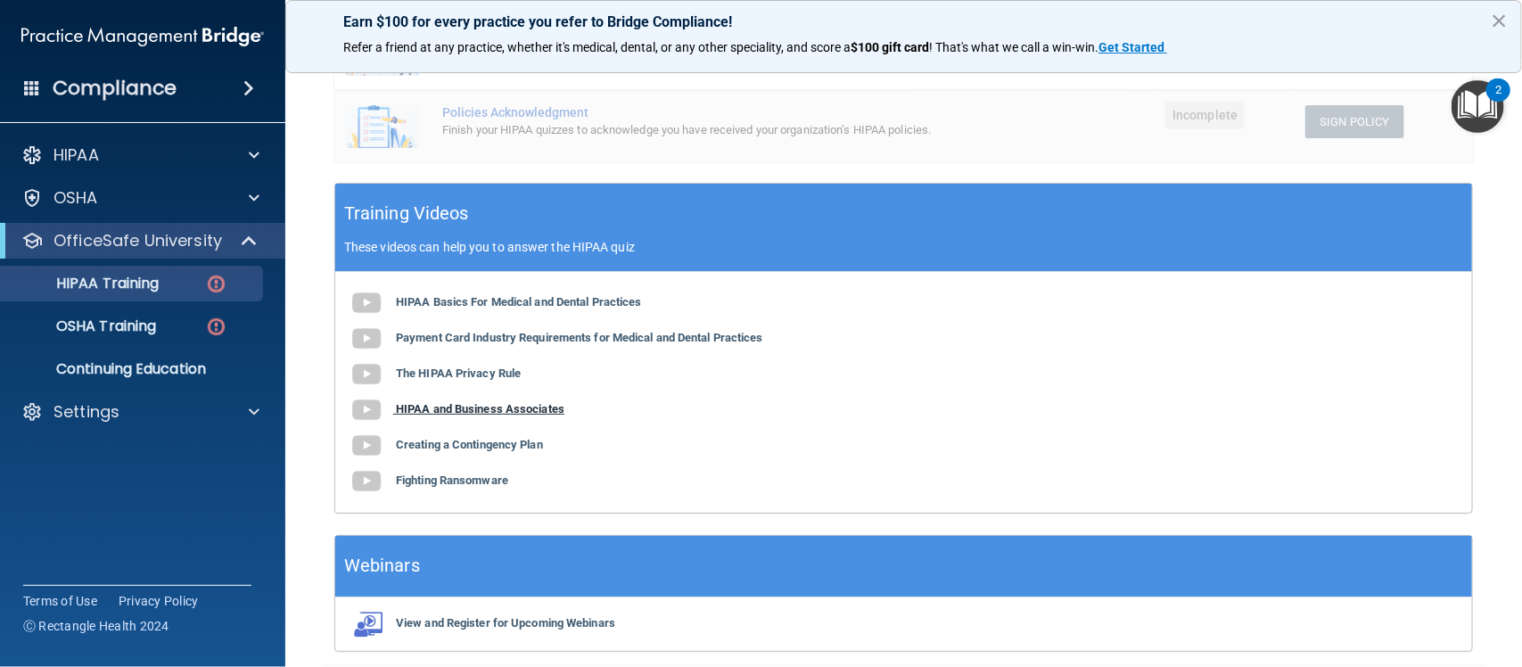
click at [506, 415] on b "HIPAA and Business Associates" at bounding box center [480, 408] width 169 height 13
click at [451, 487] on b "Fighting Ransomware" at bounding box center [452, 479] width 112 height 13
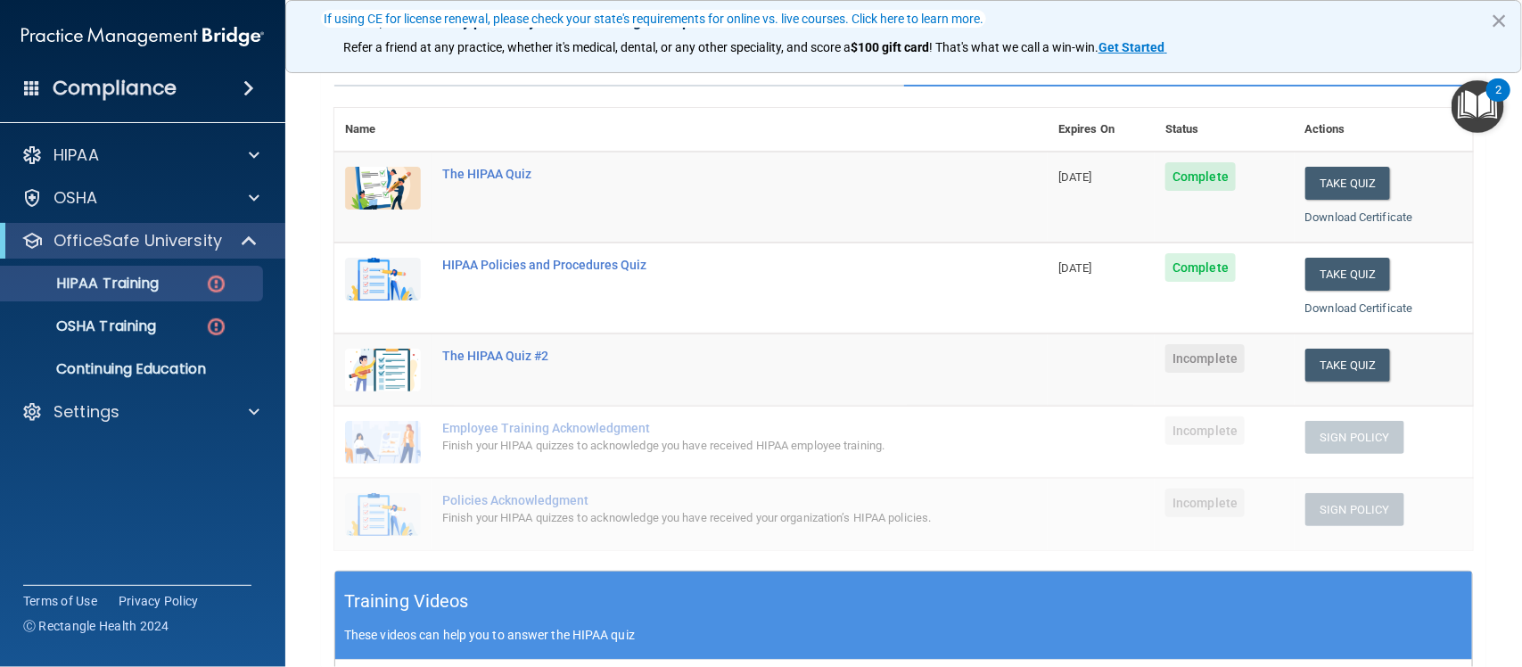
scroll to position [161, 0]
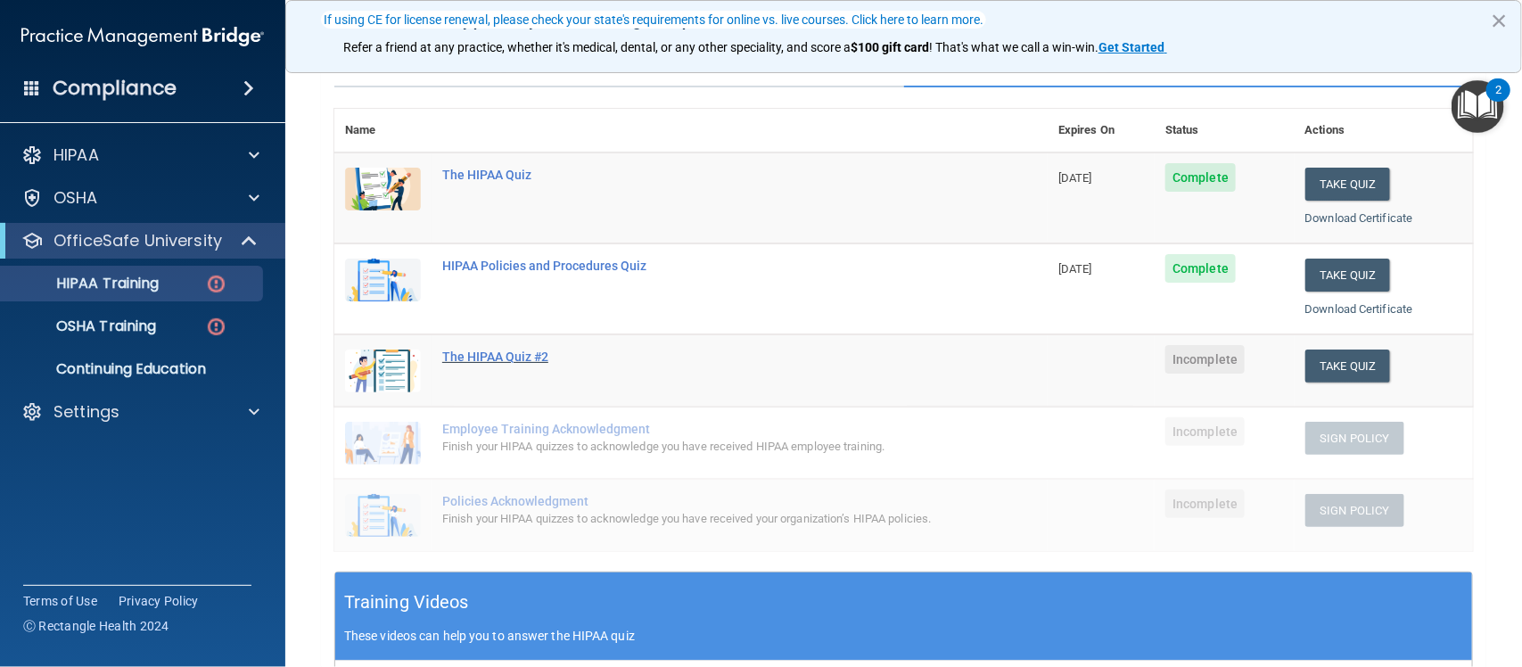
click at [455, 354] on div "The HIPAA Quiz #2" at bounding box center [700, 356] width 516 height 14
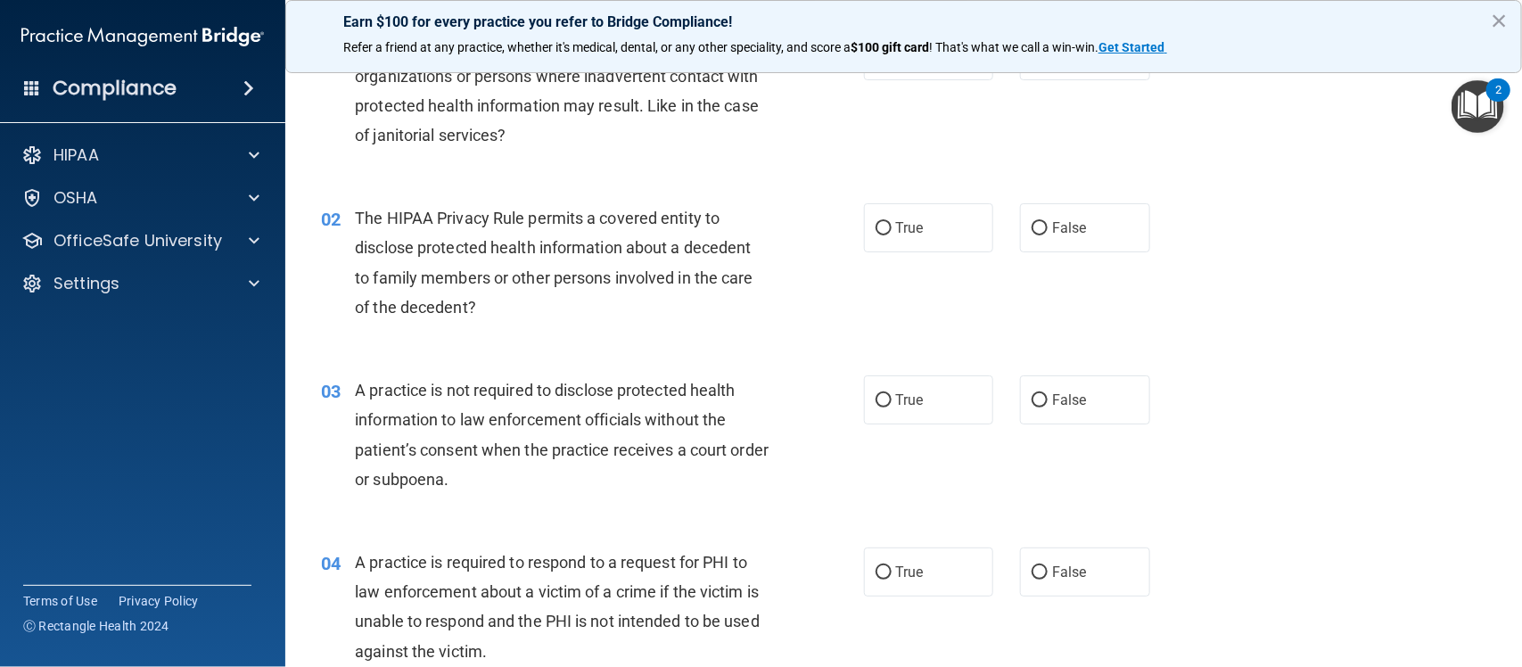
scroll to position [109, 0]
click at [906, 233] on span "True" at bounding box center [910, 228] width 28 height 17
click at [892, 233] on input "True" at bounding box center [884, 229] width 16 height 13
radio input "true"
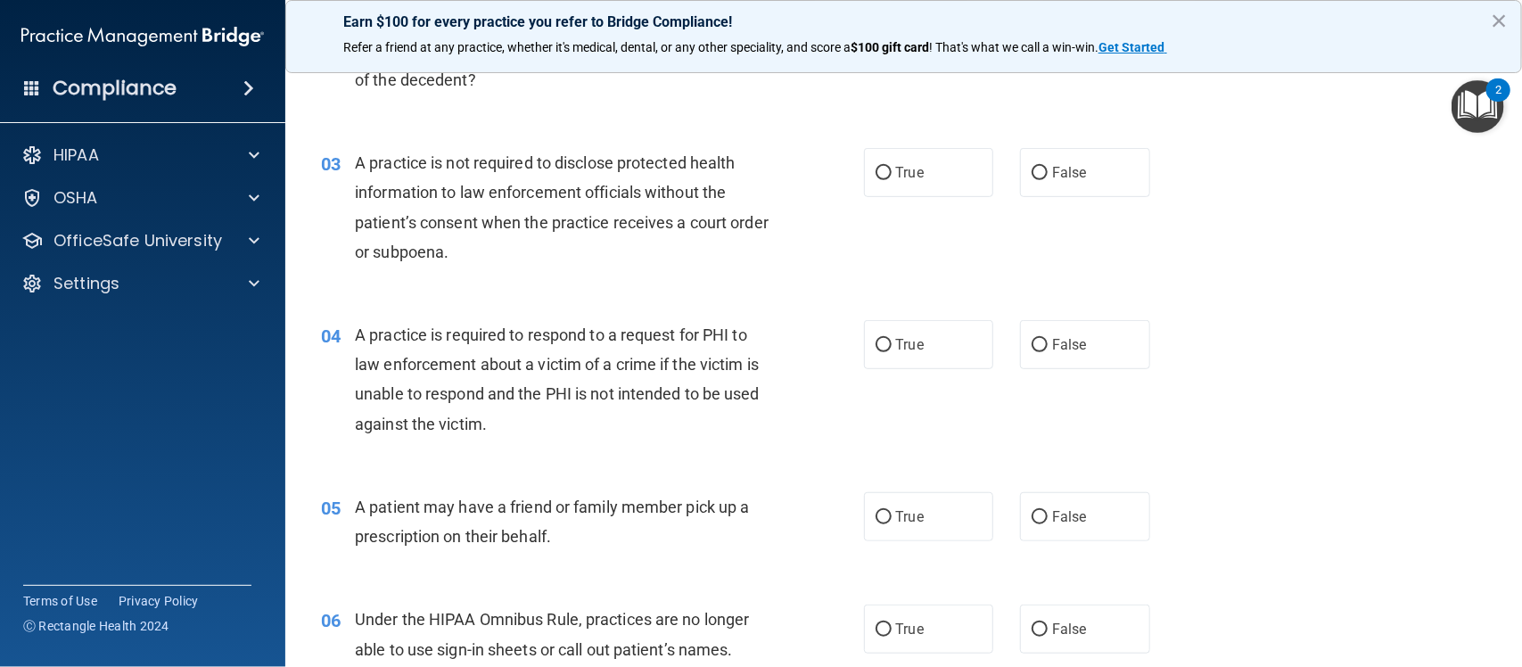
scroll to position [344, 0]
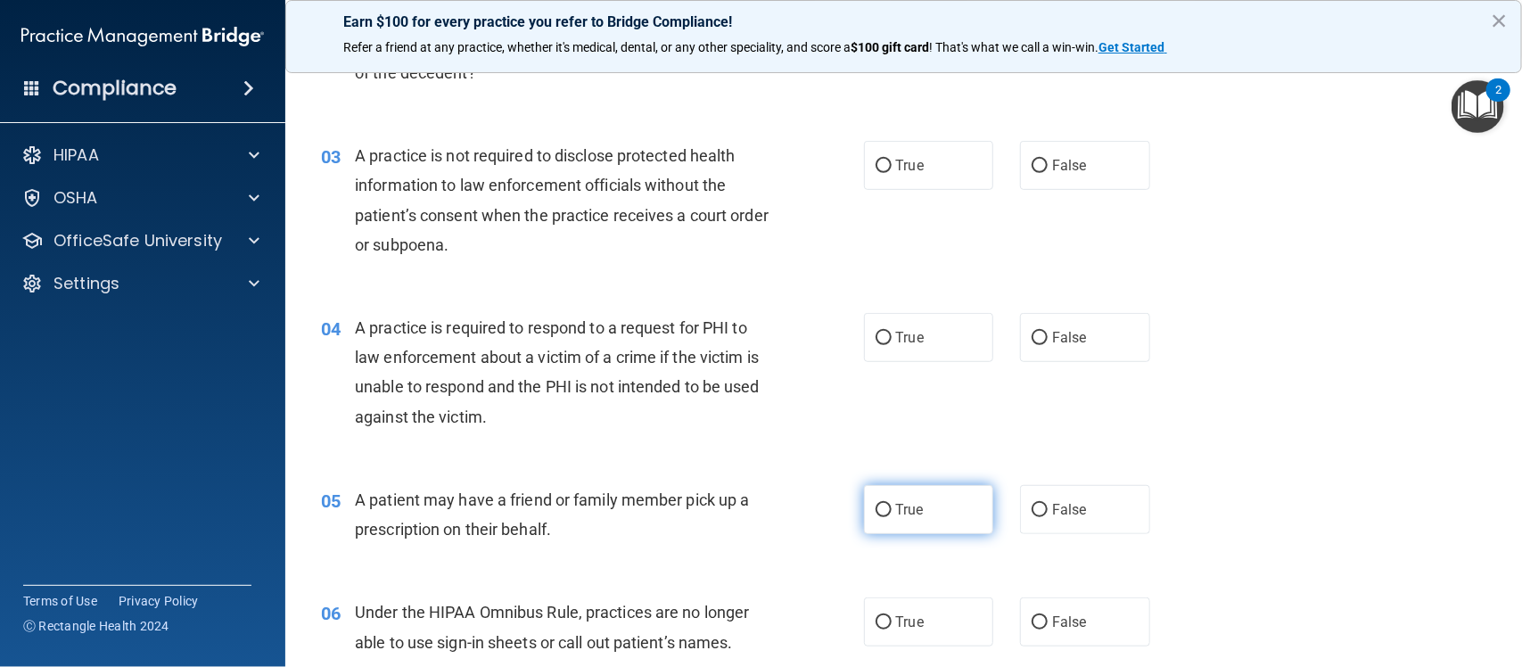
click at [878, 511] on input "True" at bounding box center [884, 510] width 16 height 13
radio input "true"
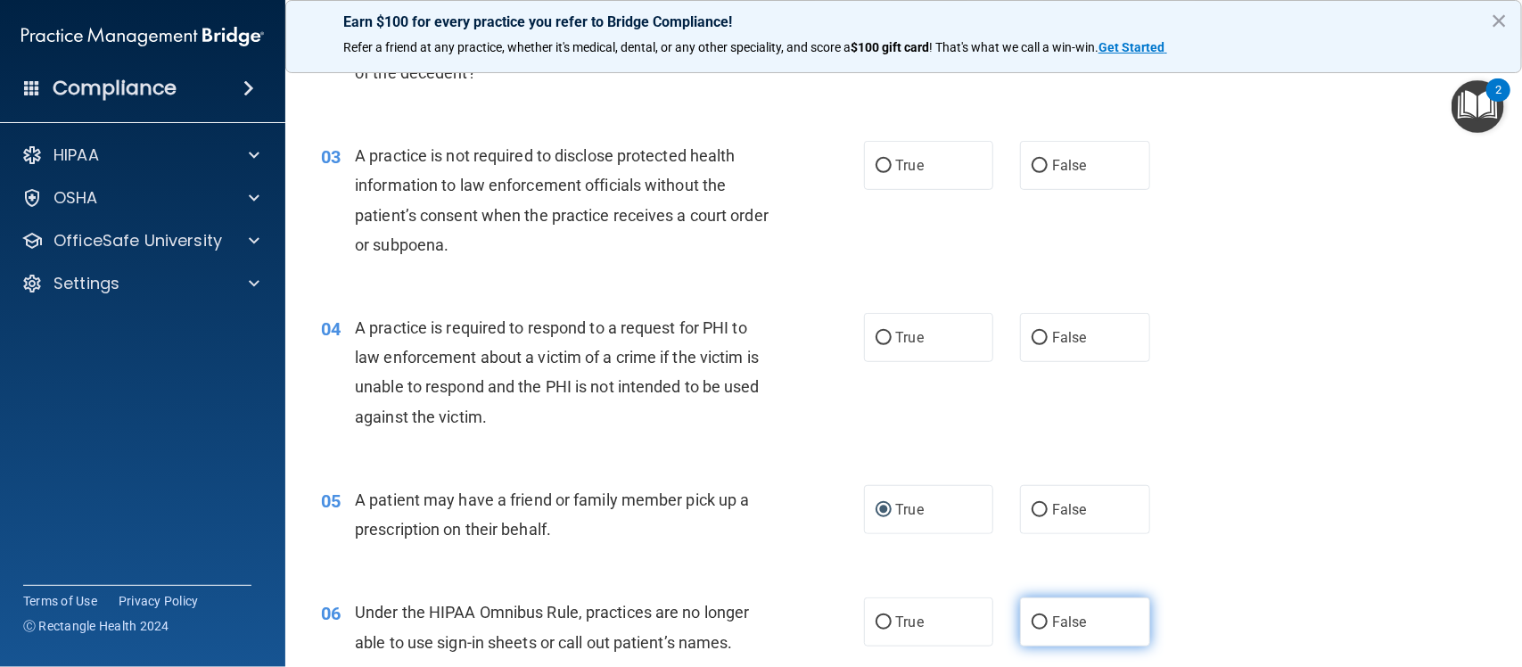
click at [1032, 624] on input "False" at bounding box center [1040, 622] width 16 height 13
radio input "true"
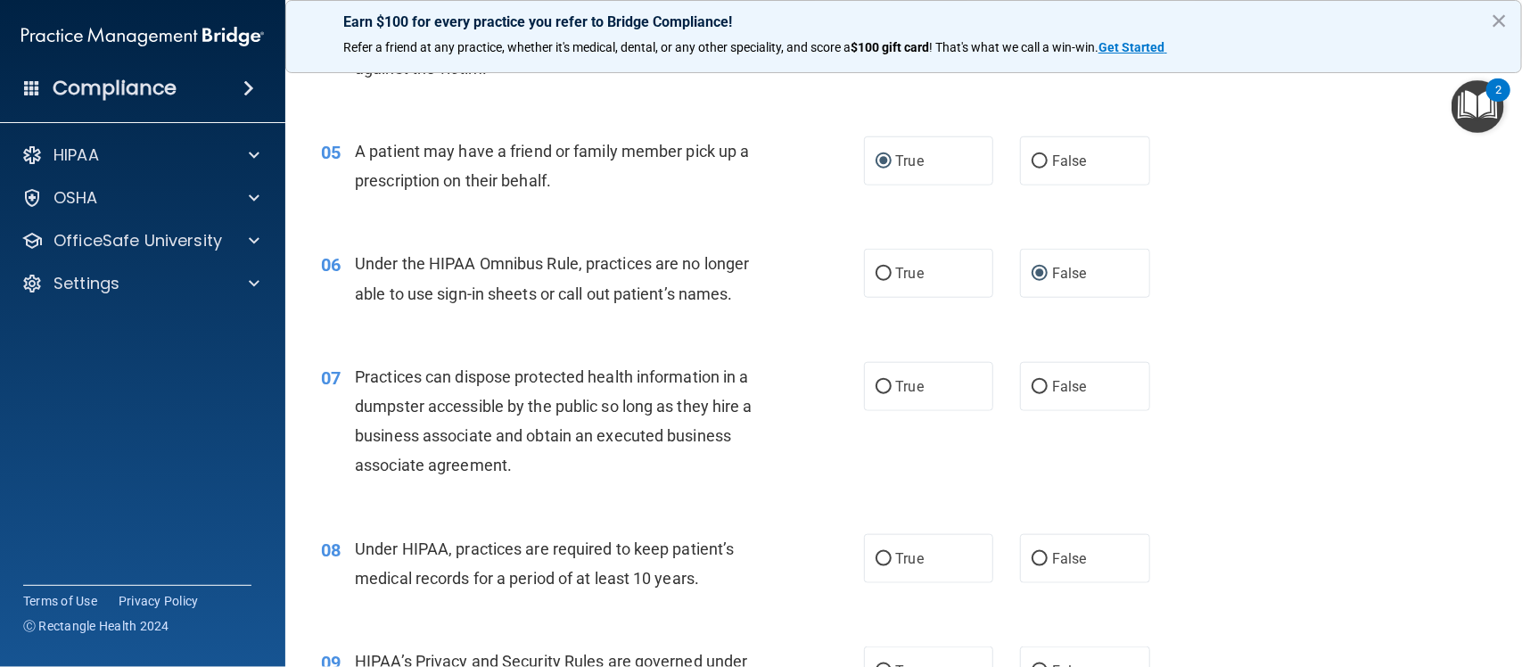
scroll to position [694, 0]
click at [1028, 374] on label "False" at bounding box center [1085, 385] width 130 height 49
click at [1032, 380] on input "False" at bounding box center [1040, 386] width 16 height 13
radio input "true"
click at [879, 559] on input "True" at bounding box center [884, 558] width 16 height 13
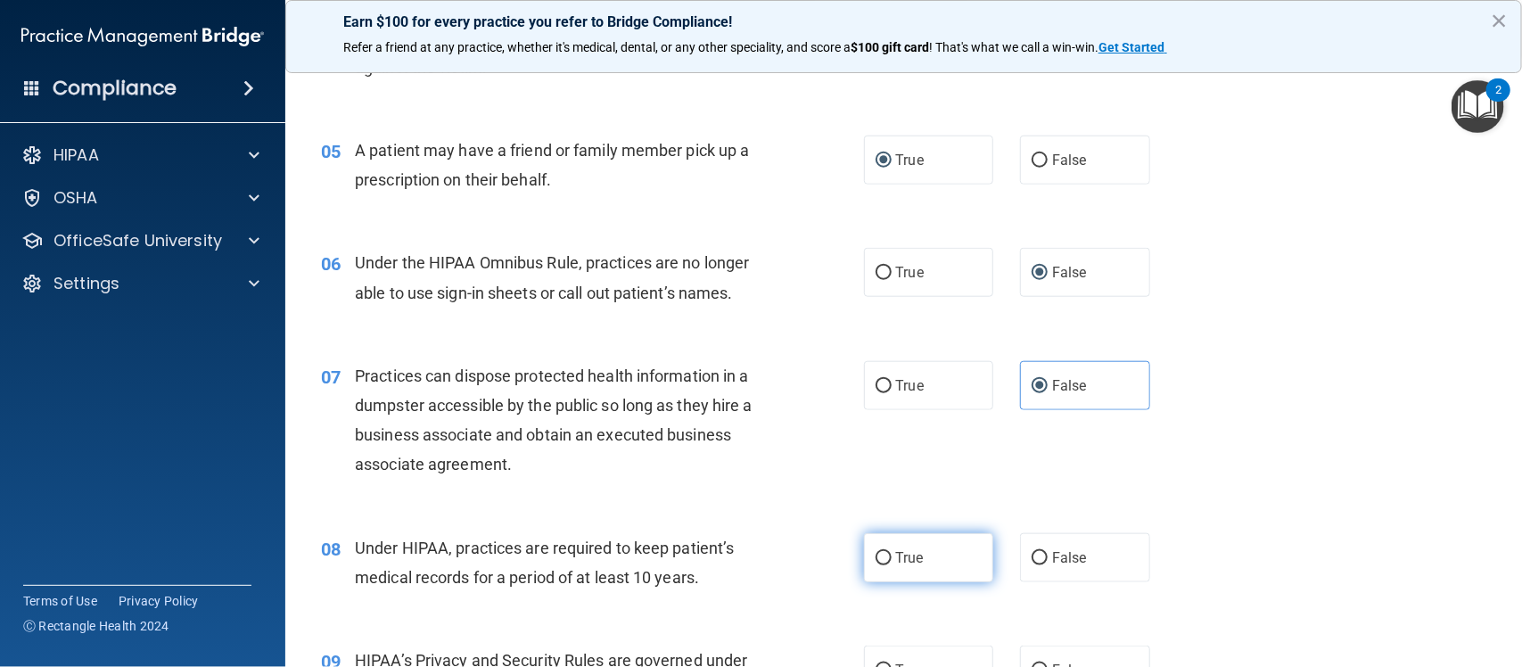
radio input "true"
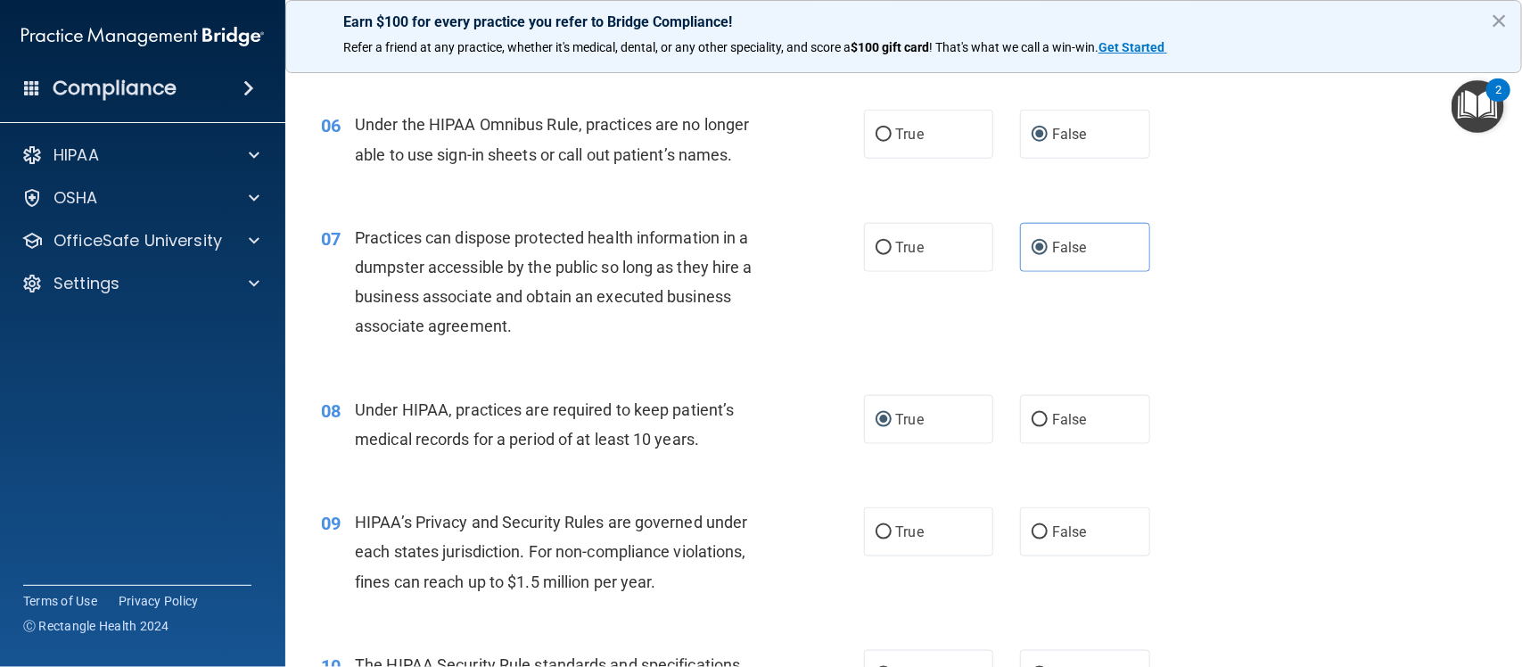
scroll to position [834, 0]
click at [883, 529] on input "True" at bounding box center [884, 530] width 16 height 13
radio input "true"
click at [1052, 424] on span "False" at bounding box center [1069, 417] width 35 height 17
click at [1044, 424] on input "False" at bounding box center [1040, 418] width 16 height 13
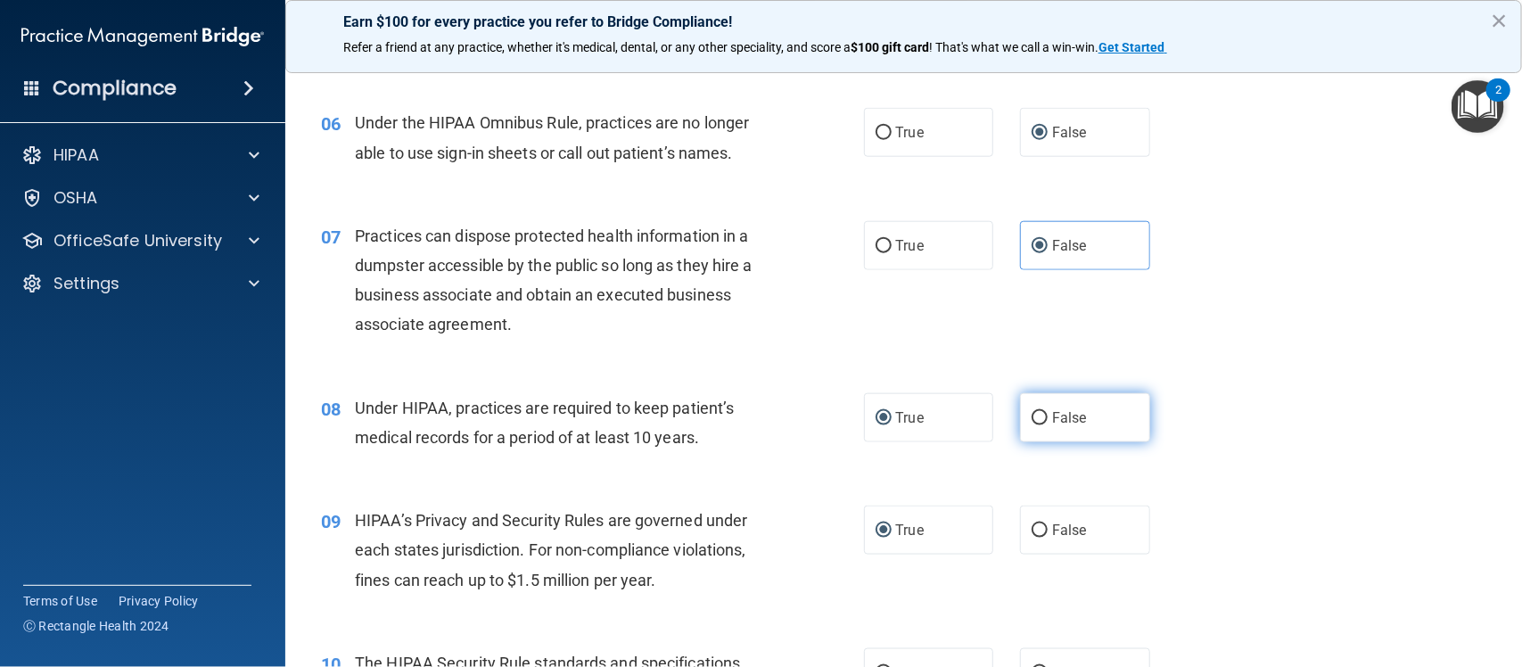
radio input "true"
radio input "false"
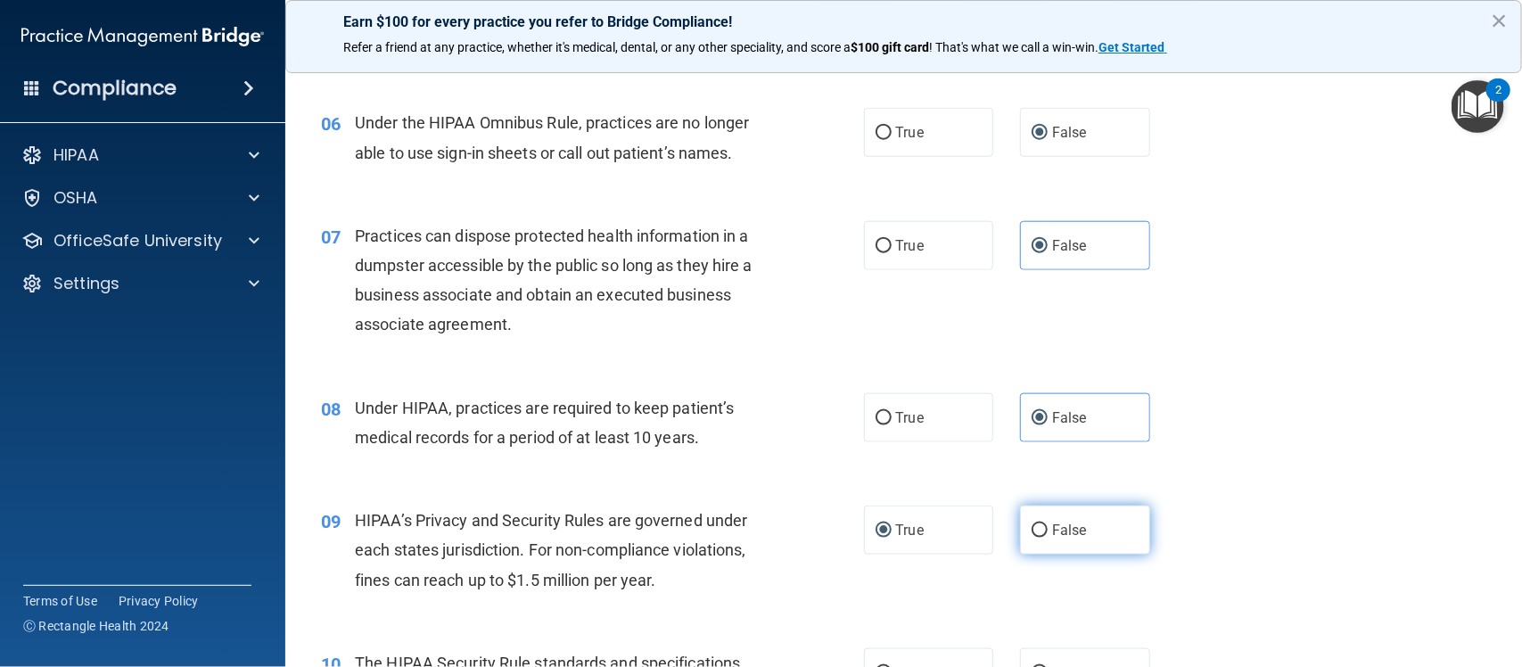
click at [1037, 533] on input "False" at bounding box center [1040, 530] width 16 height 13
radio input "true"
radio input "false"
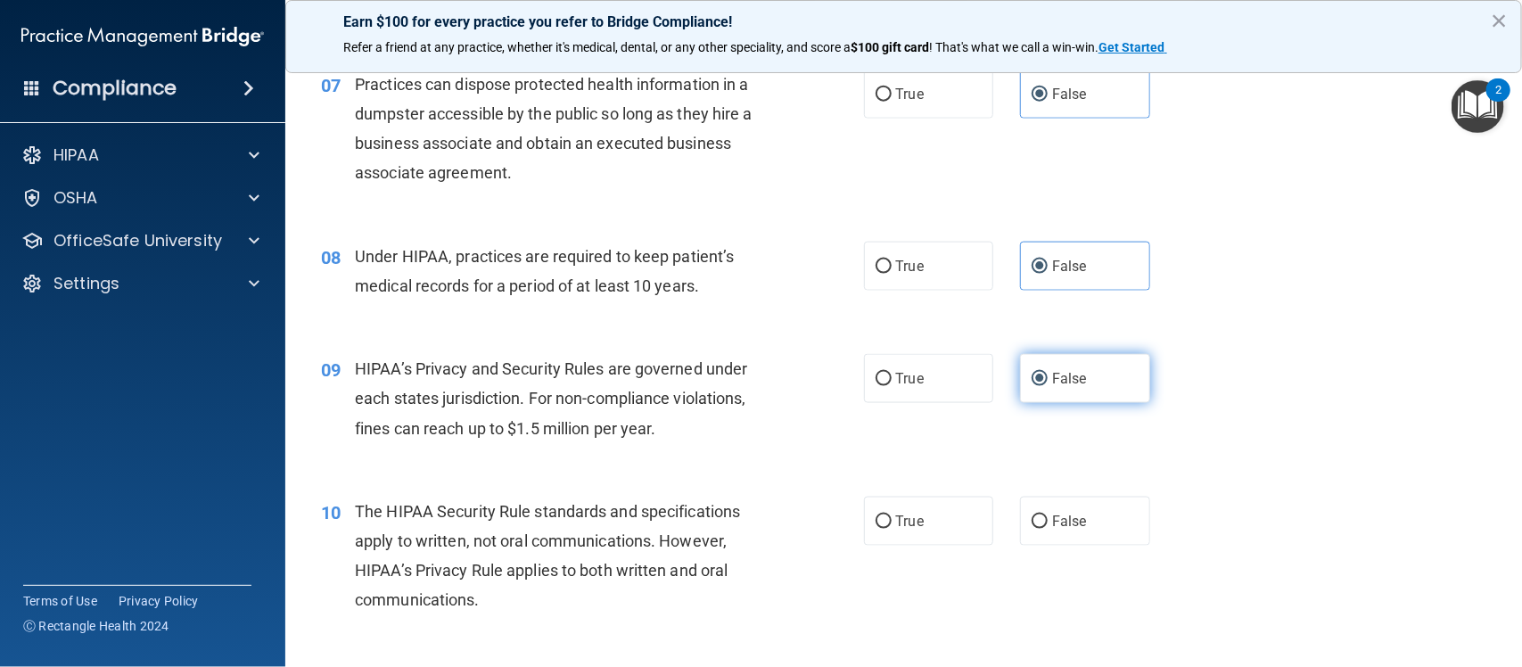
scroll to position [986, 0]
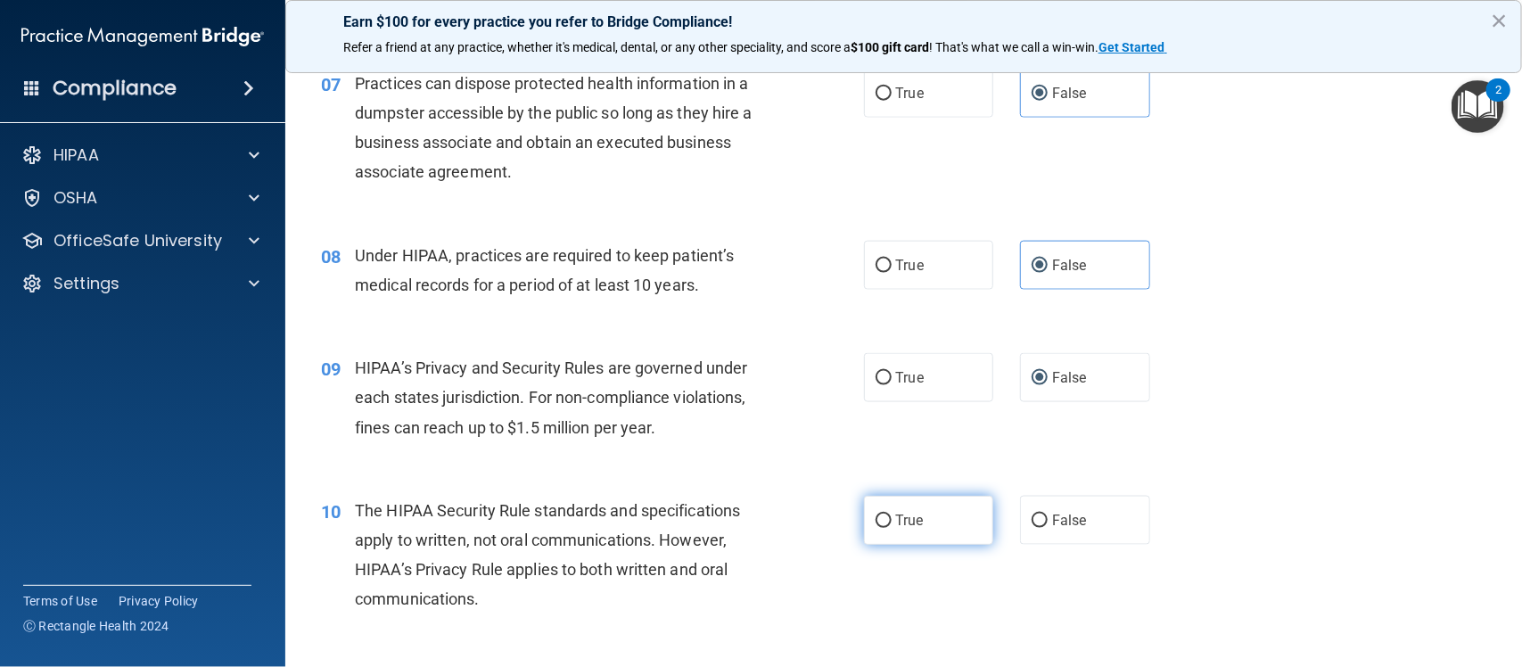
click at [905, 522] on span "True" at bounding box center [910, 520] width 28 height 17
click at [892, 522] on input "True" at bounding box center [884, 520] width 16 height 13
radio input "true"
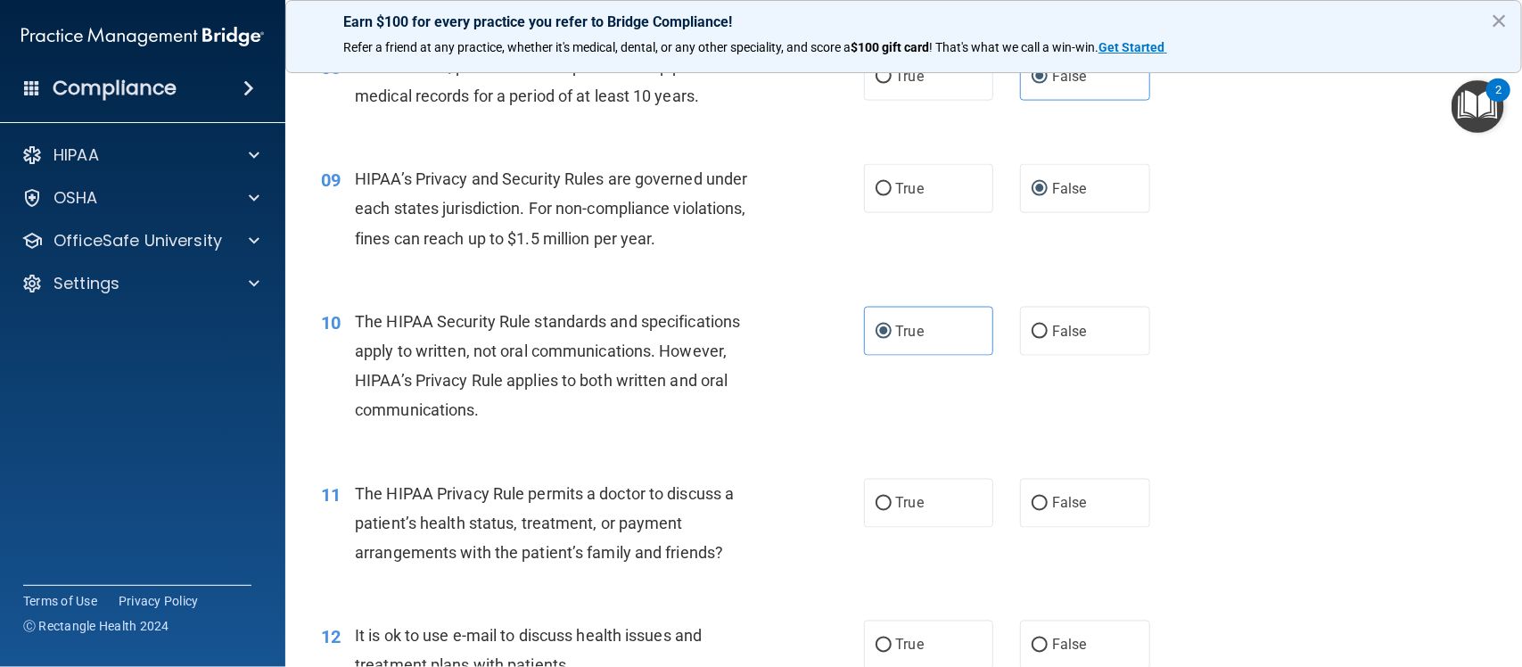
scroll to position [1179, 0]
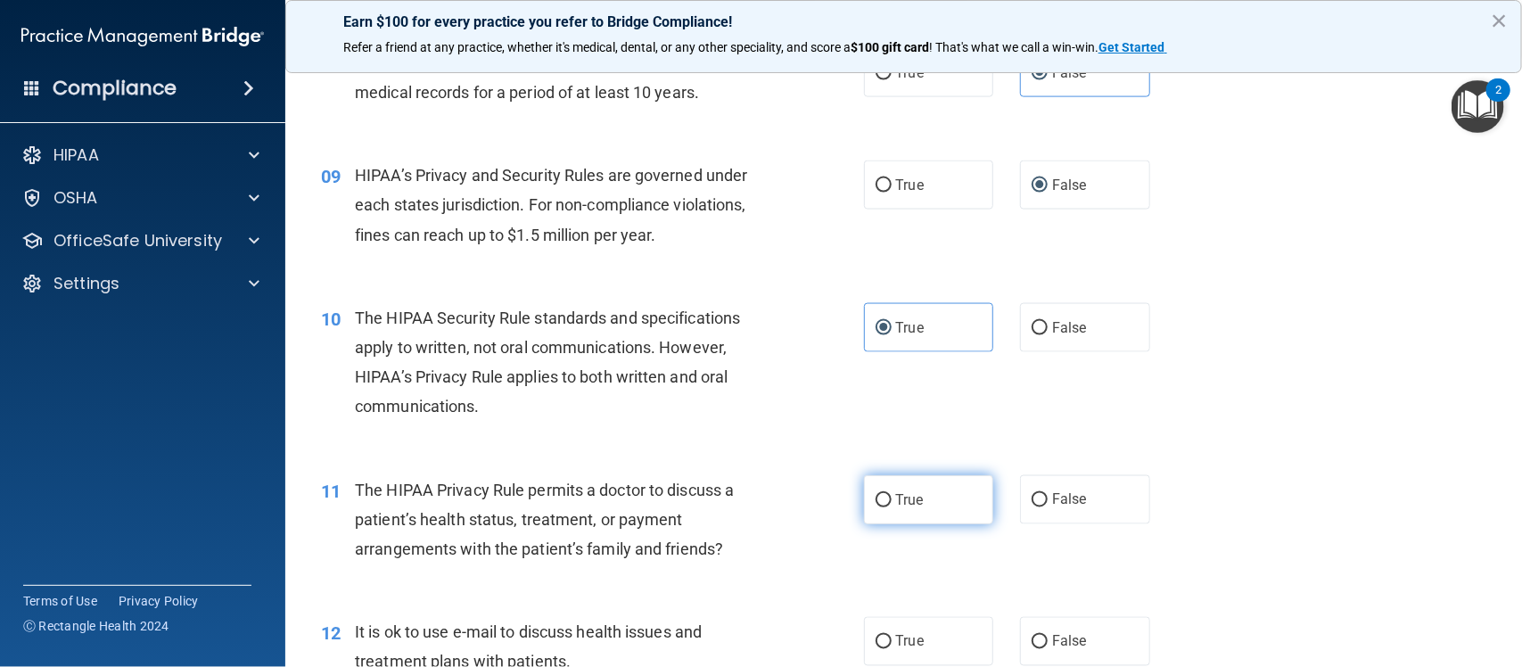
click at [901, 513] on label "True" at bounding box center [929, 499] width 130 height 49
click at [892, 507] on input "True" at bounding box center [884, 500] width 16 height 13
radio input "true"
click at [901, 513] on label "True" at bounding box center [929, 499] width 130 height 49
click at [892, 507] on input "True" at bounding box center [884, 500] width 16 height 13
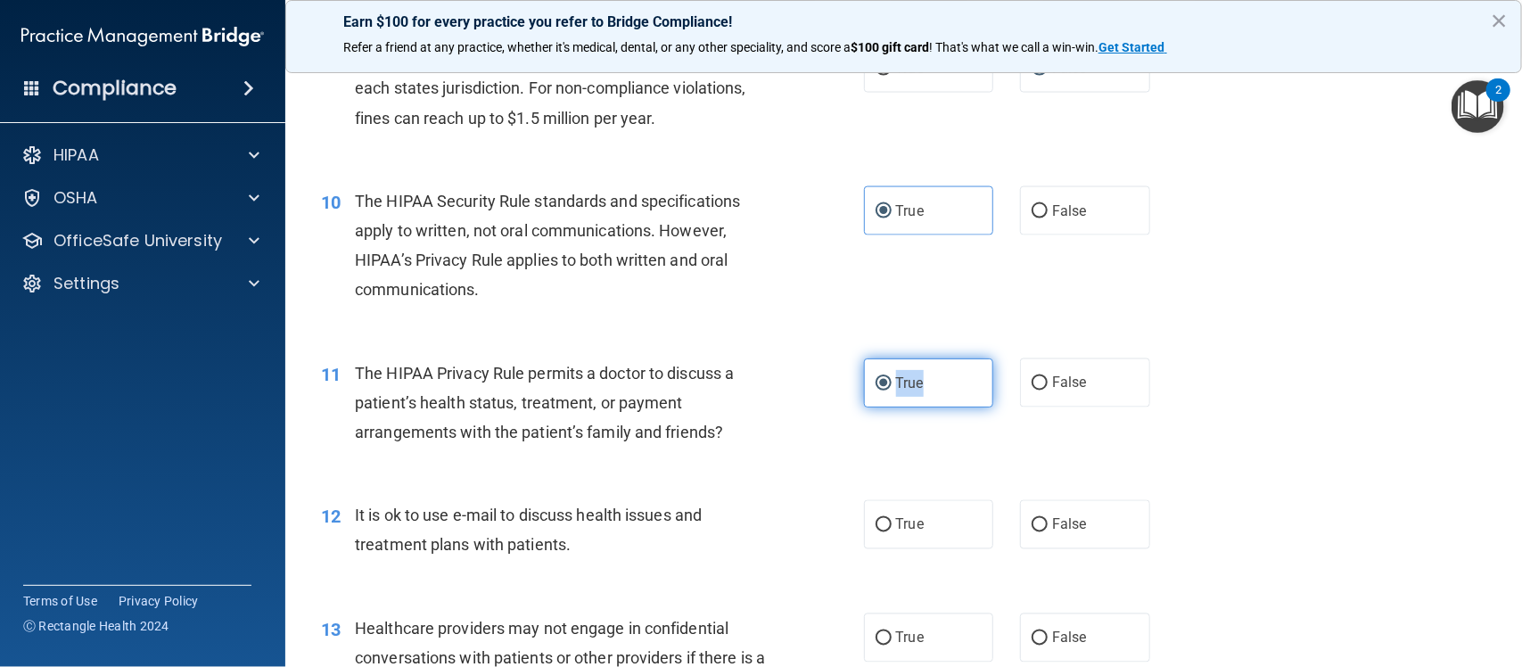
scroll to position [1297, 0]
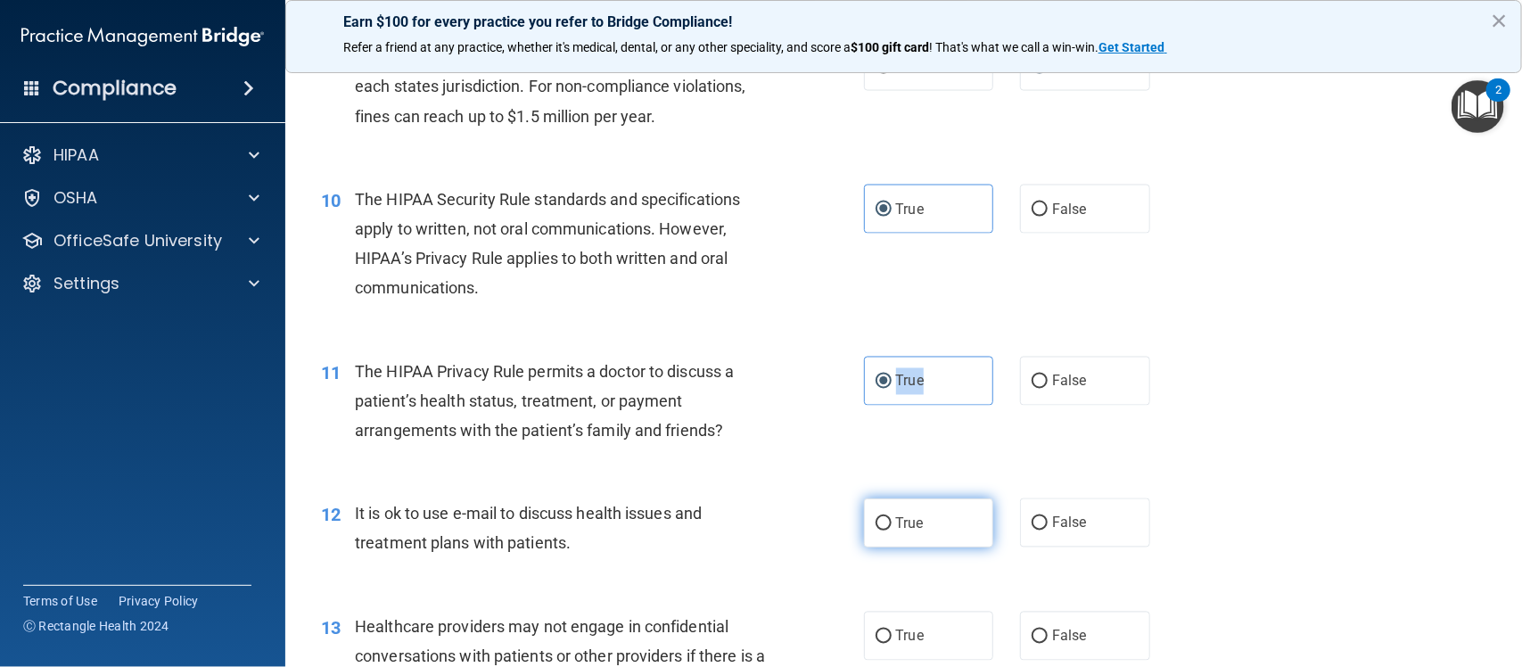
click at [883, 519] on input "True" at bounding box center [884, 523] width 16 height 13
radio input "true"
click at [1032, 630] on input "False" at bounding box center [1040, 636] width 16 height 13
radio input "true"
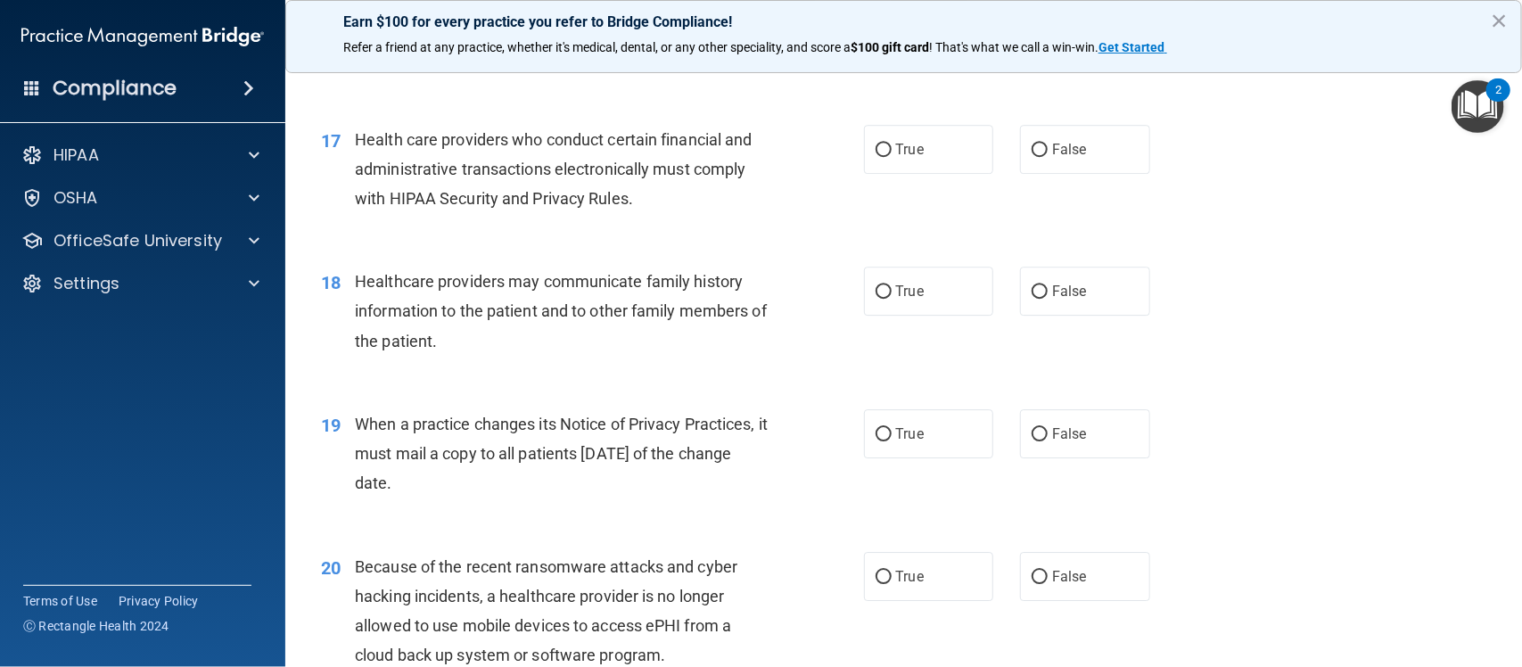
scroll to position [2385, 0]
click at [1040, 599] on label "False" at bounding box center [1085, 574] width 130 height 49
click at [1040, 582] on input "False" at bounding box center [1040, 575] width 16 height 13
radio input "true"
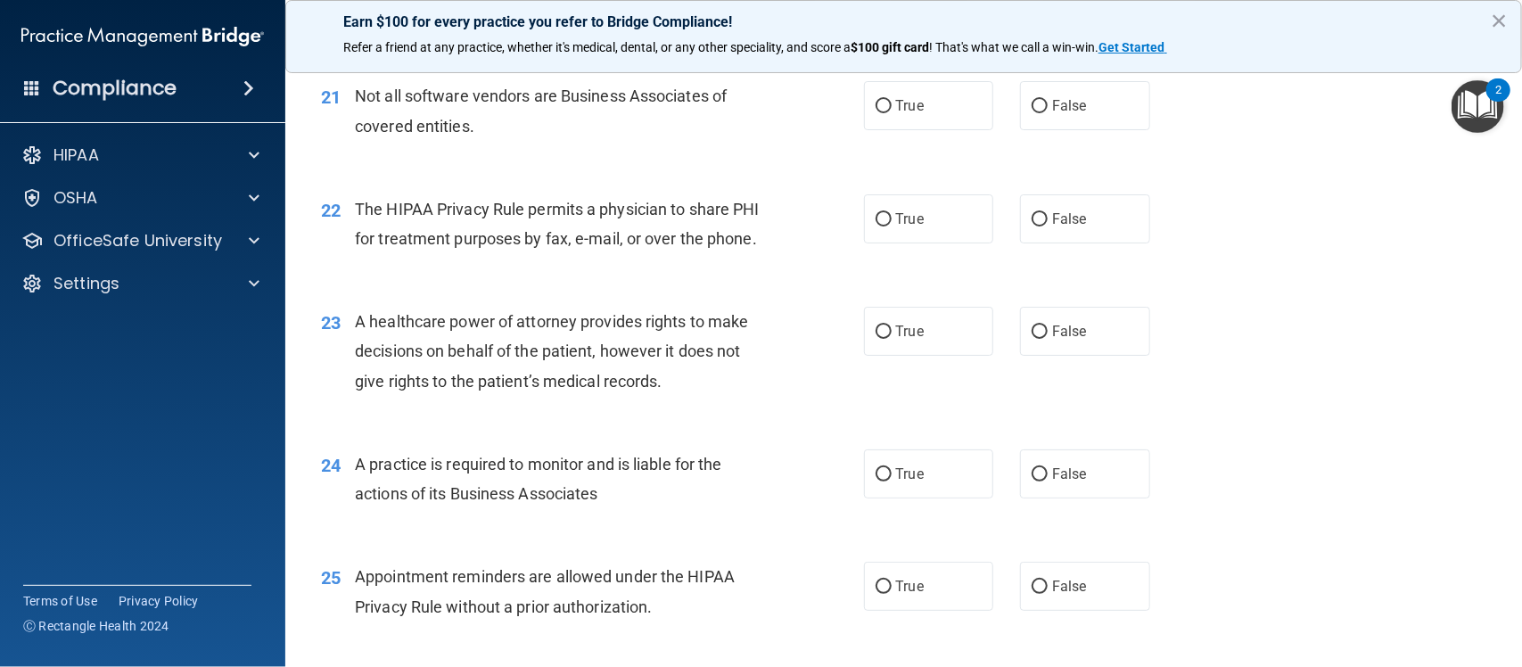
scroll to position [3028, 0]
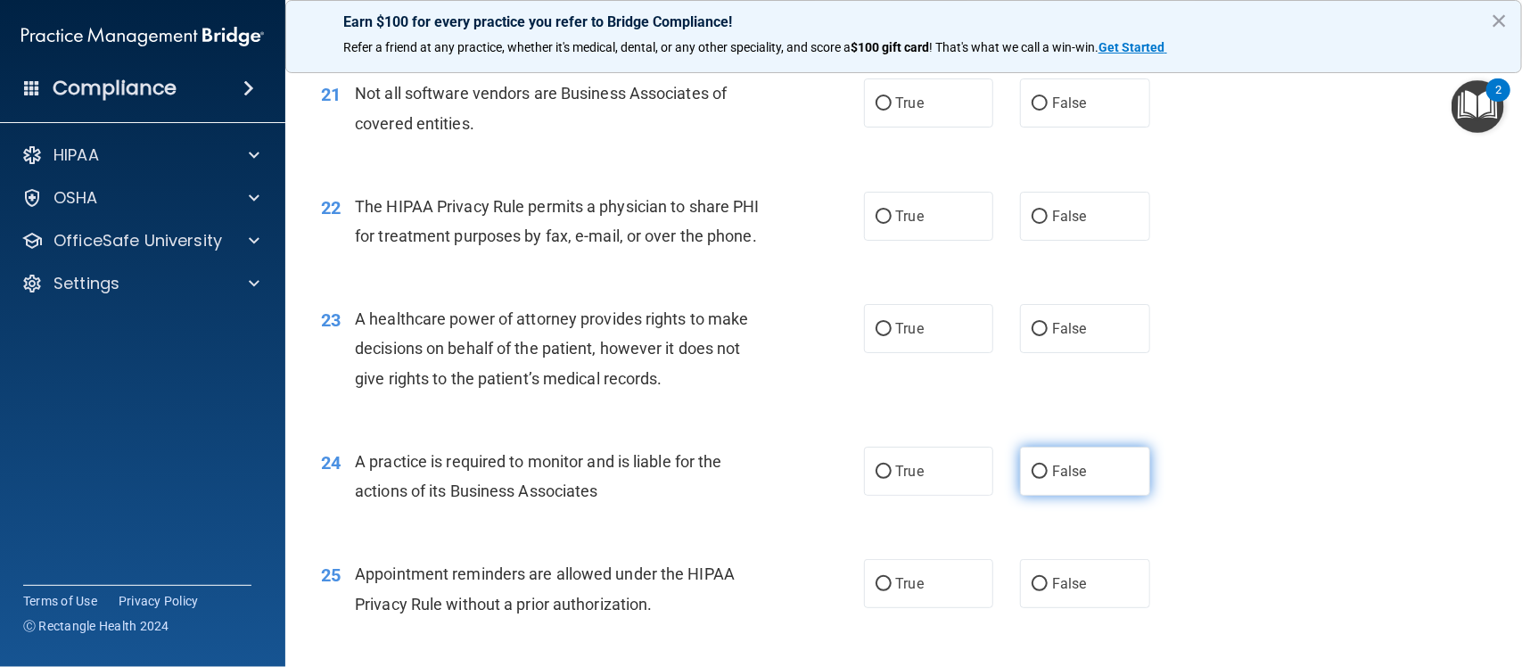
click at [1036, 492] on label "False" at bounding box center [1085, 471] width 130 height 49
click at [1036, 479] on input "False" at bounding box center [1040, 471] width 16 height 13
radio input "true"
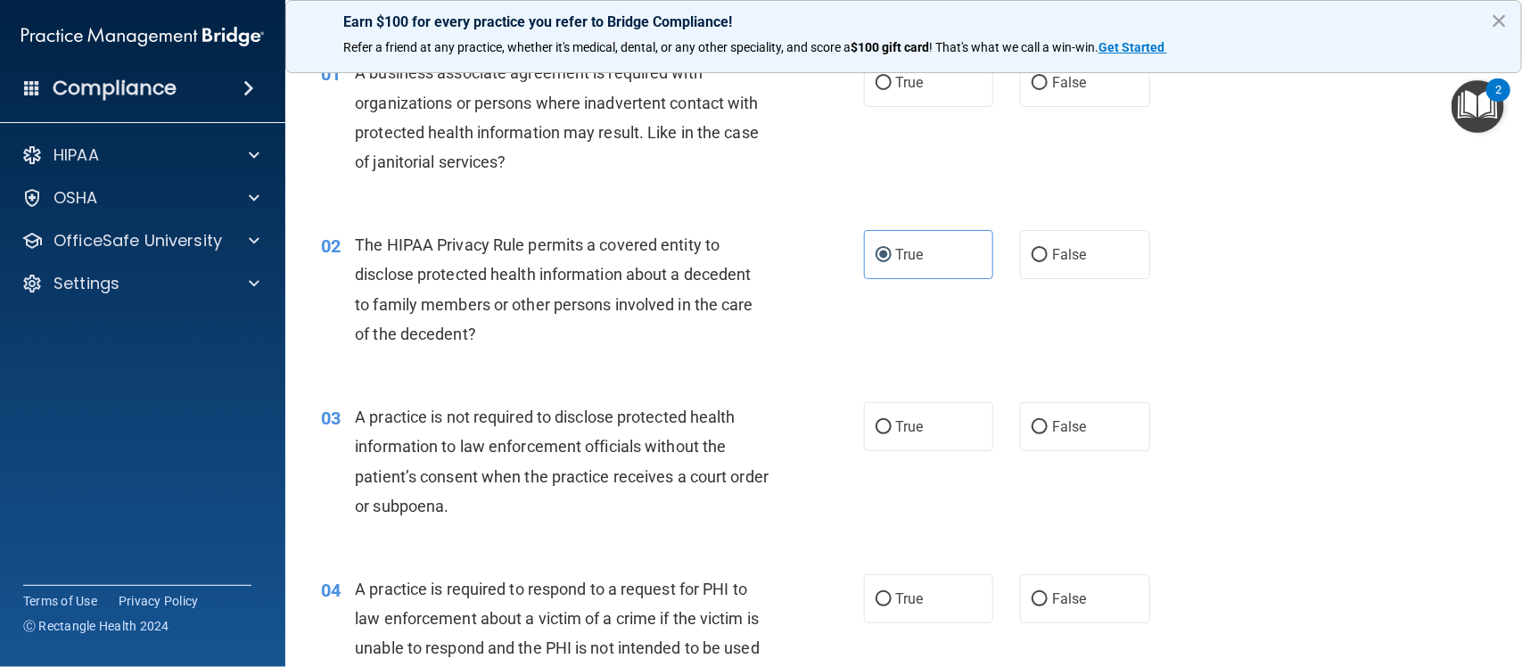
scroll to position [0, 0]
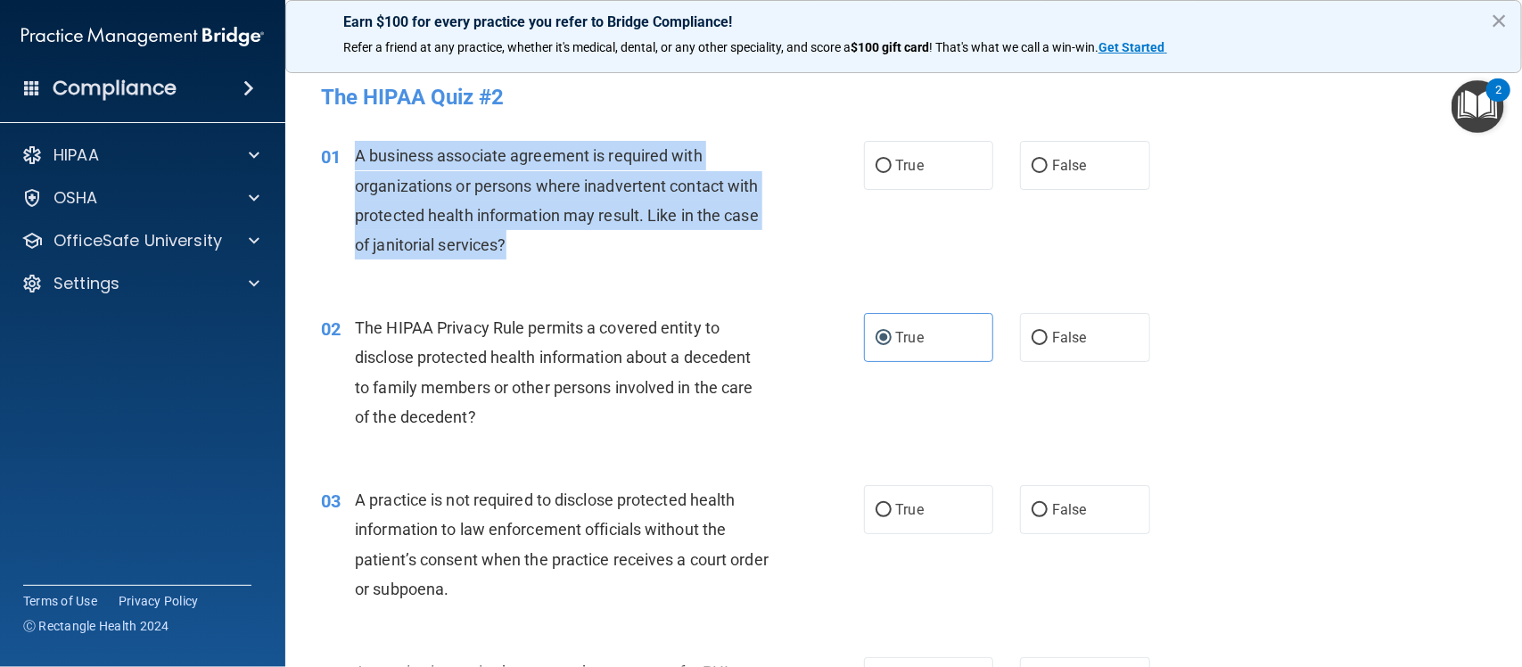
drag, startPoint x: 511, startPoint y: 251, endPoint x: 354, endPoint y: 163, distance: 179.6
click at [355, 163] on div "A business associate agreement is required with organizations or persons where …" at bounding box center [568, 200] width 427 height 119
click at [1032, 165] on input "False" at bounding box center [1040, 166] width 16 height 13
radio input "true"
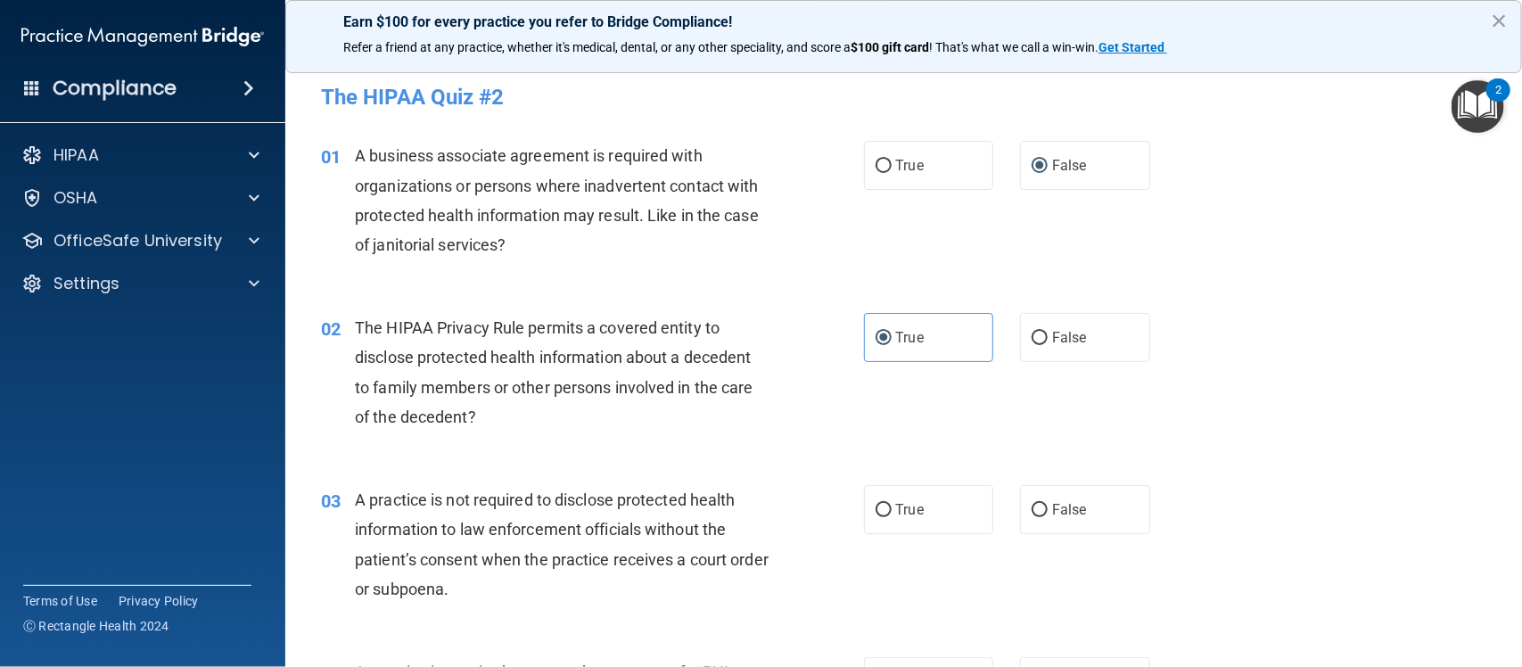
click at [1250, 442] on div "02 The HIPAA Privacy Rule permits a covered entity to disclose protected health…" at bounding box center [904, 377] width 1192 height 172
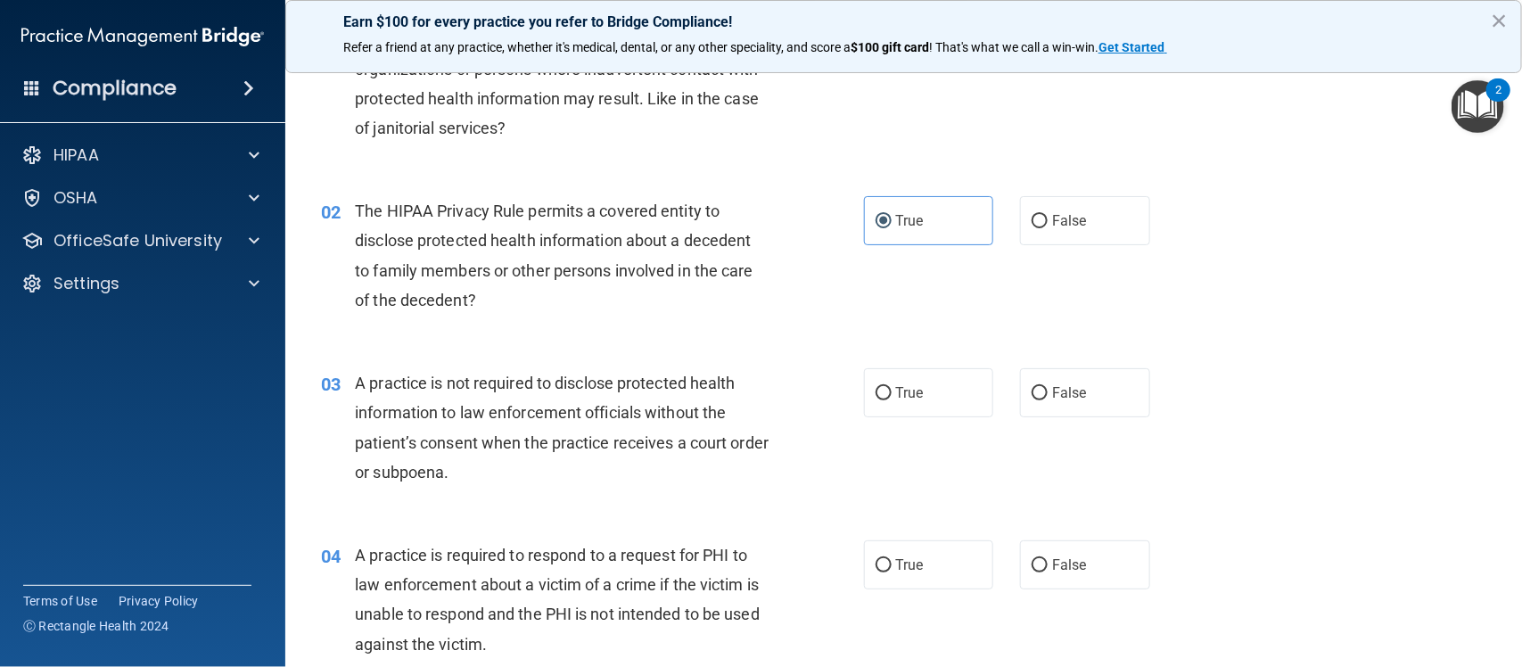
scroll to position [122, 0]
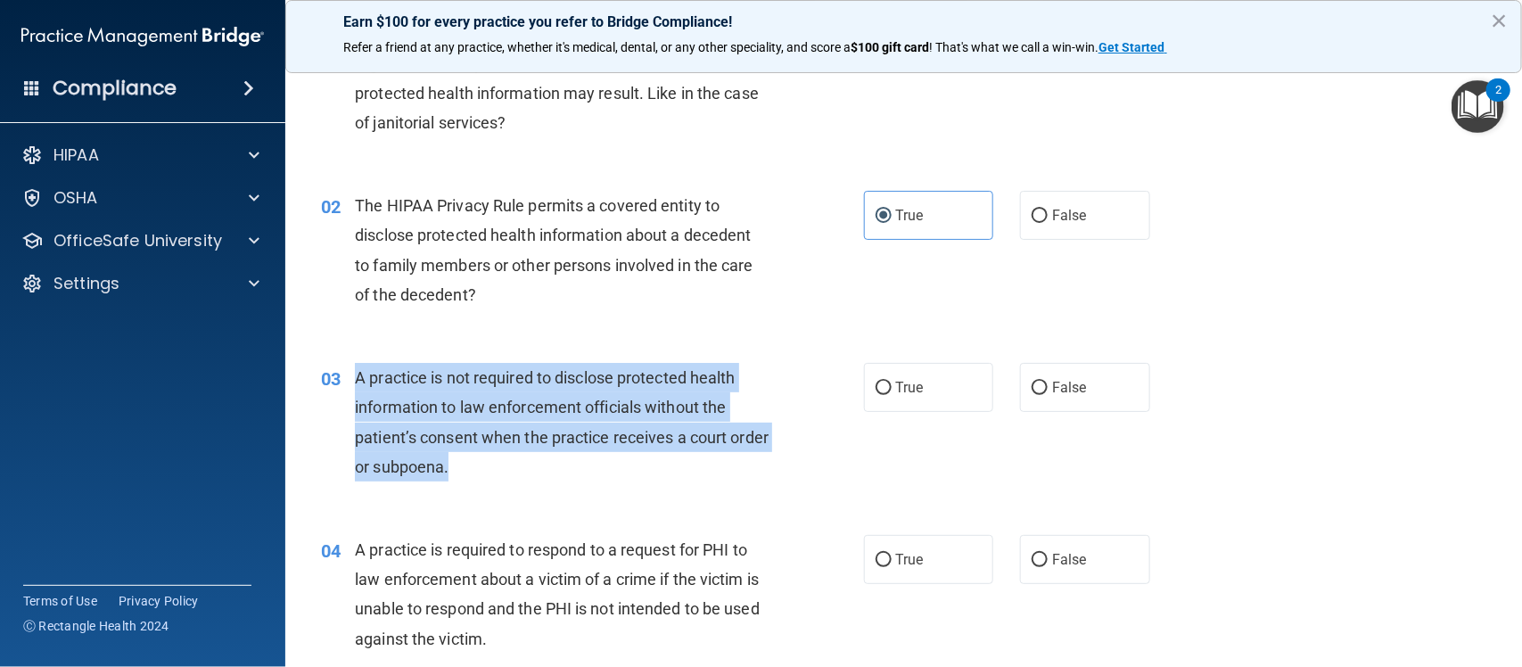
drag, startPoint x: 491, startPoint y: 469, endPoint x: 358, endPoint y: 388, distance: 156.4
click at [358, 388] on div "A practice is not required to disclose protected health information to law enfo…" at bounding box center [568, 422] width 427 height 119
click at [1032, 388] on input "False" at bounding box center [1040, 388] width 16 height 13
radio input "true"
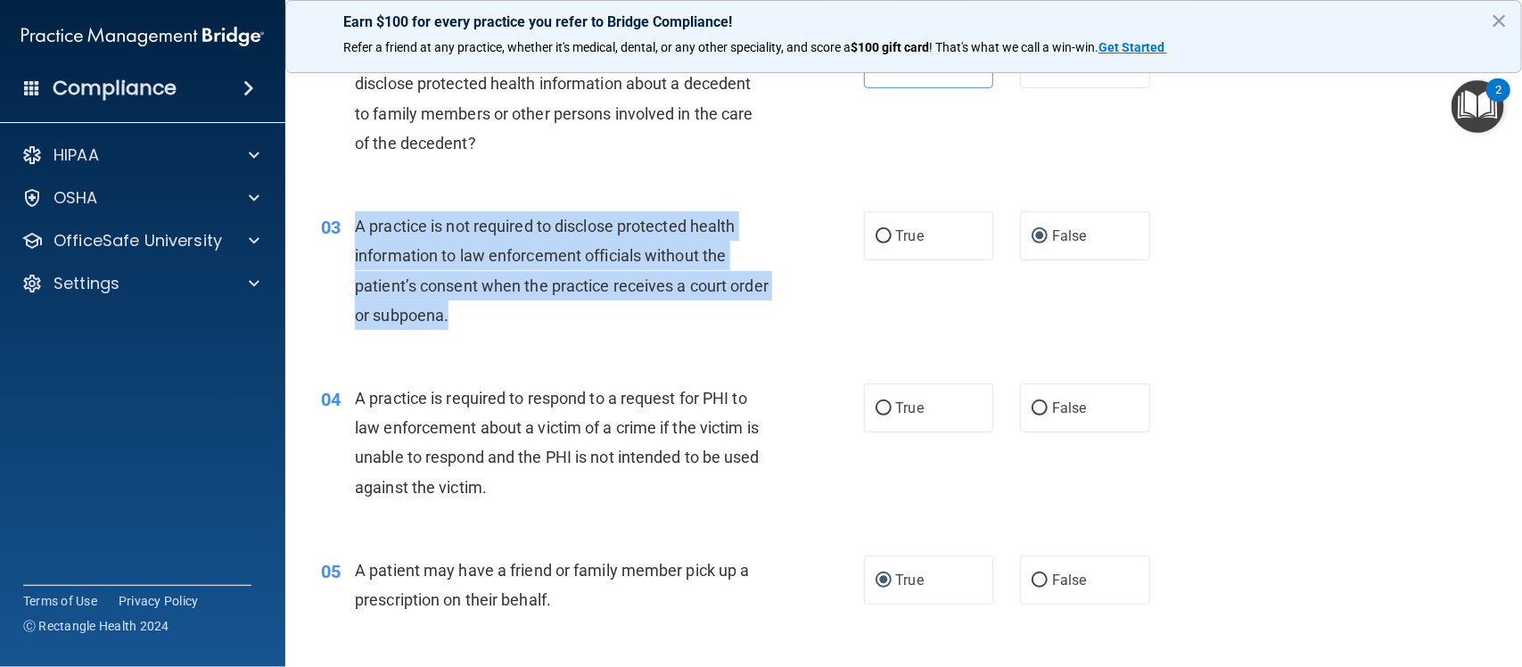
scroll to position [281, 0]
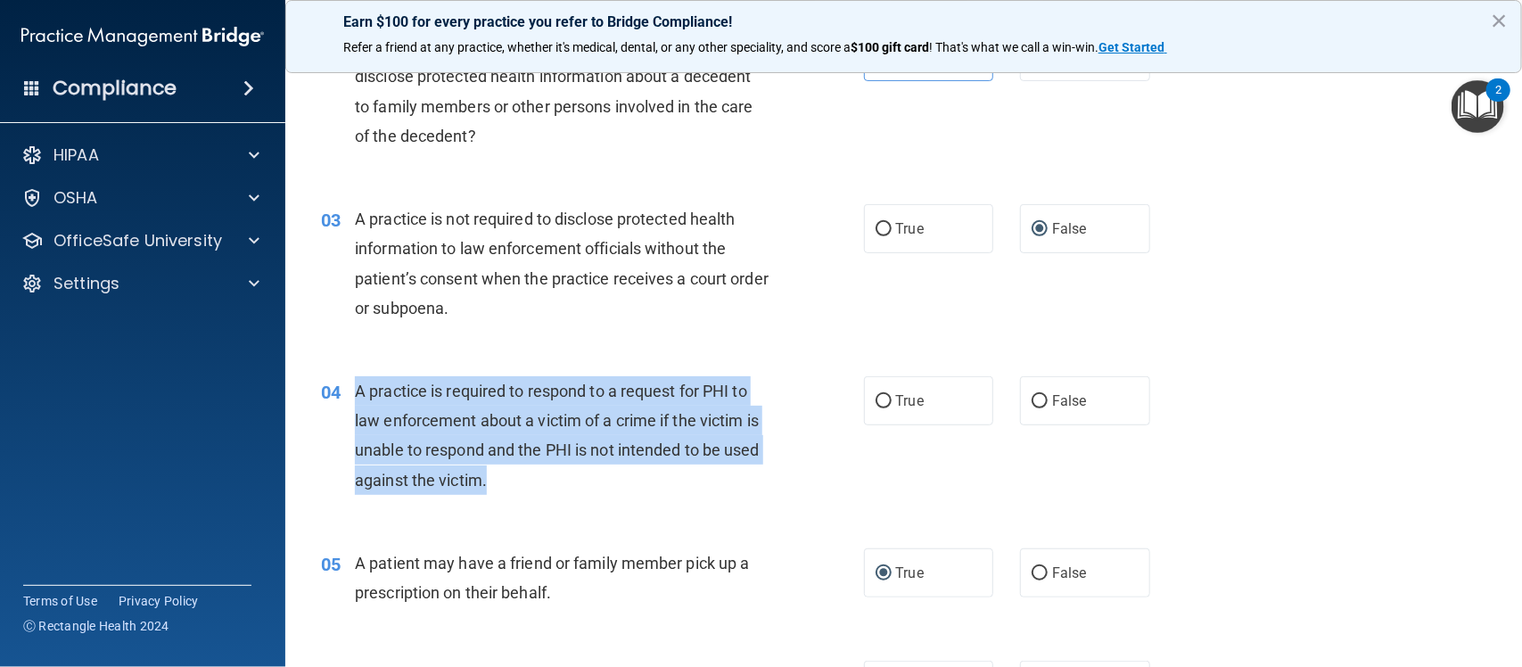
drag, startPoint x: 566, startPoint y: 477, endPoint x: 355, endPoint y: 394, distance: 227.0
click at [355, 394] on div "A practice is required to respond to a request for PHI to law enforcement about…" at bounding box center [568, 435] width 427 height 119
click at [876, 399] on input "True" at bounding box center [884, 401] width 16 height 13
radio input "true"
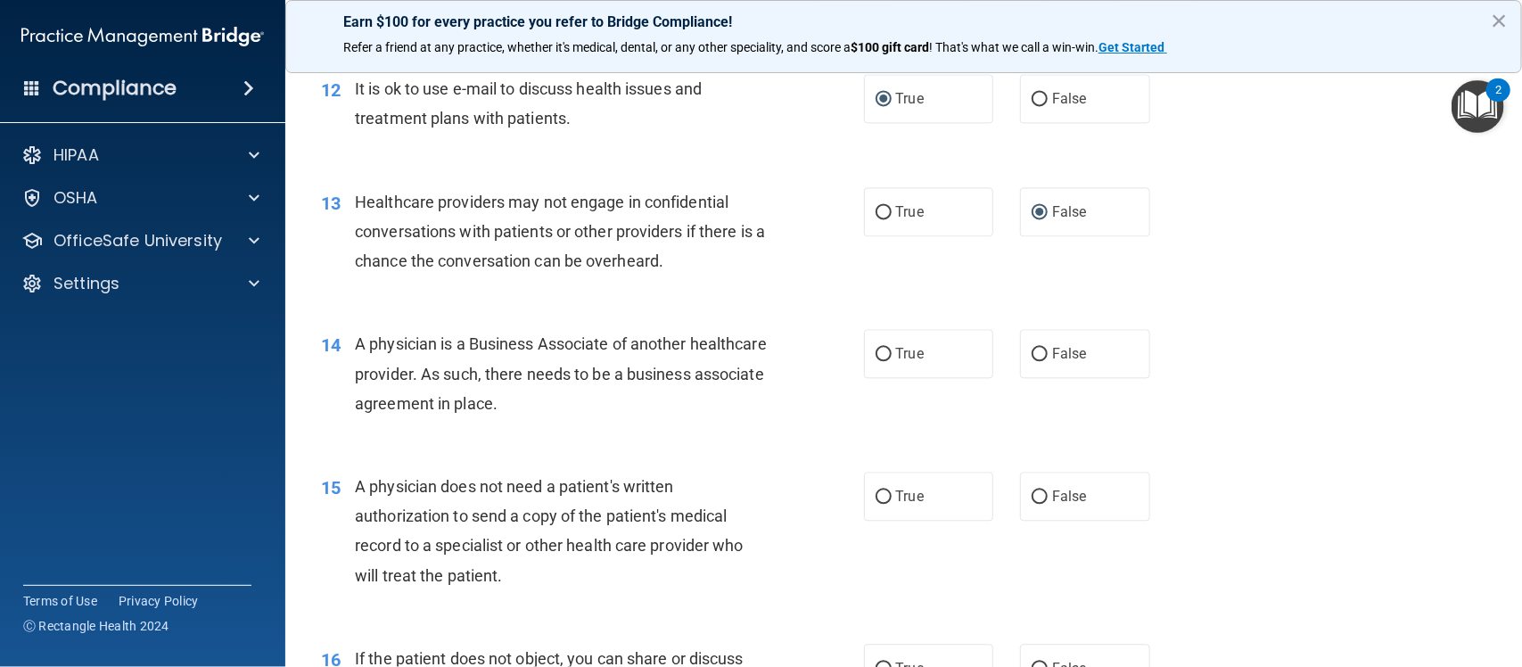
scroll to position [1723, 0]
click at [918, 359] on label "True" at bounding box center [929, 352] width 130 height 49
click at [892, 359] on input "True" at bounding box center [884, 353] width 16 height 13
radio input "true"
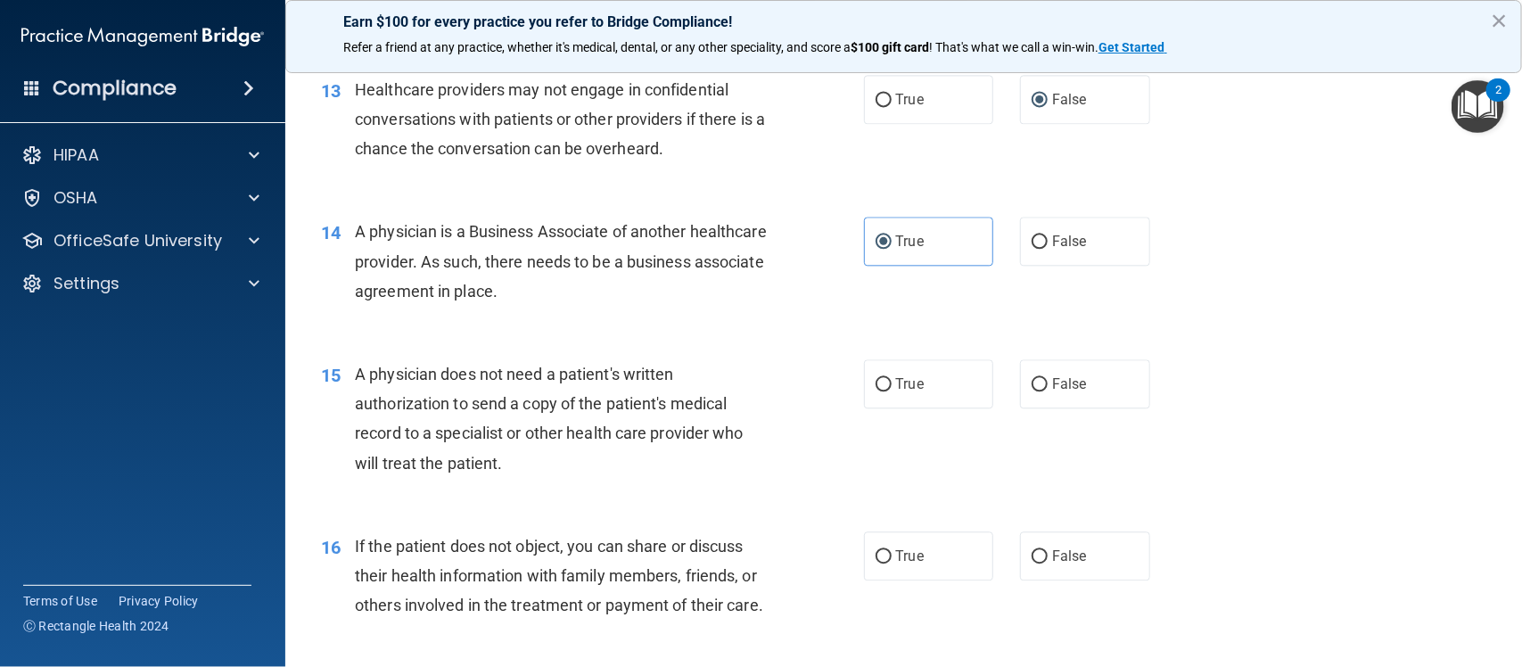
scroll to position [1835, 0]
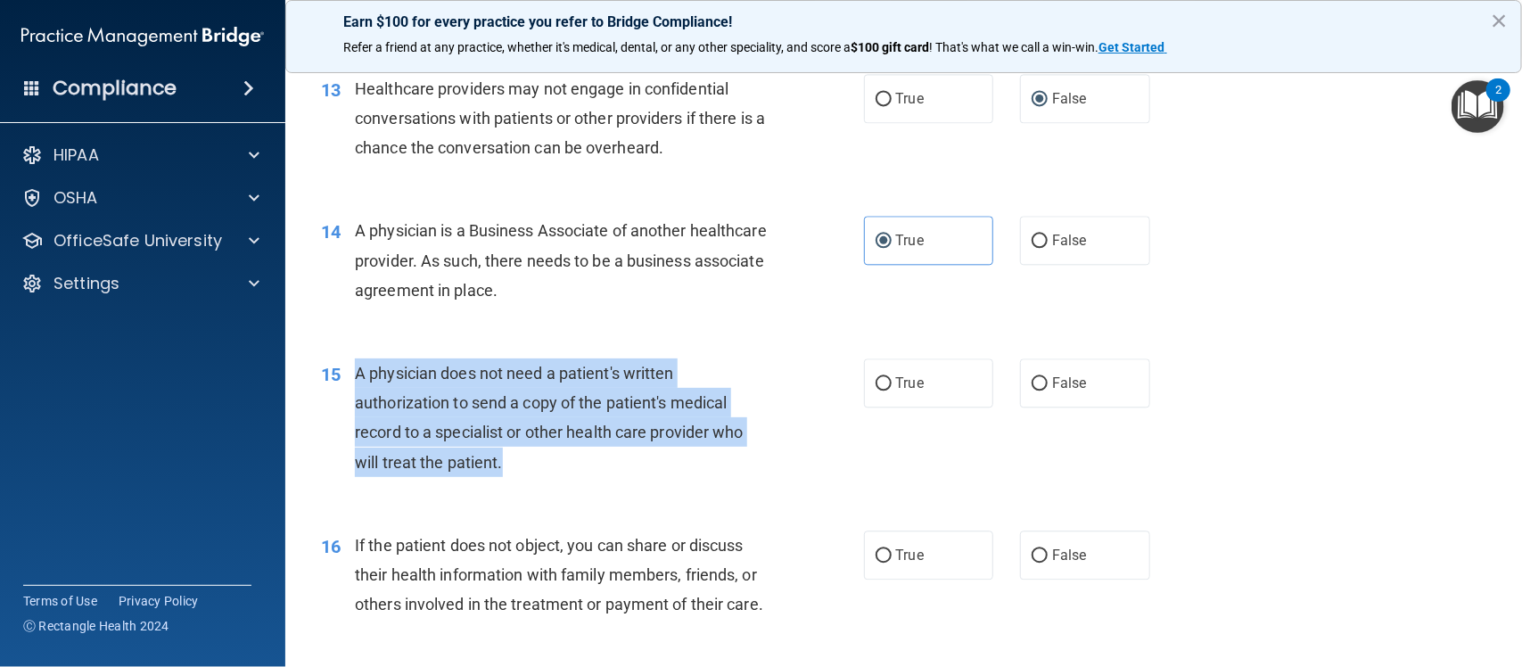
drag, startPoint x: 514, startPoint y: 459, endPoint x: 343, endPoint y: 374, distance: 190.2
click at [343, 374] on div "15 A physician does not need a patient's written authorization to send a copy o…" at bounding box center [592, 421] width 596 height 127
click at [878, 377] on input "True" at bounding box center [884, 383] width 16 height 13
radio input "true"
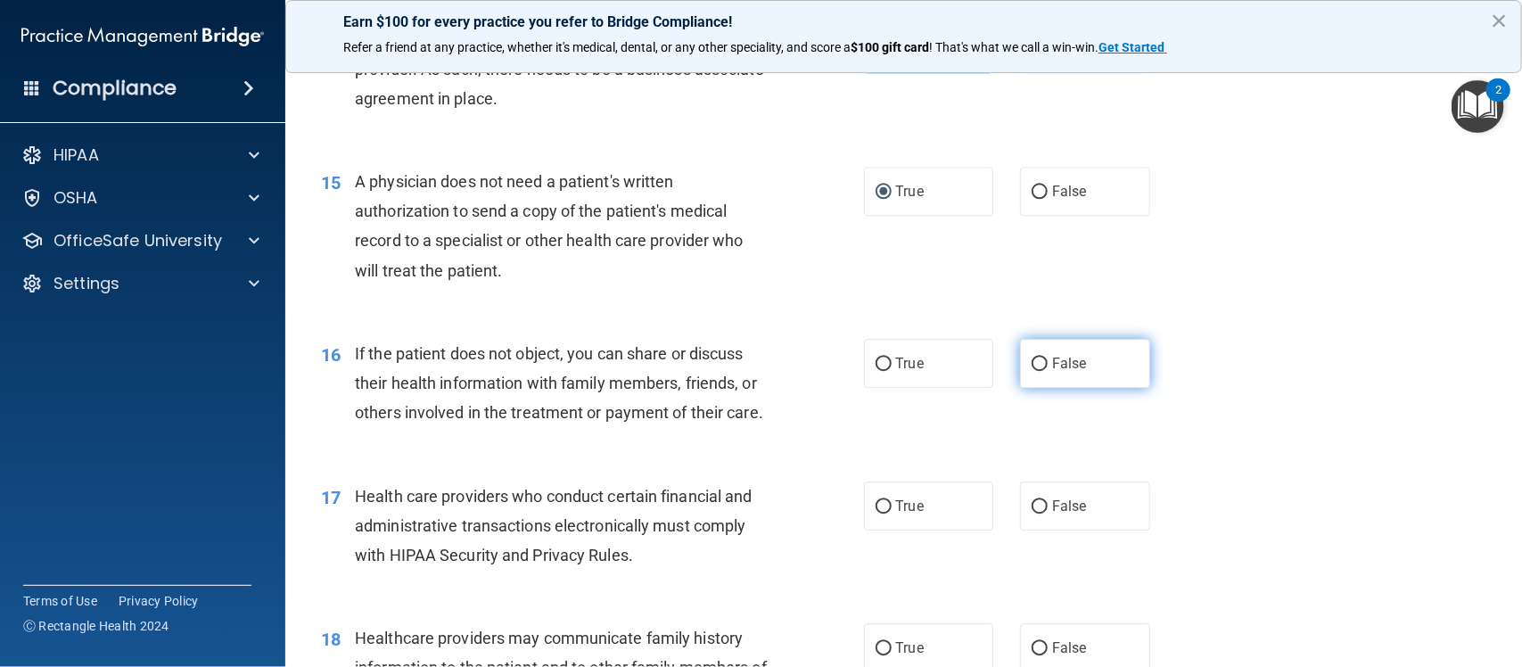
click at [1054, 372] on label "False" at bounding box center [1085, 363] width 130 height 49
click at [1048, 371] on input "False" at bounding box center [1040, 364] width 16 height 13
radio input "true"
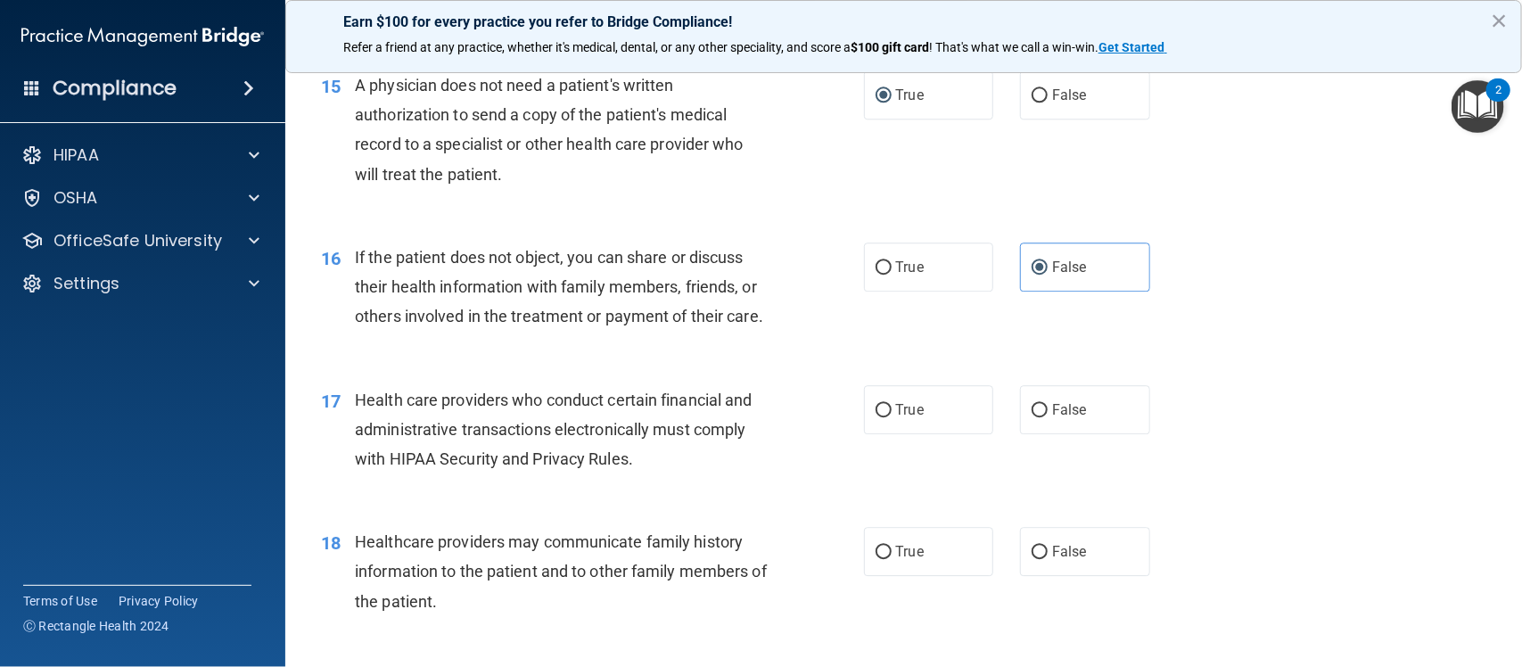
scroll to position [2124, 0]
click at [884, 433] on label "True" at bounding box center [929, 408] width 130 height 49
click at [884, 416] on input "True" at bounding box center [884, 409] width 16 height 13
radio input "true"
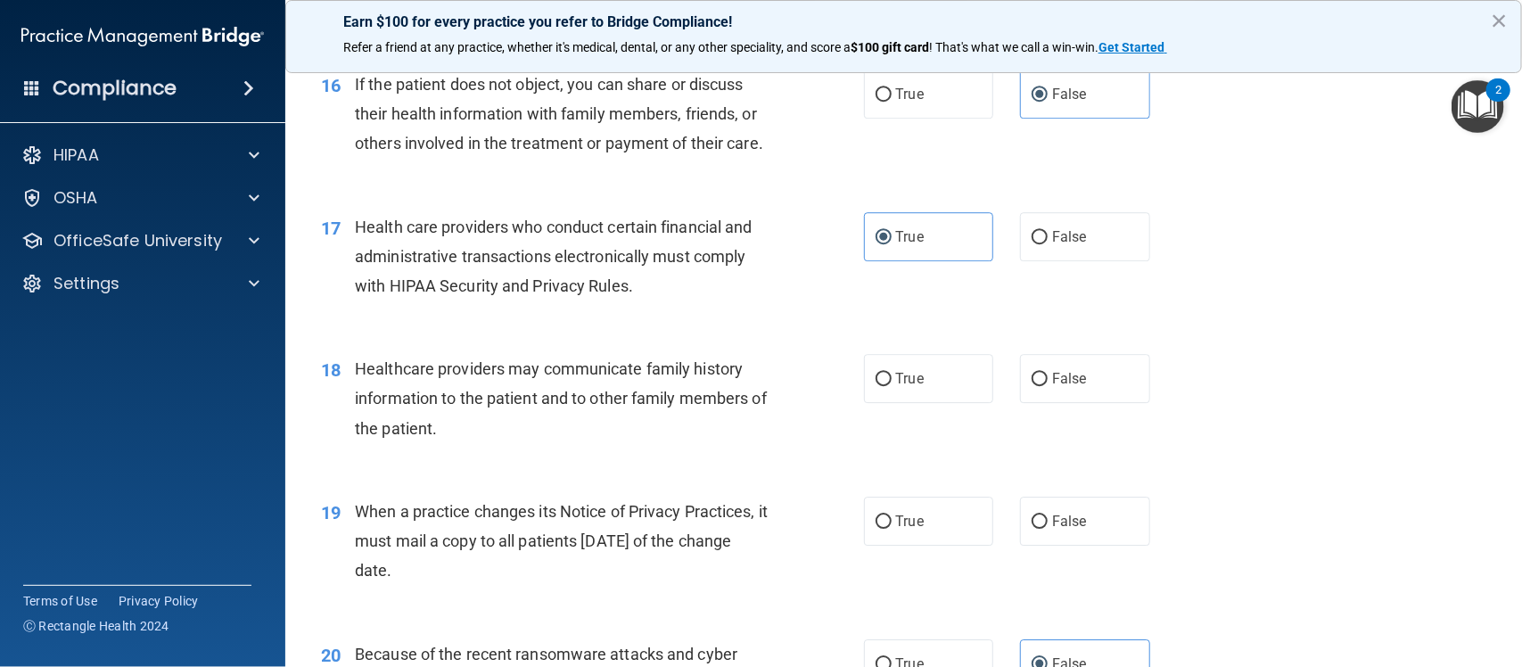
scroll to position [2298, 0]
click at [1048, 400] on label "False" at bounding box center [1085, 375] width 130 height 49
click at [1048, 383] on input "False" at bounding box center [1040, 376] width 16 height 13
radio input "true"
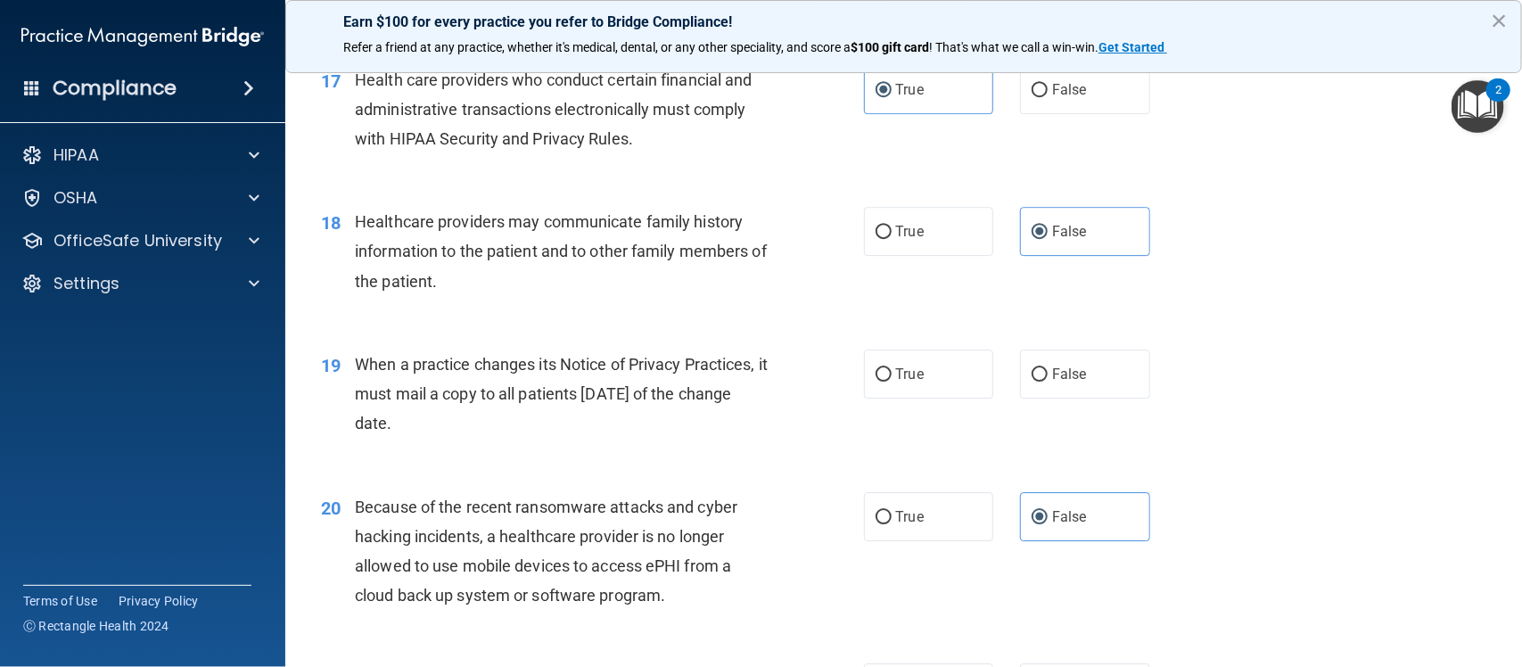
scroll to position [2444, 0]
click at [921, 398] on label "True" at bounding box center [929, 373] width 130 height 49
click at [892, 381] on input "True" at bounding box center [884, 373] width 16 height 13
radio input "true"
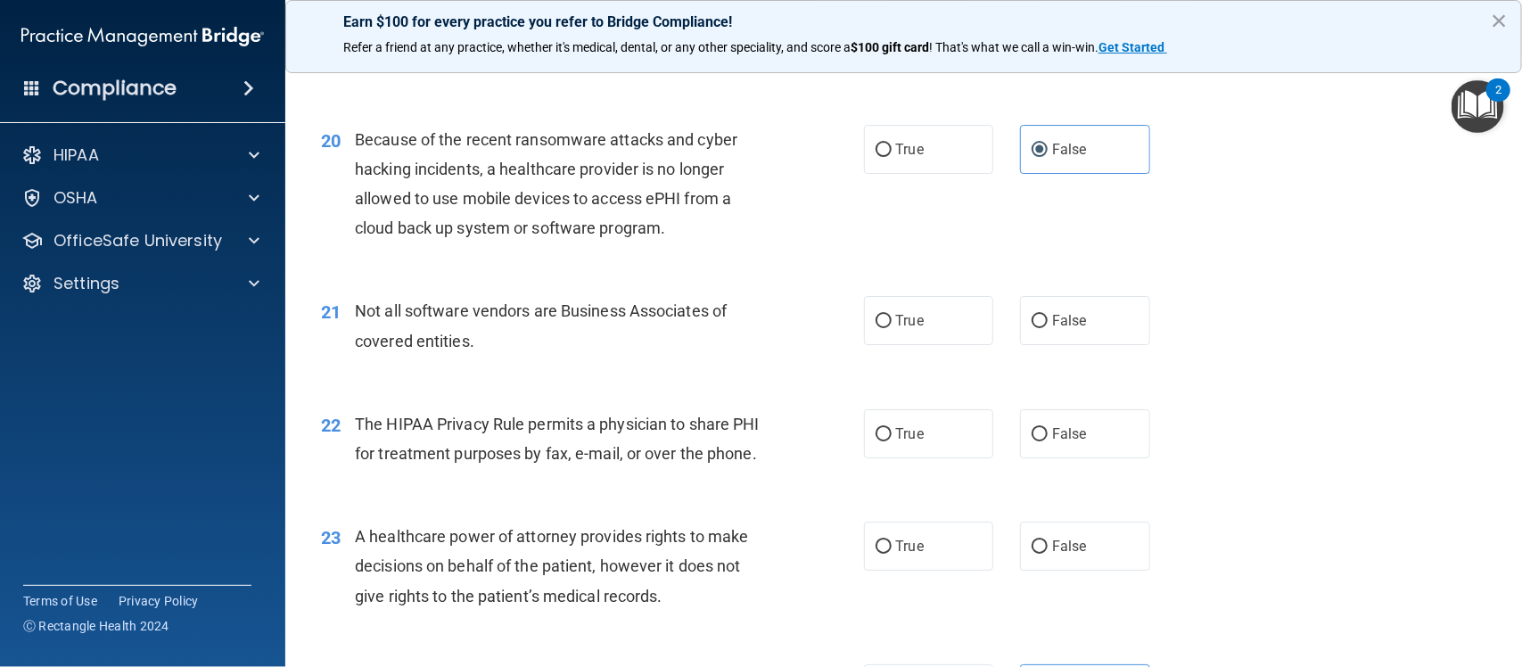
scroll to position [2811, 0]
click at [1052, 328] on span "False" at bounding box center [1069, 319] width 35 height 17
click at [1044, 327] on input "False" at bounding box center [1040, 320] width 16 height 13
radio input "true"
click at [903, 339] on label "True" at bounding box center [929, 319] width 130 height 49
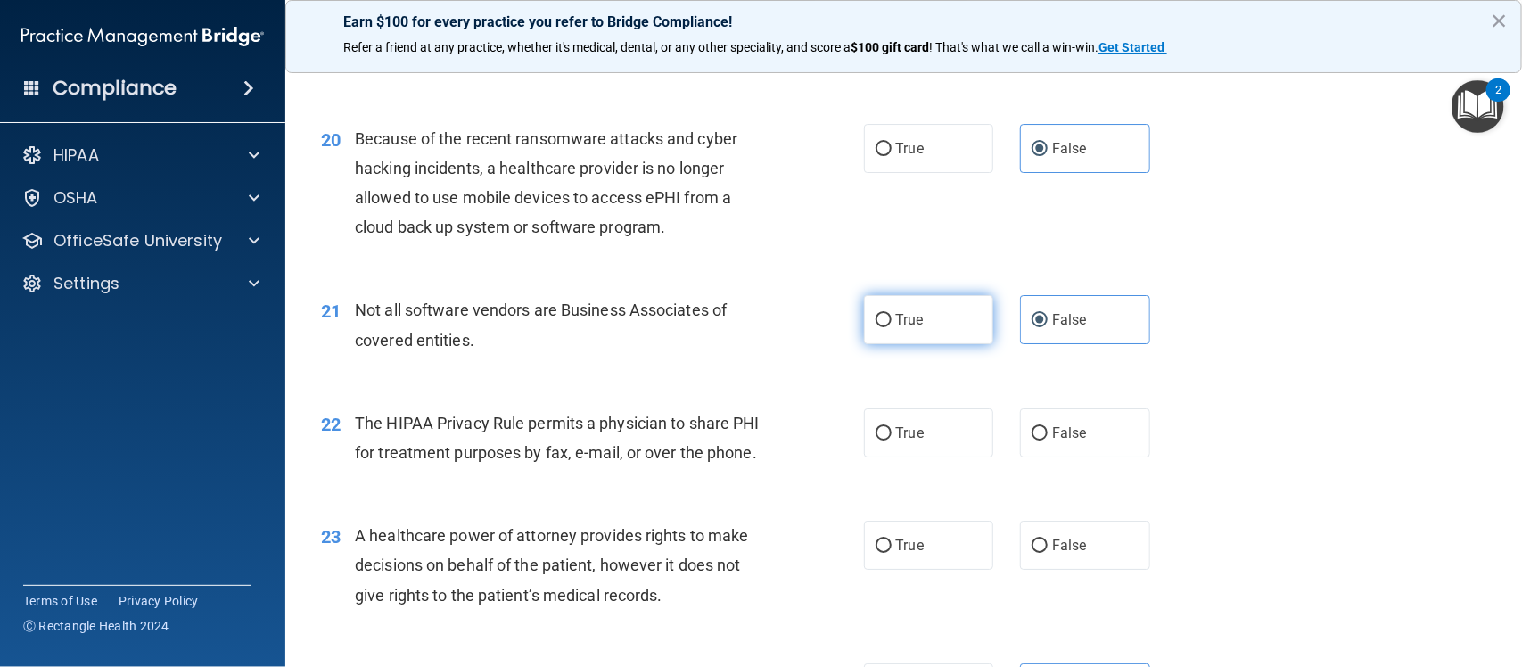
click at [892, 327] on input "True" at bounding box center [884, 320] width 16 height 13
radio input "true"
radio input "false"
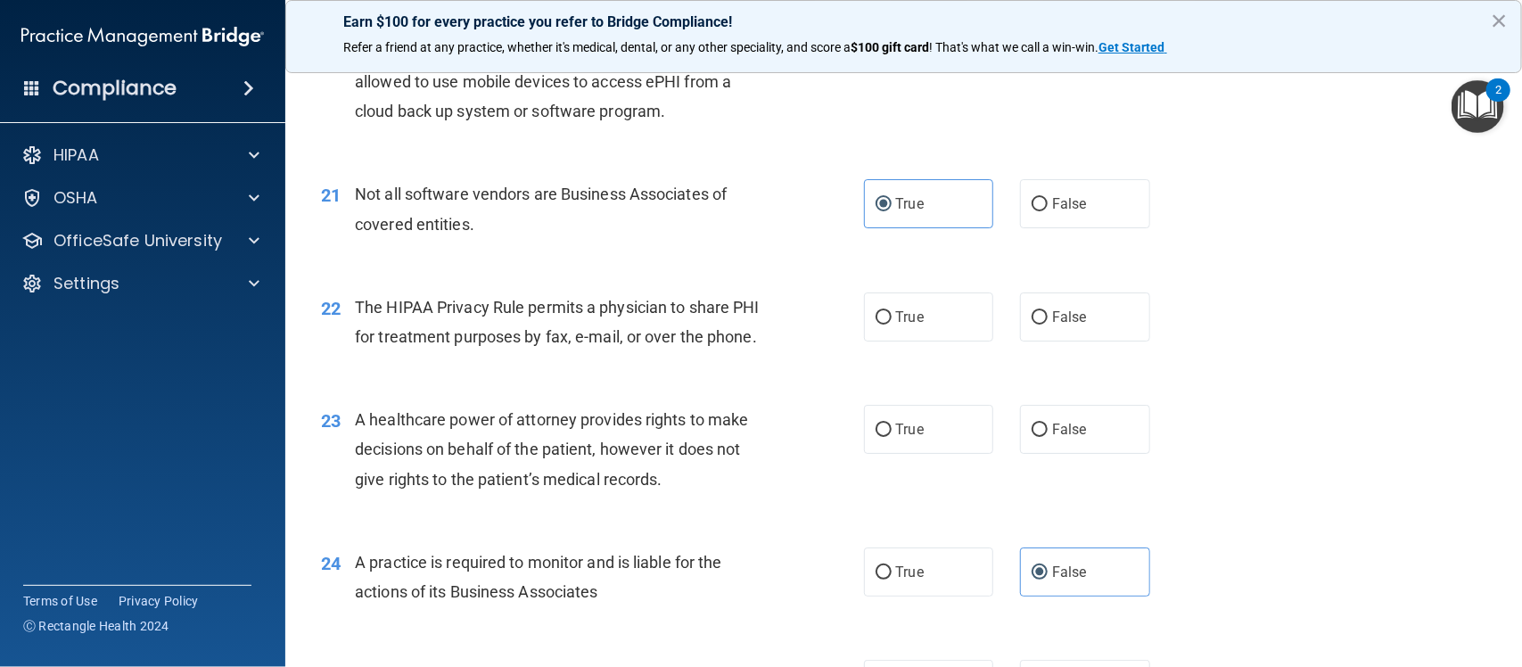
scroll to position [2929, 0]
click at [896, 324] on span "True" at bounding box center [910, 315] width 28 height 17
click at [892, 323] on input "True" at bounding box center [884, 315] width 16 height 13
radio input "true"
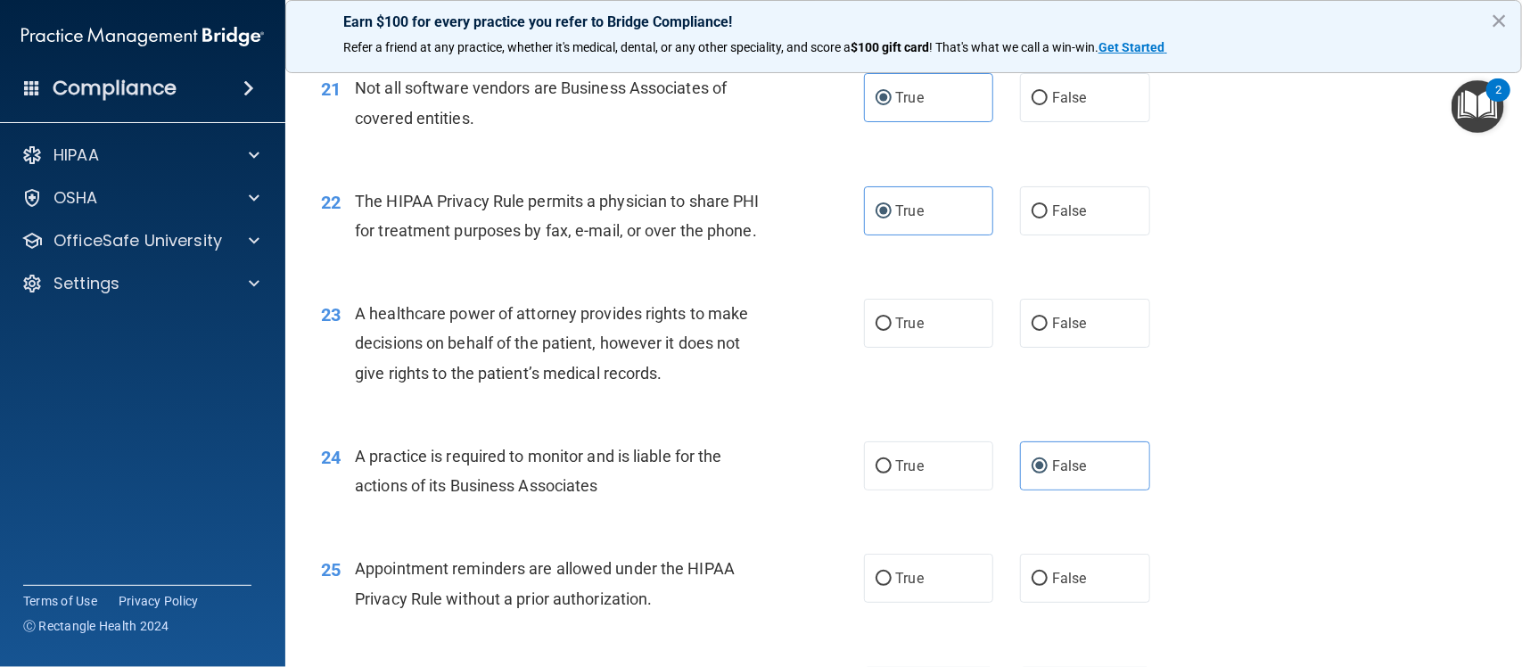
scroll to position [3034, 0]
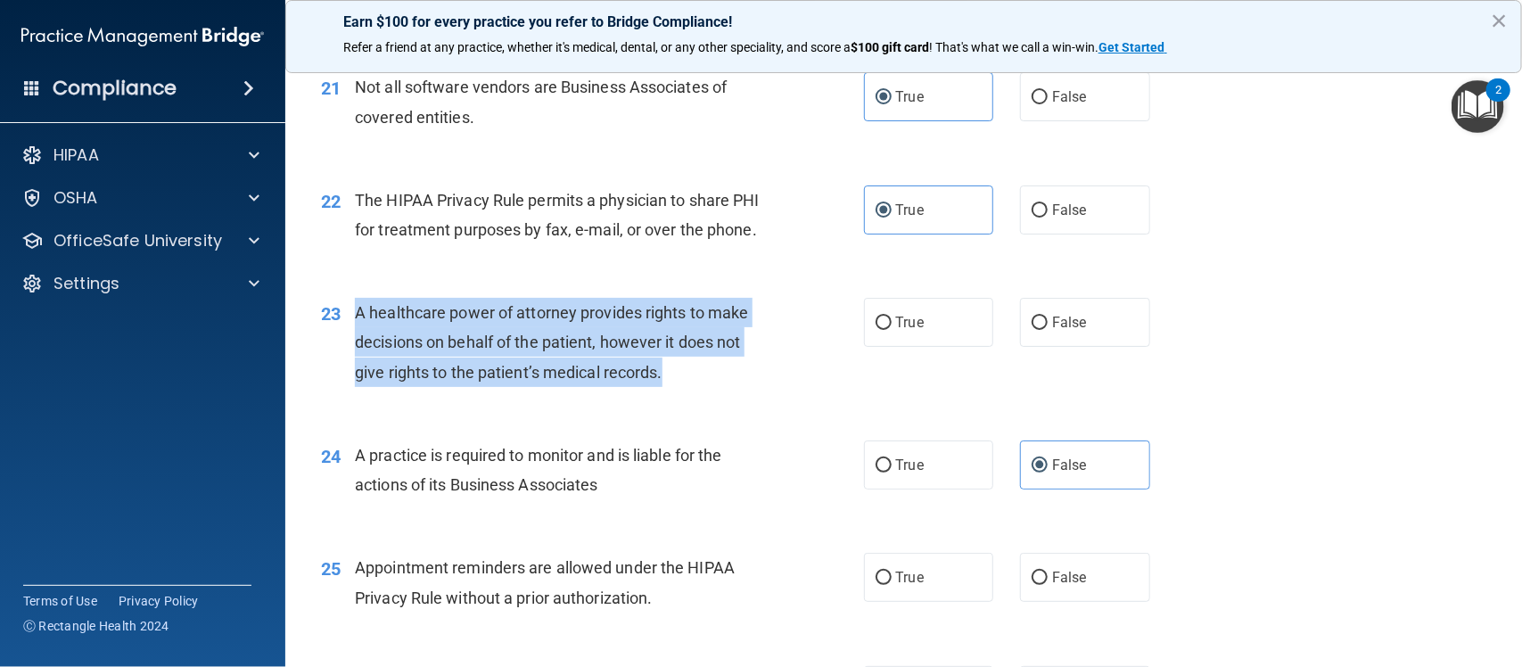
drag, startPoint x: 673, startPoint y: 397, endPoint x: 357, endPoint y: 335, distance: 322.4
click at [357, 335] on div "A healthcare power of attorney provides rights to make decisions on behalf of t…" at bounding box center [568, 342] width 427 height 89
click at [1032, 330] on input "False" at bounding box center [1040, 323] width 16 height 13
radio input "true"
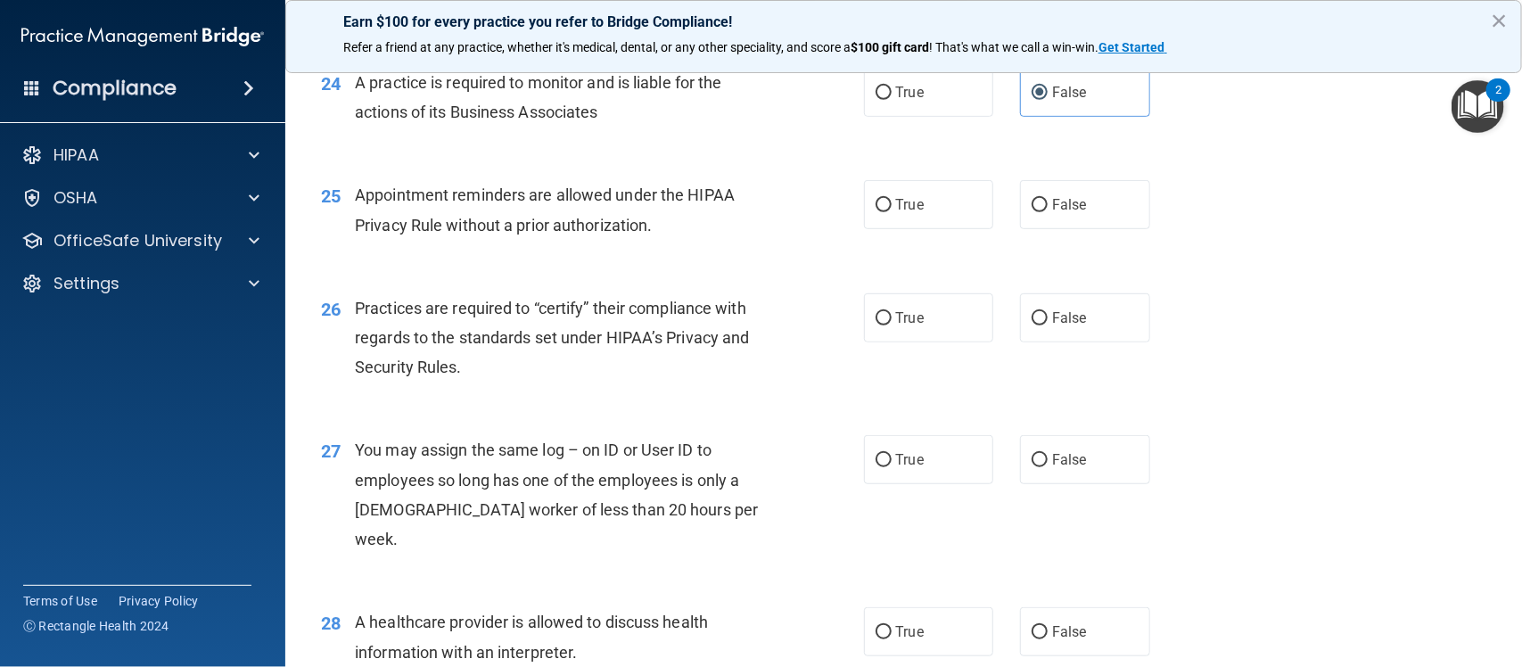
scroll to position [3408, 0]
click at [894, 228] on label "True" at bounding box center [929, 203] width 130 height 49
click at [892, 211] on input "True" at bounding box center [884, 204] width 16 height 13
radio input "true"
click at [896, 325] on span "True" at bounding box center [910, 316] width 28 height 17
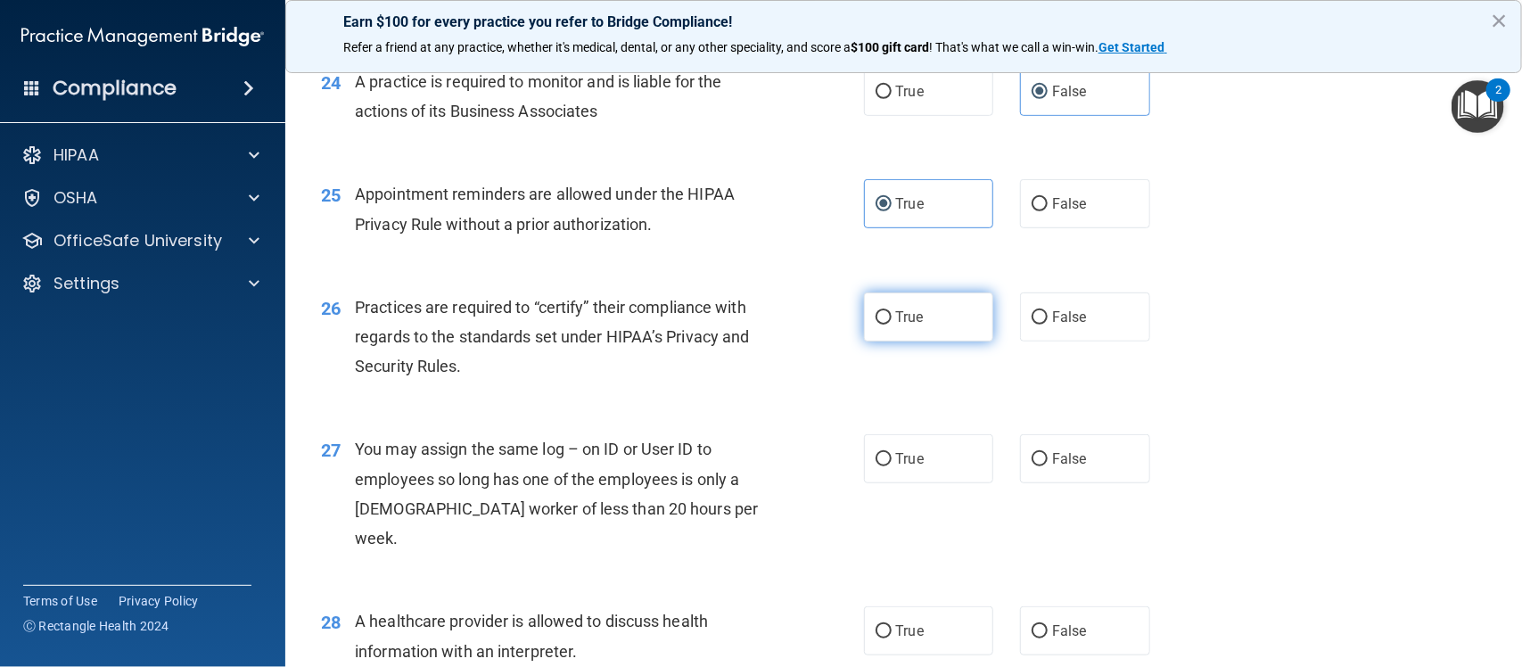
click at [890, 325] on input "True" at bounding box center [884, 317] width 16 height 13
radio input "true"
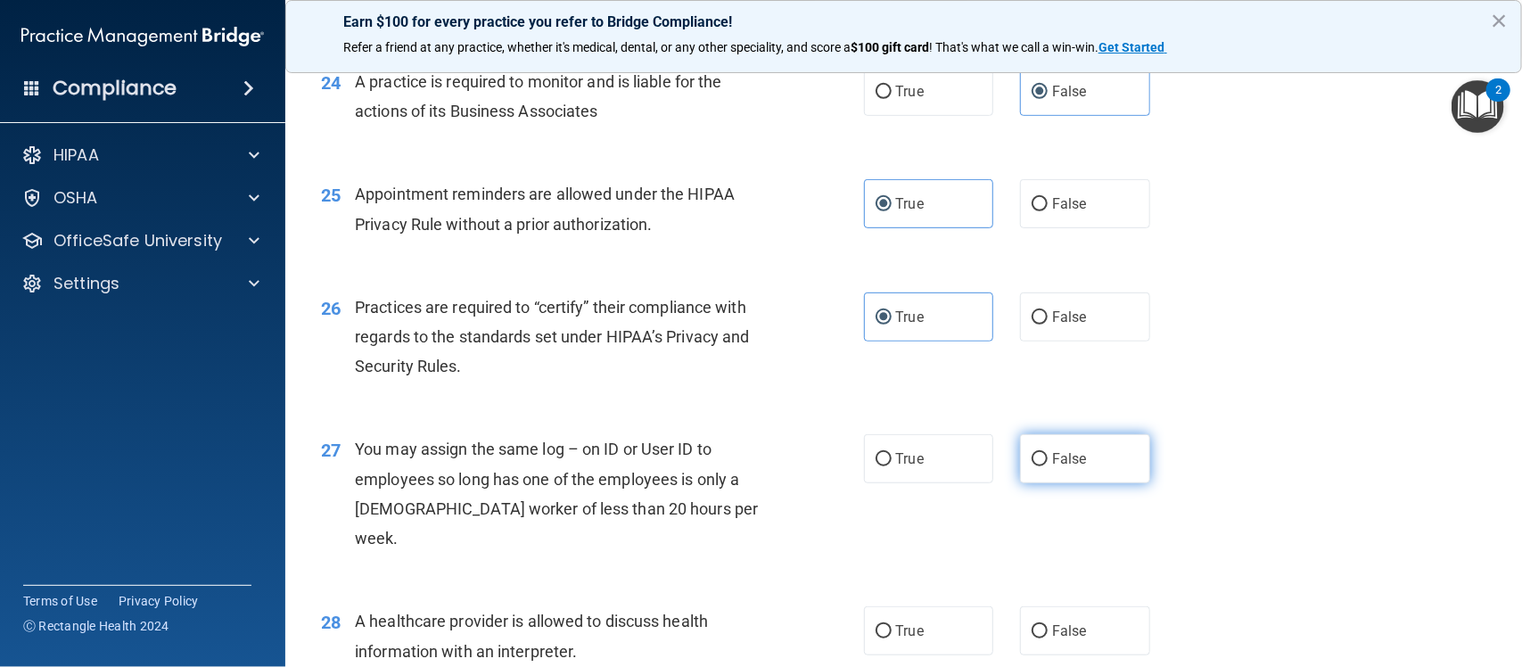
click at [1040, 483] on label "False" at bounding box center [1085, 458] width 130 height 49
click at [1040, 466] on input "False" at bounding box center [1040, 459] width 16 height 13
radio input "true"
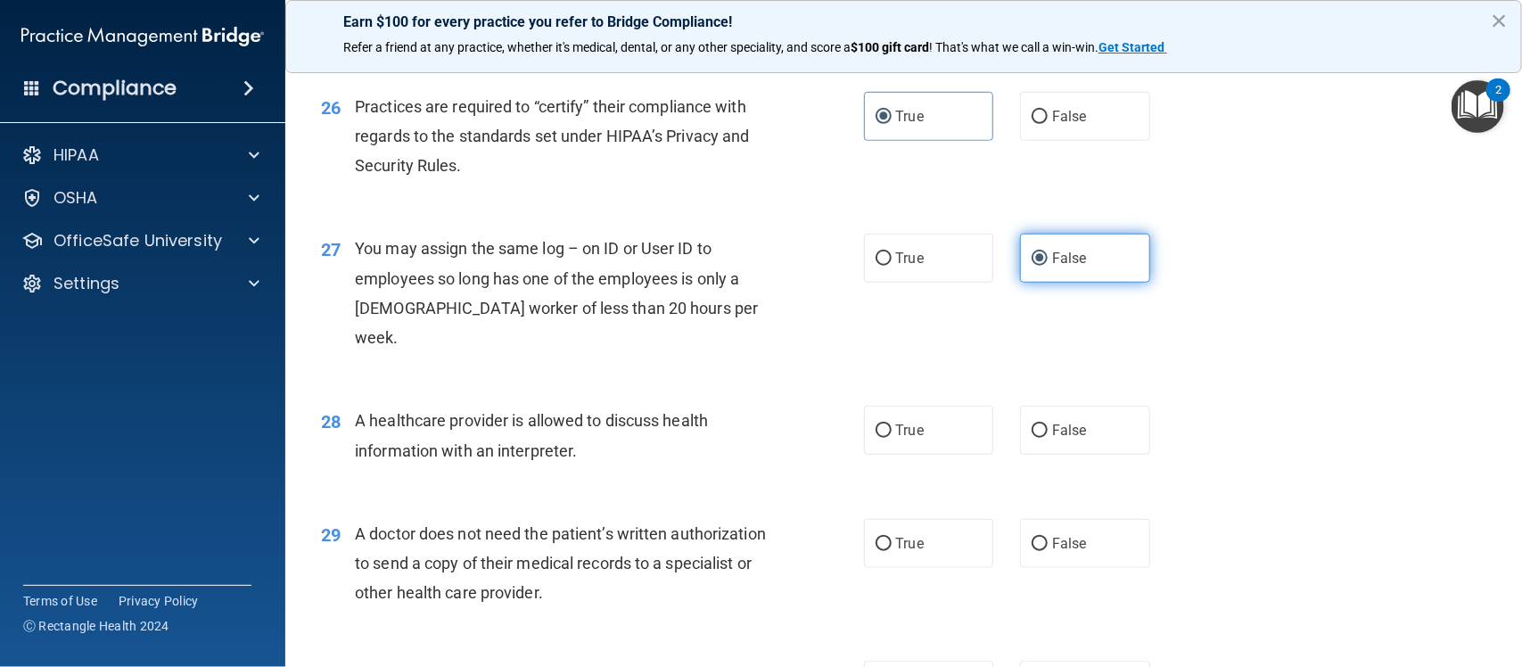
scroll to position [3609, 0]
click at [584, 452] on div "A healthcare provider is allowed to discuss health information with an interpre…" at bounding box center [568, 434] width 427 height 59
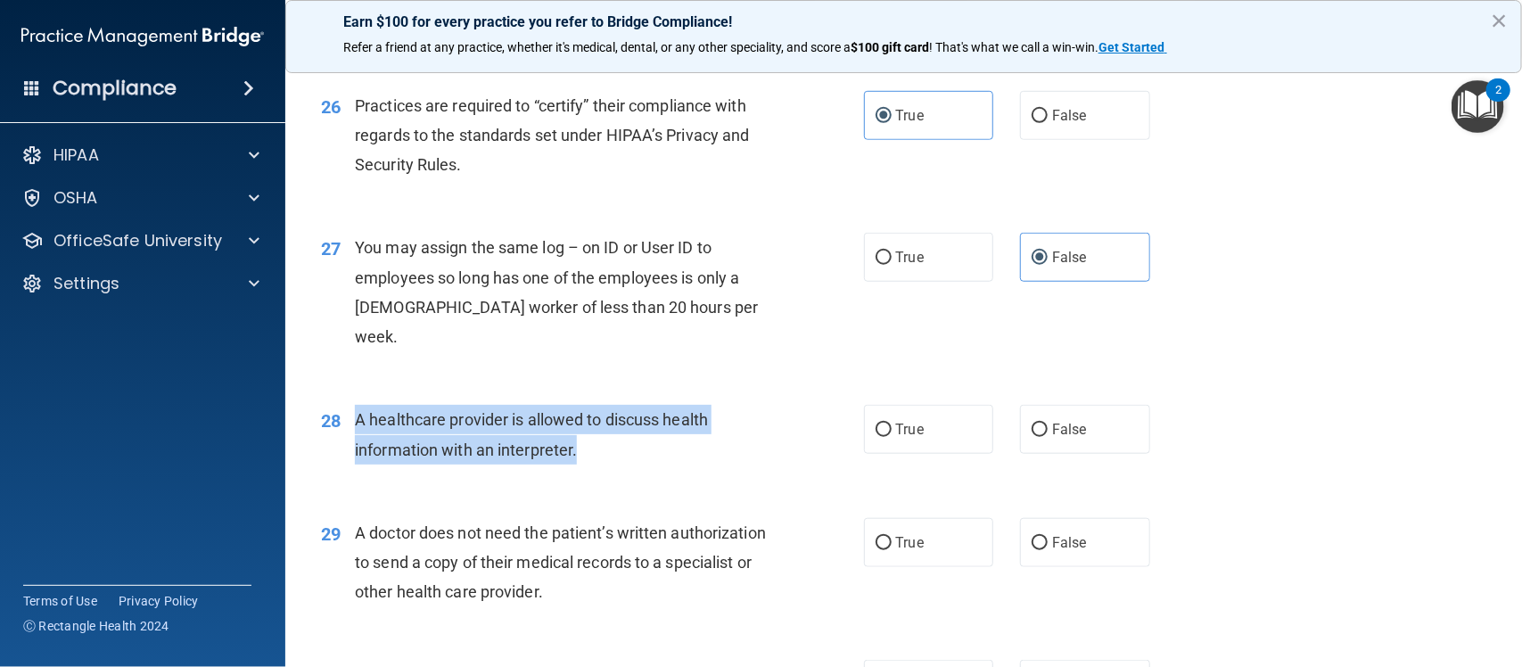
drag, startPoint x: 584, startPoint y: 452, endPoint x: 357, endPoint y: 422, distance: 229.4
click at [357, 422] on div "A healthcare provider is allowed to discuss health information with an interpre…" at bounding box center [568, 434] width 427 height 59
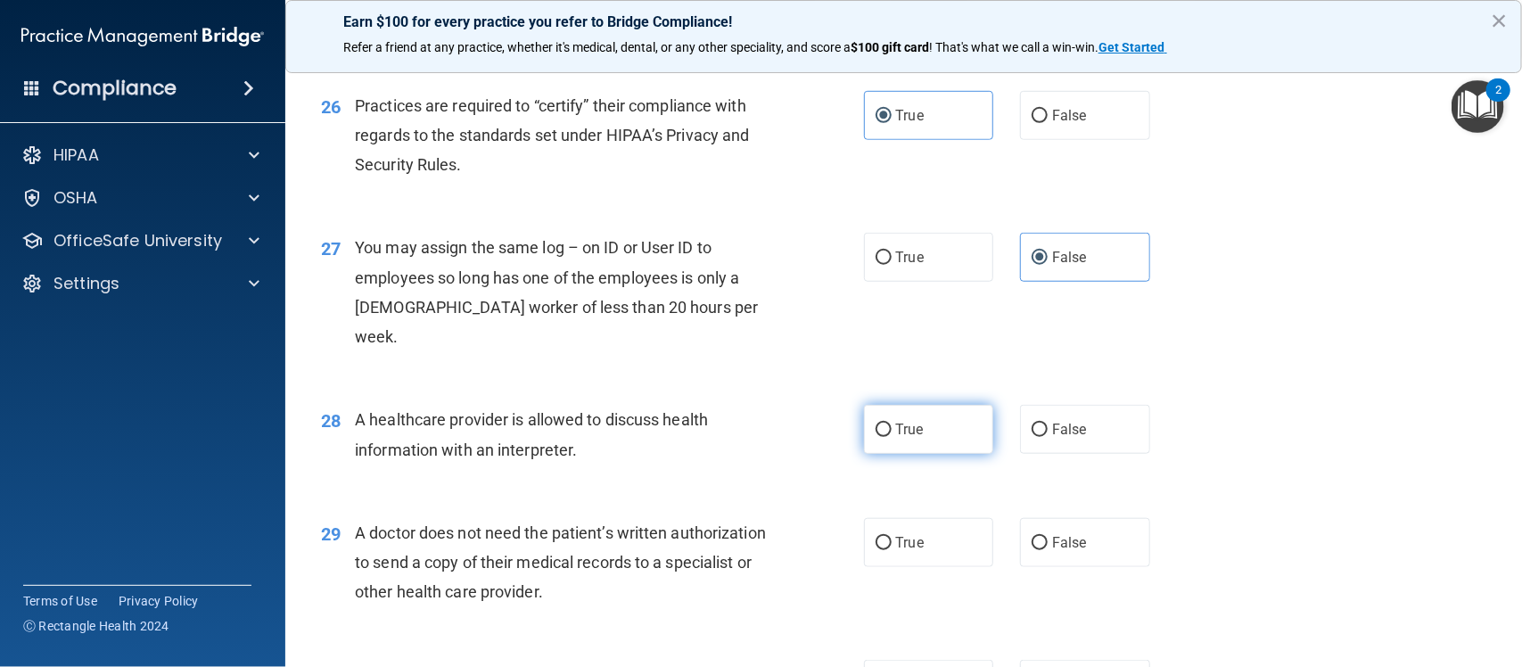
click at [890, 439] on label "True" at bounding box center [929, 429] width 130 height 49
click at [890, 437] on input "True" at bounding box center [884, 430] width 16 height 13
radio input "true"
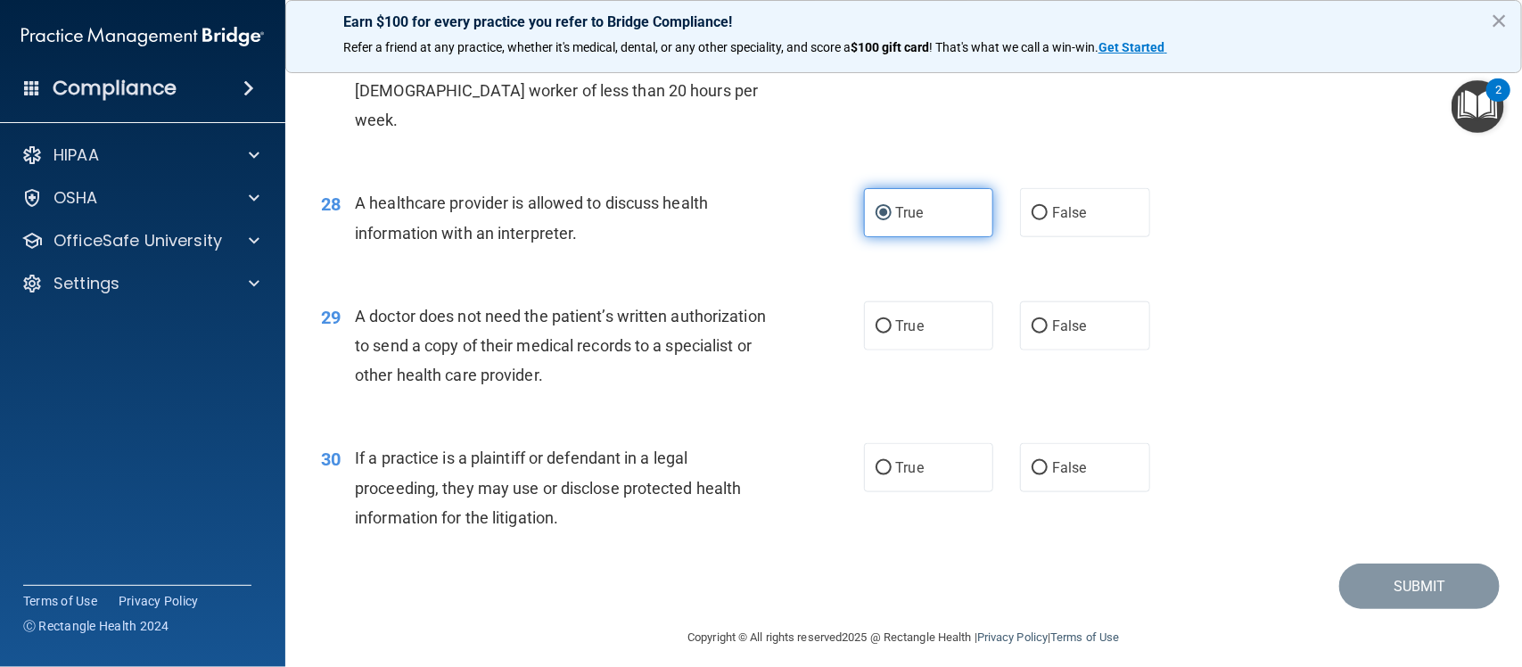
scroll to position [3827, 0]
drag, startPoint x: 678, startPoint y: 366, endPoint x: 353, endPoint y: 319, distance: 328.0
click at [355, 319] on div "A doctor does not need the patient’s written authorization to send a copy of th…" at bounding box center [568, 344] width 427 height 89
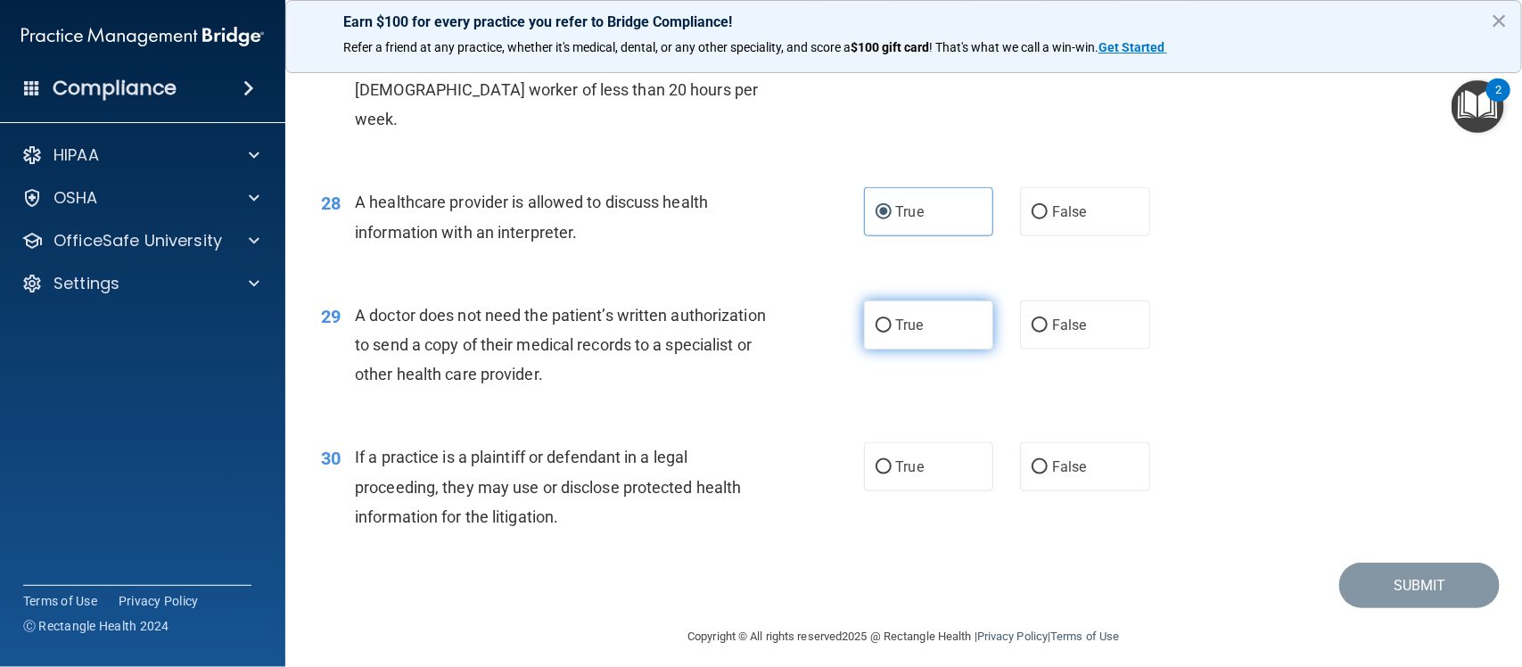
click at [907, 327] on span "True" at bounding box center [910, 325] width 28 height 17
click at [892, 327] on input "True" at bounding box center [884, 325] width 16 height 13
radio input "true"
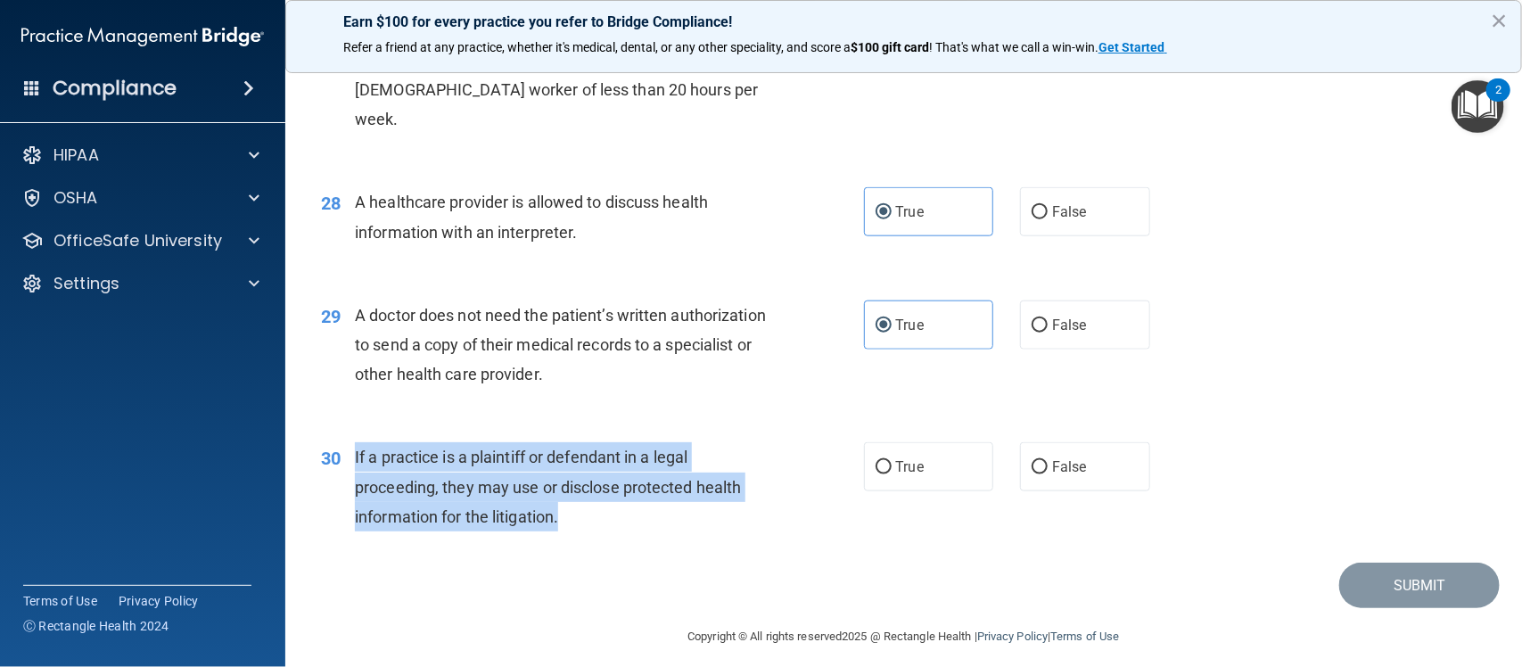
drag, startPoint x: 572, startPoint y: 522, endPoint x: 349, endPoint y: 455, distance: 233.6
click at [349, 455] on div "30 If a practice is a plaintiff or defendant in a legal proceeding, they may us…" at bounding box center [592, 491] width 596 height 98
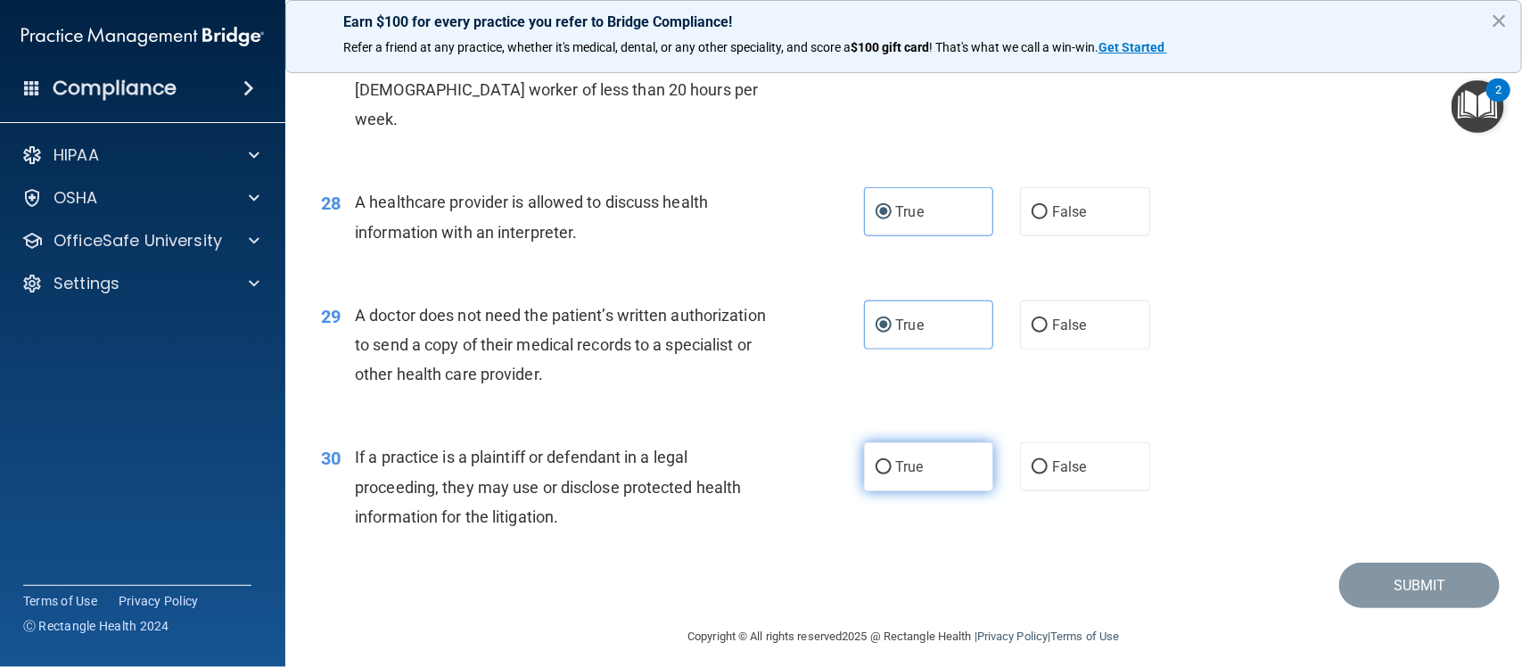
click at [898, 464] on span "True" at bounding box center [910, 466] width 28 height 17
click at [892, 464] on input "True" at bounding box center [884, 467] width 16 height 13
radio input "true"
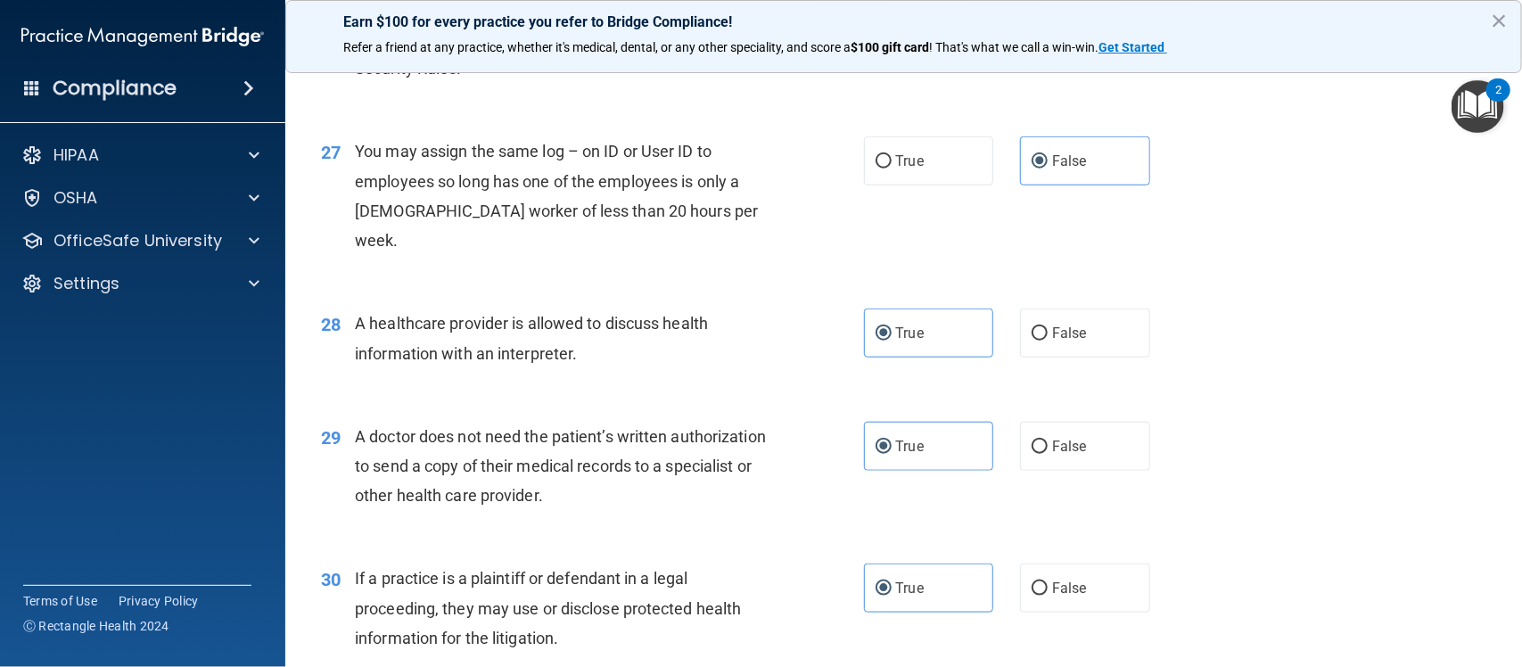
scroll to position [3783, 0]
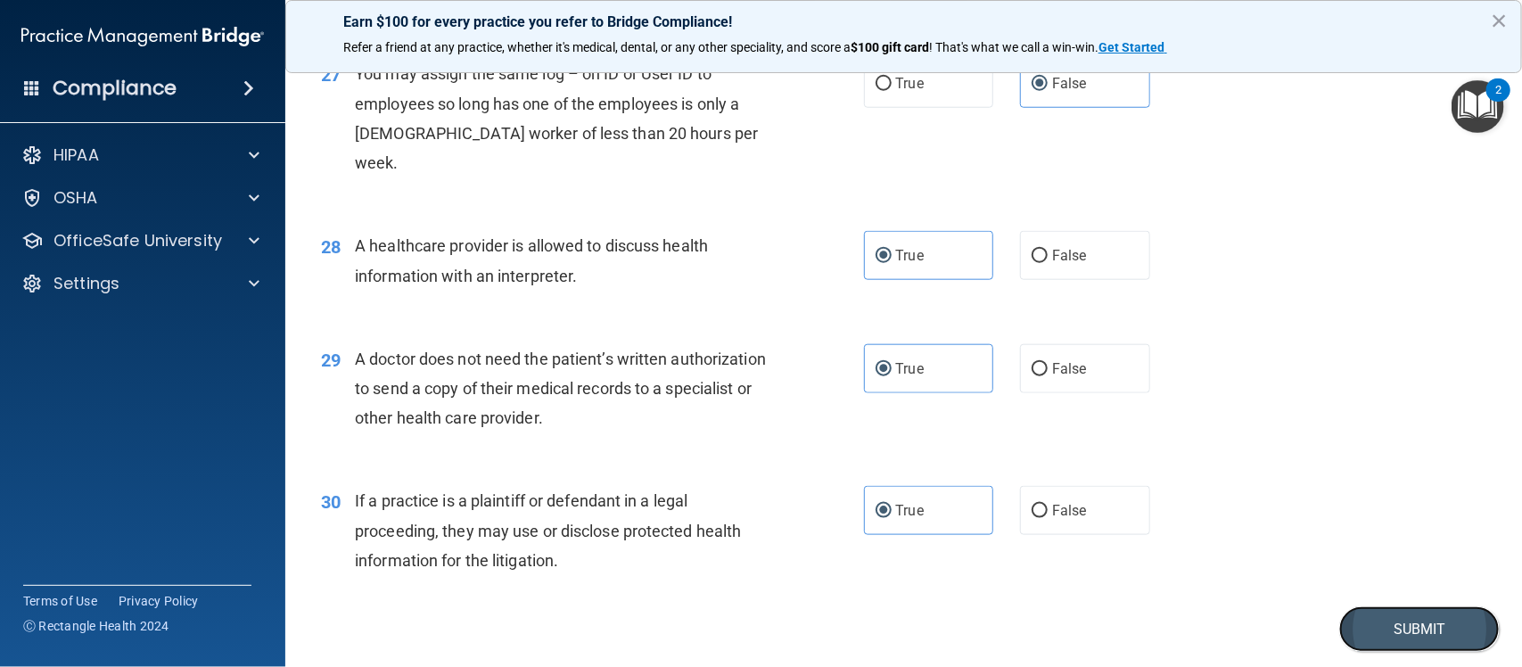
click at [1398, 626] on button "Submit" at bounding box center [1419, 628] width 160 height 45
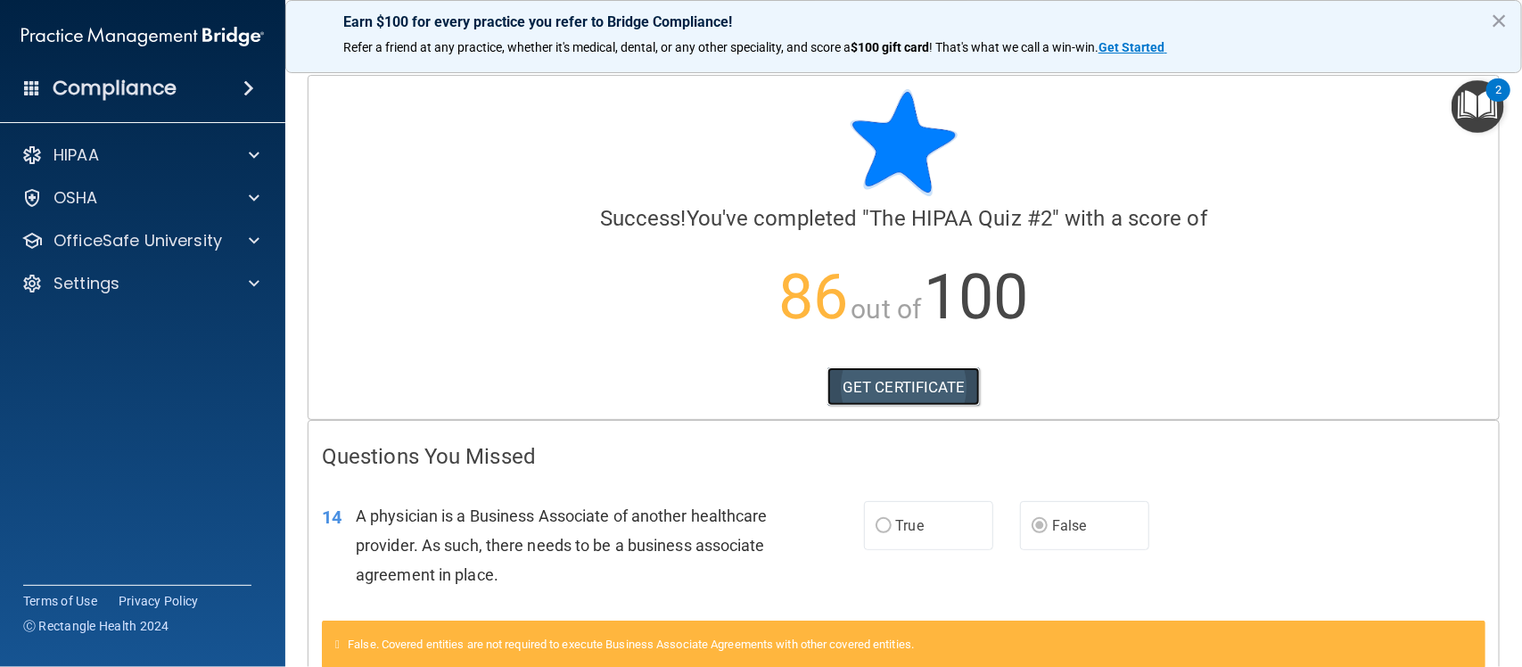
click at [892, 386] on link "GET CERTIFICATE" at bounding box center [903, 386] width 152 height 39
click at [158, 238] on p "OfficeSafe University" at bounding box center [137, 240] width 169 height 21
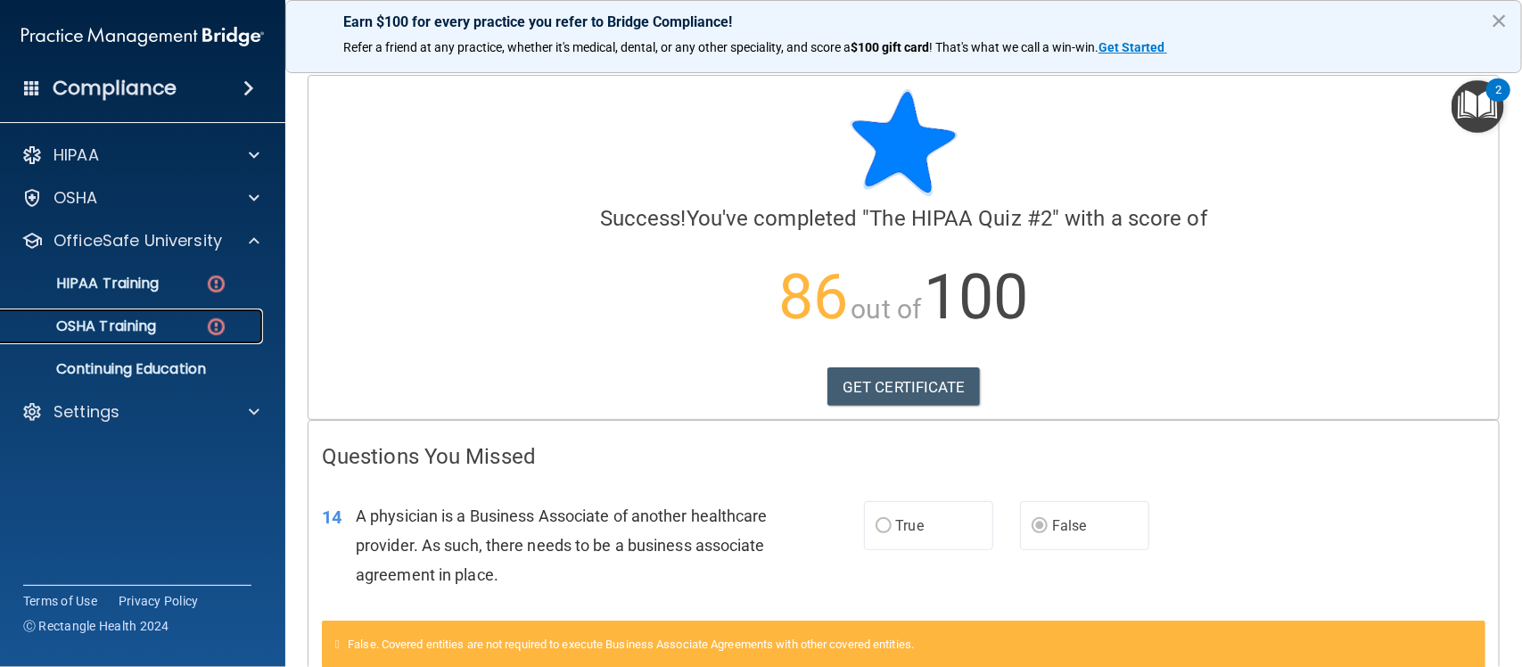
click at [118, 324] on p "OSHA Training" at bounding box center [84, 326] width 144 height 18
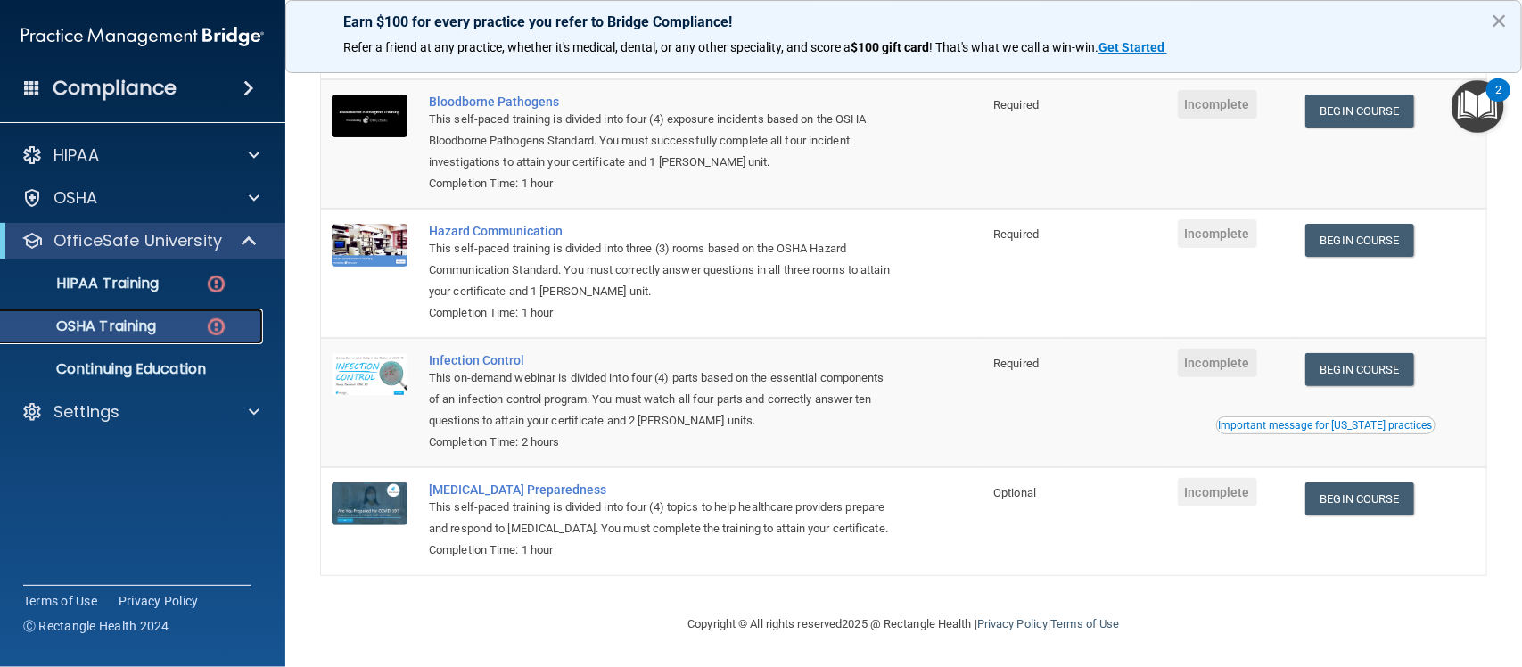
scroll to position [197, 0]
click at [1338, 482] on link "Begin Course" at bounding box center [1359, 498] width 109 height 33
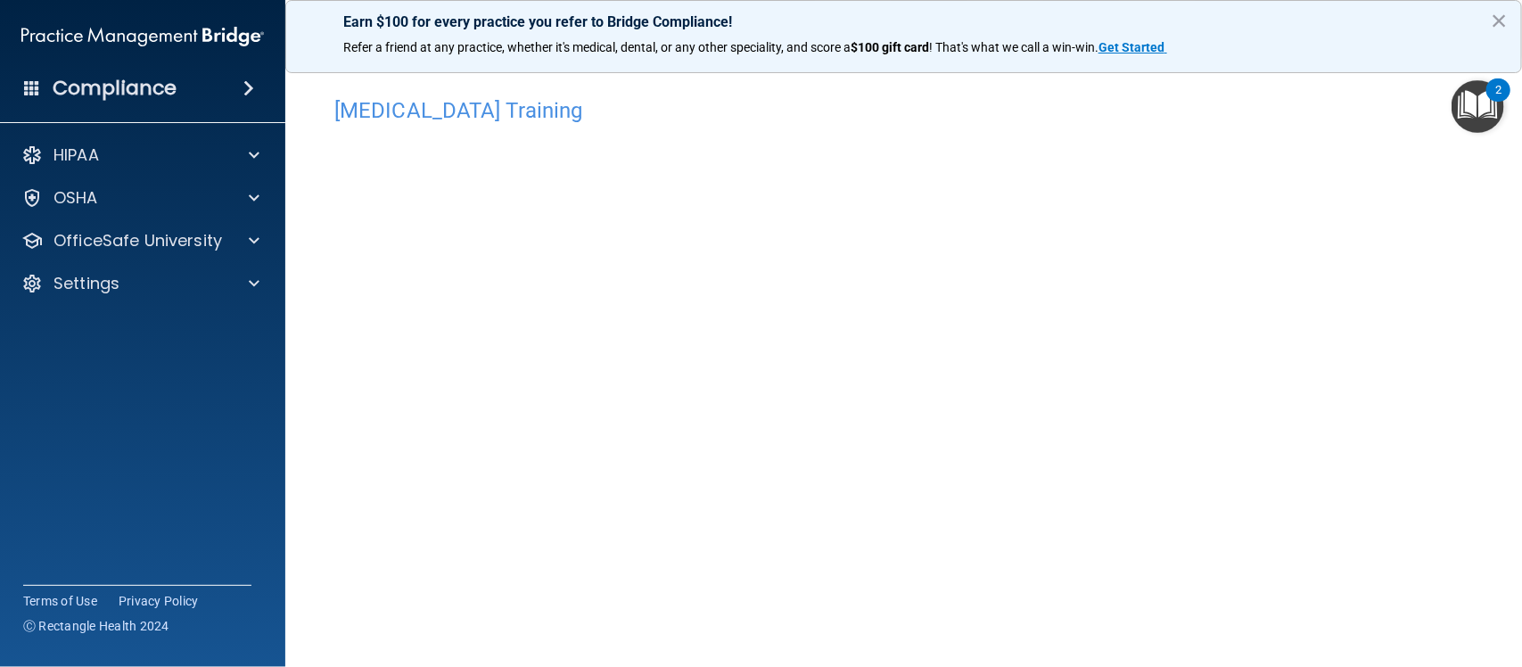
scroll to position [3, 0]
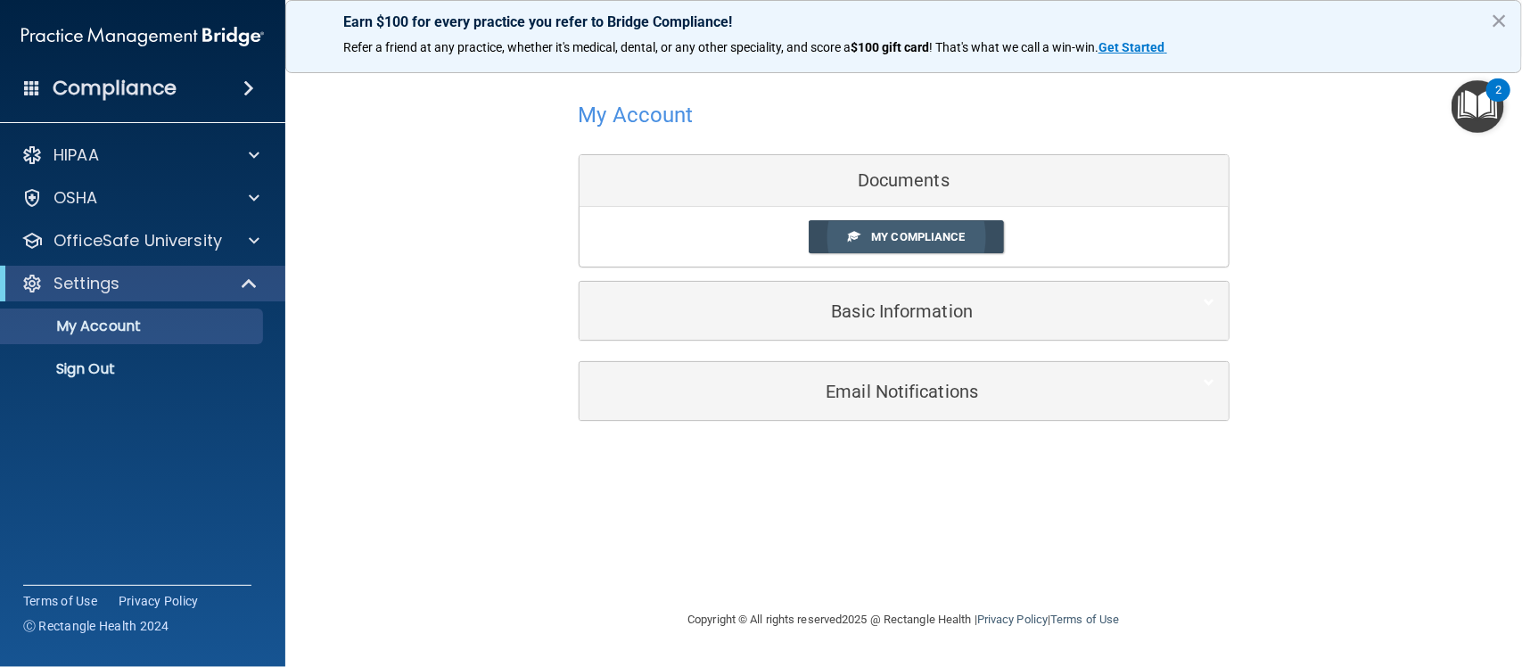
click at [910, 245] on link "My Compliance" at bounding box center [906, 236] width 195 height 33
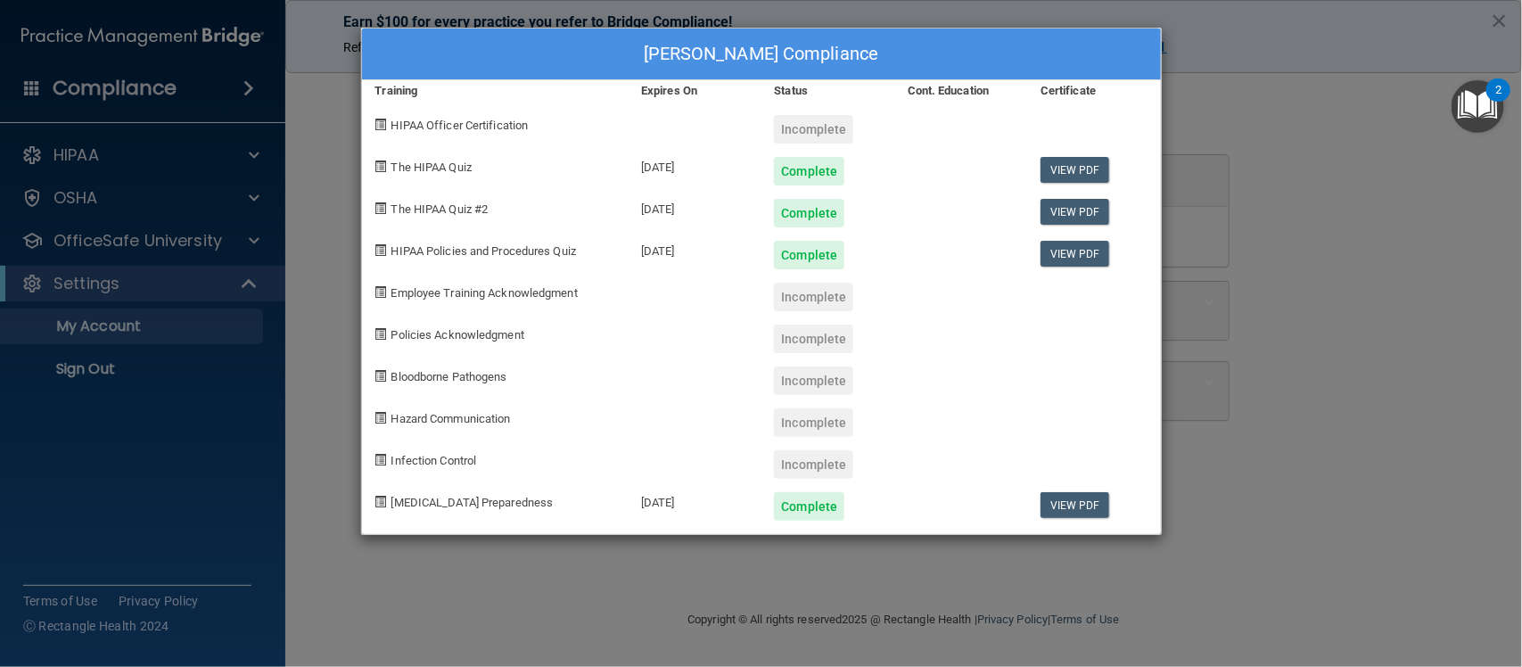
click at [1222, 264] on div "Christopher Crawford's Compliance Training Expires On Status Cont. Education Ce…" at bounding box center [761, 333] width 1522 height 667
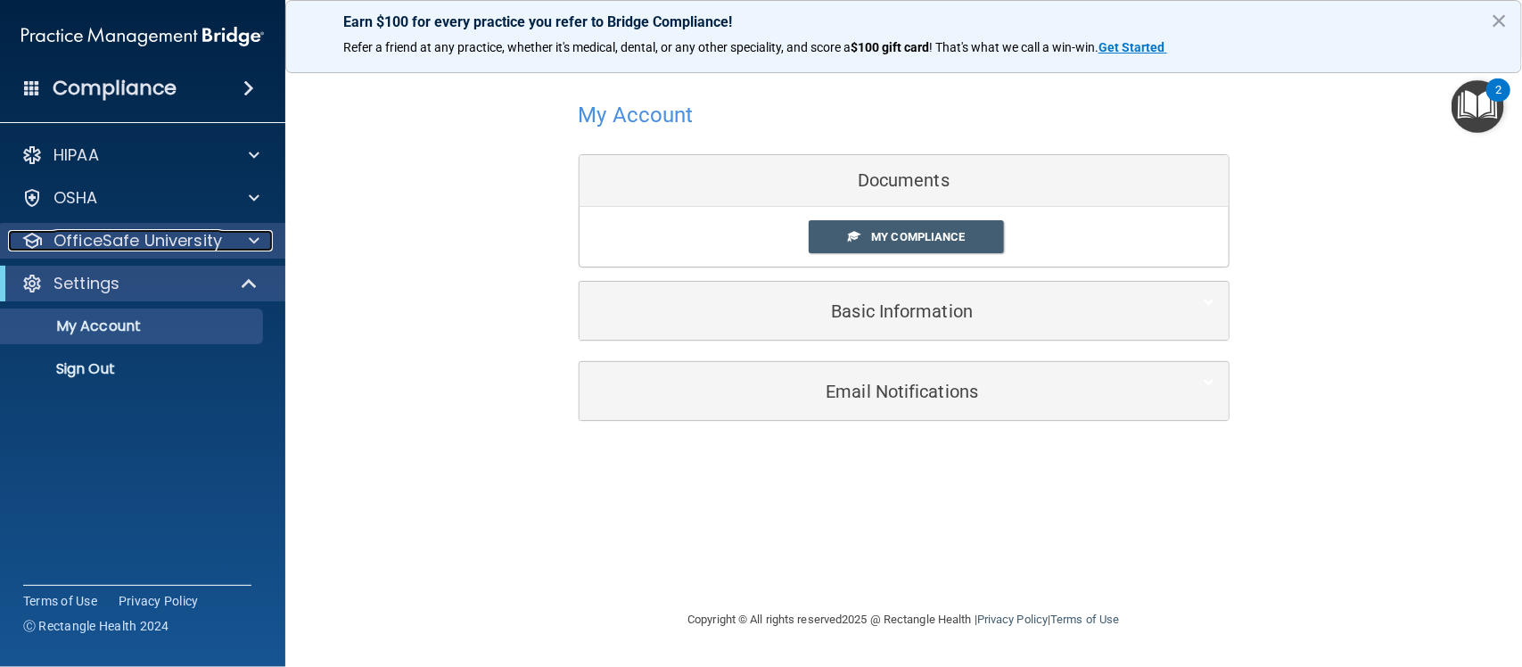
click at [223, 238] on div "OfficeSafe University" at bounding box center [118, 240] width 221 height 21
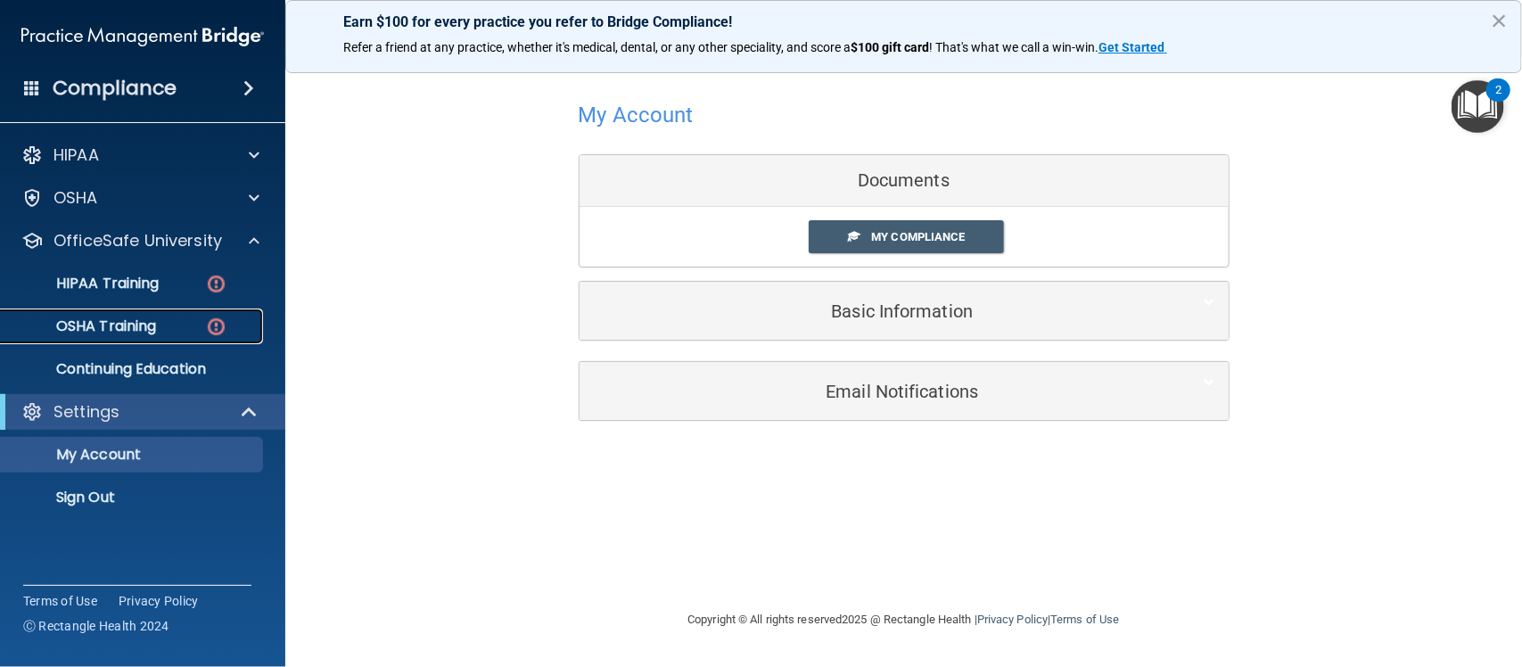
click at [122, 312] on link "OSHA Training" at bounding box center [122, 326] width 281 height 36
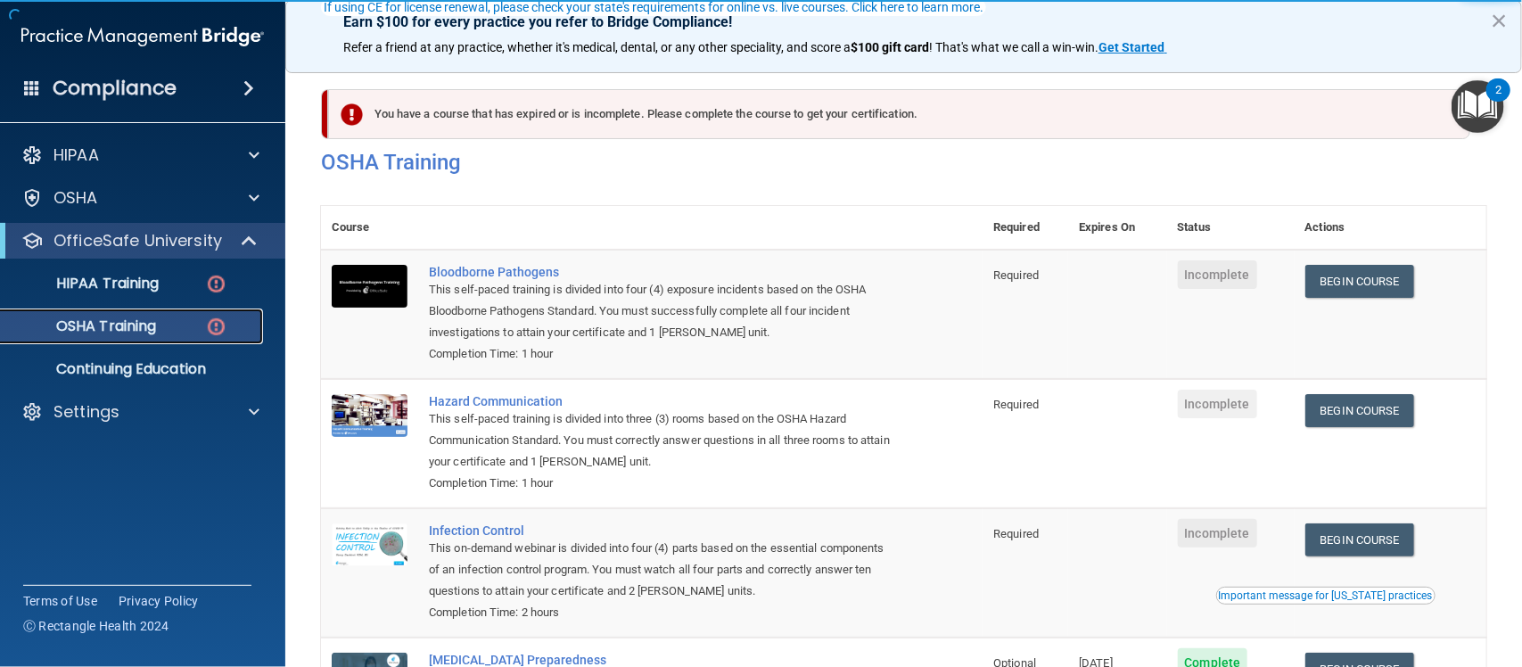
scroll to position [197, 0]
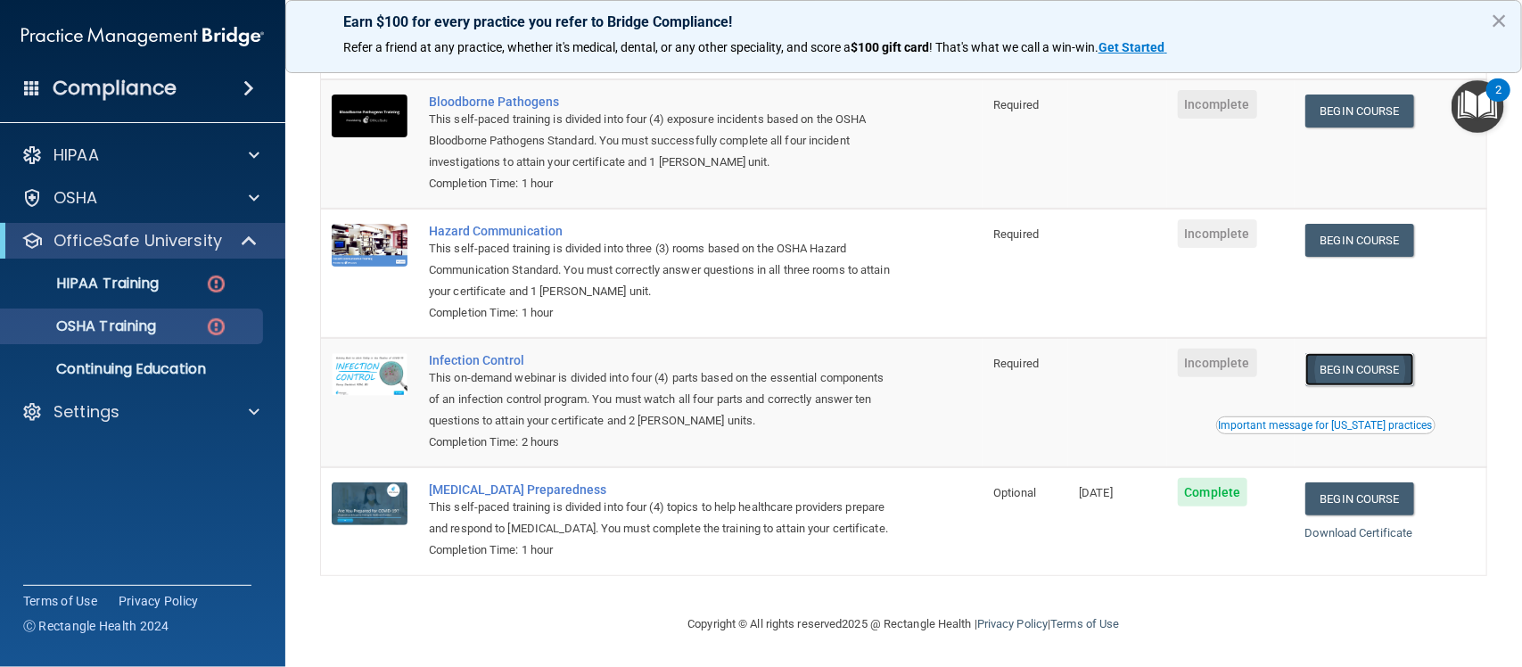
click at [1334, 353] on link "Begin Course" at bounding box center [1359, 369] width 109 height 33
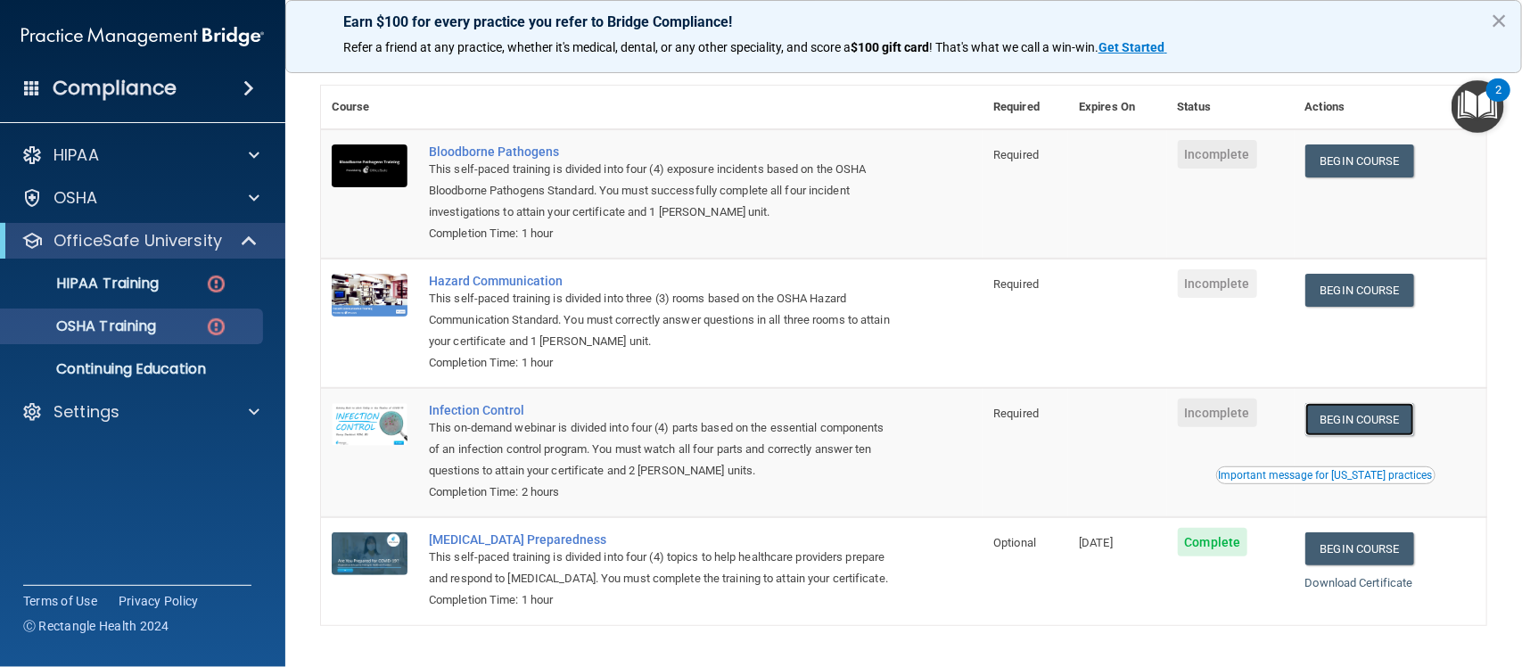
scroll to position [89, 0]
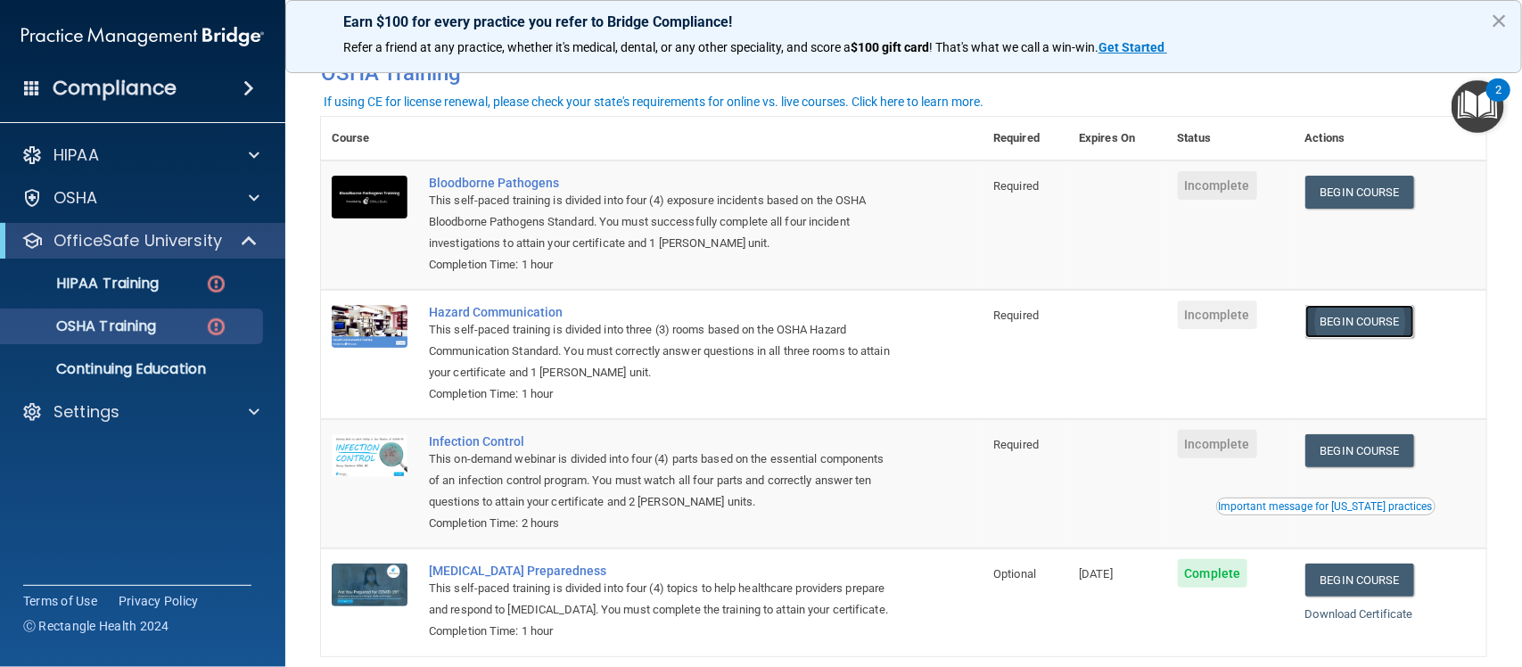
click at [1352, 325] on link "Begin Course" at bounding box center [1359, 321] width 109 height 33
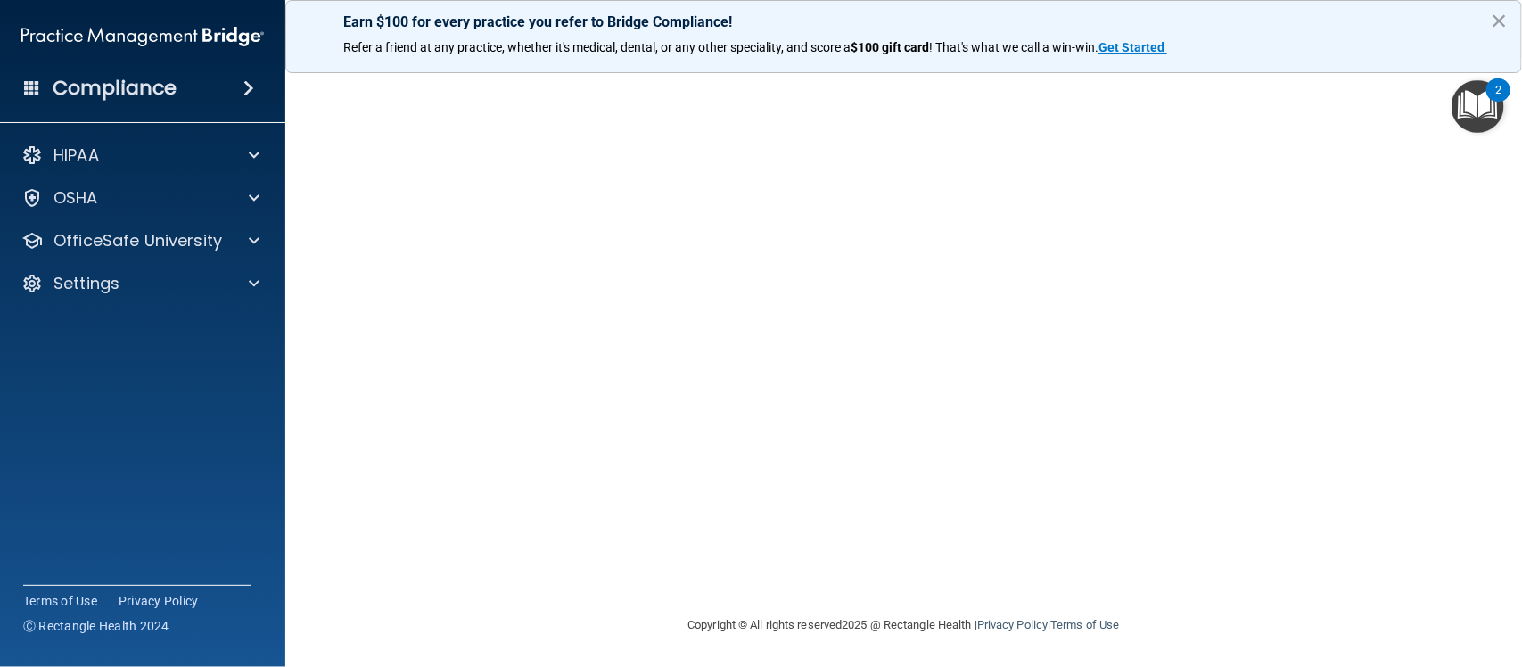
scroll to position [95, 0]
click at [181, 224] on div "OfficeSafe University" at bounding box center [143, 241] width 286 height 36
click at [169, 241] on p "OfficeSafe University" at bounding box center [137, 240] width 169 height 21
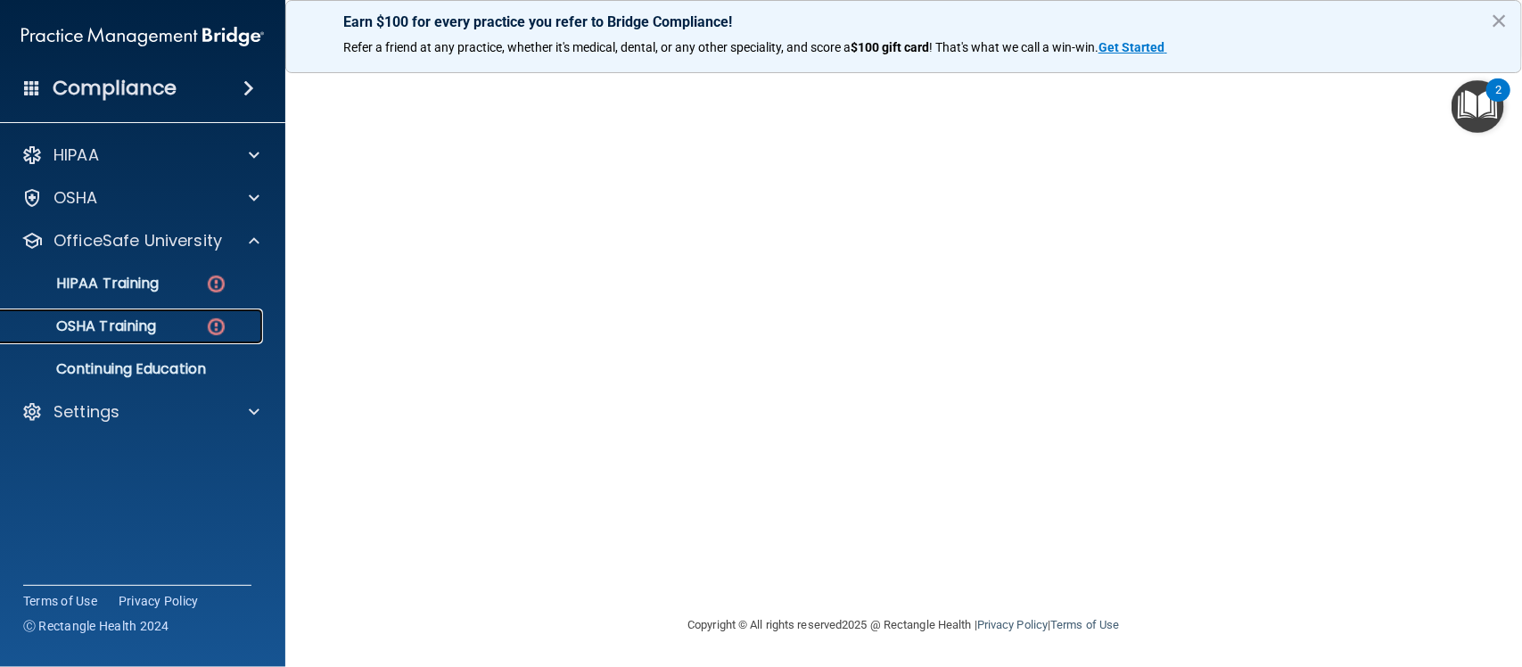
click at [152, 314] on link "OSHA Training" at bounding box center [122, 326] width 281 height 36
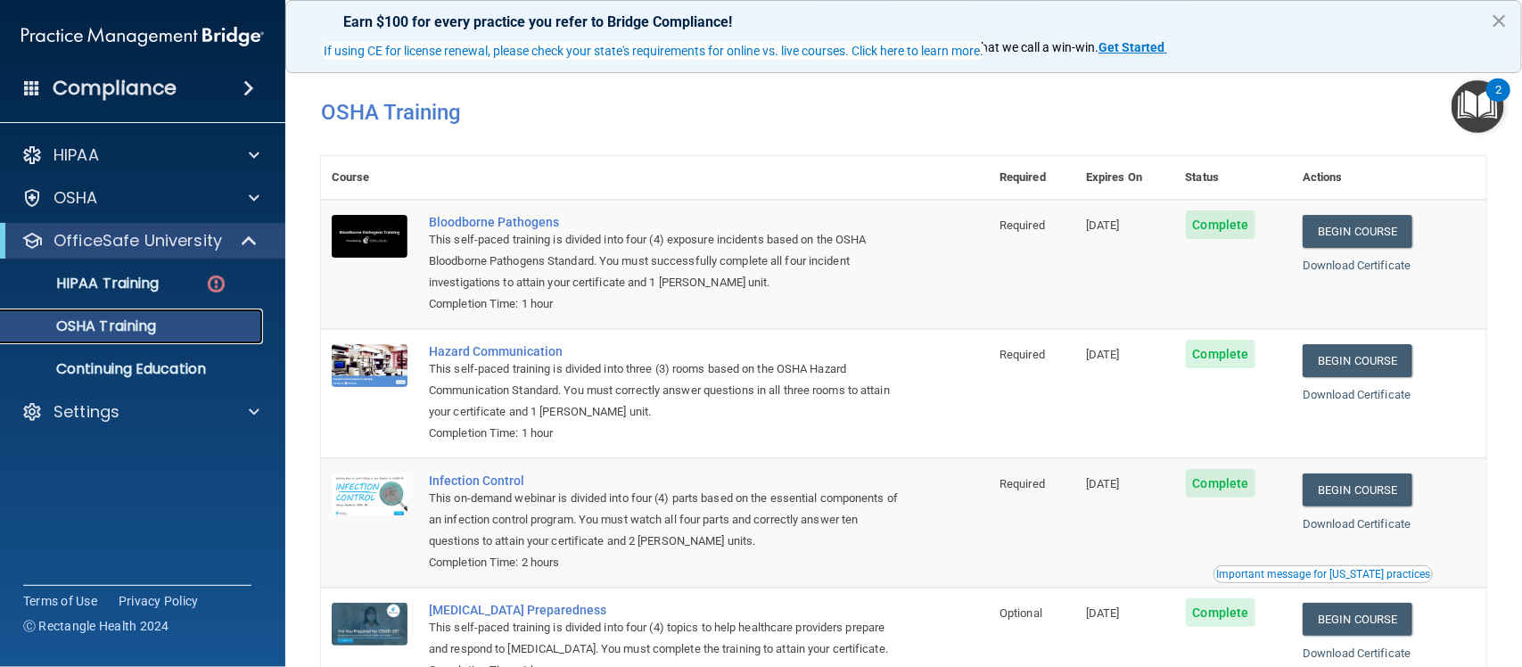
scroll to position [147, 0]
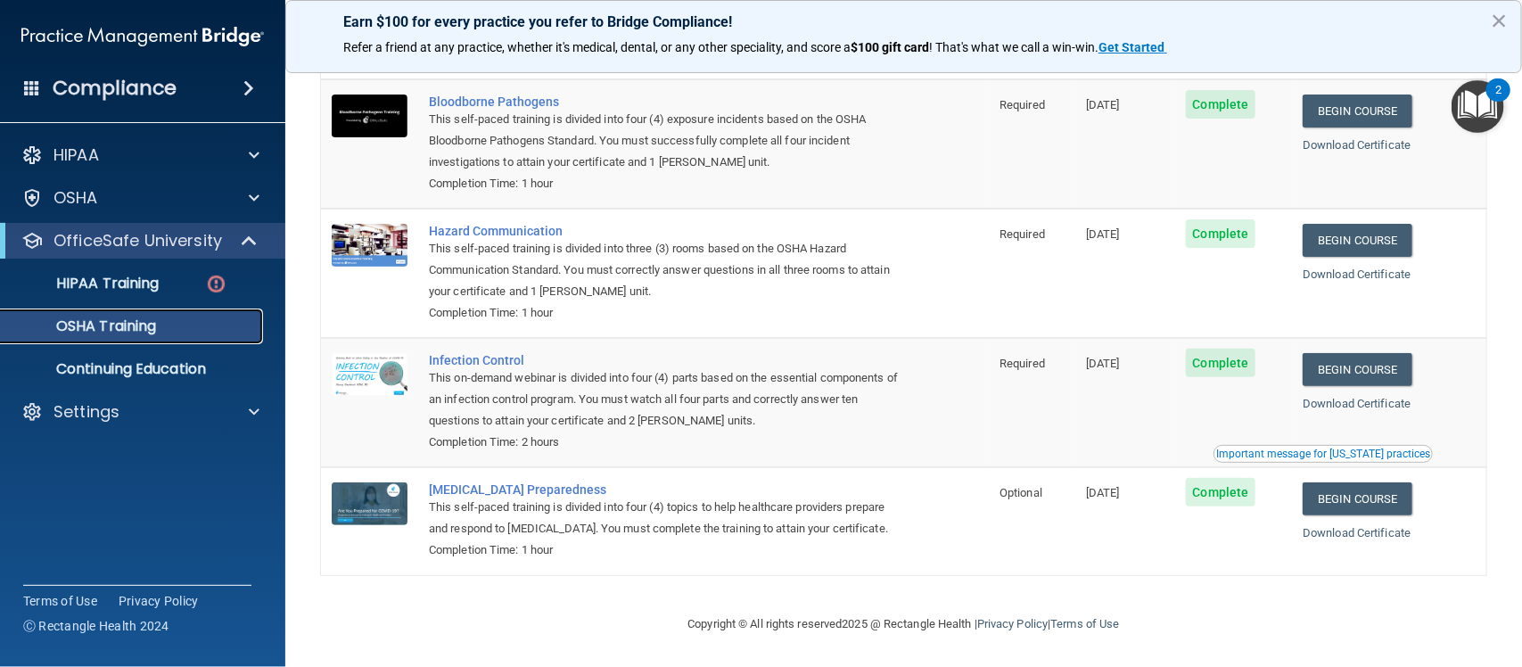
click at [78, 330] on p "OSHA Training" at bounding box center [84, 326] width 144 height 18
click at [89, 288] on p "HIPAA Training" at bounding box center [85, 284] width 147 height 18
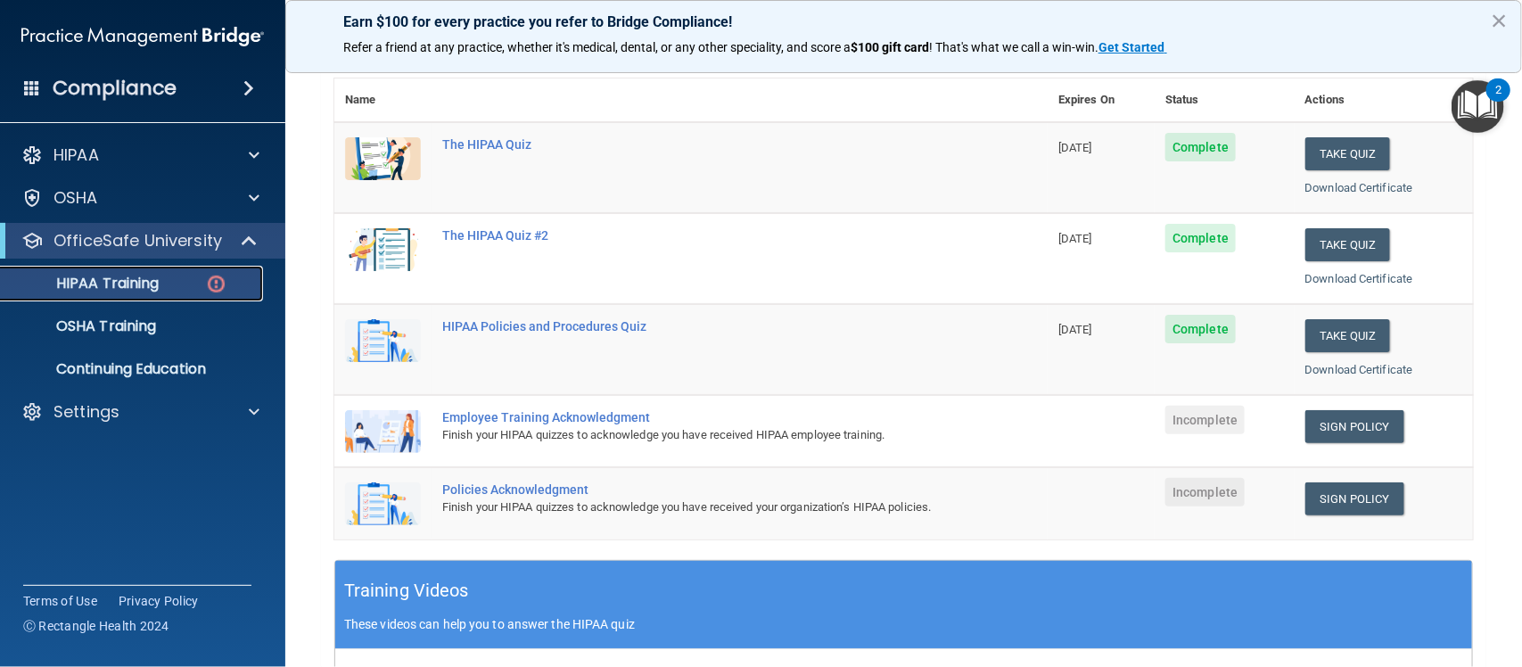
scroll to position [185, 0]
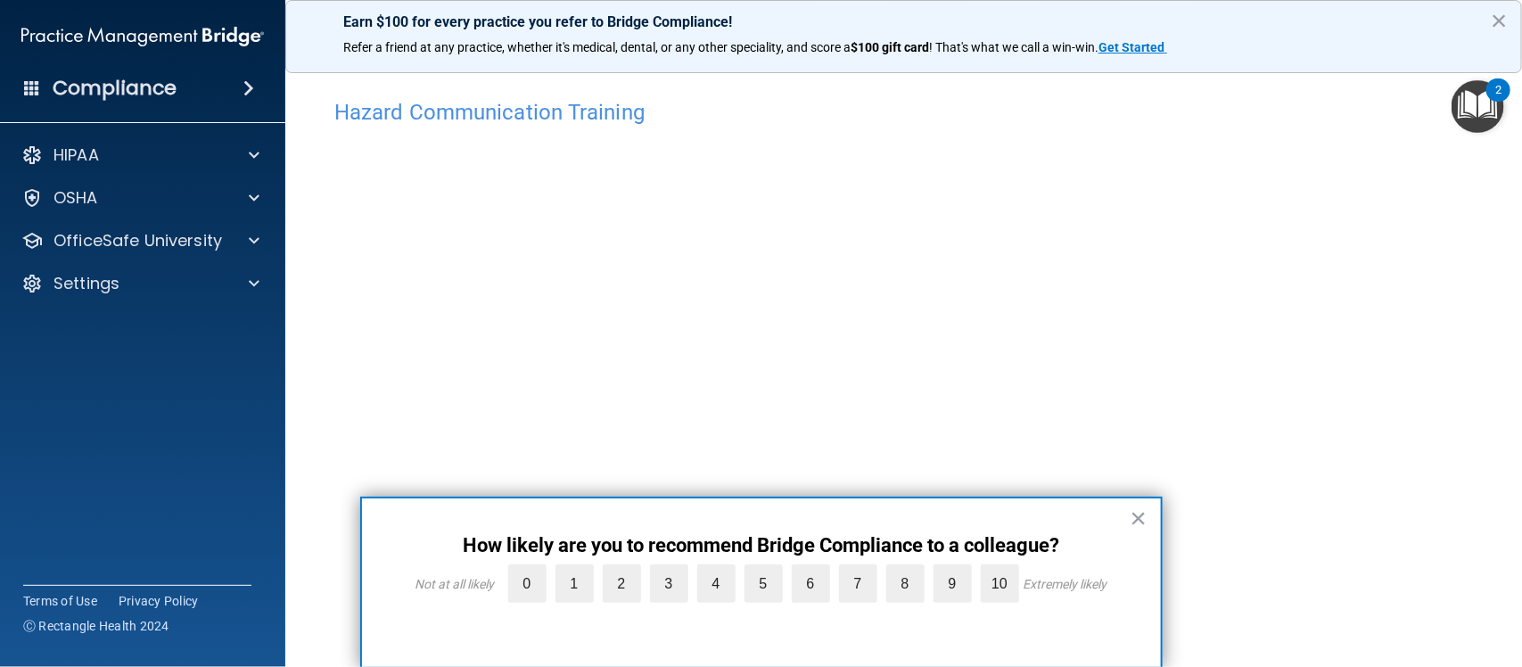
scroll to position [67, 0]
click at [995, 589] on label "10" at bounding box center [1000, 583] width 38 height 38
click at [958, 569] on input "10" at bounding box center [958, 569] width 0 height 0
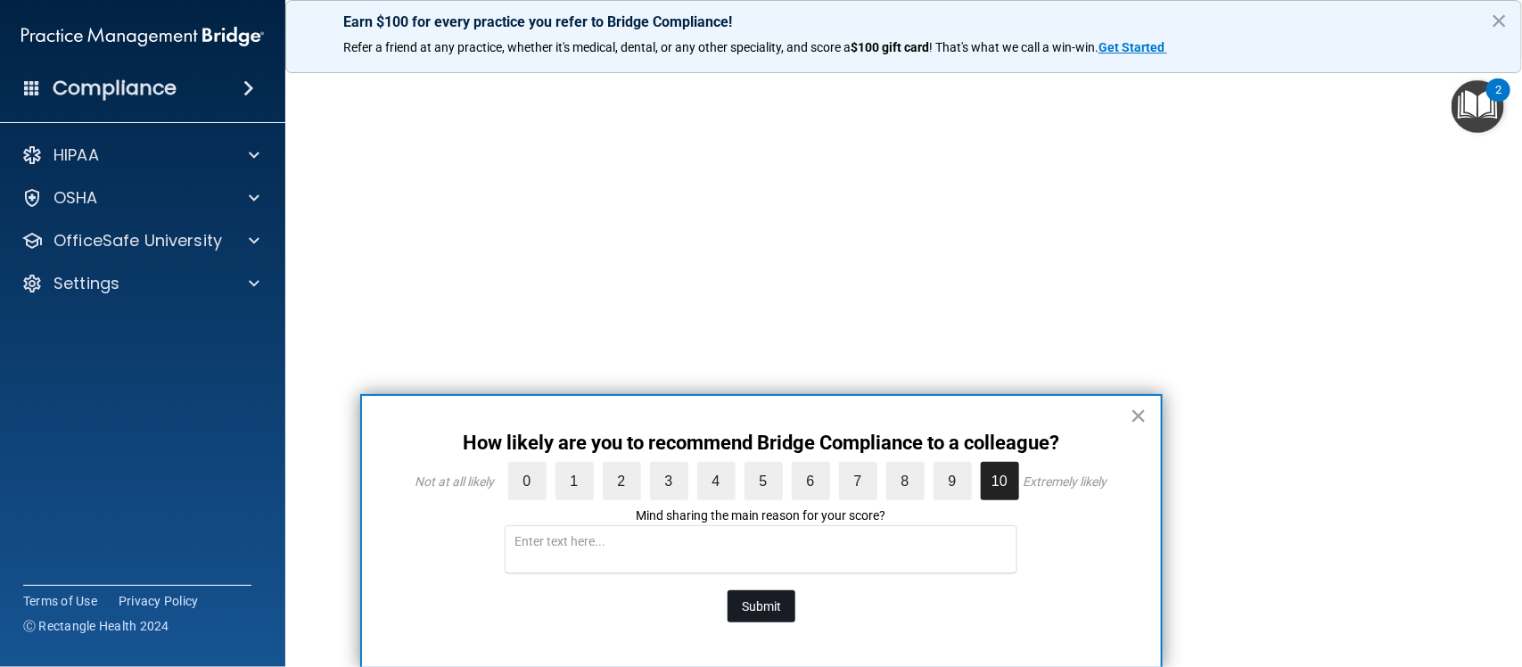
click at [746, 600] on button "Submit" at bounding box center [762, 606] width 68 height 32
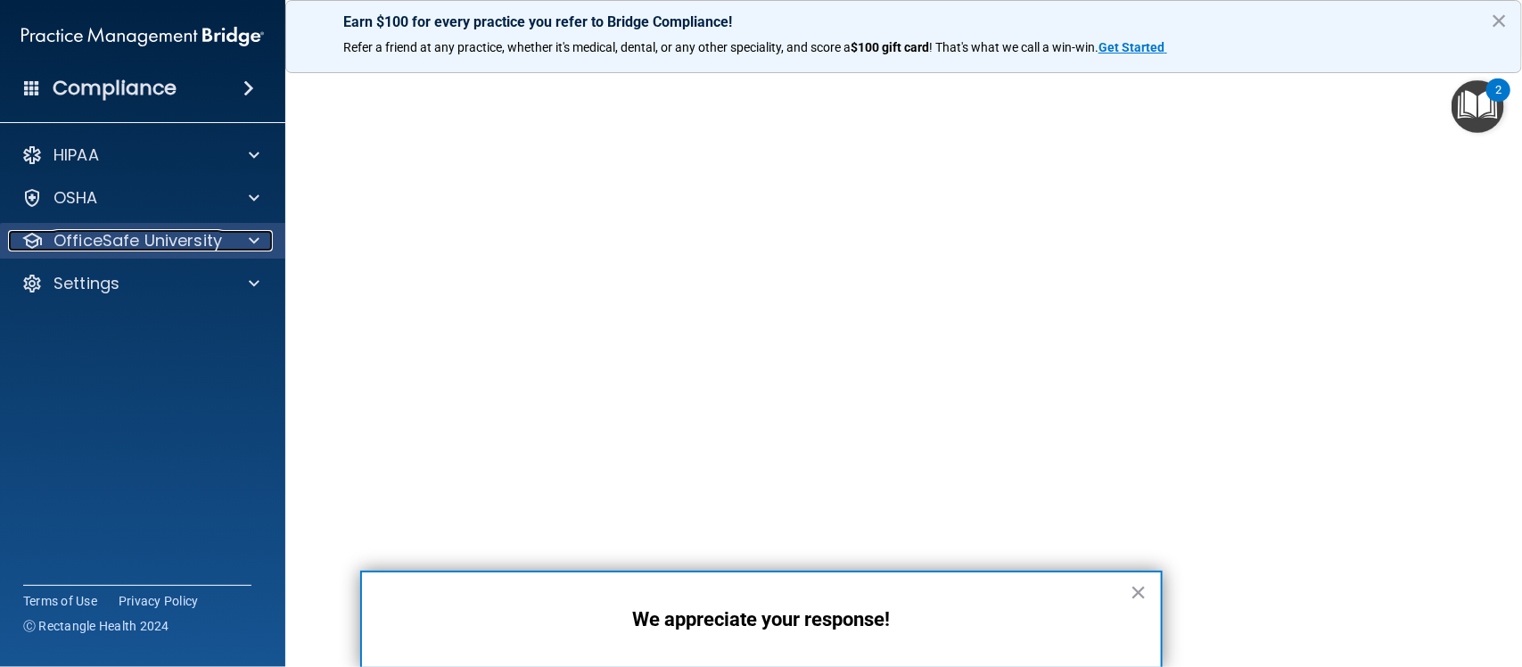
click at [210, 251] on p "OfficeSafe University" at bounding box center [137, 240] width 169 height 21
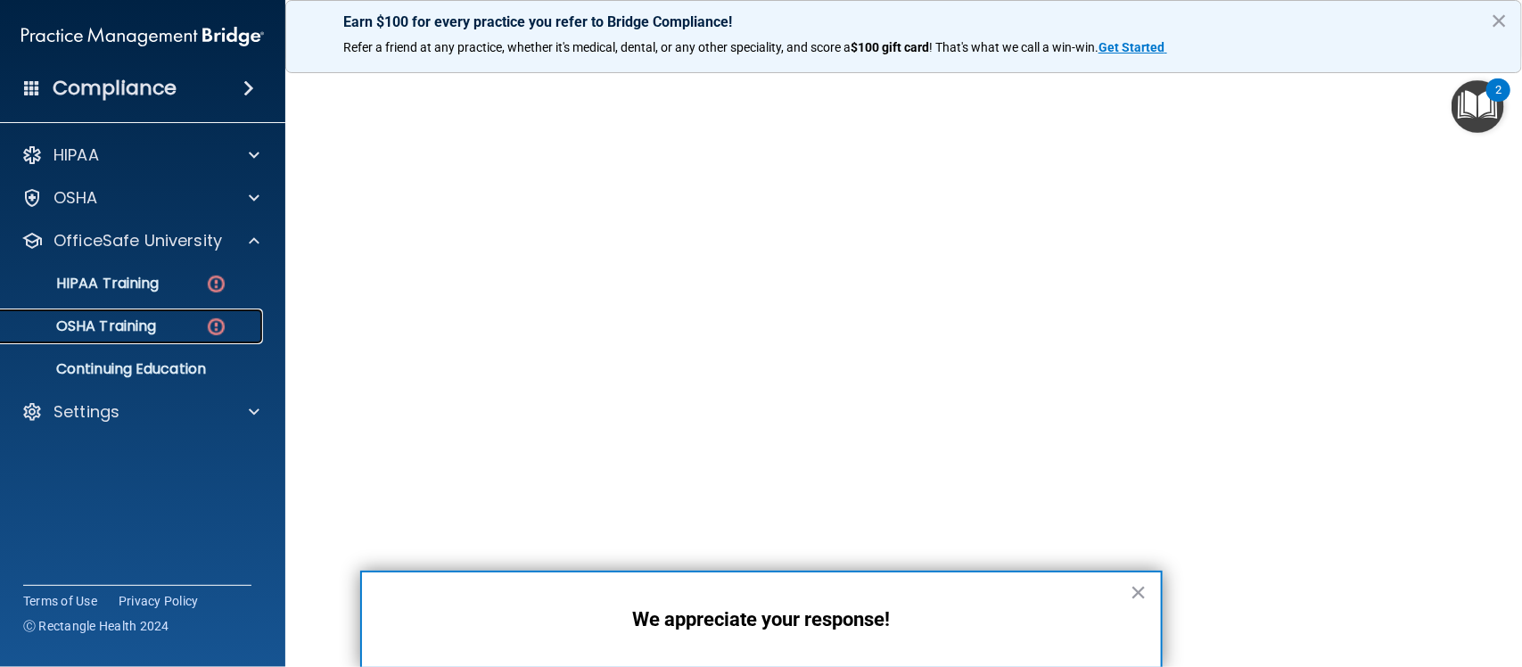
click at [130, 328] on p "OSHA Training" at bounding box center [84, 326] width 144 height 18
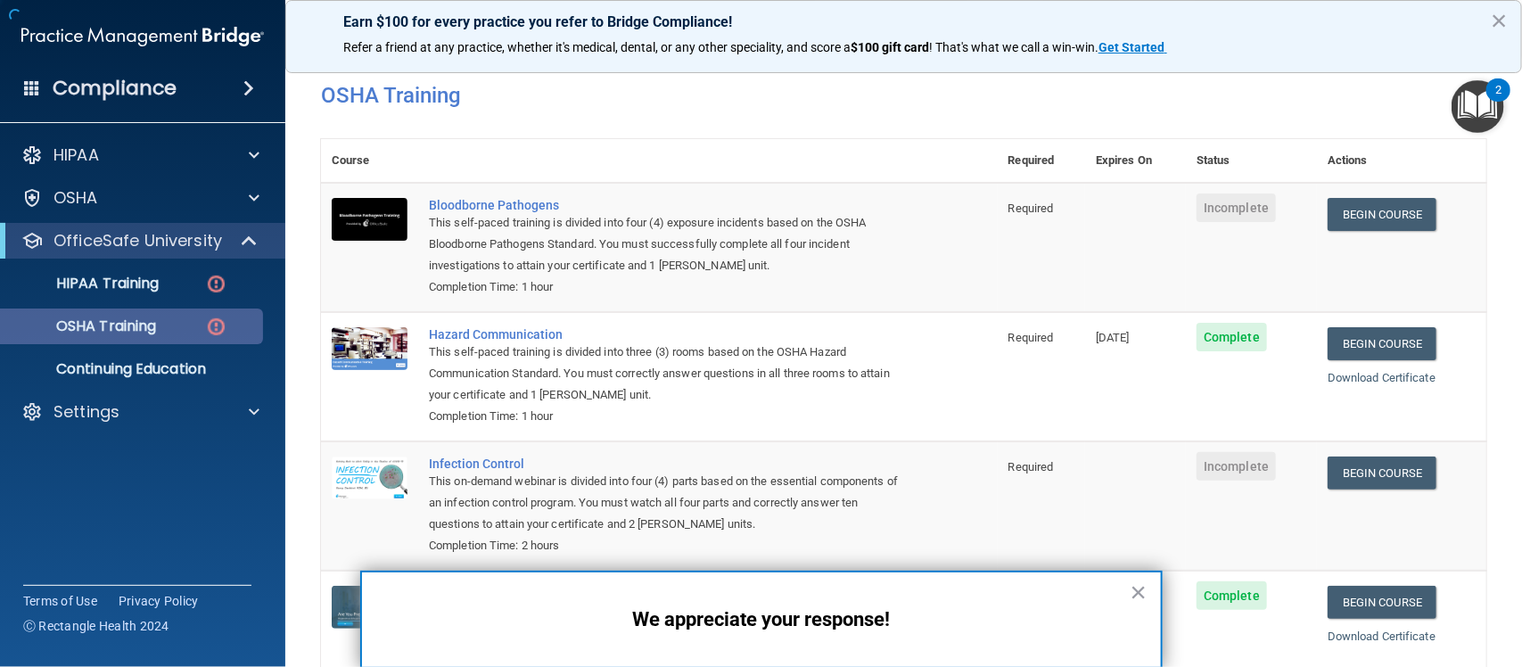
scroll to position [127, 0]
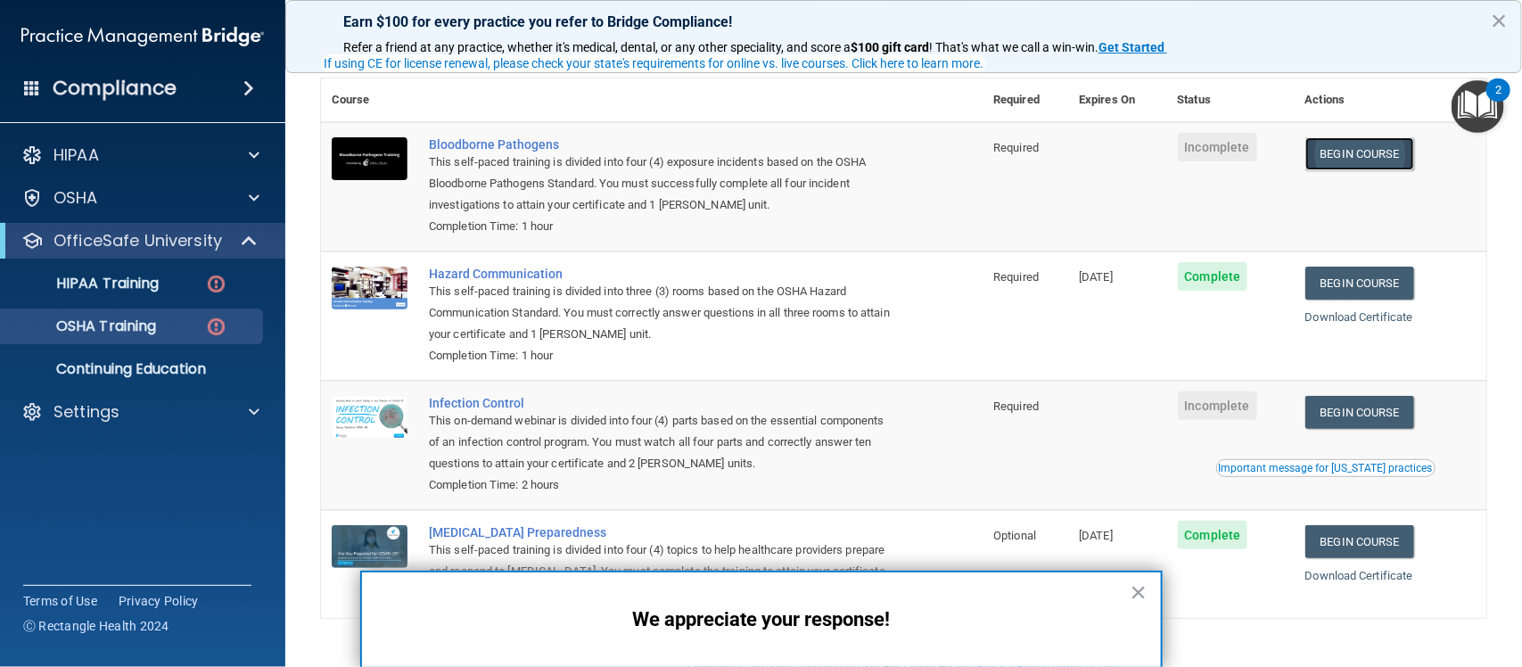
click at [1358, 147] on link "Begin Course" at bounding box center [1359, 153] width 109 height 33
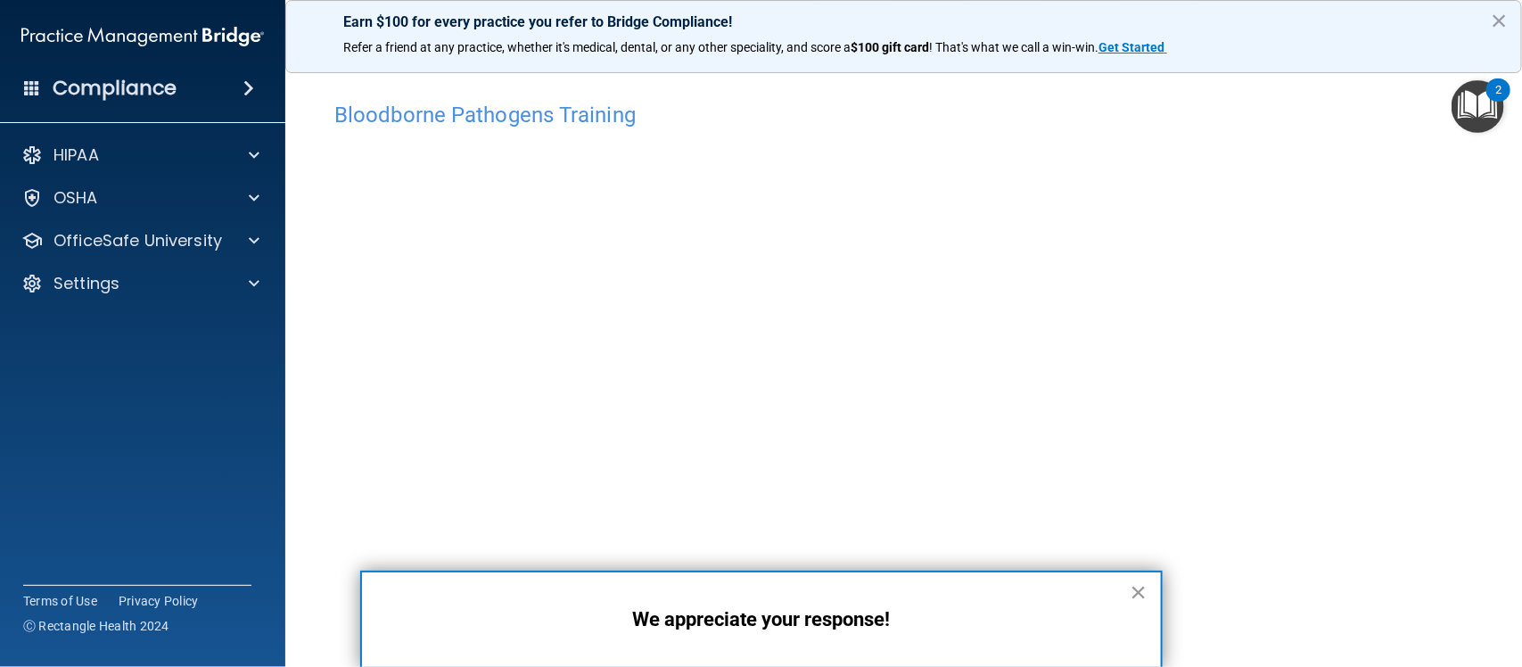
click at [1135, 591] on button "×" at bounding box center [1139, 592] width 17 height 29
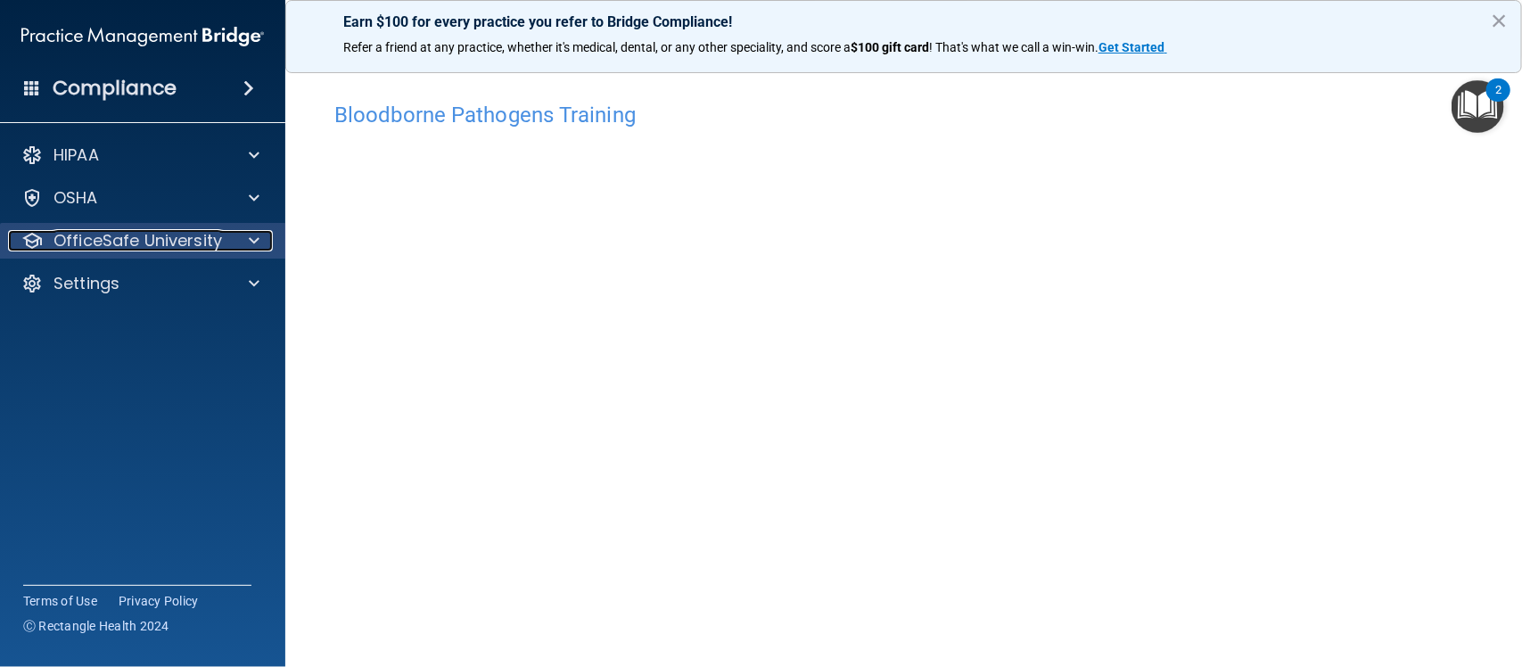
click at [160, 246] on p "OfficeSafe University" at bounding box center [137, 240] width 169 height 21
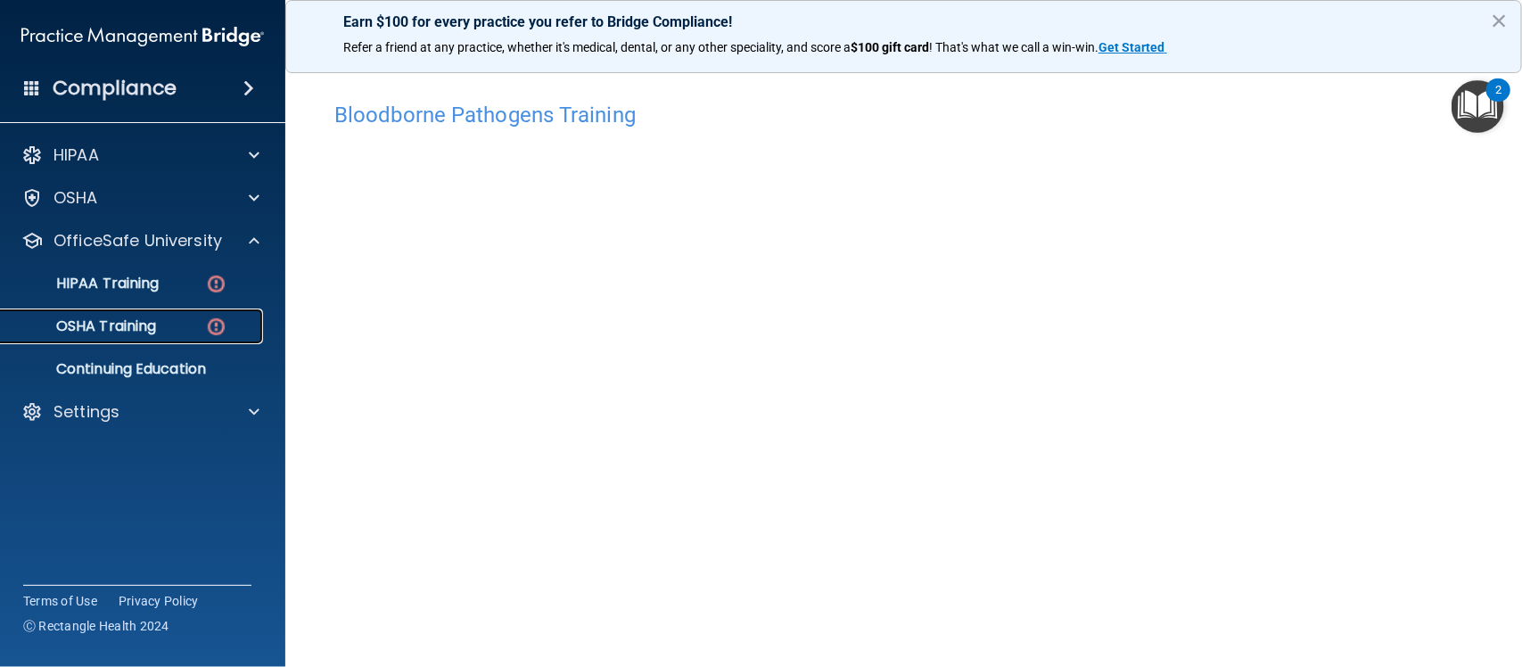
click at [113, 319] on p "OSHA Training" at bounding box center [84, 326] width 144 height 18
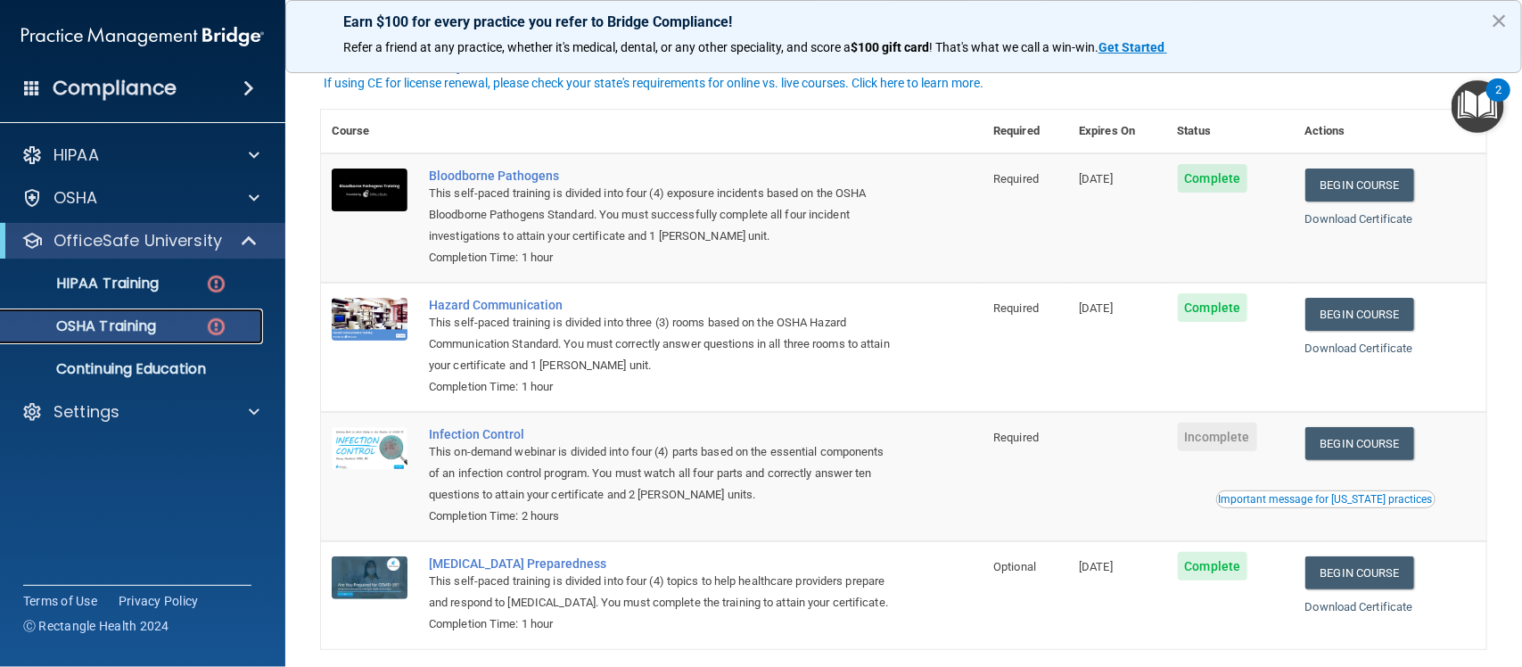
scroll to position [109, 0]
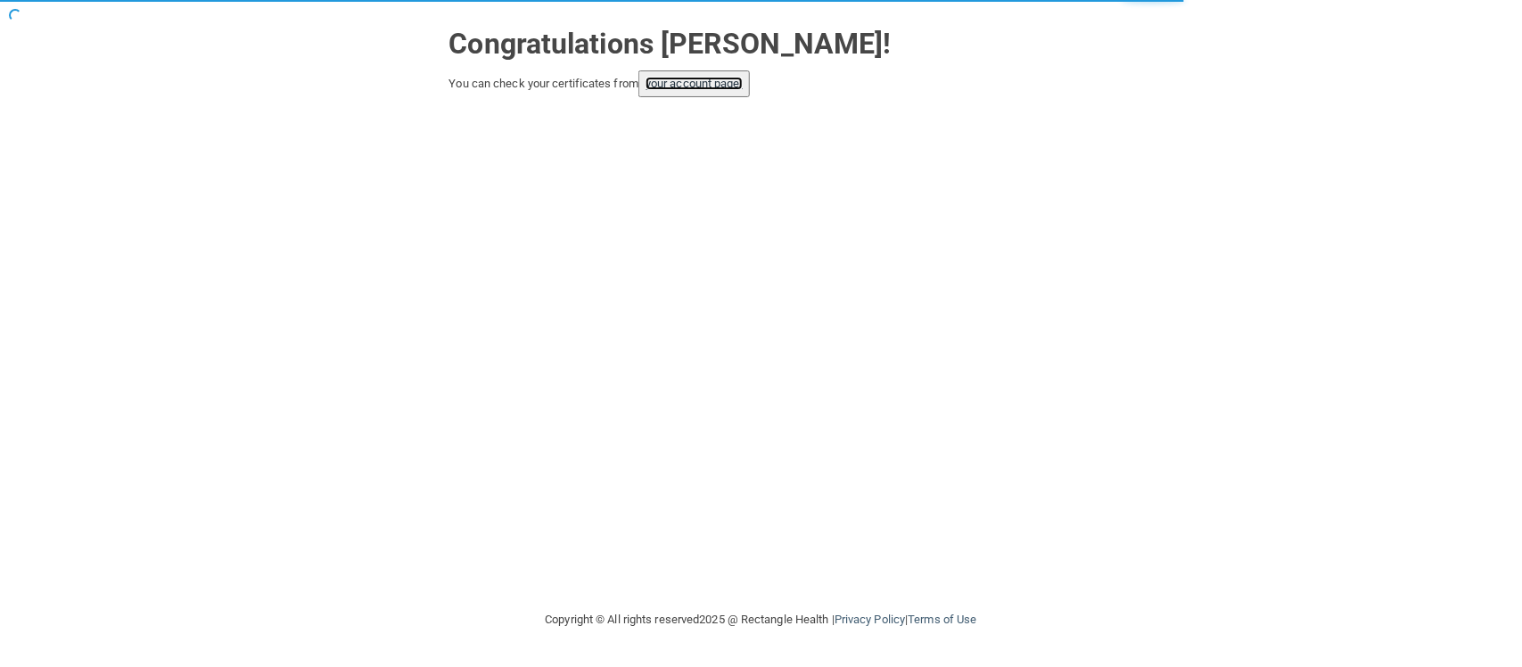
click at [676, 86] on link "your account page!" at bounding box center [694, 83] width 97 height 13
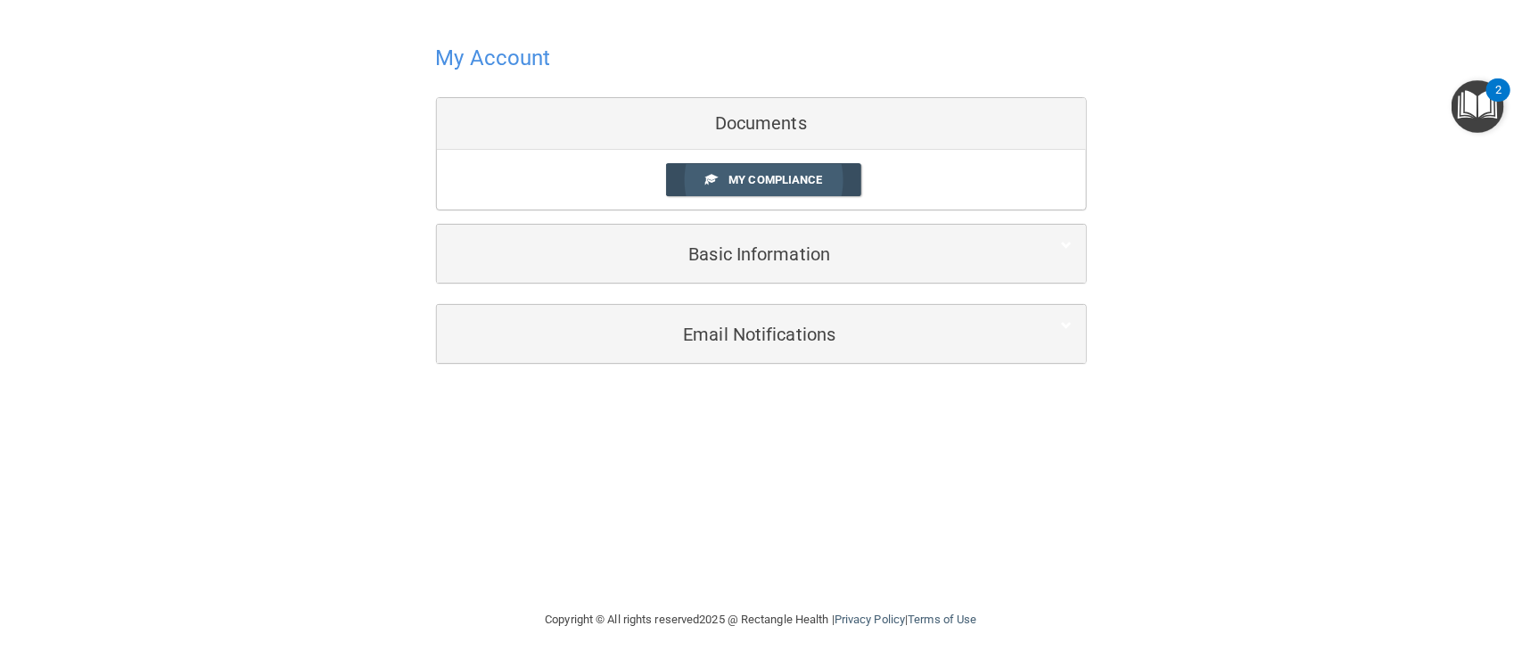
click at [737, 173] on span "My Compliance" at bounding box center [775, 179] width 94 height 13
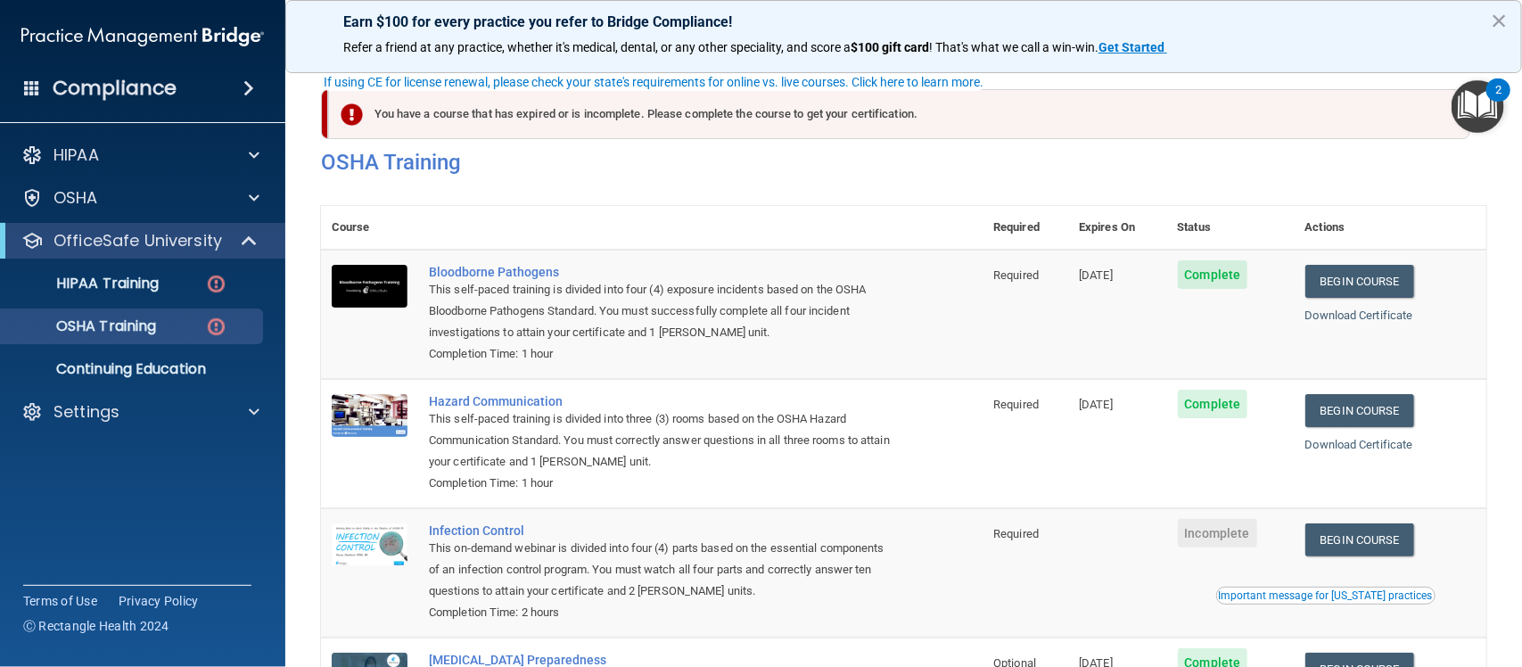
scroll to position [109, 0]
